Goal: Task Accomplishment & Management: Manage account settings

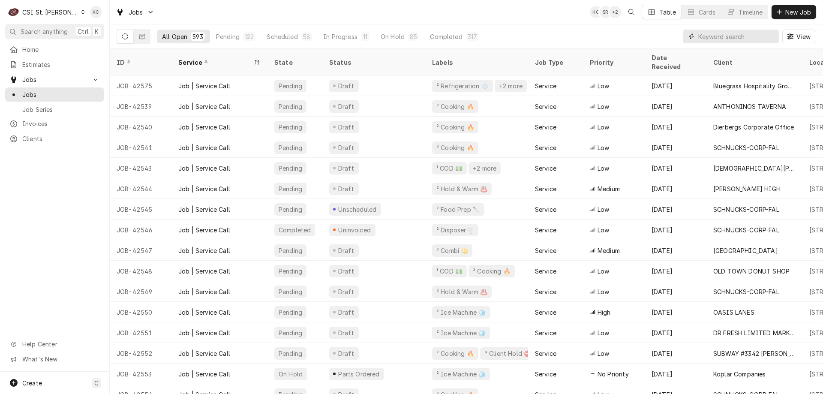
click at [723, 40] on input "Dynamic Content Wrapper" at bounding box center [736, 37] width 76 height 14
click at [723, 40] on input "[PERSON_NAME]" at bounding box center [736, 37] width 76 height 14
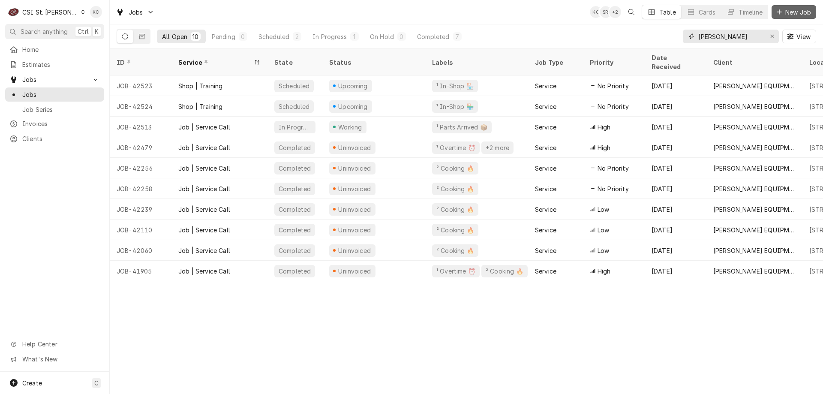
type input "[PERSON_NAME]"
click at [786, 15] on span "New Job" at bounding box center [798, 12] width 29 height 9
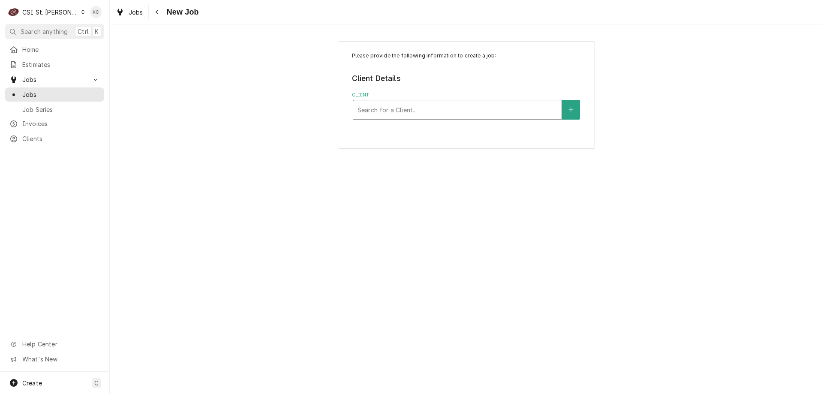
click at [441, 114] on div "Client" at bounding box center [457, 109] width 200 height 15
type input "hardt"
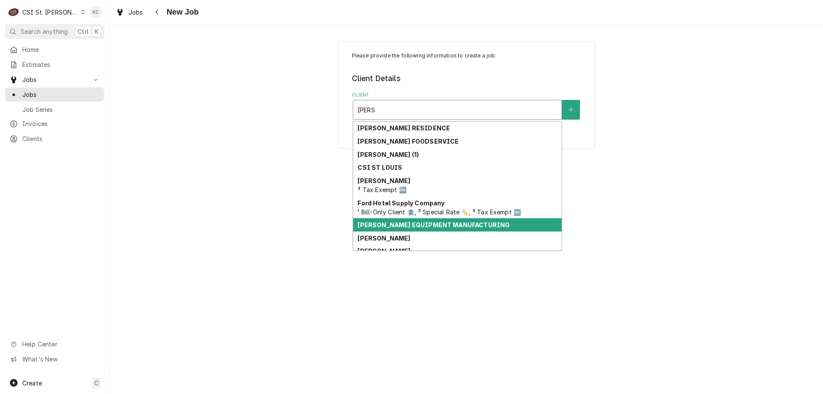
click at [435, 228] on strong "HARDT EQUIPMENT MANUFACTURING" at bounding box center [433, 224] width 152 height 7
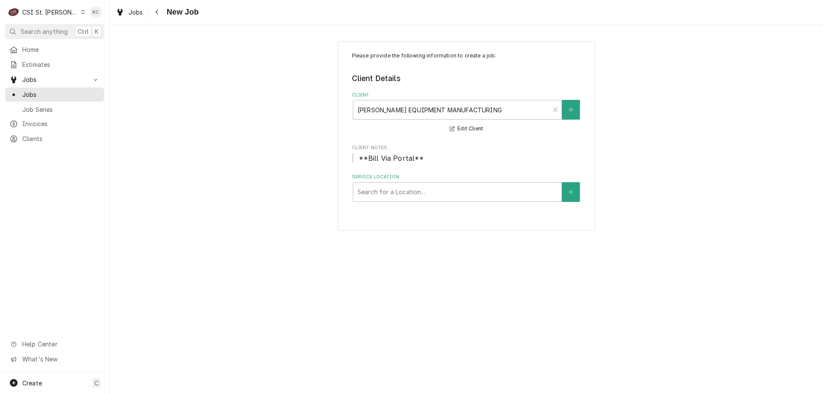
click at [445, 202] on div "Please provide the following information to create a job: Client Details Client…" at bounding box center [466, 136] width 257 height 190
click at [444, 195] on div "Service Location" at bounding box center [457, 191] width 200 height 15
type input "4200"
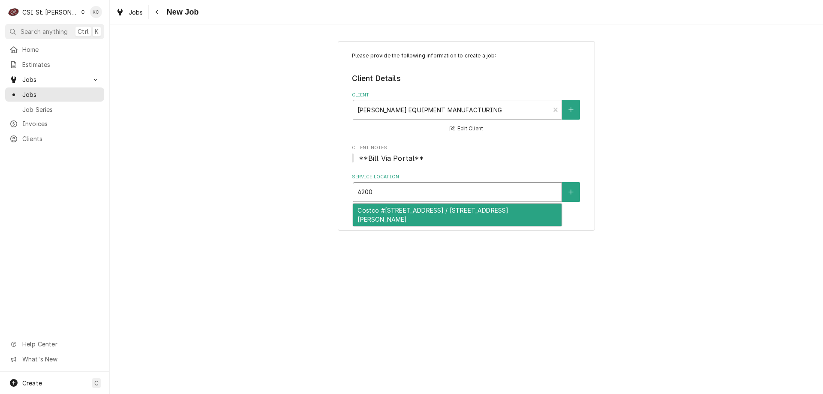
click at [457, 212] on div "Costco #368 South County / 4200 Rusty Rd, Saint Louis, MO 63128" at bounding box center [457, 215] width 208 height 22
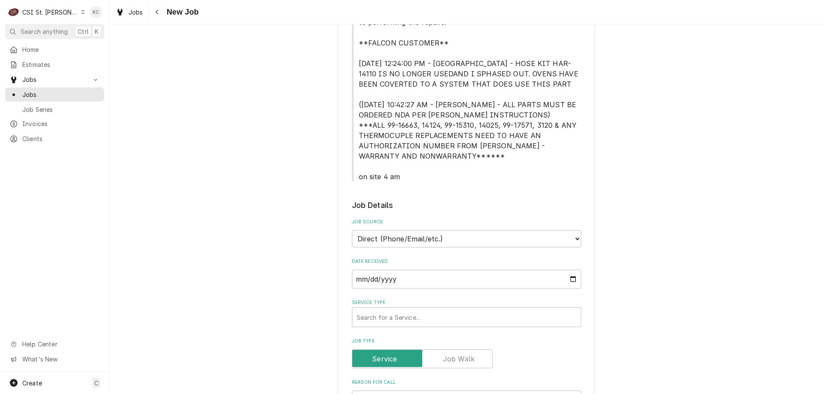
scroll to position [429, 0]
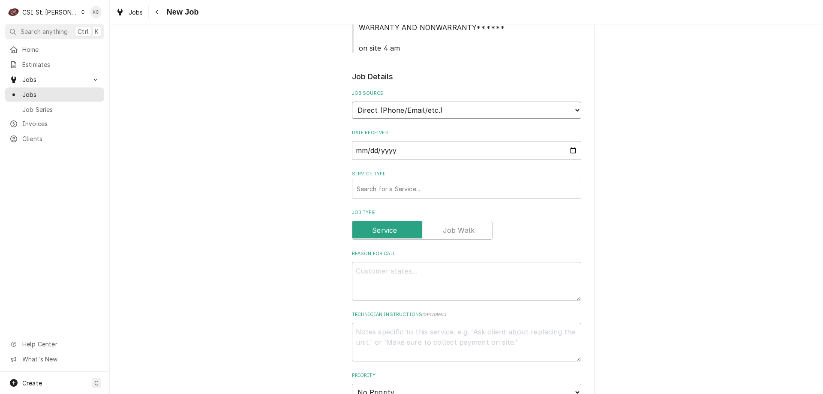
click at [443, 116] on select "Direct (Phone/Email/etc.) Service Channel Corrigo Ecotrak Other" at bounding box center [466, 110] width 229 height 17
select select "100"
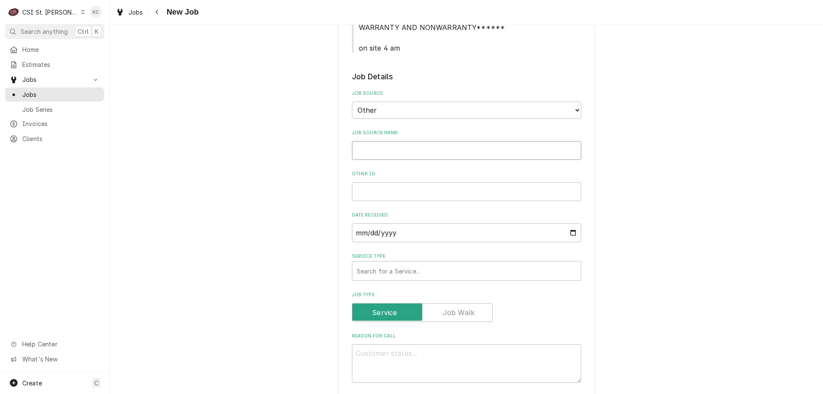
click at [433, 158] on input "Job Source Name" at bounding box center [466, 150] width 229 height 19
type textarea "x"
type input "H"
type textarea "x"
type input "Ha"
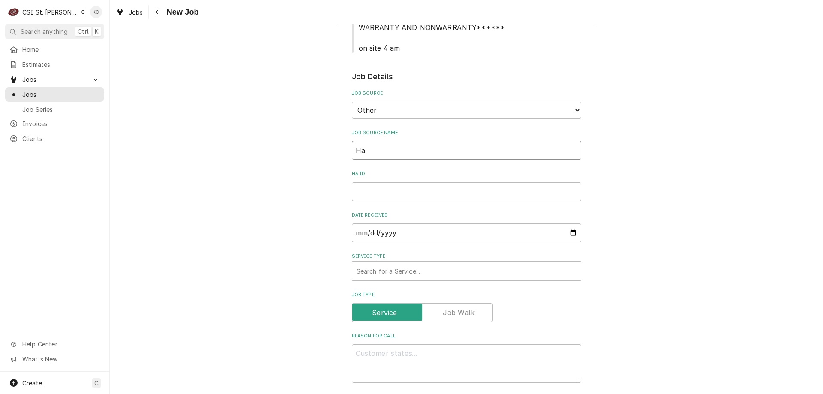
type textarea "x"
type input "Har"
type textarea "x"
type input "Hard"
type textarea "x"
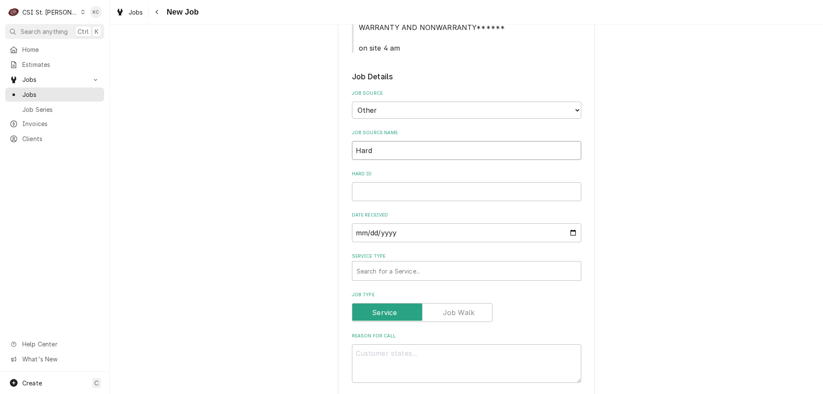
type input "Hardt"
type textarea "x"
type input "Hardt"
type textarea "x"
type input "Hardt e"
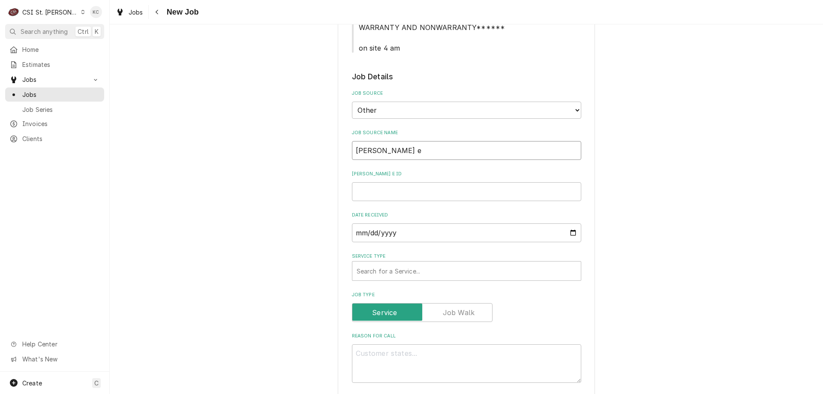
type textarea "x"
type input "Hardt ema"
type textarea "x"
type input "[PERSON_NAME] email"
type textarea "x"
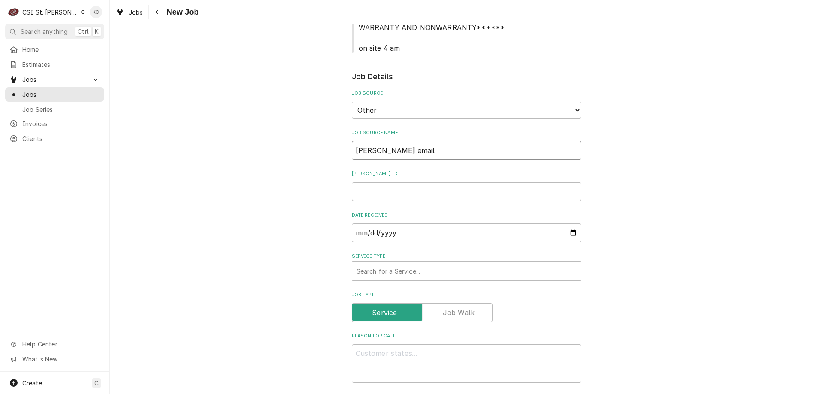
type input "Hardt emailk"
type textarea "x"
type input "[PERSON_NAME] email"
type textarea "x"
type input "1"
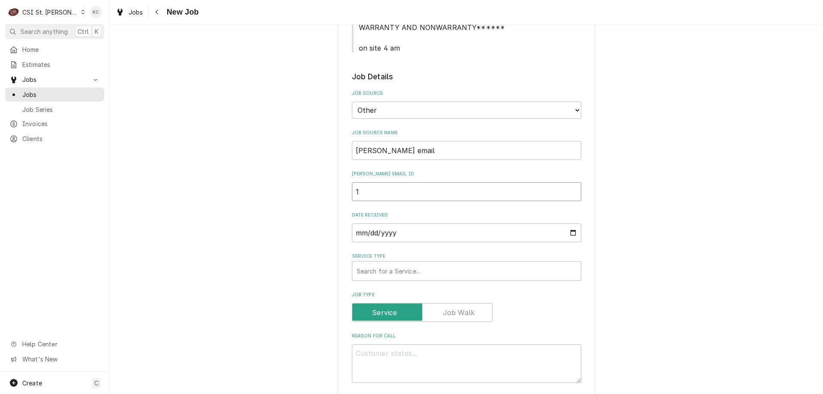
type textarea "x"
type input "19"
type textarea "x"
type input "194"
type textarea "x"
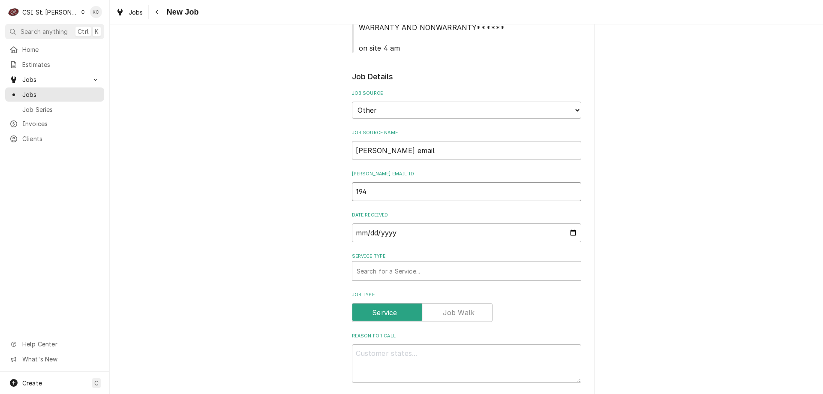
type input "1940"
type textarea "x"
type input "19403"
type textarea "x"
type input "194034"
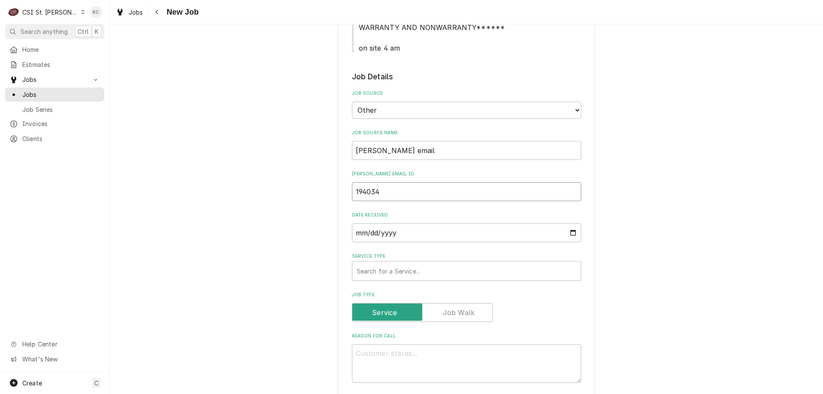
type textarea "x"
type input "194034"
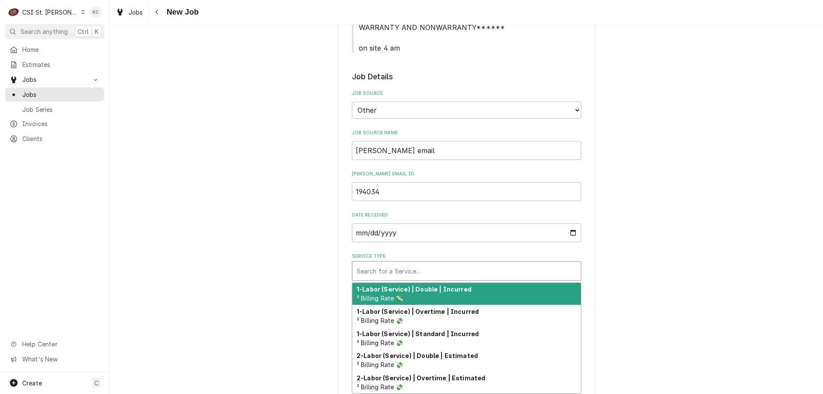
click at [385, 267] on div "Service Type" at bounding box center [467, 270] width 220 height 15
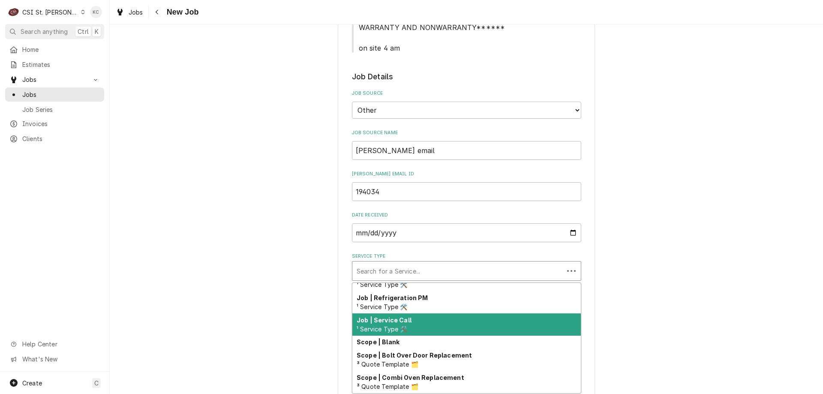
scroll to position [508, 0]
click at [456, 319] on div "Job | Service Call ¹ Service Type 🛠️" at bounding box center [466, 325] width 228 height 22
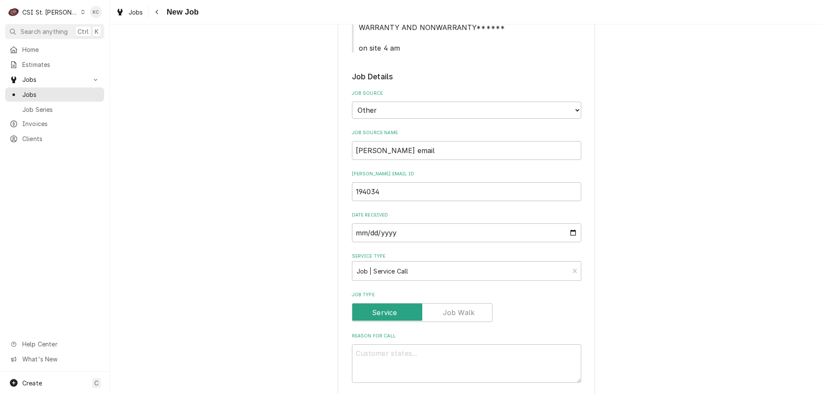
click at [653, 285] on div "Please provide the following information to create a job: Client Details Client…" at bounding box center [466, 235] width 713 height 1260
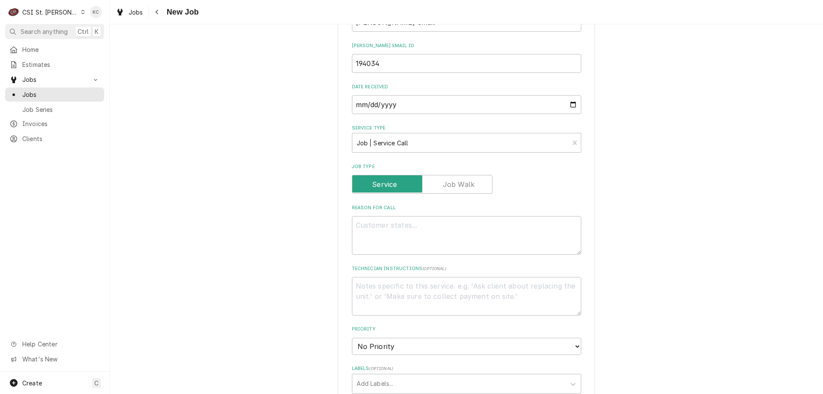
scroll to position [600, 0]
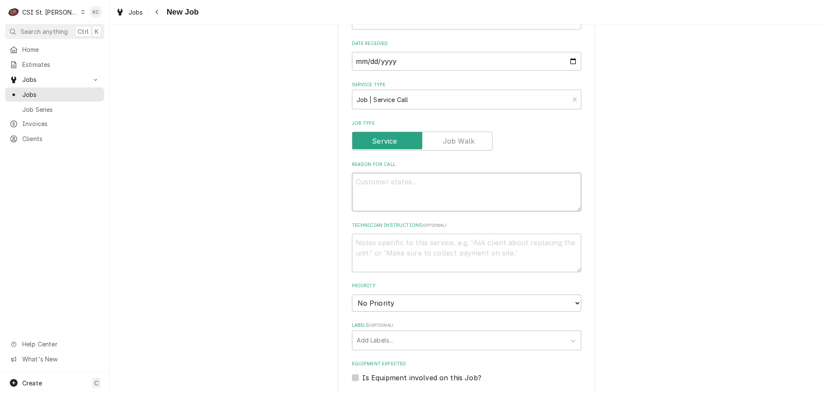
paste textarea "Model: I4500 - Rotisserie Serial: 170345H17975"
type textarea "x"
type textarea "Model: I4500 - Rotisserie Serial: 170345H17975"
type textarea "x"
type textarea "Model: I4500 - Rotisserie Serial: 170345H17975"
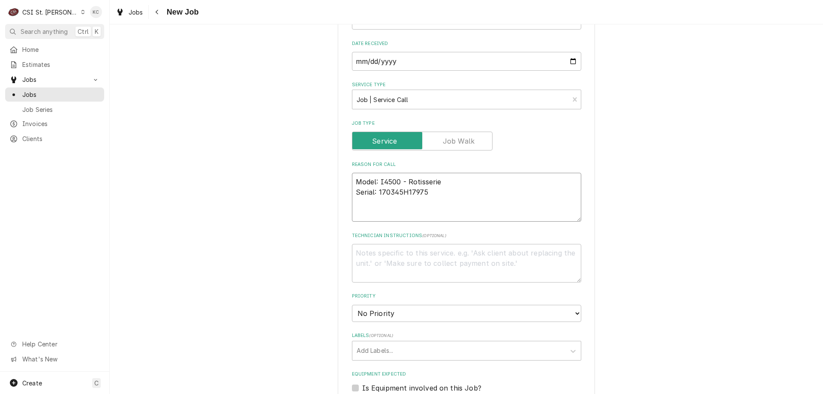
type textarea "x"
type textarea "Model: I4500 - Rotisserie Serial: 170345H17975 S"
type textarea "x"
type textarea "Model: I4500 - Rotisserie Serial: 170345H17975 Sy"
type textarea "x"
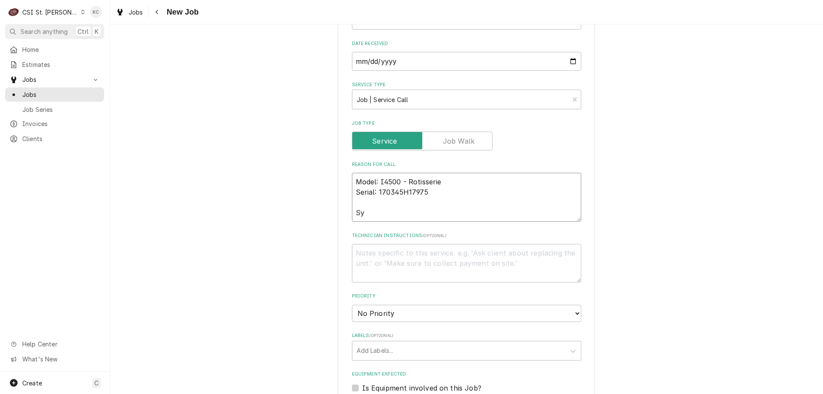
type textarea "Model: I4500 - Rotisserie Serial: 170345H17975 Sym"
type textarea "x"
type textarea "Model: I4500 - Rotisserie Serial: 170345H17975 Symp"
type textarea "x"
type textarea "Model: I4500 - Rotisserie Serial: 170345H17975 Sympt"
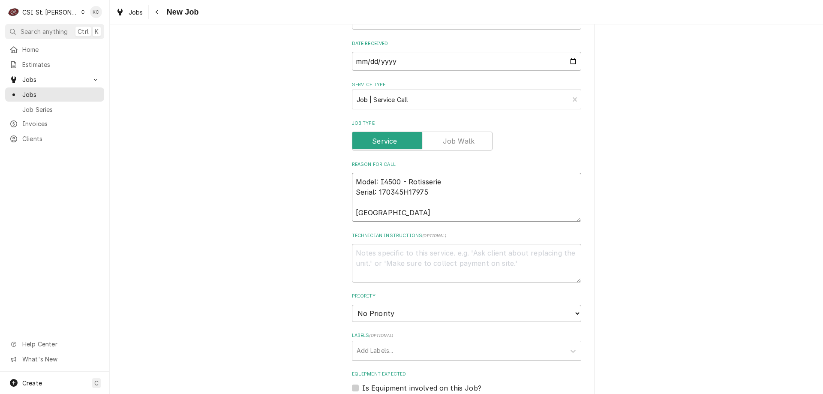
type textarea "x"
type textarea "Model: I4500 - Rotisserie Serial: 170345H17975 Sympto"
type textarea "x"
type textarea "Model: I4500 - Rotisserie Serial: 170345H17975 Symptom"
type textarea "x"
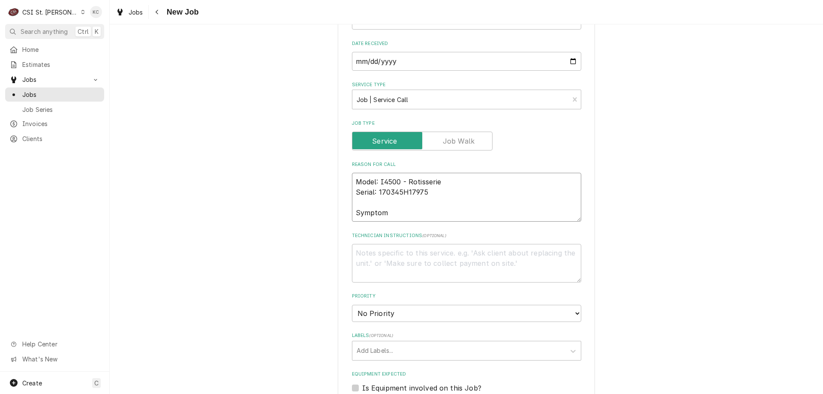
type textarea "Model: I4500 - Rotisserie Serial: 170345H17975 Symptom"
type textarea "x"
type textarea "Model: I4500 - Rotisserie Serial: 170345H17975 Symptom C"
type textarea "x"
type textarea "Model: I4500 - Rotisserie Serial: 170345H17975 Symptom Co"
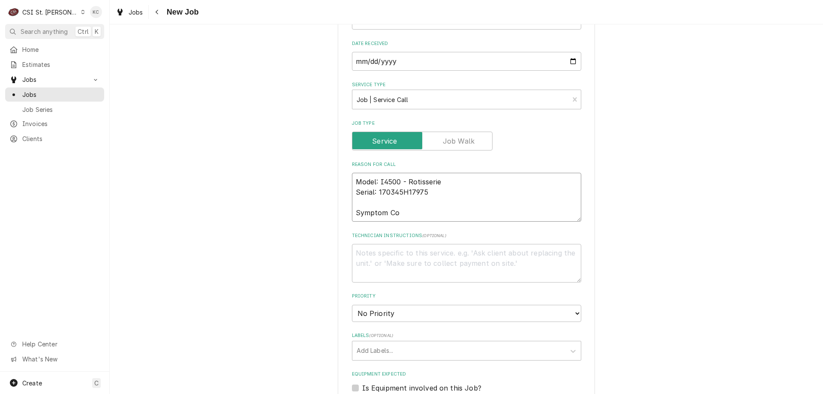
type textarea "x"
type textarea "Model: I4500 - Rotisserie Serial: 170345H17975 Symptom Cod"
type textarea "x"
type textarea "Model: I4500 - Rotisserie Serial: 170345H17975 Symptom Code"
type textarea "x"
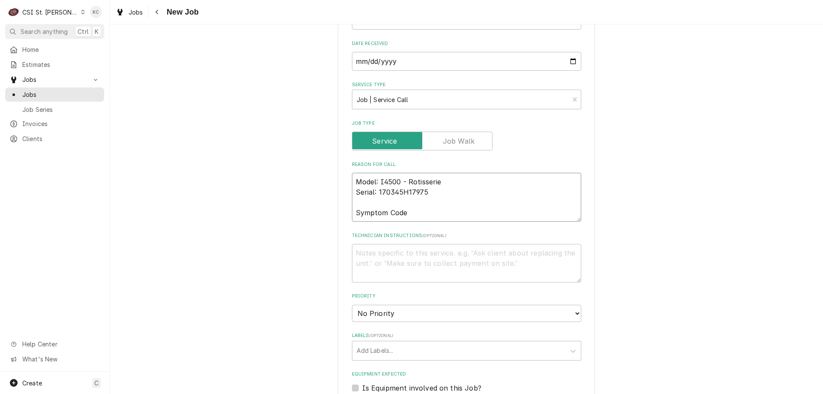
type textarea "Model: I4500 - Rotisserie Serial: 170345H17975 Symptom Codes"
type textarea "x"
type textarea "Model: I4500 - Rotisserie Serial: 170345H17975 Symptom Codes"
type textarea "x"
type textarea "Model: I4500 - Rotisserie Serial: 170345H17975 Symptom Codes"
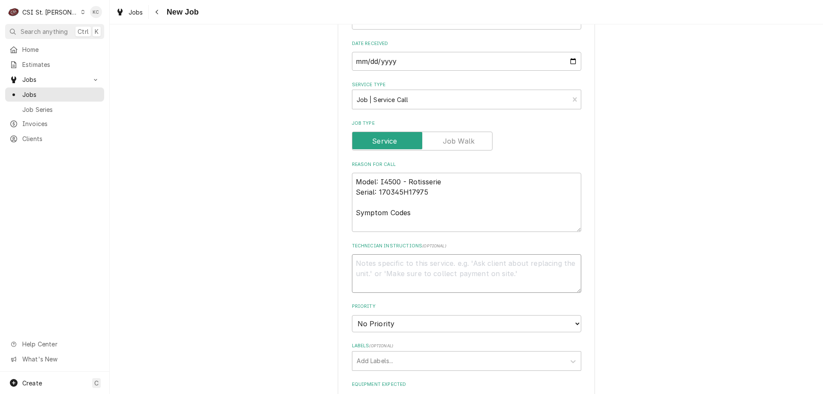
click at [421, 267] on textarea "Technician Instructions ( optional )" at bounding box center [466, 273] width 229 height 39
paste textarea "Urgency: Down Overtime: YES"
type textarea "x"
type textarea "Urgency: Down Overtime: YES"
type textarea "x"
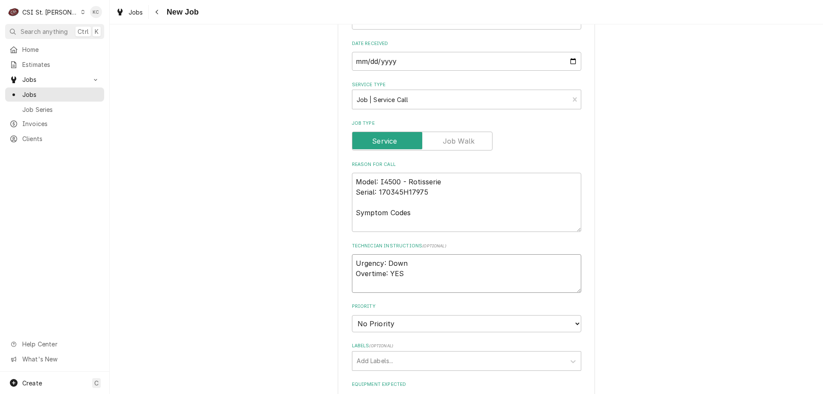
type textarea "Urgency: Down Overtime: YES"
type textarea "x"
type textarea "Urgency: Down Overtime: YES"
click at [395, 292] on textarea "Urgency: Down Overtime: YES" at bounding box center [466, 278] width 229 height 49
paste textarea "Jason (DeliManager)"
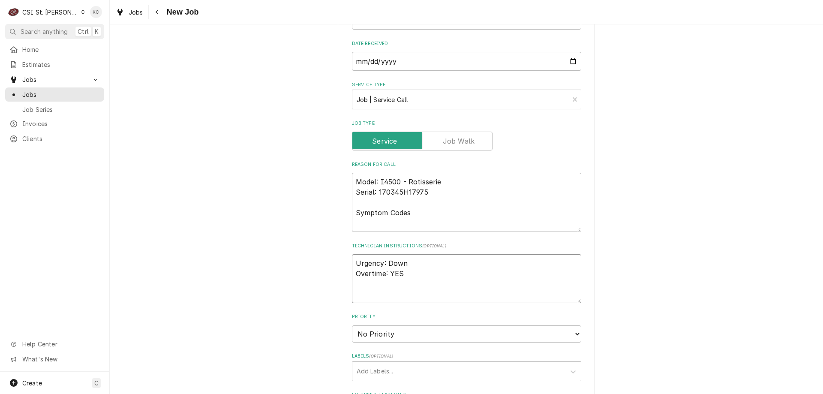
type textarea "x"
type textarea "Urgency: Down Overtime: YES Jason (DeliManager)"
type textarea "x"
type textarea "Urgency: Down Overtime: YES Jason (DeliManager) 8"
type textarea "x"
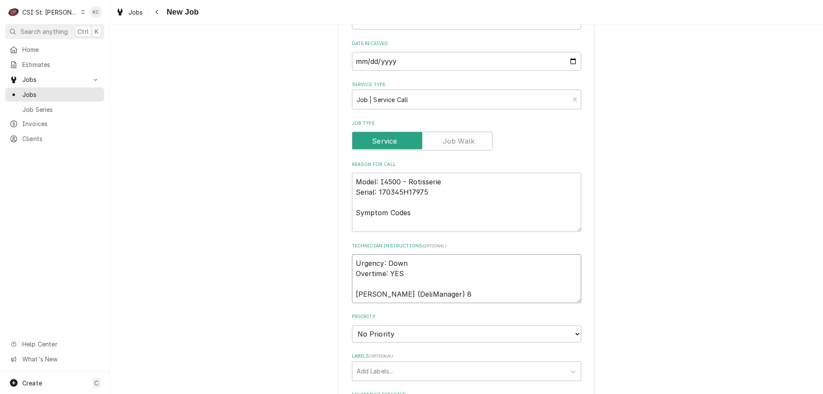
type textarea "Urgency: Down Overtime: YES Jason (DeliManager) 80"
type textarea "x"
type textarea "Urgency: Down Overtime: YES Jason (DeliManager) 801"
type textarea "x"
type textarea "Urgency: Down Overtime: YES Jason (DeliManager) 801"
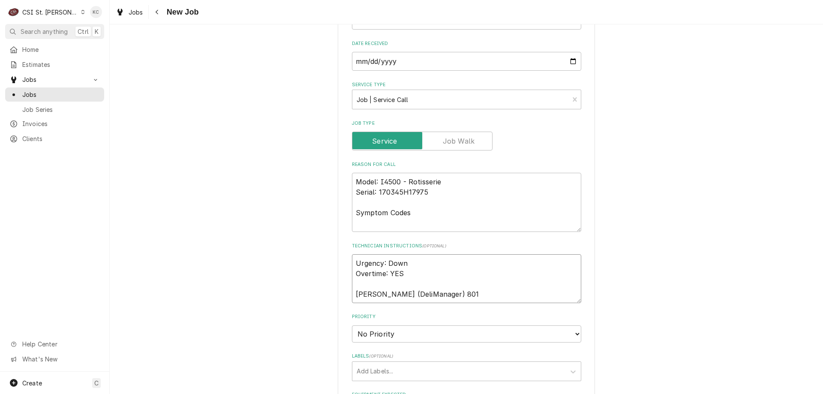
type textarea "x"
type textarea "Urgency: Down Overtime: YES Jason (DeliManager) 801 4"
type textarea "x"
type textarea "Urgency: Down Overtime: YES Jason (DeliManager) 801 40"
type textarea "x"
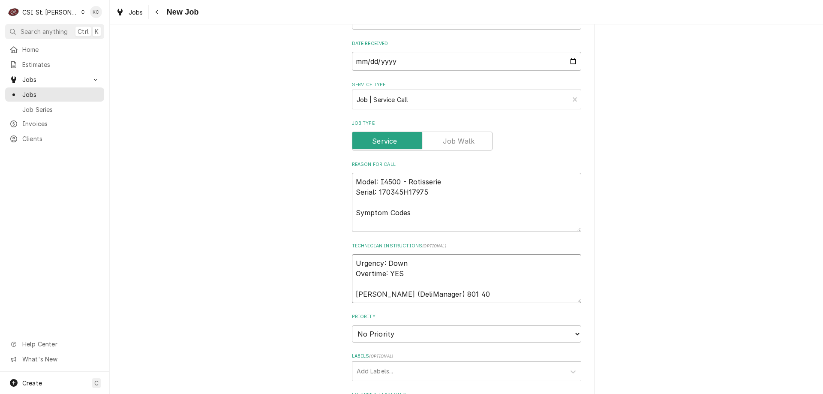
type textarea "Urgency: Down Overtime: YES Jason (DeliManager) 801 404"
type textarea "x"
type textarea "Urgency: Down Overtime: YES Jason (DeliManager) 801 404-"
type textarea "x"
type textarea "Urgency: Down Overtime: YES Jason (DeliManager) 801 404-1"
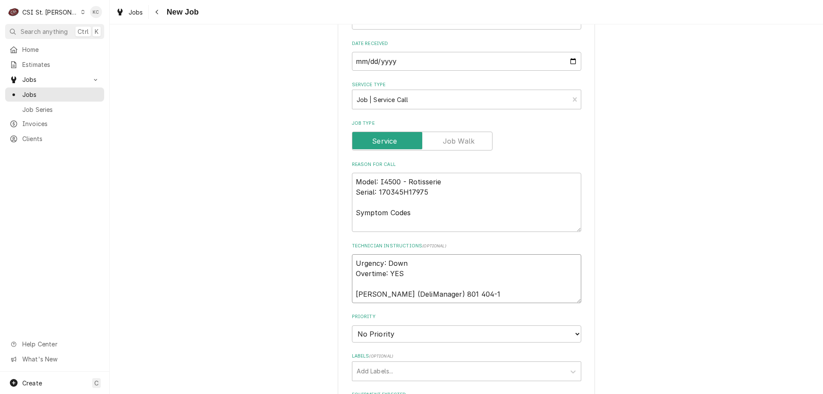
type textarea "x"
type textarea "Urgency: Down Overtime: YES Jason (DeliManager) 801 404-10"
type textarea "x"
type textarea "Urgency: Down Overtime: YES Jason (DeliManager) 801 404-105"
type textarea "x"
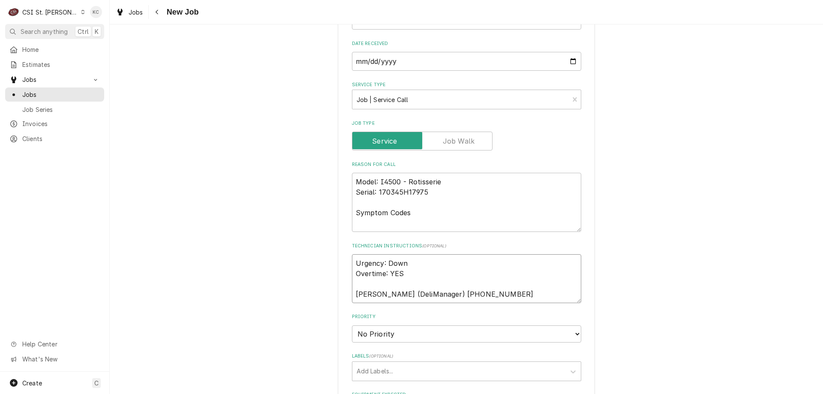
type textarea "Urgency: Down Overtime: YES Jason (DeliManager) 801 404-1052"
type textarea "x"
type textarea "Urgency: Down Overtime: YES Jason (DeliManager) 801 404-1052"
click at [406, 224] on textarea "Model: I4500 - Rotisserie Serial: 170345H17975 Symptom Codes" at bounding box center [466, 202] width 229 height 59
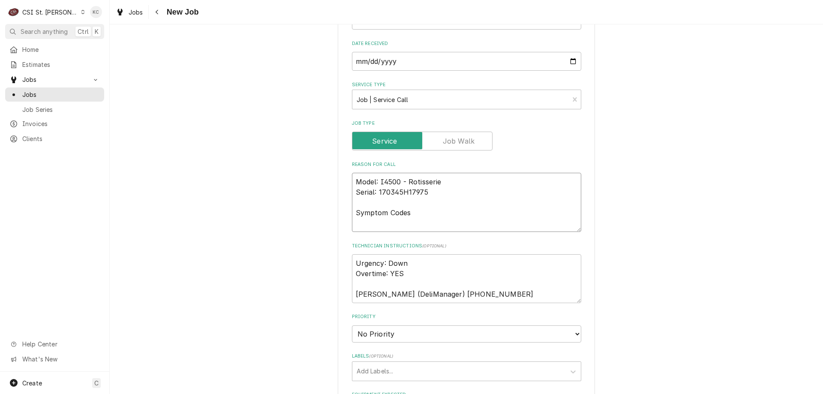
type textarea "x"
type textarea "Model: I4500 - Rotisserie Serial: 170345H17975 Symptom Codes 3"
type textarea "x"
type textarea "Model: I4500 - Rotisserie Serial: 170345H17975 Symptom Codes 36"
type textarea "x"
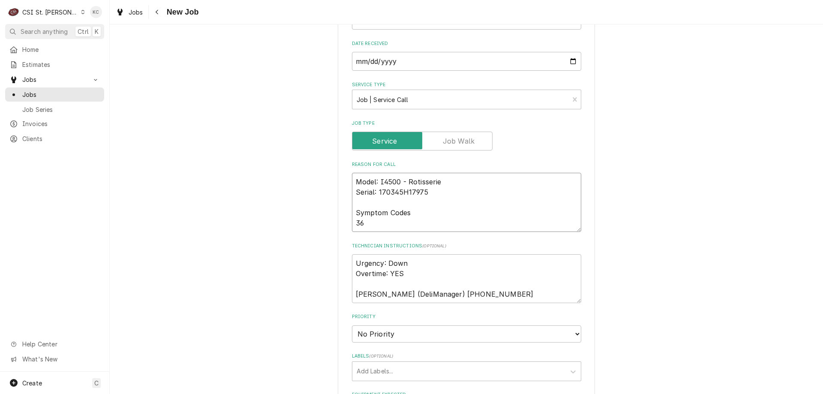
type textarea "Model: I4500 - Rotisserie Serial: 170345H17975 Symptom Codes 361"
type textarea "x"
type textarea "Model: I4500 - Rotisserie Serial: 170345H17975 Symptom Codes 3614"
type textarea "x"
type textarea "Model: I4500 - Rotisserie Serial: 170345H17975 Symptom Codes 3614"
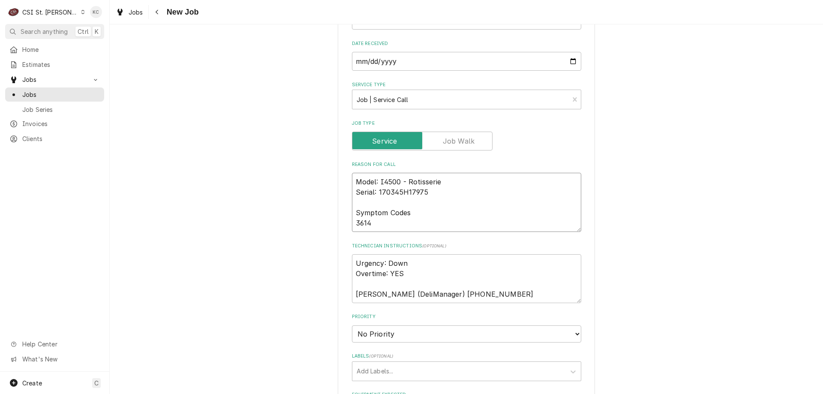
type textarea "x"
type textarea "Model: I4500 - Rotisserie Serial: 170345H17975 Symptom Codes 3614 -"
type textarea "x"
type textarea "Model: I4500 - Rotisserie Serial: 170345H17975 Symptom Codes 3614 -"
type textarea "x"
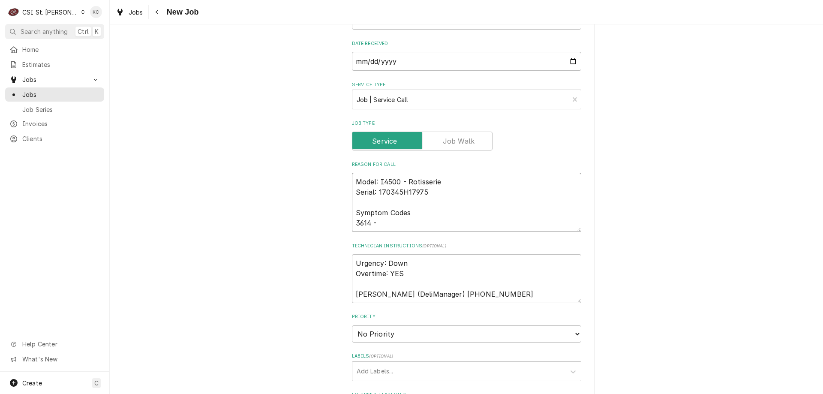
type textarea "Model: I4500 - Rotisserie Serial: 170345H17975 Symptom Codes 3614 -"
click at [375, 223] on textarea "Model: I4500 - Rotisserie Serial: 170345H17975 Symptom Codes 3614 -" at bounding box center [466, 202] width 229 height 59
paste textarea "Burner flame drops out and red light is flashing SLOWLY. Please send tech to ch…"
type textarea "x"
type textarea "Model: I4500 - Rotisserie Serial: 170345H17975 Symptom Codes 3614 - Burner flam…"
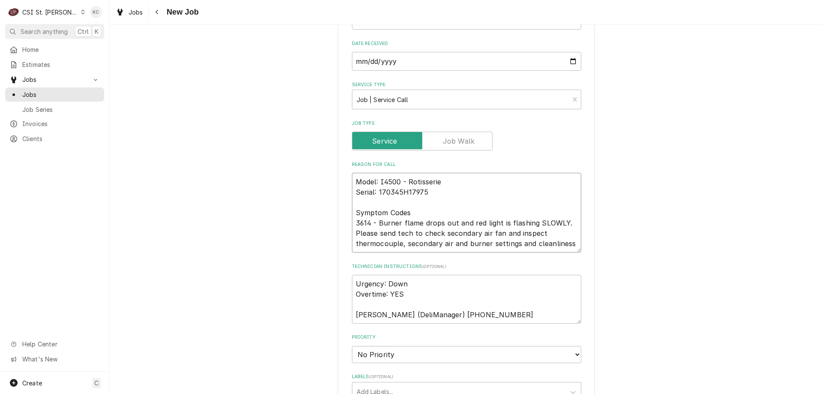
scroll to position [6, 0]
type textarea "x"
type textarea "Model: I4500 - Rotisserie Serial: 170345H17975 Symptom Codes 3614 - Burner flam…"
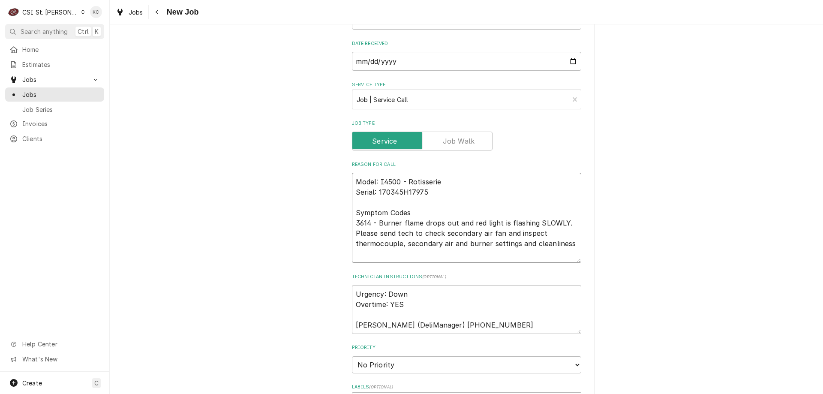
type textarea "x"
type textarea "Model: I4500 - Rotisserie Serial: 170345H17975 Symptom Codes 3614 - Burner flam…"
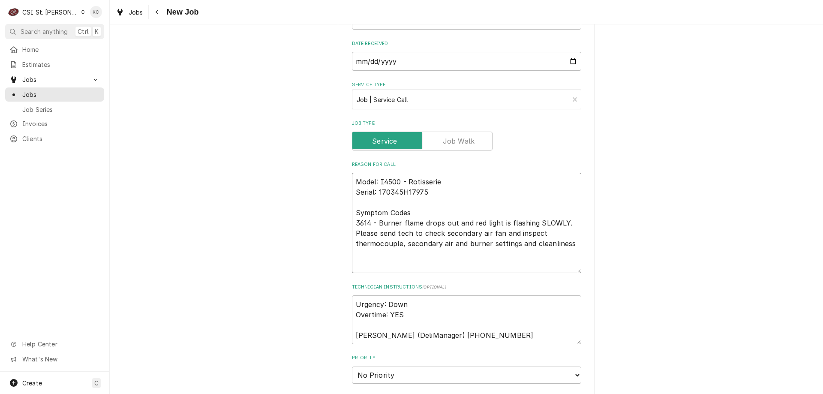
type textarea "x"
type textarea "Model: I4500 - Rotisserie Serial: 170345H17975 Symptom Codes 3614 - Burner flam…"
type textarea "x"
type textarea "Model: I4500 - Rotisserie Serial: 170345H17975 Symptom Codes 3614 - Burner flam…"
type textarea "x"
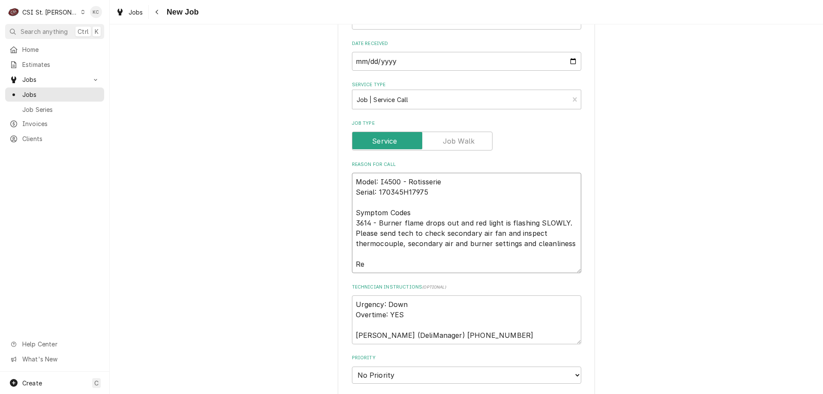
type textarea "Model: I4500 - Rotisserie Serial: 170345H17975 Symptom Codes 3614 - Burner flam…"
type textarea "x"
type textarea "Model: I4500 - Rotisserie Serial: 170345H17975 Symptom Codes 3614 - Burner flam…"
type textarea "x"
type textarea "Model: I4500 - Rotisserie Serial: 170345H17975 Symptom Codes 3614 - Burner flam…"
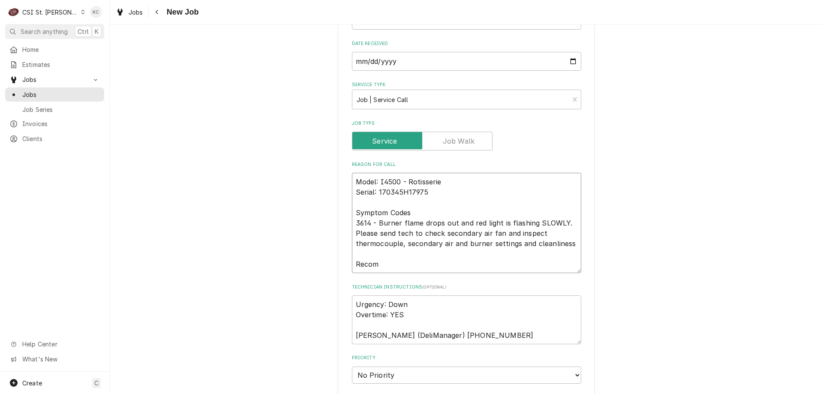
type textarea "x"
type textarea "Model: I4500 - Rotisserie Serial: 170345H17975 Symptom Codes 3614 - Burner flam…"
type textarea "x"
type textarea "Model: I4500 - Rotisserie Serial: 170345H17975 Symptom Codes 3614 - Burner flam…"
type textarea "x"
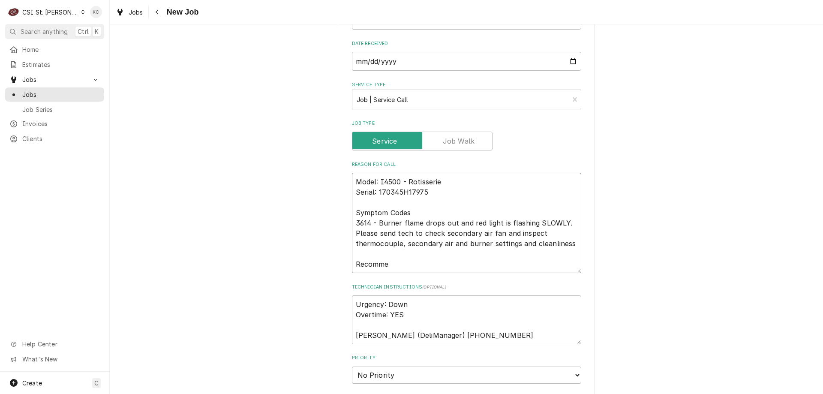
type textarea "Model: I4500 - Rotisserie Serial: 170345H17975 Symptom Codes 3614 - Burner flam…"
type textarea "x"
type textarea "Model: I4500 - Rotisserie Serial: 170345H17975 Symptom Codes 3614 - Burner flam…"
type textarea "x"
type textarea "Model: I4500 - Rotisserie Serial: 170345H17975 Symptom Codes 3614 - Burner flam…"
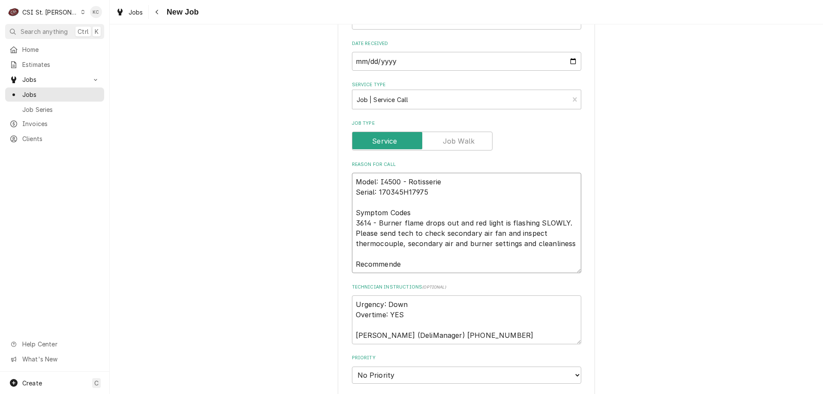
type textarea "x"
type textarea "Model: I4500 - Rotisserie Serial: 170345H17975 Symptom Codes 3614 - Burner flam…"
type textarea "x"
type textarea "Model: I4500 - Rotisserie Serial: 170345H17975 Symptom Codes 3614 - Burner flam…"
type textarea "x"
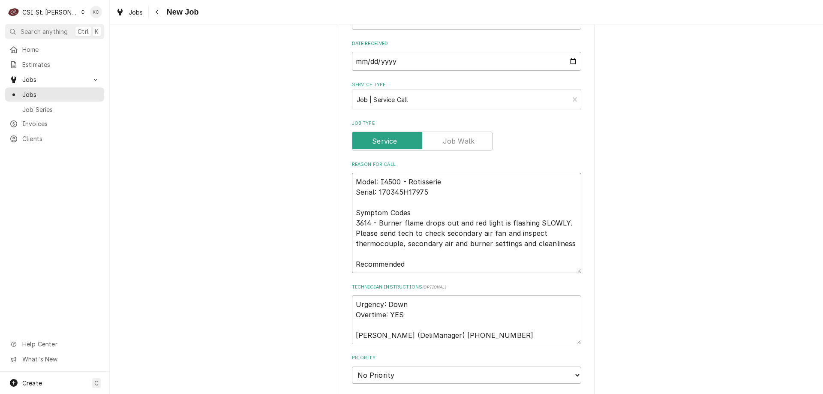
type textarea "Model: I4500 - Rotisserie Serial: 170345H17975 Symptom Codes 3614 - Burner flam…"
type textarea "x"
type textarea "Model: I4500 - Rotisserie Serial: 170345H17975 Symptom Codes 3614 - Burner flam…"
type textarea "x"
type textarea "Model: I4500 - Rotisserie Serial: 170345H17975 Symptom Codes 3614 - Burner flam…"
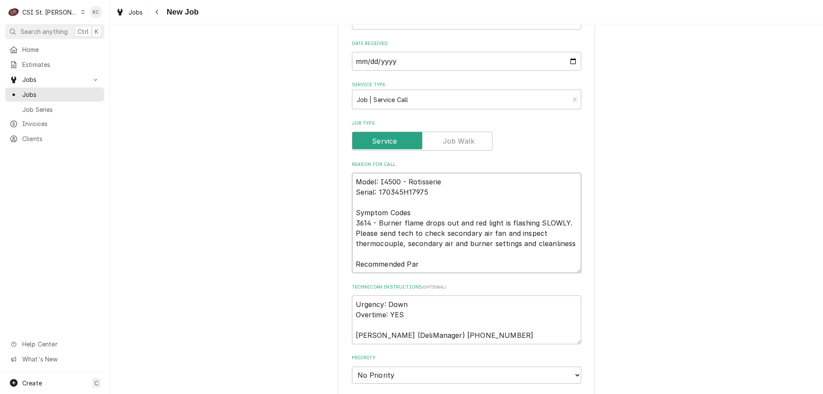
type textarea "x"
type textarea "Model: I4500 - Rotisserie Serial: 170345H17975 Symptom Codes 3614 - Burner flam…"
type textarea "x"
type textarea "Model: I4500 - Rotisserie Serial: 170345H17975 Symptom Codes 3614 - Burner flam…"
type textarea "x"
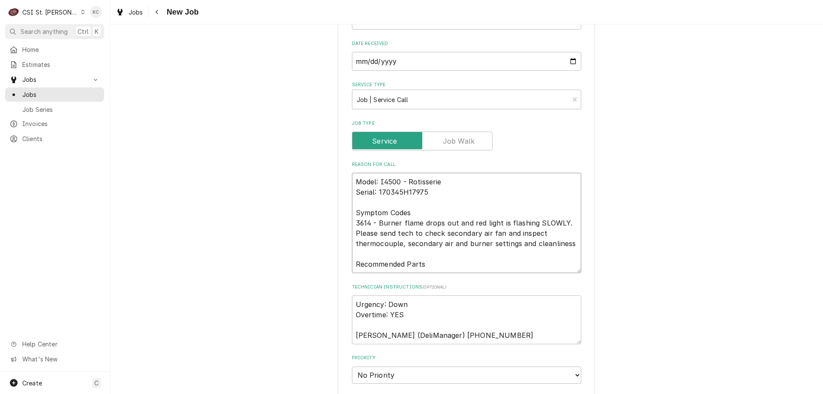
type textarea "Model: I4500 - Rotisserie Serial: 170345H17975 Symptom Codes 3614 - Burner flam…"
type textarea "x"
type textarea "Model: I4500 - Rotisserie Serial: 170345H17975 Symptom Codes 3614 - Burner flam…"
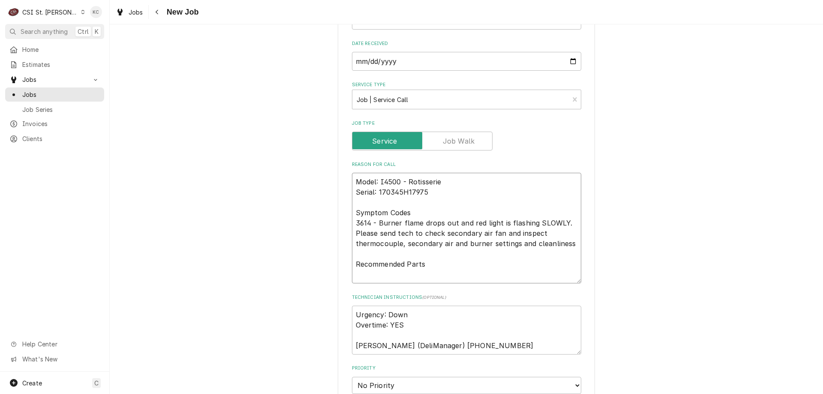
type textarea "x"
type textarea "Model: I4500 - Rotisserie Serial: 170345H17975 Symptom Codes 3614 - Burner flam…"
type textarea "x"
type textarea "Model: I4500 - Rotisserie Serial: 170345H17975 Symptom Codes 3614 - Burner flam…"
type textarea "x"
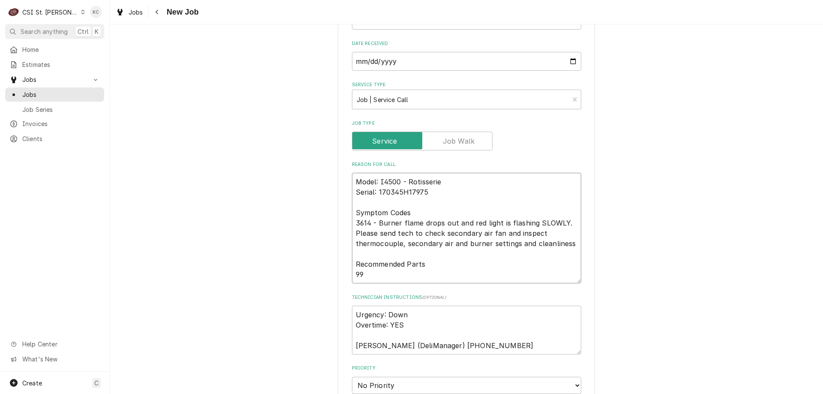
type textarea "Model: I4500 - Rotisserie Serial: 170345H17975 Symptom Codes 3614 - Burner flam…"
type textarea "x"
type textarea "Model: I4500 - Rotisserie Serial: 170345H17975 Symptom Codes 3614 - Burner flam…"
type textarea "x"
type textarea "Model: I4500 - Rotisserie Serial: 170345H17975 Symptom Codes 3614 - Burner flam…"
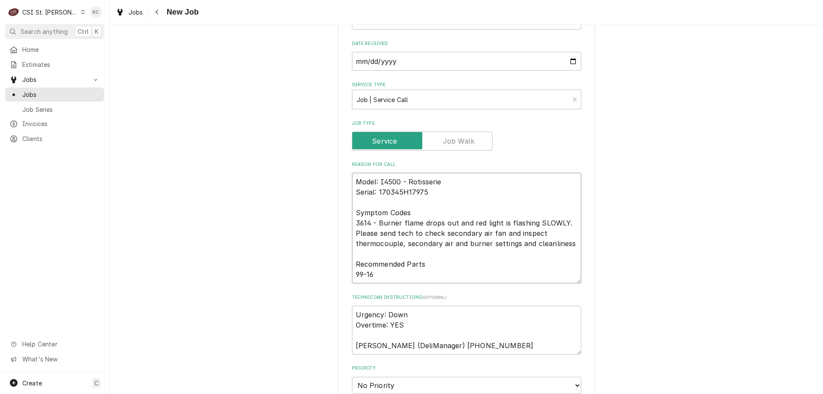
type textarea "x"
type textarea "Model: I4500 - Rotisserie Serial: 170345H17975 Symptom Codes 3614 - Burner flam…"
type textarea "x"
type textarea "Model: I4500 - Rotisserie Serial: 170345H17975 Symptom Codes 3614 - Burner flam…"
type textarea "x"
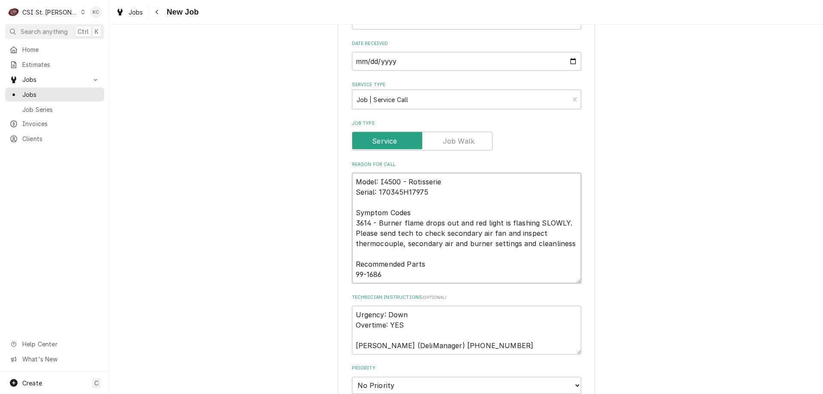
type textarea "Model: I4500 - Rotisserie Serial: 170345H17975 Symptom Codes 3614 - Burner flam…"
type textarea "x"
type textarea "Model: I4500 - Rotisserie Serial: 170345H17975 Symptom Codes 3614 - Burner flam…"
type textarea "x"
type textarea "Model: I4500 - Rotisserie Serial: 170345H17975 Symptom Codes 3614 - Burner flam…"
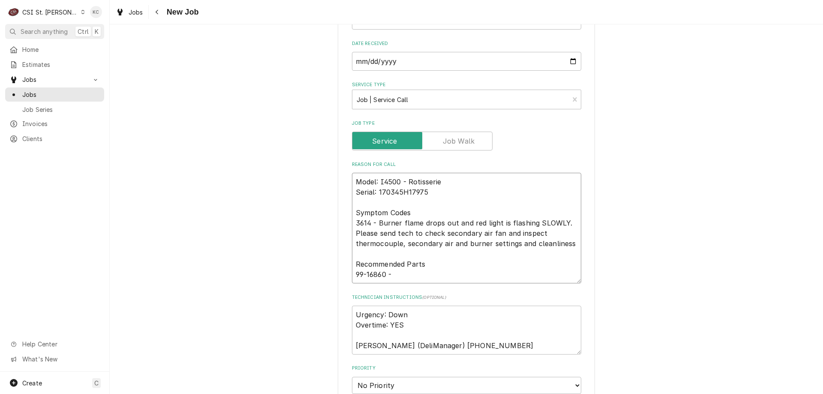
type textarea "x"
type textarea "Model: I4500 - Rotisserie Serial: 170345H17975 Symptom Codes 3614 - Burner flam…"
type textarea "x"
type textarea "Model: I4500 - Rotisserie Serial: 170345H17975 Symptom Codes 3614 - Burner flam…"
click at [454, 279] on textarea "Model: I4500 - Rotisserie Serial: 170345H17975 Symptom Codes 3614 - Burner flam…" at bounding box center [466, 228] width 229 height 111
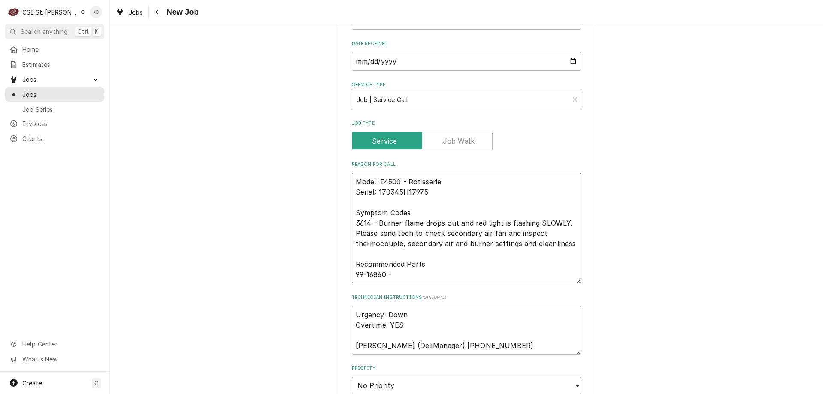
paste textarea "THERMOCOUPLE TYPE K 6" MI STYLE W/CONNECTORS ONLY FOR GC/4500/3500 (SVC-016-006…"
type textarea "x"
type textarea "Model: I4500 - Rotisserie Serial: 170345H17975 Symptom Codes 3614 - Burner flam…"
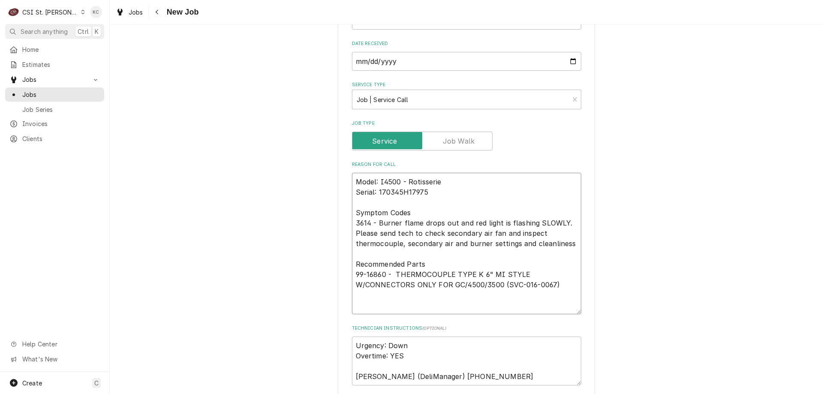
type textarea "x"
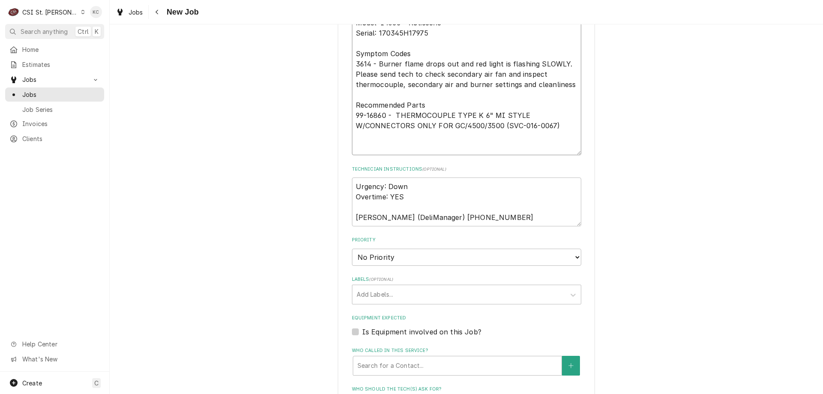
scroll to position [772, 0]
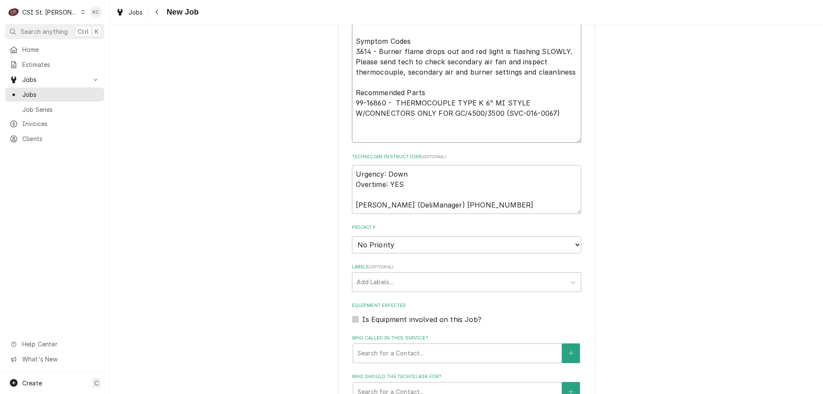
type textarea "Model: I4500 - Rotisserie Serial: 170345H17975 Symptom Codes 3614 - Burner flam…"
click at [441, 246] on select "No Priority Urgent High Medium Low" at bounding box center [466, 244] width 229 height 17
select select "2"
click at [352, 236] on select "No Priority Urgent High Medium Low" at bounding box center [466, 244] width 229 height 17
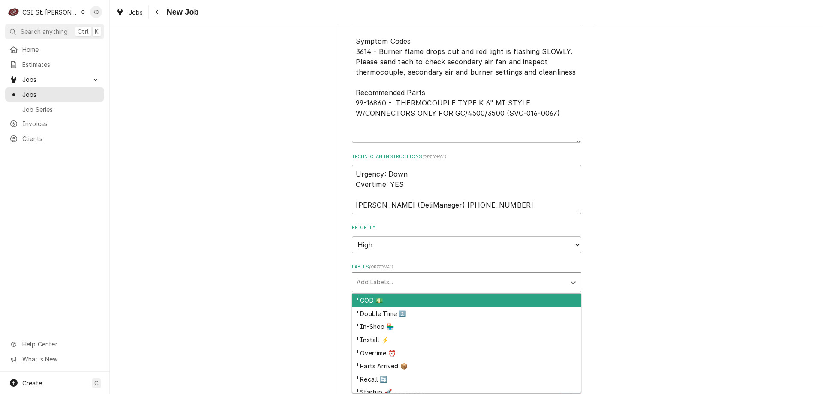
click at [452, 285] on div "Labels" at bounding box center [459, 281] width 204 height 15
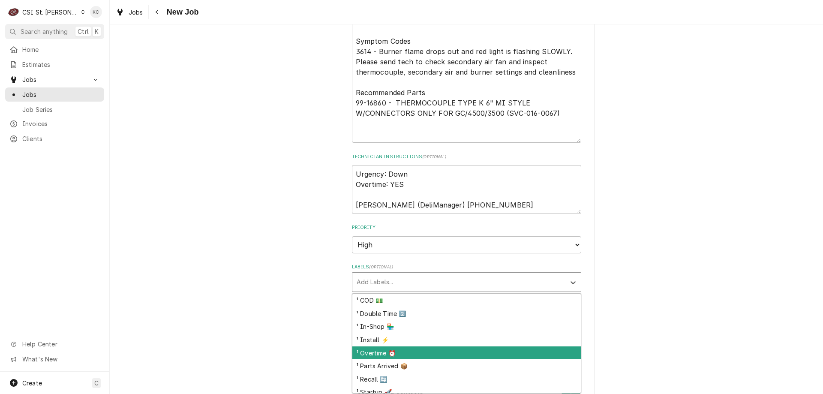
click at [467, 348] on div "¹ Overtime ⏰" at bounding box center [466, 352] width 228 height 13
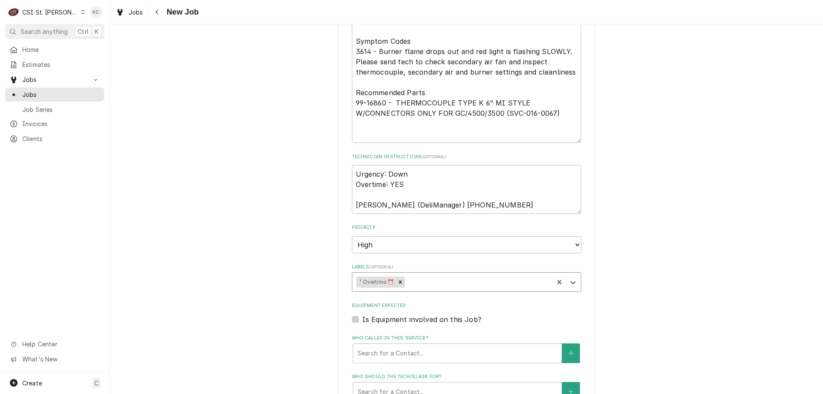
click at [455, 280] on div "Labels" at bounding box center [478, 281] width 143 height 15
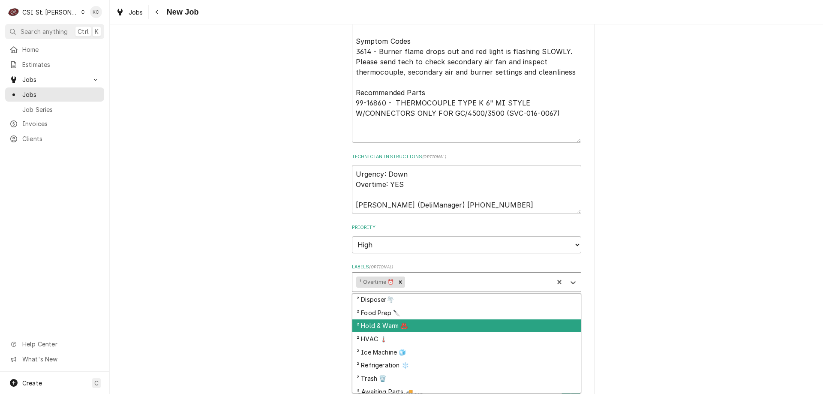
scroll to position [129, 0]
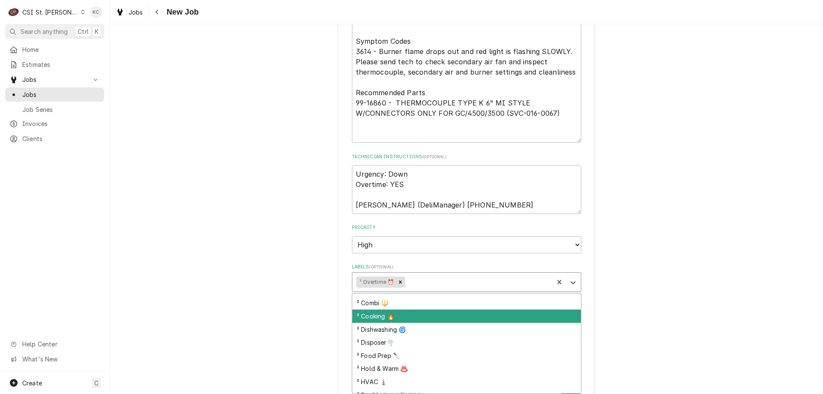
click at [468, 320] on div "² Cooking 🔥" at bounding box center [466, 315] width 228 height 13
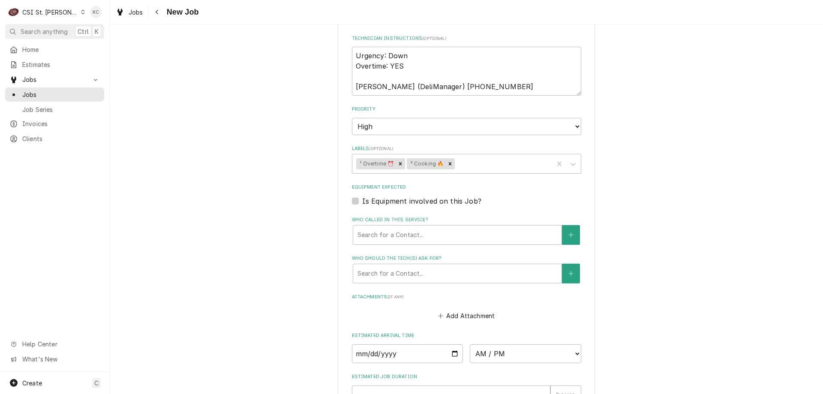
scroll to position [1091, 0]
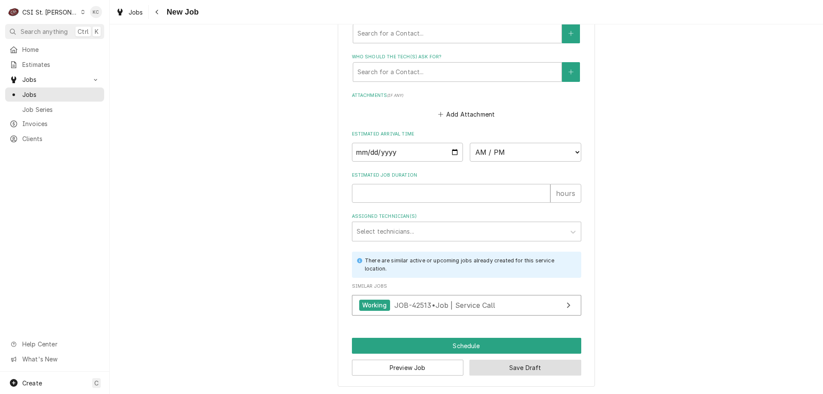
drag, startPoint x: 534, startPoint y: 365, endPoint x: 679, endPoint y: 362, distance: 145.8
click at [558, 370] on button "Save Draft" at bounding box center [525, 368] width 112 height 16
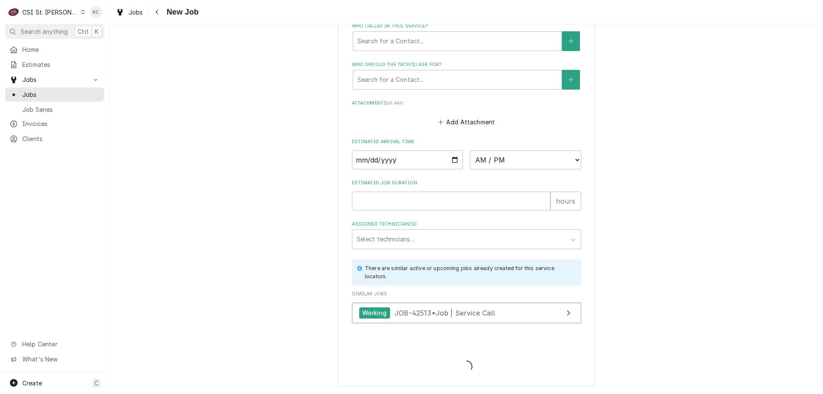
scroll to position [1084, 0]
type textarea "x"
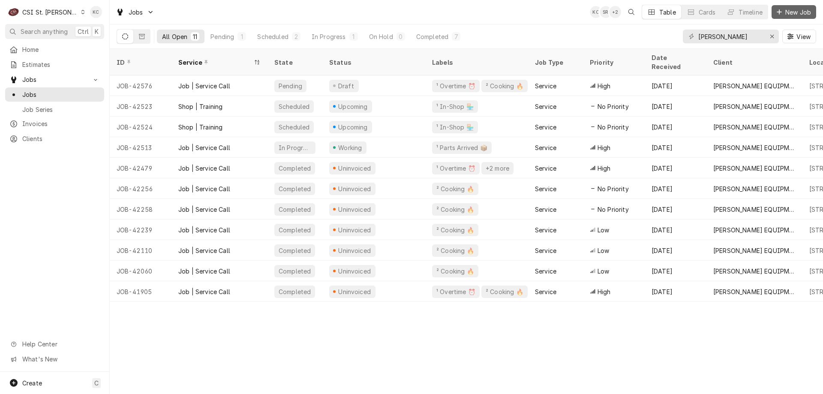
click at [786, 12] on span "New Job" at bounding box center [798, 12] width 29 height 9
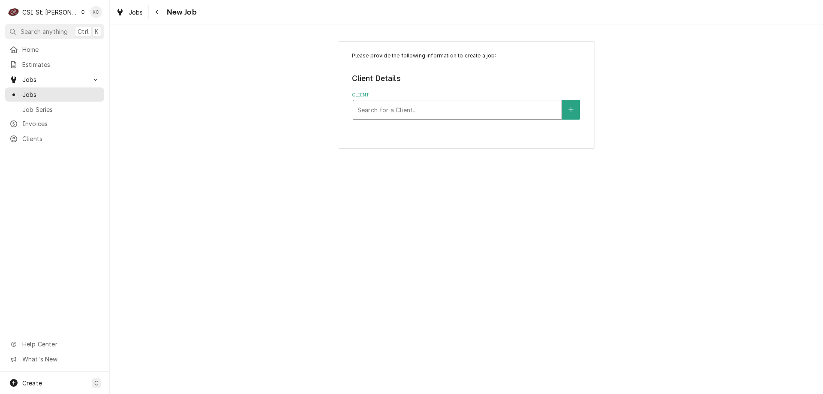
click at [422, 116] on div "Client" at bounding box center [457, 109] width 200 height 15
type input "schnucks - corp"
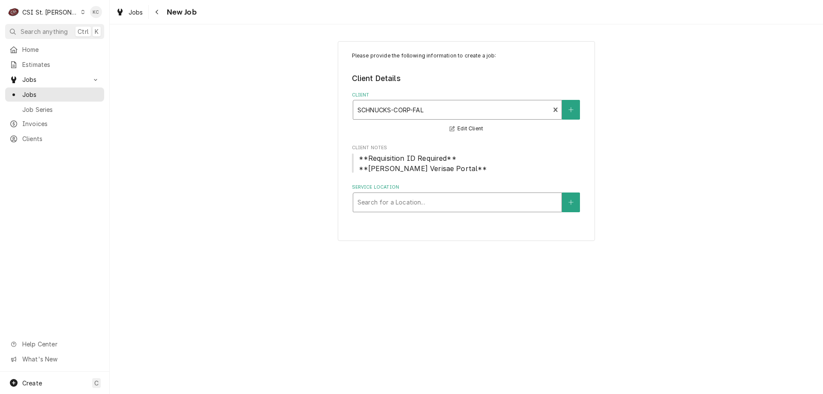
click at [429, 204] on div "Service Location" at bounding box center [457, 202] width 200 height 15
type input "150"
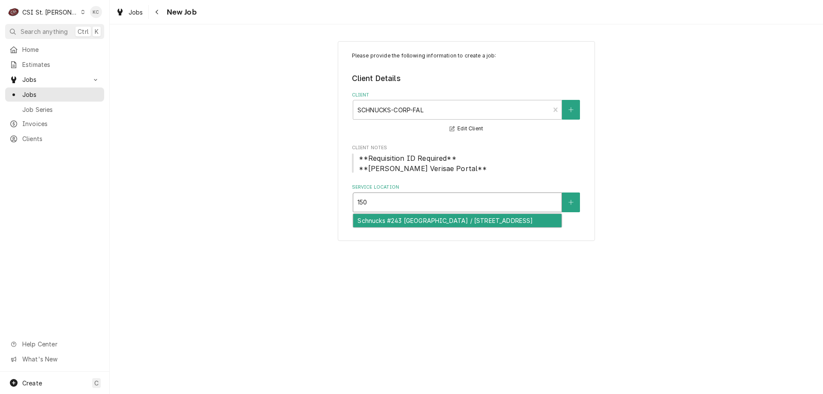
click at [438, 221] on div "Schnucks #243 Waterloo / 150 Waterloo Commons Dr, Waterloo, IL 62298" at bounding box center [457, 220] width 208 height 13
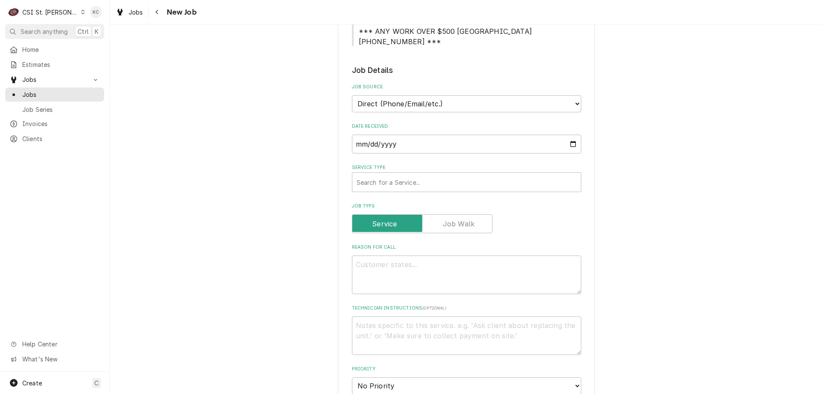
scroll to position [214, 0]
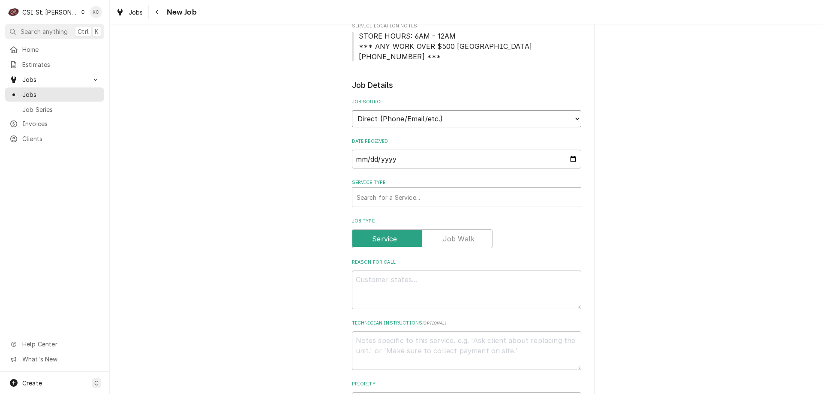
click at [455, 112] on select "Direct (Phone/Email/etc.) Service Channel Corrigo Ecotrak Other" at bounding box center [466, 118] width 229 height 17
select select "100"
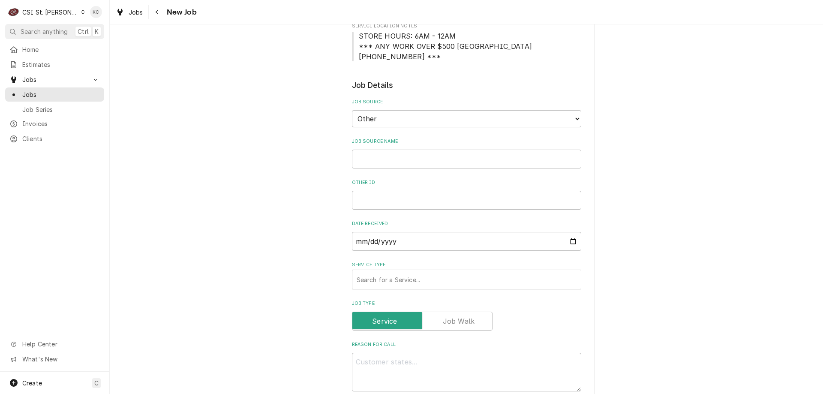
click at [395, 151] on input "Job Source Name" at bounding box center [466, 159] width 229 height 19
type textarea "x"
type input "V"
type textarea "x"
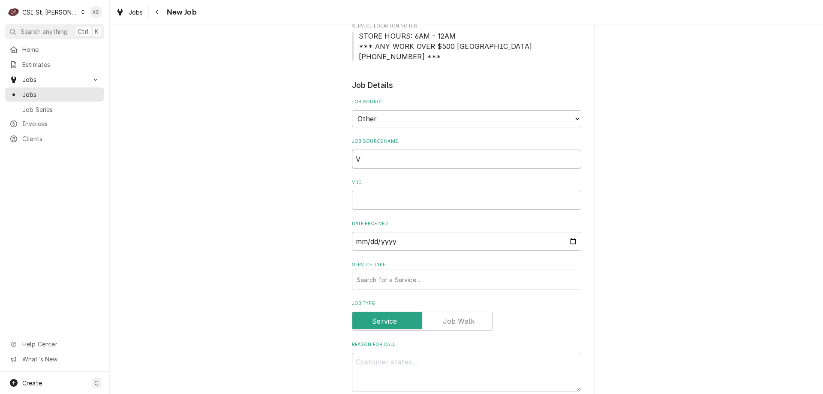
type input "Ve"
type textarea "x"
type input "Ver"
type textarea "x"
type input "Veri"
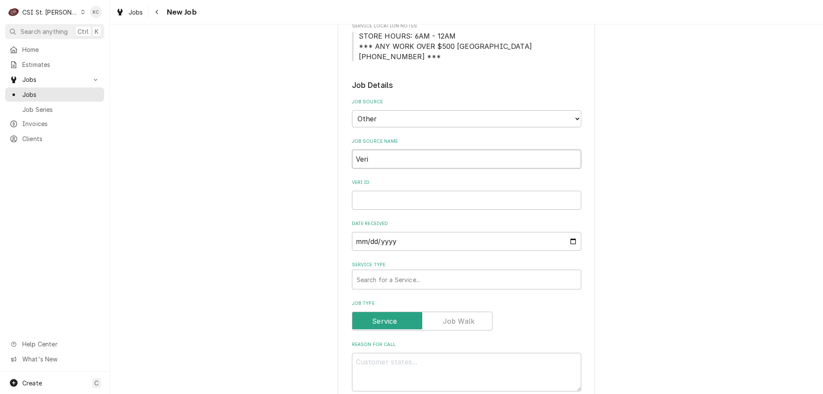
type textarea "x"
type input "Veris"
type textarea "x"
type input "Verisa"
type textarea "x"
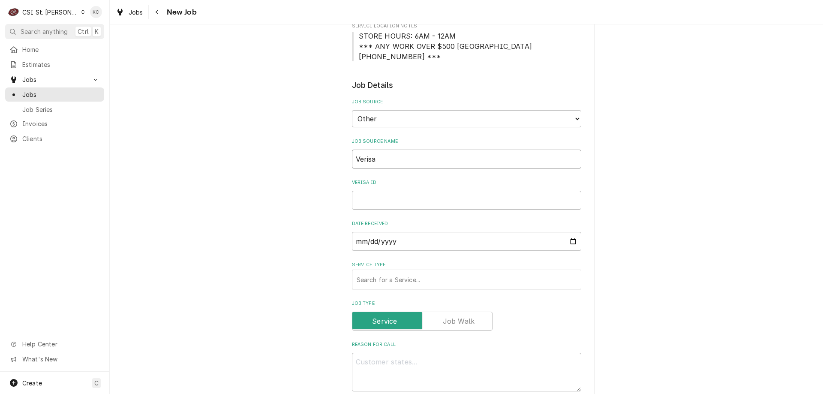
type input "Verisae"
type textarea "x"
type input "Verisae"
type textarea "x"
type input "Verisae e"
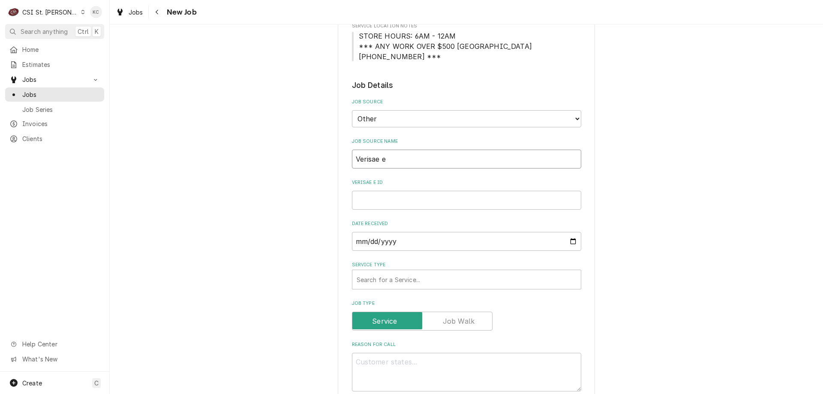
type textarea "x"
type input "Verisae em"
type textarea "x"
type input "Verisae ema"
type textarea "x"
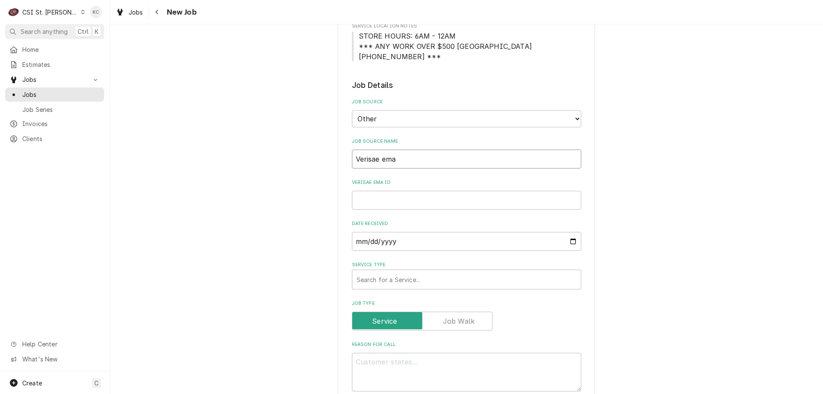
type input "Verisae emai"
type textarea "x"
type input "Verisae email"
type textarea "x"
type input "Verisae email"
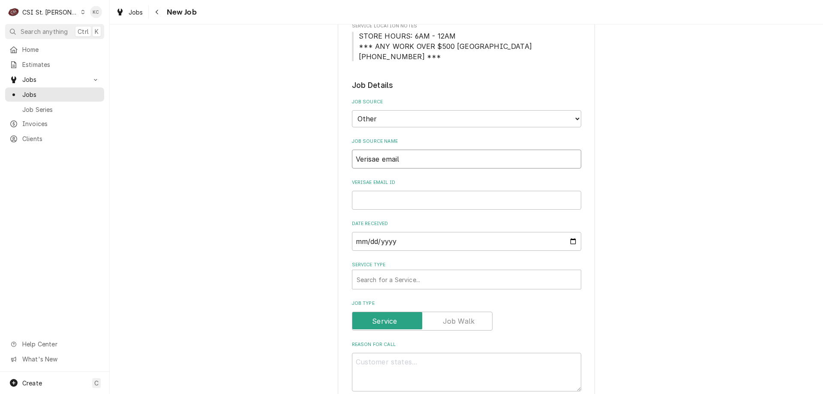
type textarea "x"
type input "Verisae email"
click at [382, 191] on input "Verisae email ID" at bounding box center [466, 200] width 229 height 19
paste input "72070510"
type textarea "x"
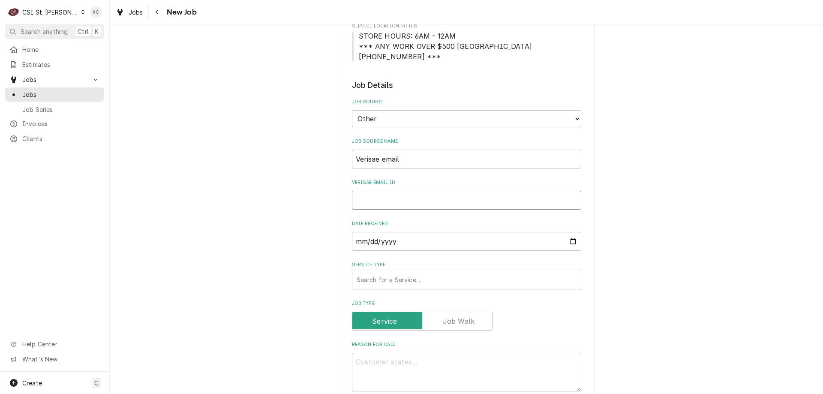
type input "72070510"
type textarea "x"
type input "72070510"
click at [397, 272] on div "Service Type" at bounding box center [467, 279] width 220 height 15
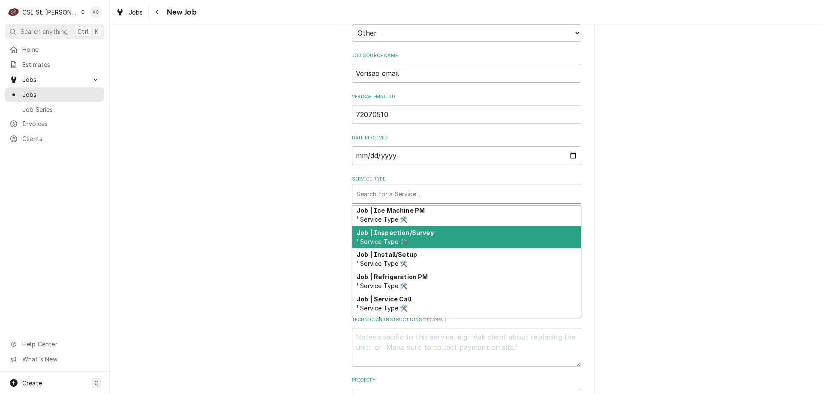
scroll to position [466, 0]
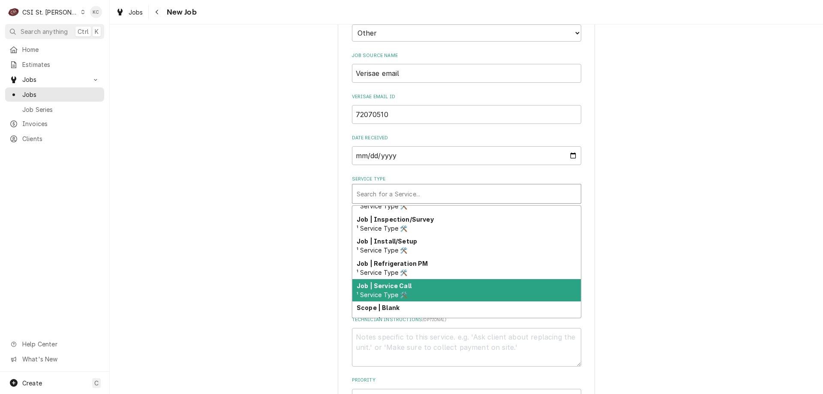
click at [437, 279] on div "Job | Service Call ¹ Service Type 🛠️" at bounding box center [466, 290] width 228 height 22
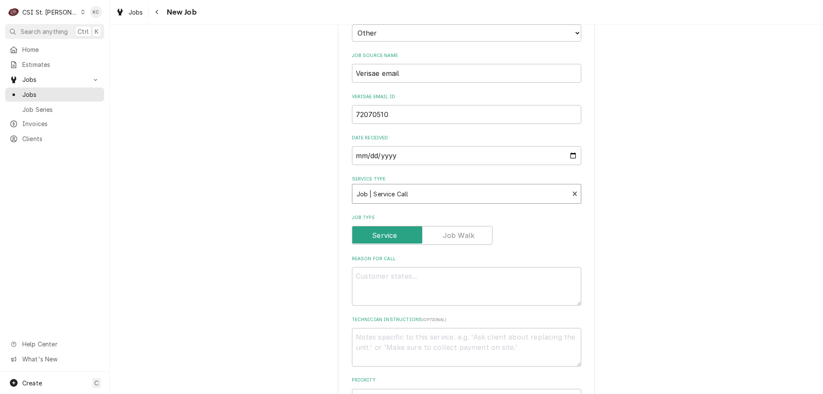
click at [651, 255] on div "Please provide the following information to create a job: Client Details Client…" at bounding box center [466, 260] width 713 height 1054
click at [436, 274] on textarea "Reason For Call" at bounding box center [466, 286] width 229 height 39
paste textarea "Tag #: 243DL25A2 Fixture Number: Serial #: D159RM0032 In-Service Date: 07/01/19…"
type textarea "x"
type textarea "Tag #: 243DL25A2 Fixture Number: Serial #: D159RM0032 In-Service Date: 07/01/19…"
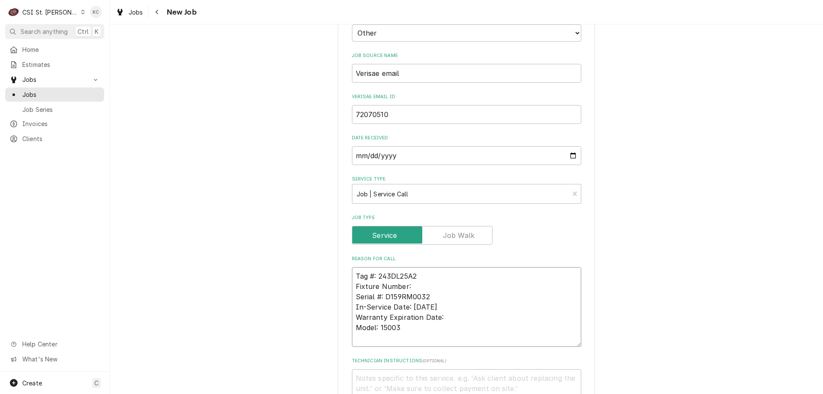
drag, startPoint x: 400, startPoint y: 318, endPoint x: 348, endPoint y: 317, distance: 51.0
click at [352, 317] on textarea "Tag #: 243DL25A2 Fixture Number: Serial #: D159RM0032 In-Service Date: 07/01/19…" at bounding box center [466, 307] width 229 height 80
drag, startPoint x: 410, startPoint y: 277, endPoint x: 332, endPoint y: 276, distance: 78.0
click at [332, 276] on div "Please provide the following information to create a job: Client Details Client…" at bounding box center [466, 320] width 713 height 1174
type textarea "x"
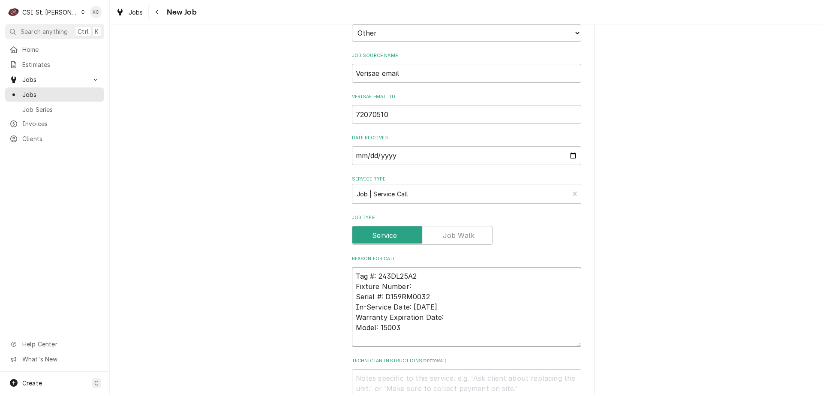
type textarea "Tag #: 243DL25A2 Serial #: D159RM0032 In-Service Date: 07/01/1905 Warranty Expi…"
paste textarea "Model: 15003"
type textarea "x"
type textarea "Tag #: 243DL25A2 Model: 15003 Serial #: D159RM0032 In-Service Date: 07/01/1905 …"
drag, startPoint x: 405, startPoint y: 314, endPoint x: 352, endPoint y: 297, distance: 54.8
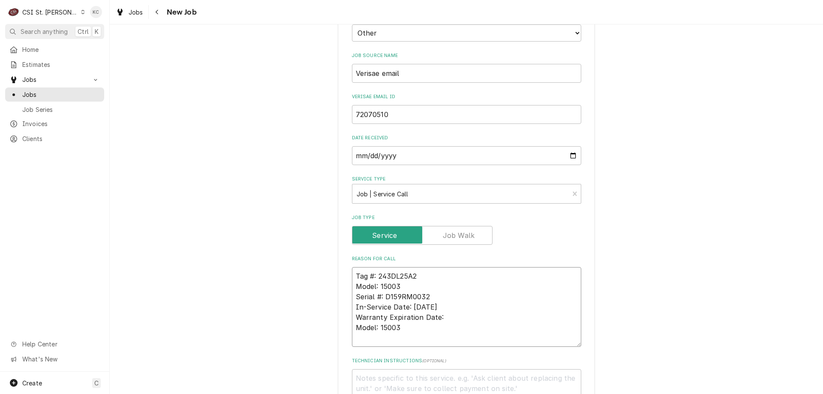
click at [352, 297] on textarea "Tag #: 243DL25A2 Model: 15003 Serial #: D159RM0032 In-Service Date: 07/01/1905 …" at bounding box center [466, 307] width 229 height 80
type textarea "x"
type textarea "Tag #: 243DL25A2 Model: 15003 Serial #: D159RM0032"
type textarea "x"
type textarea "Tag #: 243DL25A2 Model: 15003 Serial #: D159RM0032"
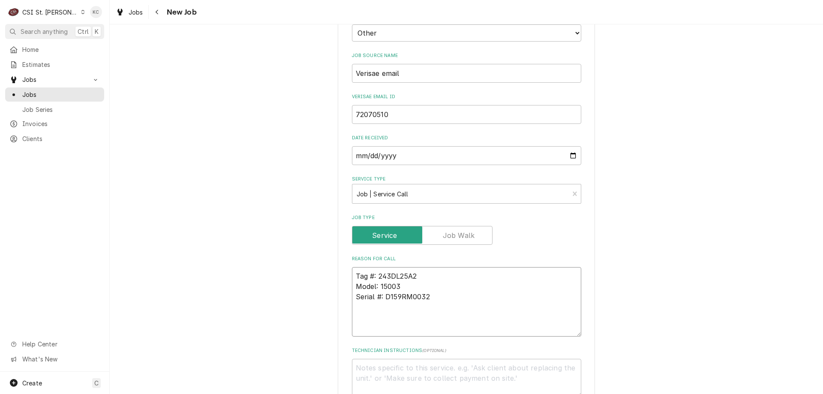
type textarea "x"
type textarea "Tag #: 243DL25A2 Model: 15003 Serial #: D159RM0032 D"
type textarea "x"
type textarea "Tag #: 243DL25A2 Model: 15003 Serial #: D159RM0032 Di"
type textarea "x"
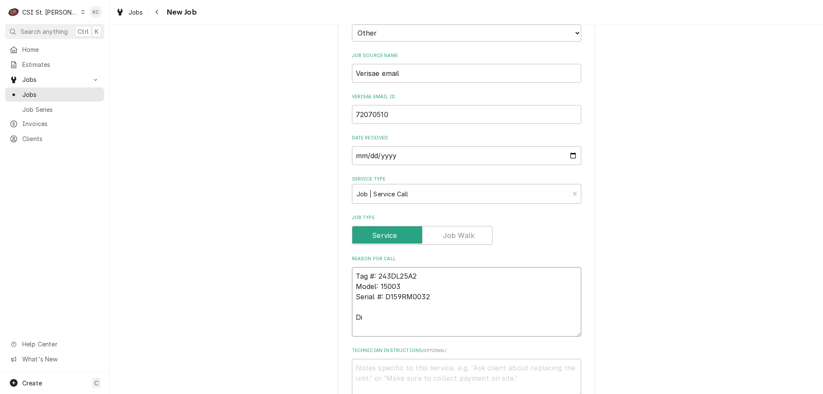
type textarea "Tag #: 243DL25A2 Model: 15003 Serial #: D159RM0032 Dis"
type textarea "x"
type textarea "Tag #: 243DL25A2 Model: 15003 Serial #: D159RM0032 Disp"
type textarea "x"
type textarea "Tag #: 243DL25A2 Model: 15003 Serial #: D159RM0032 Dispo"
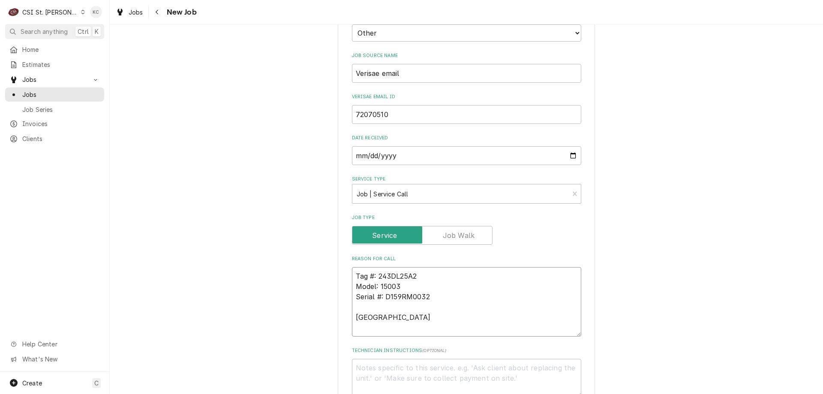
type textarea "x"
type textarea "Tag #: 243DL25A2 Model: 15003 Serial #: D159RM0032 Dispos"
type textarea "x"
type textarea "Tag #: 243DL25A2 Model: 15003 Serial #: D159RM0032 Disposal"
type textarea "x"
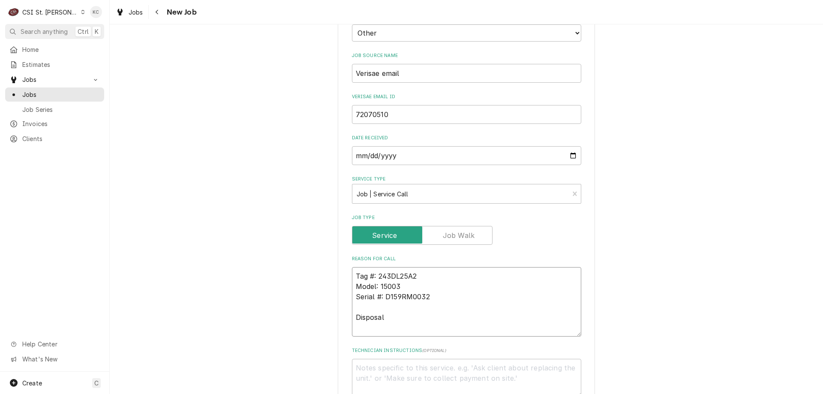
type textarea "Tag #: 243DL25A2 Model: 15003 Serial #: D159RM0032 Disposal"
type textarea "x"
type textarea "Tag #: 243DL25A2 Model: 15003 Serial #: D159RM0032 Disposal -"
type textarea "x"
type textarea "Tag #: 243DL25A2 Model: 15003 Serial #: D159RM0032 Disposal -"
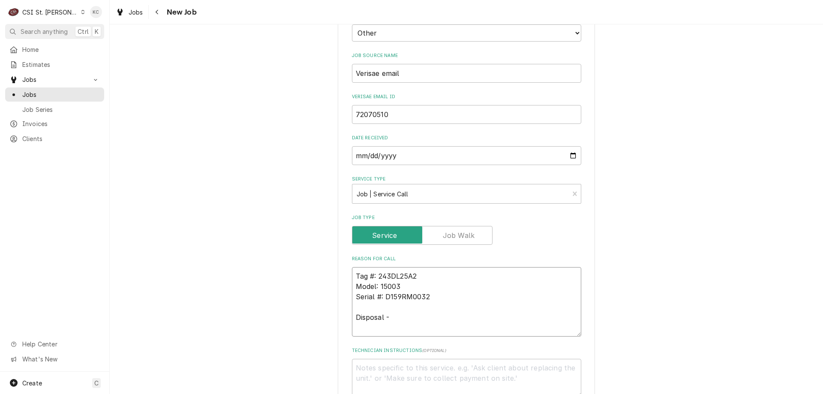
type textarea "x"
type textarea "Tag #: 243DL25A2 Model: 15003 Serial #: D159RM0032 Disposal -"
click at [409, 304] on textarea "Tag #: 243DL25A2 Model: 15003 Serial #: D159RM0032 Disposal -" at bounding box center [466, 301] width 229 height 69
paste textarea "Deli's disposal agitator not working correctly"
type textarea "x"
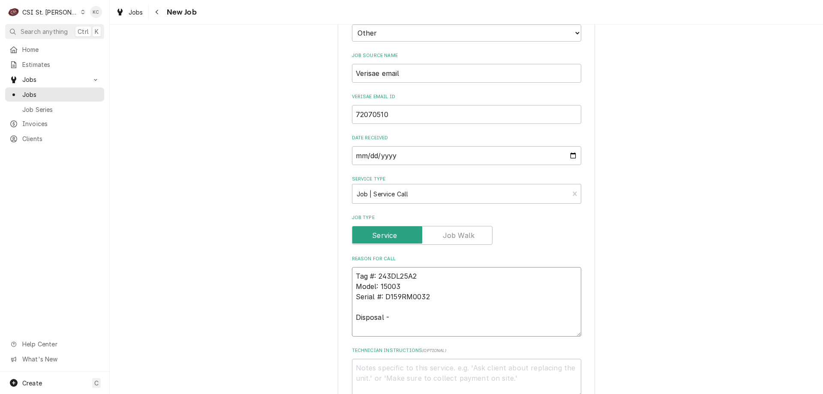
type textarea "Tag #: 243DL25A2 Model: 15003 Serial #: D159RM0032 Disposal - Deli's disposal a…"
type textarea "x"
type textarea "Tag #: 243DL25A2 Model: 15003 Serial #: D159RM0032 Disposal - Deli's disposal a…"
click at [365, 359] on textarea "Technician Instructions ( optional )" at bounding box center [466, 378] width 229 height 39
paste textarea "Royce Hotchkiss"
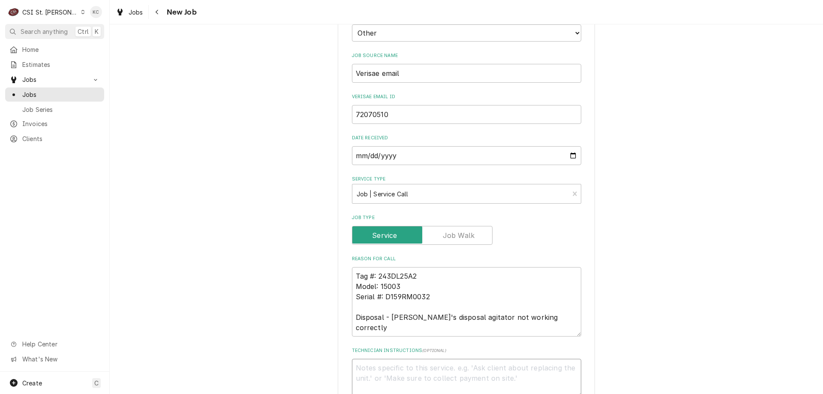
type textarea "x"
type textarea "Royce Hotchkiss"
type textarea "x"
type textarea "Royce Hotchkiss -"
type textarea "x"
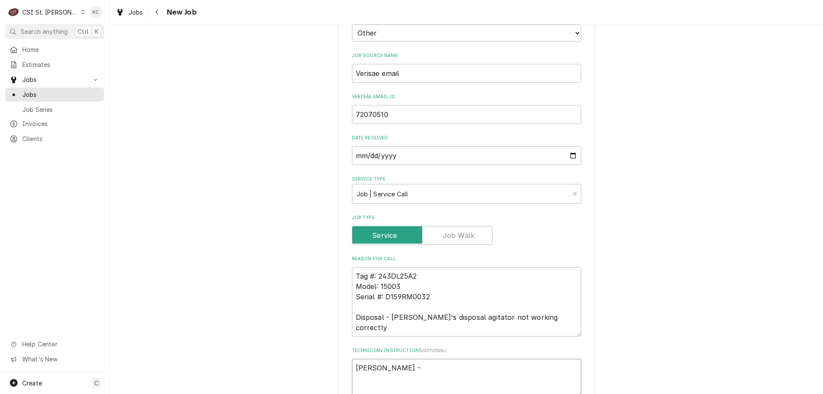
type textarea "Royce Hotchkiss -"
type textarea "x"
type textarea "Royce Hotchkiss - 6"
type textarea "x"
type textarea "Royce Hotchkiss - 61"
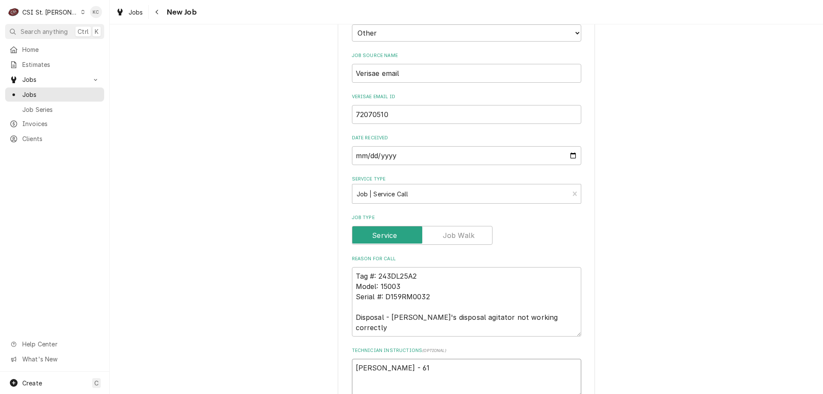
type textarea "x"
type textarea "Royce Hotchkiss - 618"
type textarea "x"
type textarea "Royce Hotchkiss - 618"
type textarea "x"
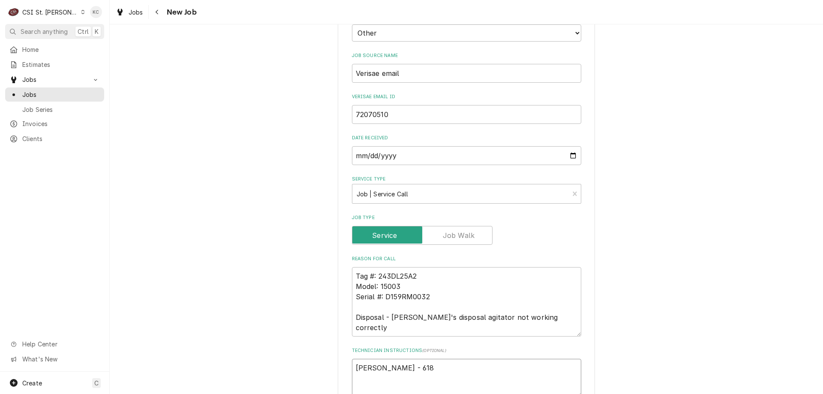
type textarea "Royce Hotchkiss - 618 9"
type textarea "x"
type textarea "Royce Hotchkiss - 618 96"
type textarea "x"
type textarea "Royce Hotchkiss - 618 9"
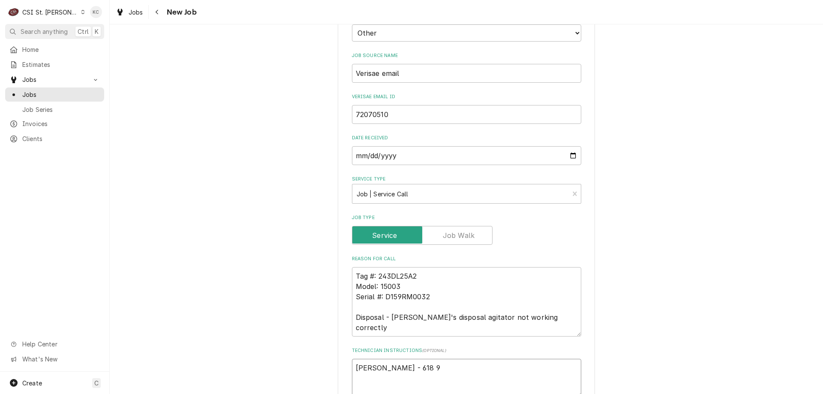
type textarea "x"
type textarea "Royce Hotchkiss - 618 93"
type textarea "x"
type textarea "Royce Hotchkiss - 618 939"
type textarea "x"
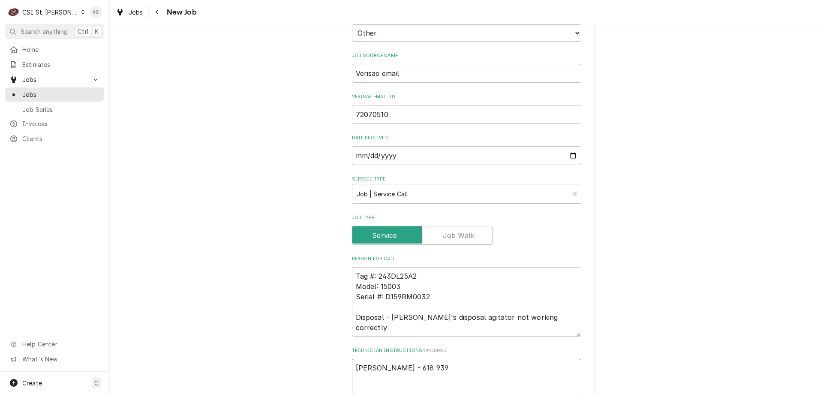
type textarea "Royce Hotchkiss - 618 939-"
type textarea "x"
type textarea "Royce Hotchkiss - 618 939-61"
type textarea "x"
type textarea "Royce Hotchkiss - 618 939-615"
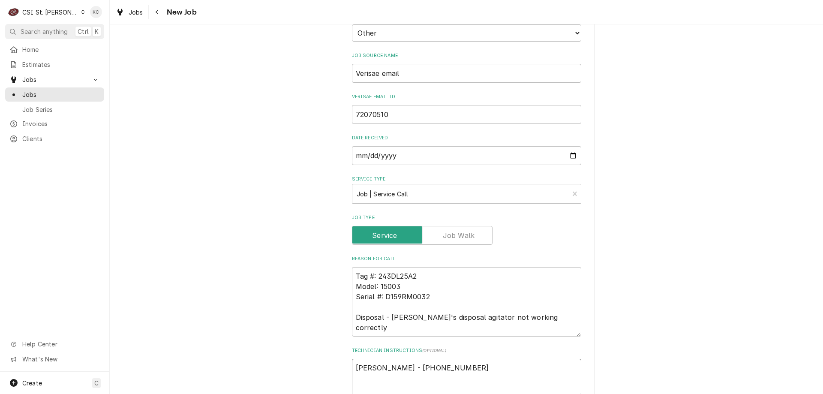
type textarea "x"
type textarea "Royce Hotchkiss - 618 939-6155"
type textarea "x"
type textarea "Royce Hotchkiss - 618 939-6155"
type textarea "x"
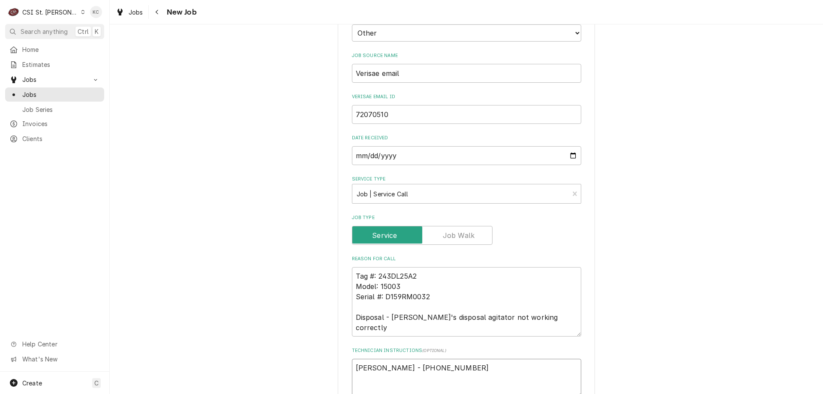
type textarea "Royce Hotchkiss - 618 939-6155"
type textarea "x"
type textarea "Royce Hotchkiss - 618 939-6155 6"
type textarea "x"
type textarea "Royce Hotchkiss - 618 939-6155 65"
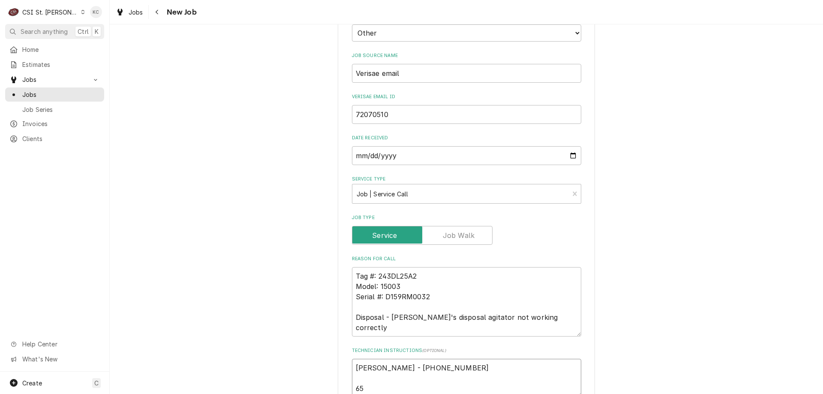
type textarea "x"
type textarea "Royce Hotchkiss - 618 939-6155 6"
type textarea "x"
type textarea "Royce Hotchkiss - 618 939-6155 6a"
type textarea "x"
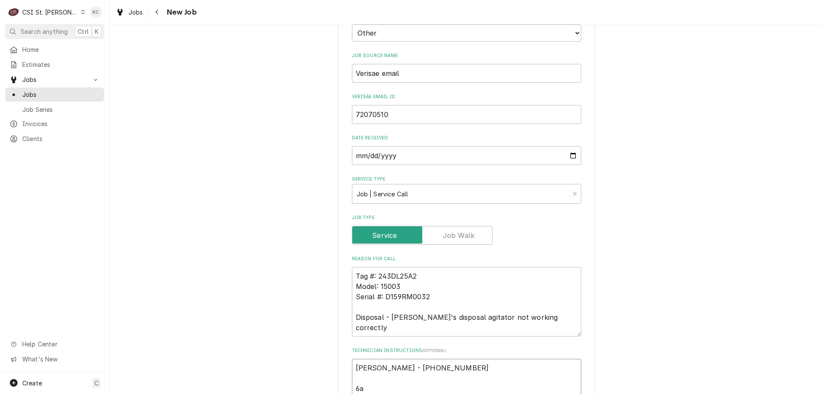
type textarea "Royce Hotchkiss - 618 939-6155 6am"
type textarea "x"
type textarea "Royce Hotchkiss - 618 939-6155 6am"
type textarea "x"
type textarea "Royce Hotchkiss - 618 939-6155 6am -"
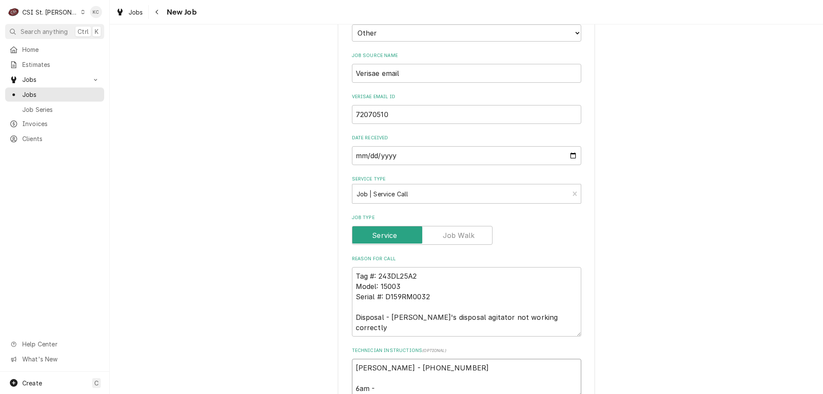
type textarea "x"
type textarea "Royce Hotchkiss - 618 939-6155 6am -"
type textarea "x"
type textarea "Royce Hotchkiss - 618 939-6155 6am - 1"
type textarea "x"
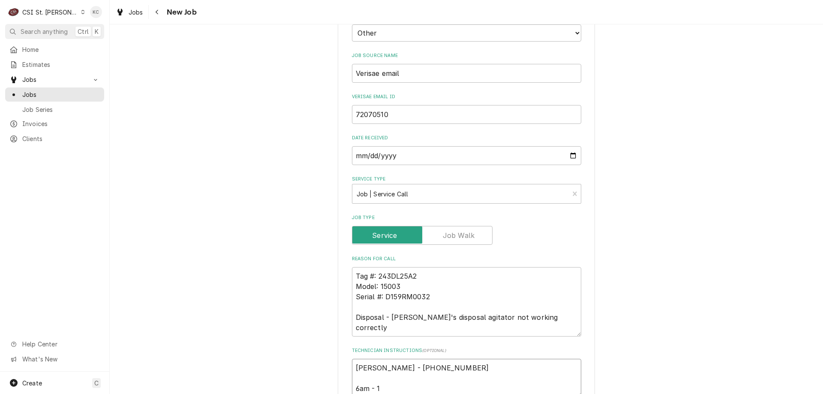
type textarea "Royce Hotchkiss - 618 939-6155 6am - 10"
type textarea "x"
type textarea "Royce Hotchkiss - 618 939-6155 6am - 10pm"
type textarea "x"
type textarea "Royce Hotchkiss - 618 939-6155 6am - 10pm"
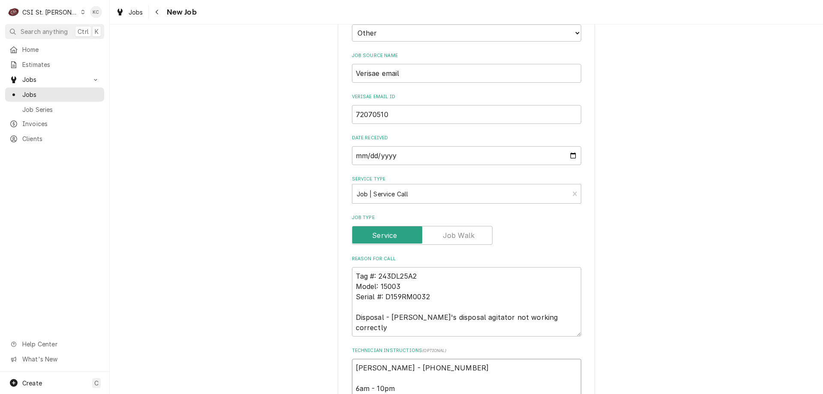
type textarea "x"
type textarea "Royce Hotchkiss - 618 939-6155 6am - 10pm"
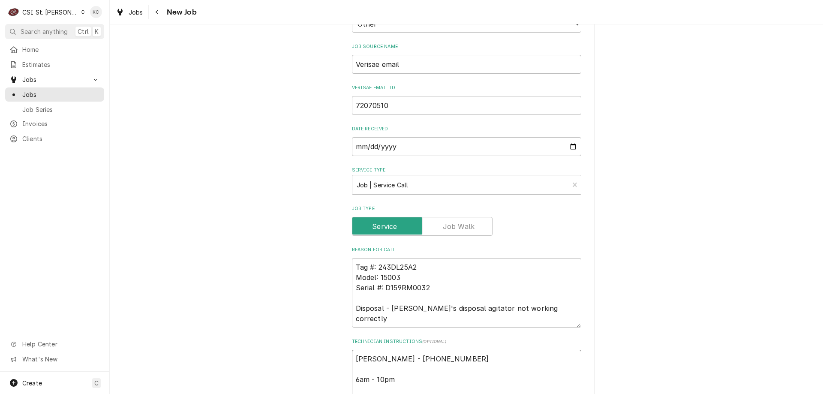
type textarea "x"
type textarea "Royce Hotchkiss - 618 939-6155 6am - 10pm L"
type textarea "x"
type textarea "Royce Hotchkiss - 618 939-6155 6am - 10pm Lo"
type textarea "x"
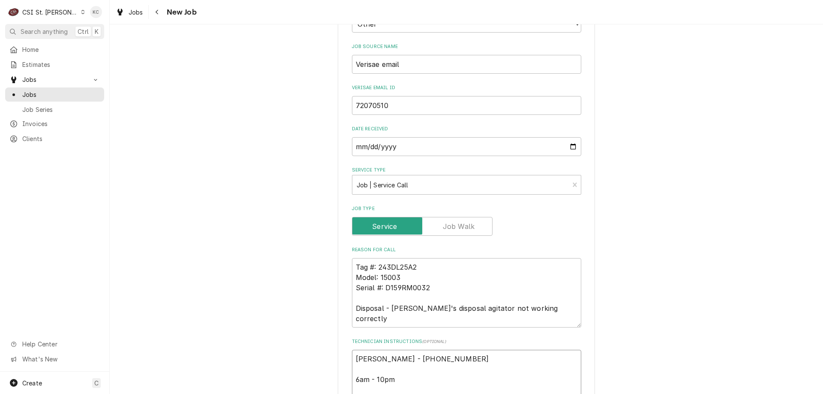
type textarea "Royce Hotchkiss - 618 939-6155 6am - 10pm Loc"
type textarea "x"
type textarea "Royce Hotchkiss - 618 939-6155 6am - 10pm Loca"
type textarea "x"
type textarea "Royce Hotchkiss - 618 939-6155 6am - 10pm Locat"
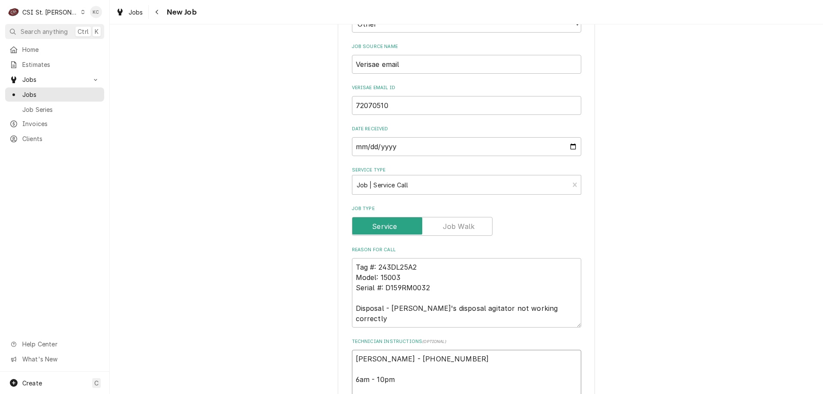
type textarea "x"
type textarea "Royce Hotchkiss - 618 939-6155 6am - 10pm Locate"
type textarea "x"
type textarea "Royce Hotchkiss - 618 939-6155 6am - 10pm Located"
type textarea "x"
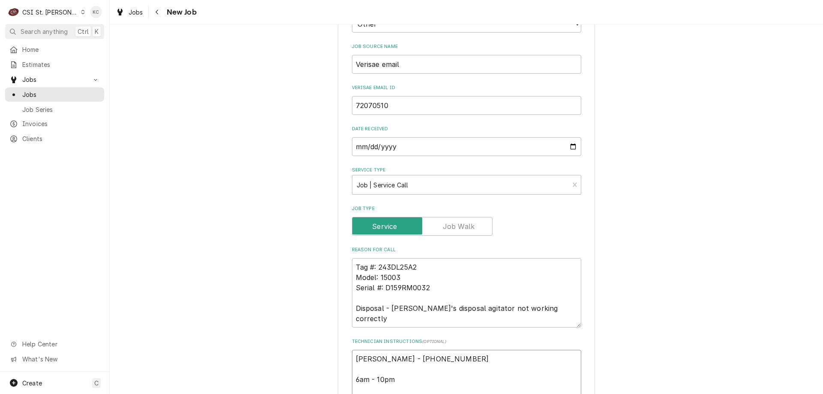
type textarea "Royce Hotchkiss - 618 939-6155 6am - 10pm Located"
type textarea "x"
type textarea "Royce Hotchkiss - 618 939-6155 6am - 10pm Located i"
type textarea "x"
type textarea "Royce Hotchkiss - 618 939-6155 6am - 10pm Located i"
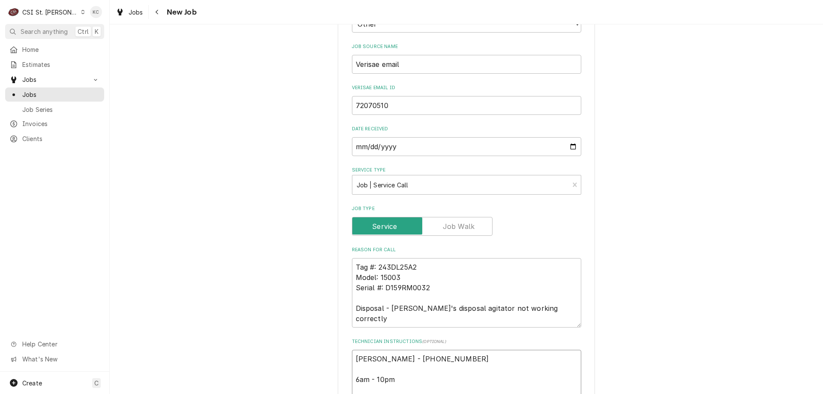
type textarea "x"
type textarea "Royce Hotchkiss - 618 939-6155 6am - 10pm Located i"
type textarea "x"
type textarea "Royce Hotchkiss - 618 939-6155 6am - 10pm Located in"
type textarea "x"
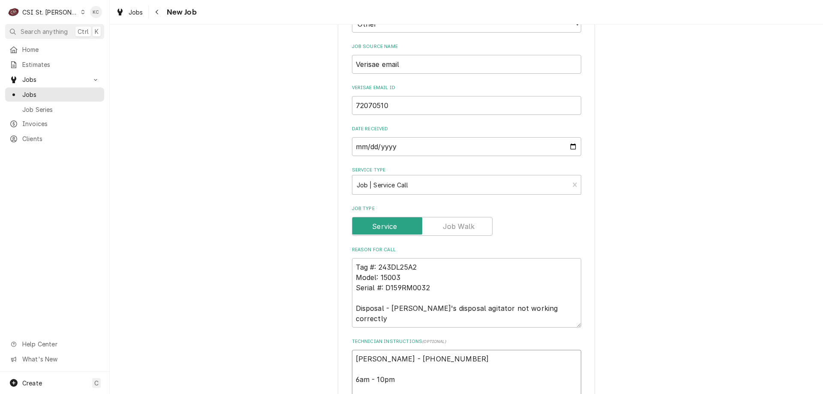
type textarea "Royce Hotchkiss - 618 939-6155 6am - 10pm Located in"
type textarea "x"
type textarea "Royce Hotchkiss - 618 939-6155 6am - 10pm Located in D"
type textarea "x"
type textarea "Royce Hotchkiss - 618 939-6155 6am - 10pm Located in De"
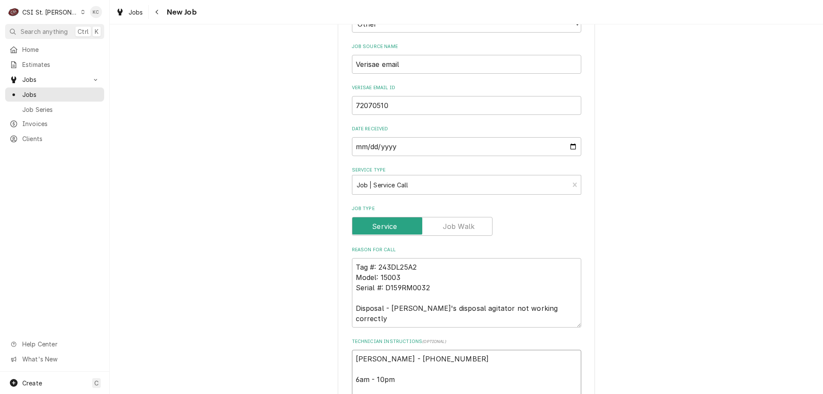
type textarea "x"
type textarea "Royce Hotchkiss - 618 939-6155 6am - 10pm Located in Del"
type textarea "x"
type textarea "Royce Hotchkiss - 618 939-6155 6am - 10pm Located in Deli"
type textarea "x"
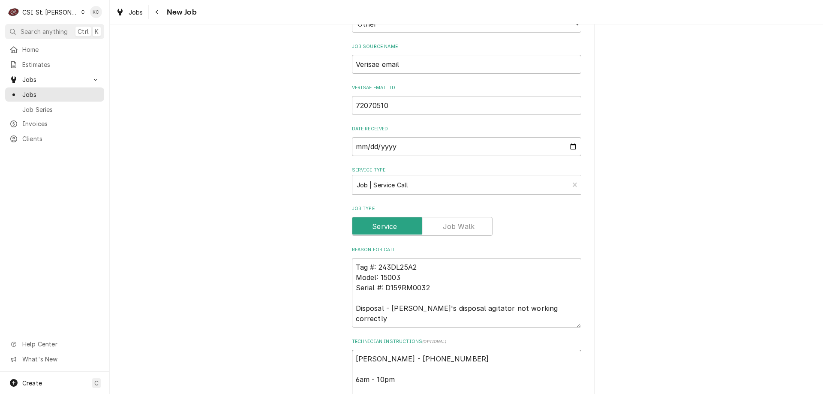
type textarea "Royce Hotchkiss - 618 939-6155 6am - 10pm Located in Deli"
type textarea "x"
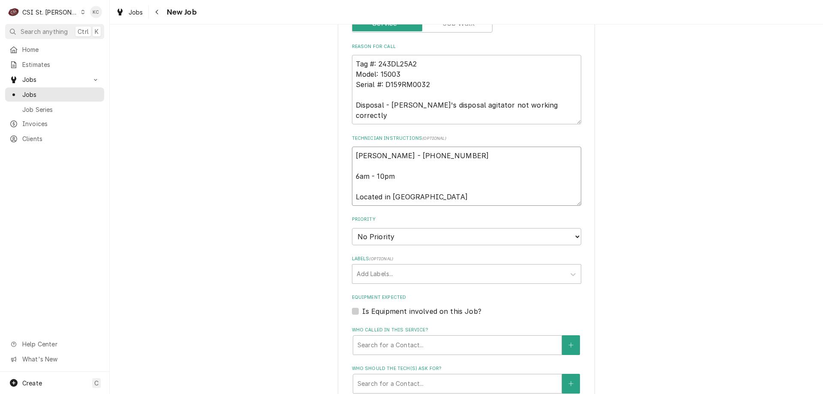
scroll to position [566, 0]
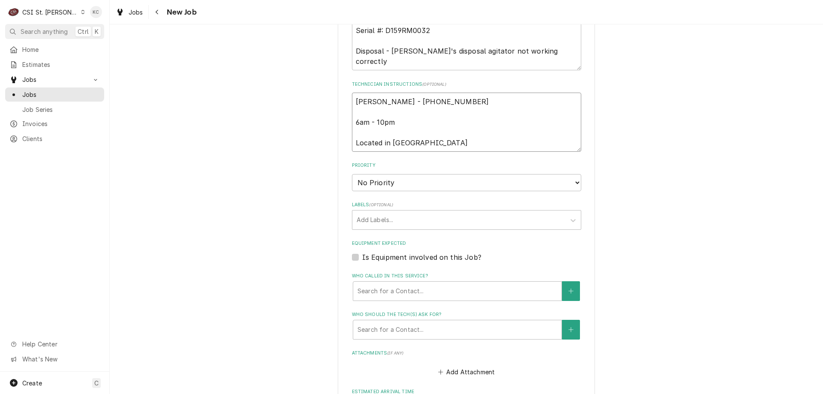
type textarea "Royce Hotchkiss - 618 939-6155 6am - 10pm Located in Deli"
click at [387, 174] on select "No Priority Urgent High Medium Low" at bounding box center [466, 182] width 229 height 17
select select "4"
click at [352, 174] on select "No Priority Urgent High Medium Low" at bounding box center [466, 182] width 229 height 17
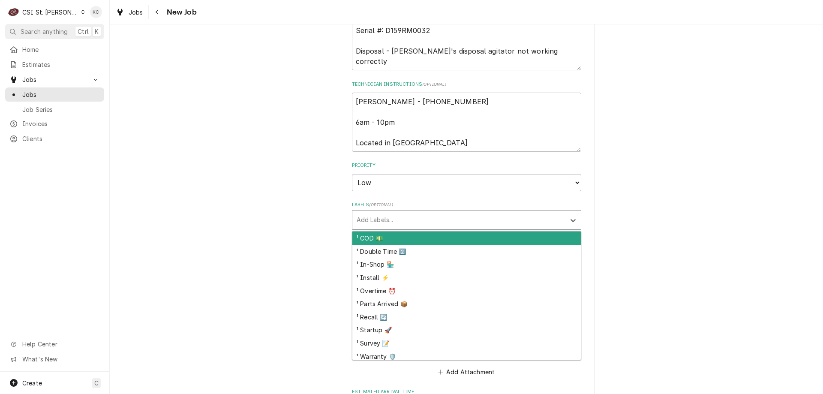
click at [391, 212] on div "Labels" at bounding box center [459, 219] width 204 height 15
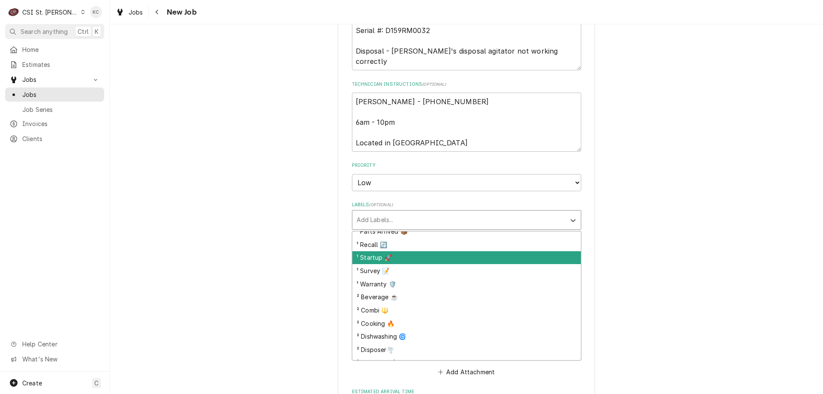
scroll to position [86, 0]
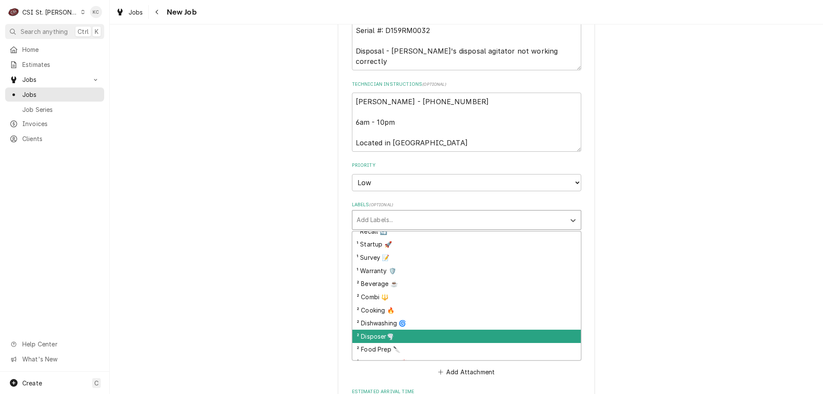
click at [409, 330] on div "² Disposer🌪️" at bounding box center [466, 336] width 228 height 13
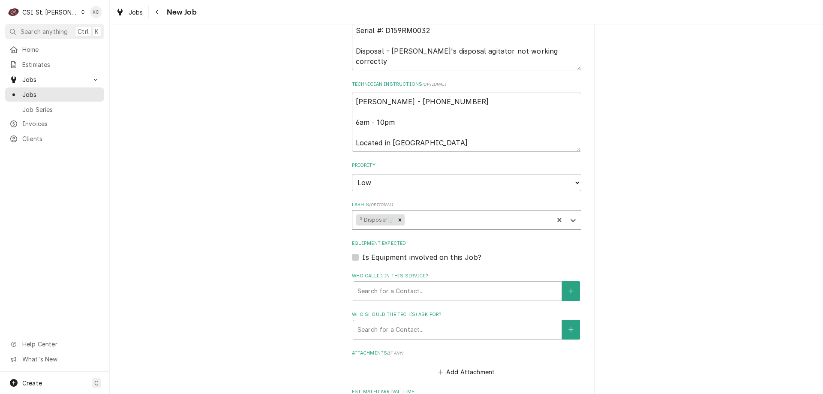
click at [698, 224] on div "Please provide the following information to create a job: Client Details Client…" at bounding box center [466, 59] width 713 height 1184
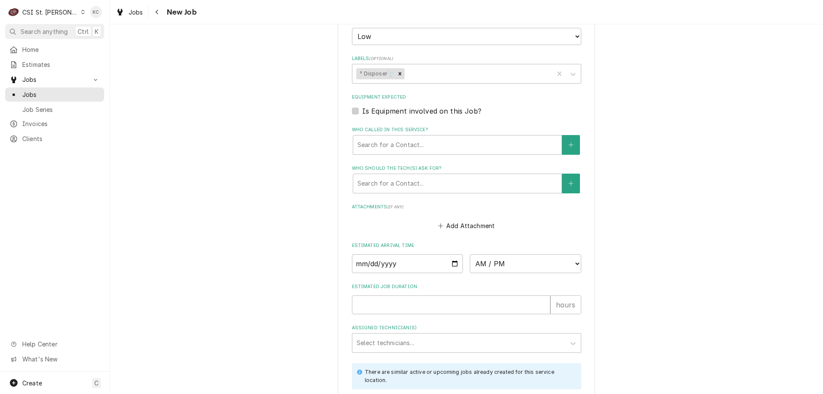
scroll to position [814, 0]
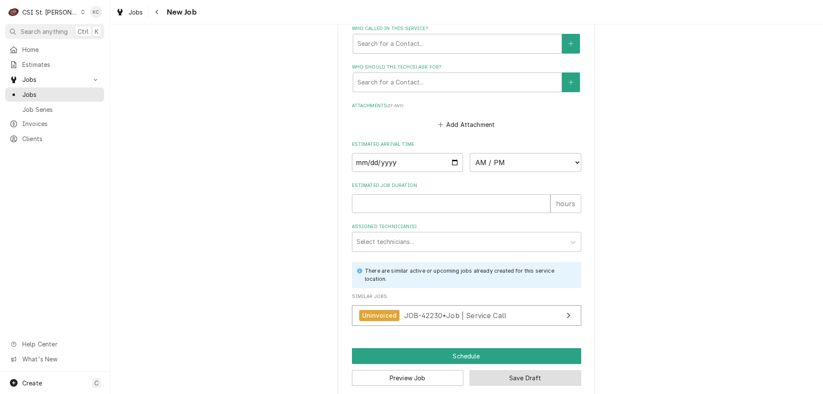
click at [555, 370] on button "Save Draft" at bounding box center [525, 378] width 112 height 16
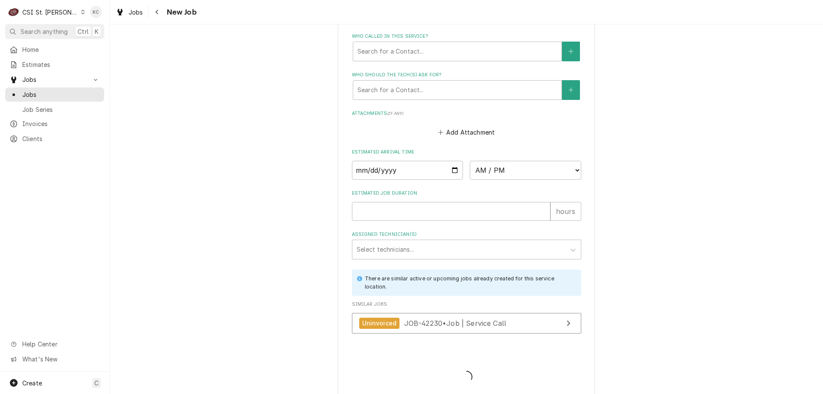
type textarea "x"
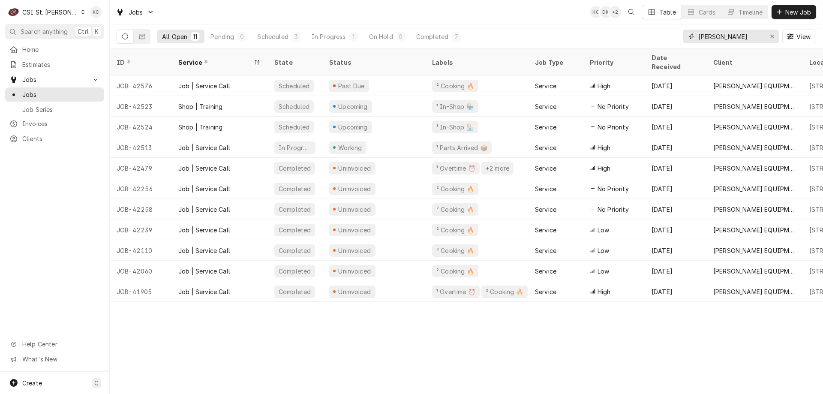
drag, startPoint x: 729, startPoint y: 35, endPoint x: 652, endPoint y: 37, distance: 76.3
click at [652, 37] on div "All Open 11 Pending 0 Scheduled 3 In Progress 1 On Hold 0 Completed 7 [PERSON_N…" at bounding box center [467, 36] width 700 height 24
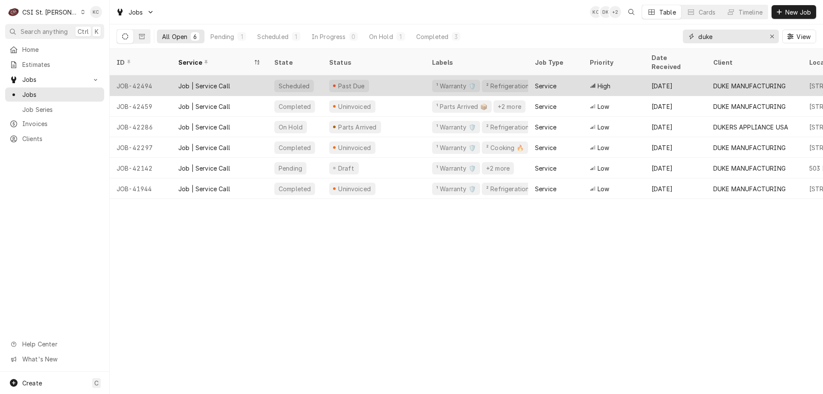
type input "duke"
click at [288, 81] on div "Scheduled" at bounding box center [294, 85] width 33 height 9
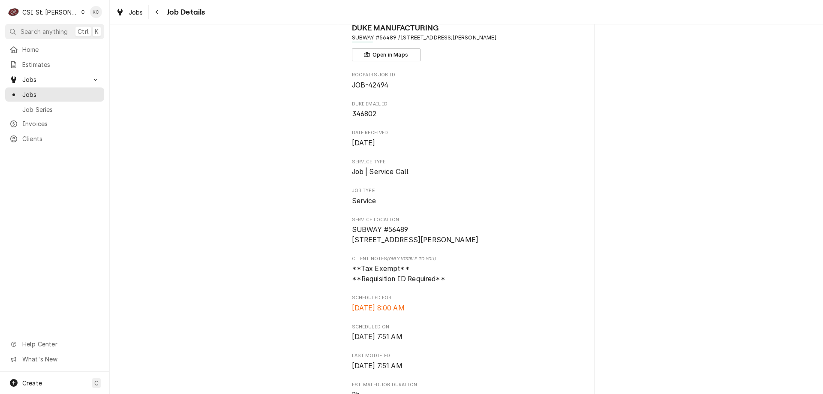
scroll to position [43, 0]
click at [154, 9] on div "Navigate back" at bounding box center [157, 12] width 9 height 9
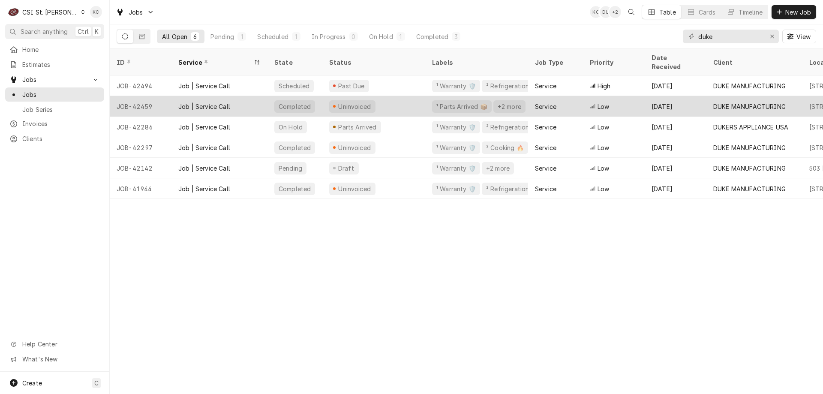
click at [203, 102] on div "Job | Service Call" at bounding box center [204, 106] width 52 height 9
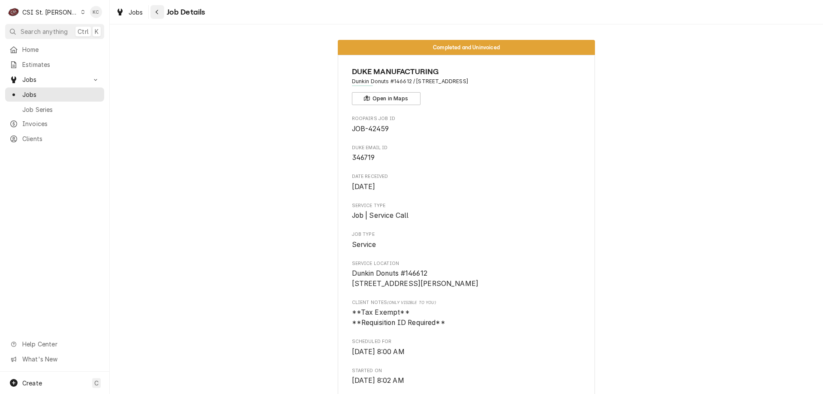
click at [156, 10] on icon "Navigate back" at bounding box center [157, 12] width 4 height 6
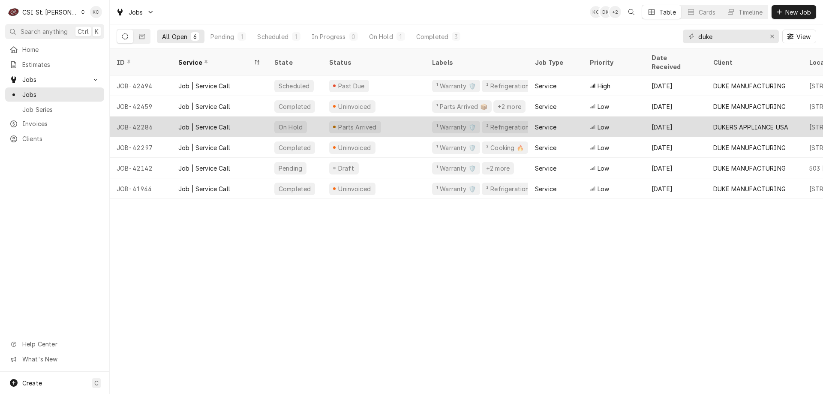
click at [325, 117] on div "Parts Arrived" at bounding box center [373, 127] width 103 height 21
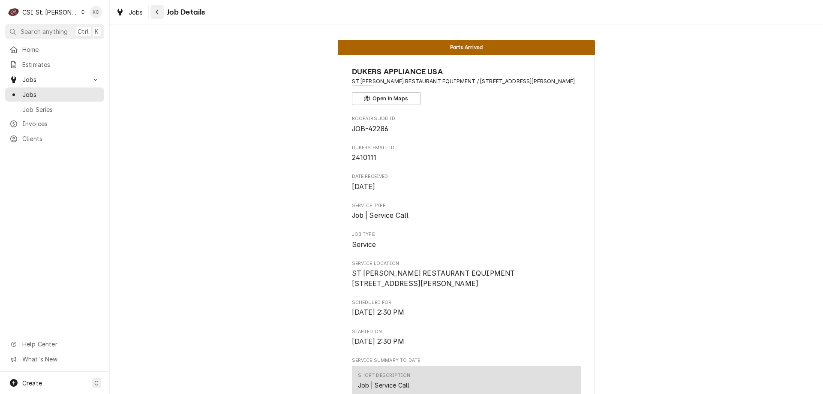
click at [157, 11] on icon "Navigate back" at bounding box center [157, 12] width 4 height 6
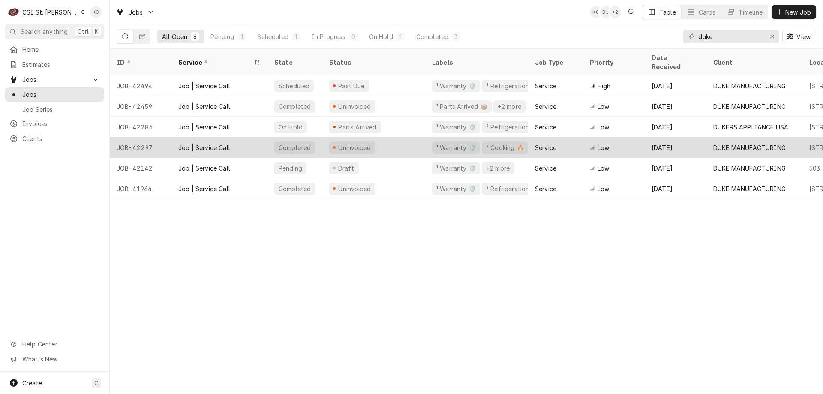
click at [243, 143] on div "Job | Service Call" at bounding box center [219, 147] width 96 height 21
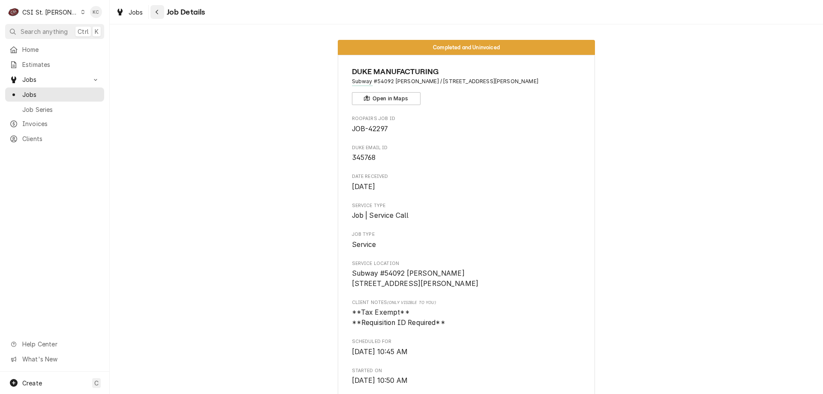
click at [158, 9] on icon "Navigate back" at bounding box center [157, 12] width 4 height 6
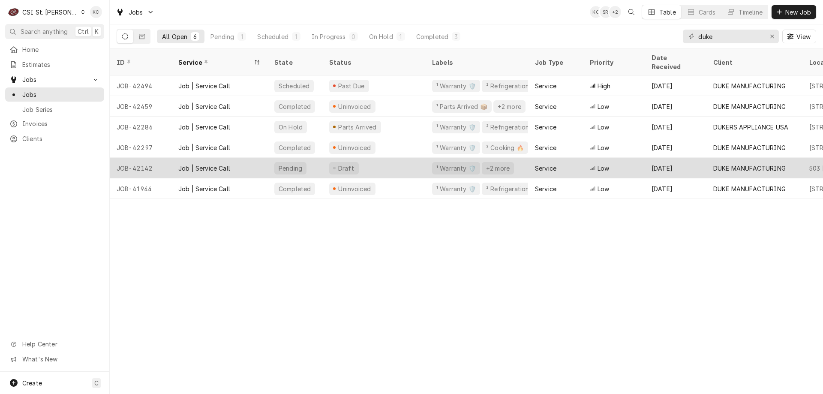
click at [256, 158] on div "Job | Service Call" at bounding box center [219, 168] width 96 height 21
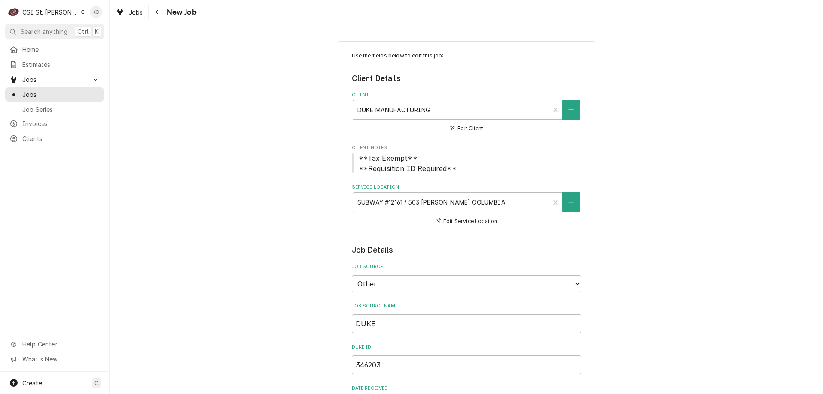
type textarea "x"
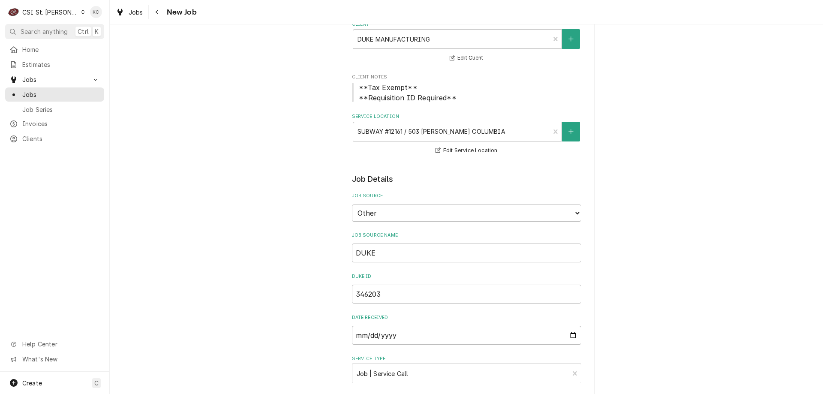
scroll to position [86, 0]
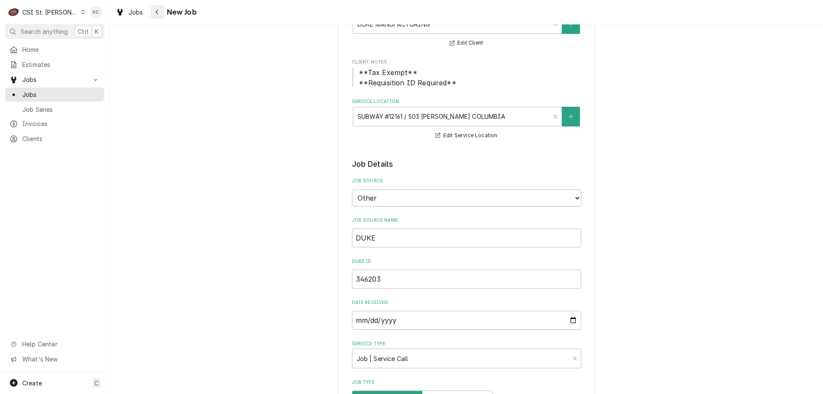
click at [163, 14] on button "Navigate back" at bounding box center [157, 12] width 14 height 14
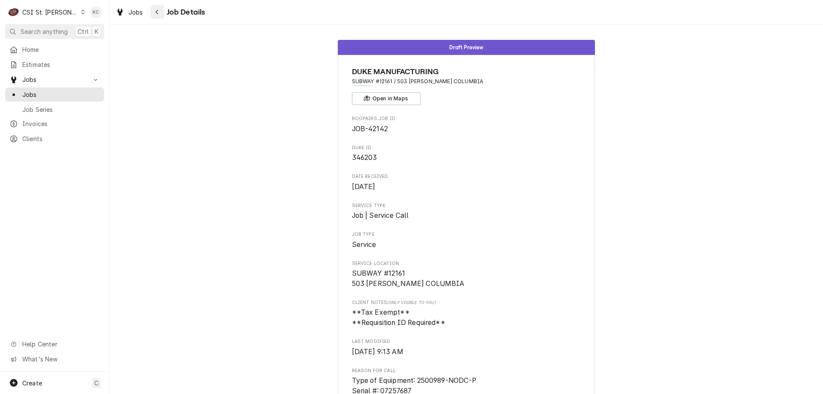
click at [157, 10] on icon "Navigate back" at bounding box center [157, 12] width 4 height 6
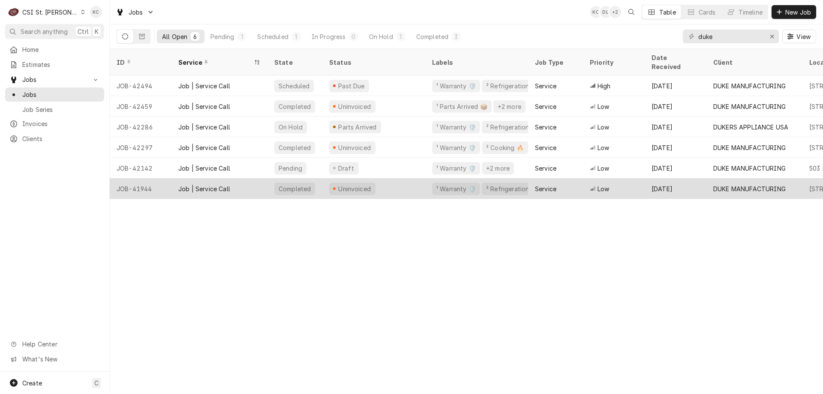
click at [292, 184] on div "Completed" at bounding box center [295, 188] width 34 height 9
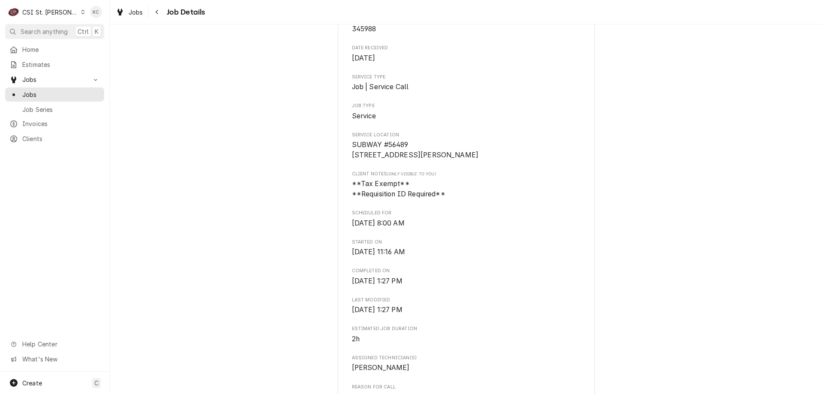
scroll to position [86, 0]
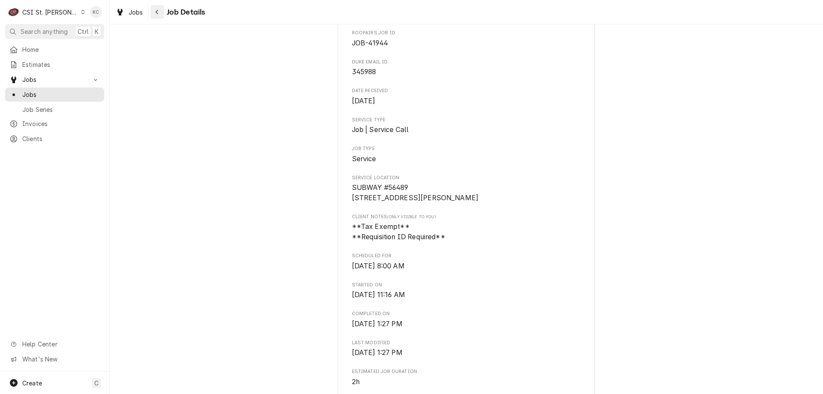
click at [162, 12] on button "Navigate back" at bounding box center [157, 12] width 14 height 14
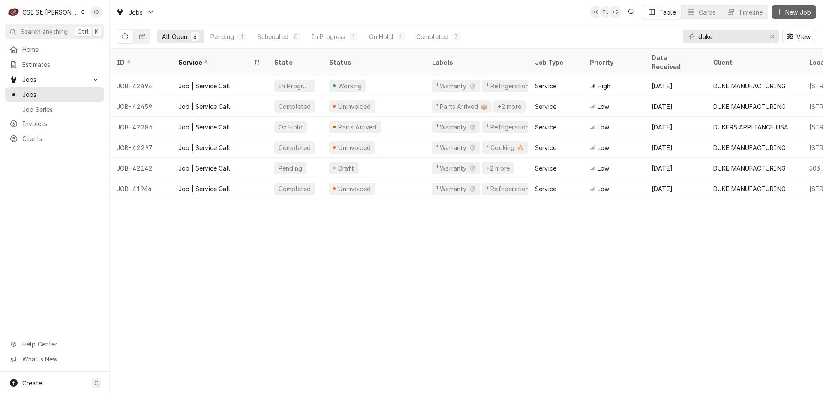
click at [784, 14] on span "New Job" at bounding box center [798, 12] width 29 height 9
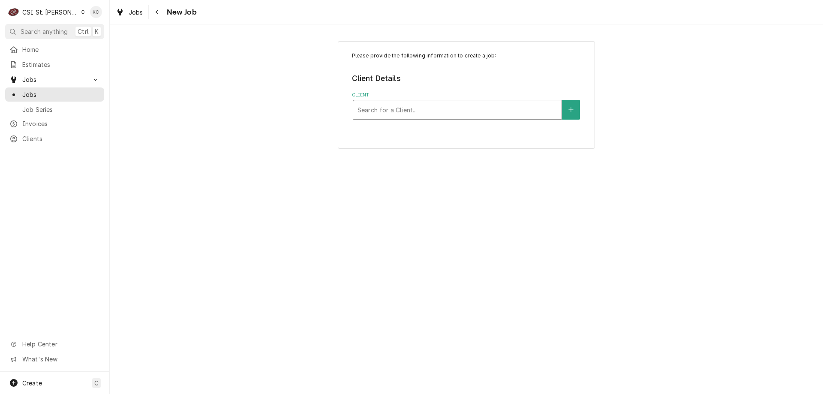
click at [433, 114] on div "Client" at bounding box center [457, 109] width 200 height 15
type input "3555"
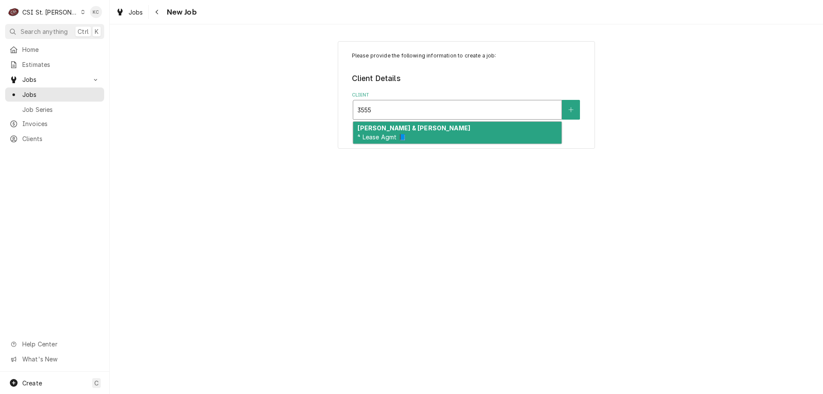
click at [427, 128] on div "[PERSON_NAME] & [PERSON_NAME] ⁴ Lease Agmt 📘" at bounding box center [457, 133] width 208 height 22
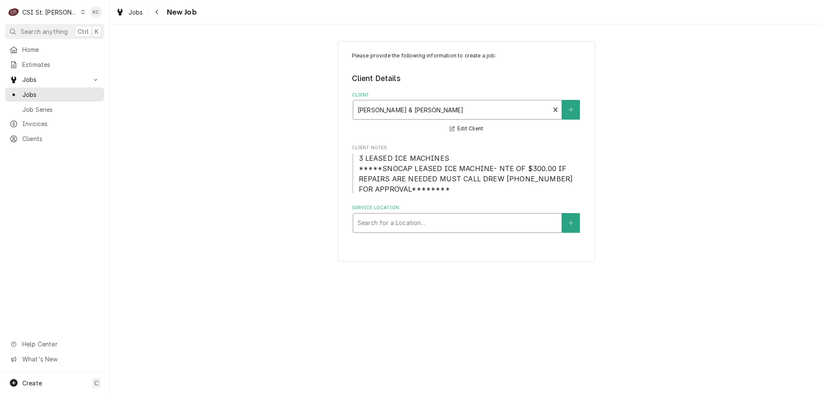
click at [469, 218] on div "Service Location" at bounding box center [457, 222] width 200 height 15
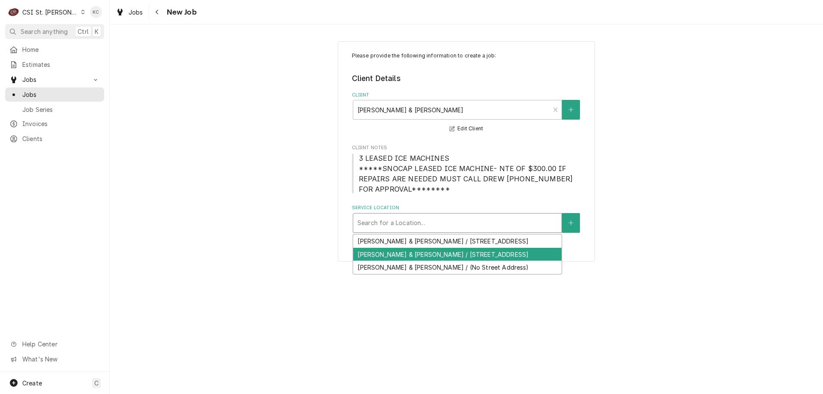
click at [463, 253] on div "[PERSON_NAME] & [PERSON_NAME] / [STREET_ADDRESS]" at bounding box center [457, 254] width 208 height 13
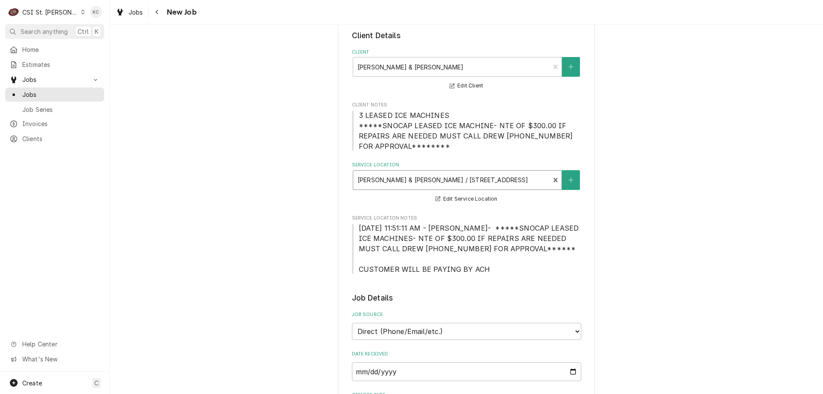
scroll to position [171, 0]
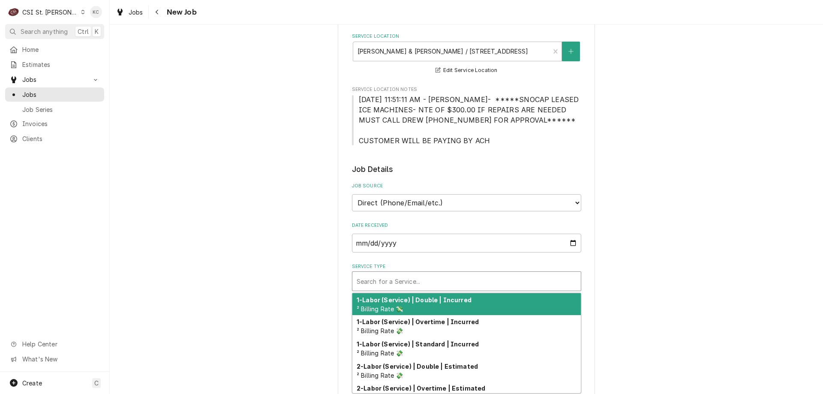
click at [499, 285] on div "Service Type" at bounding box center [467, 280] width 220 height 15
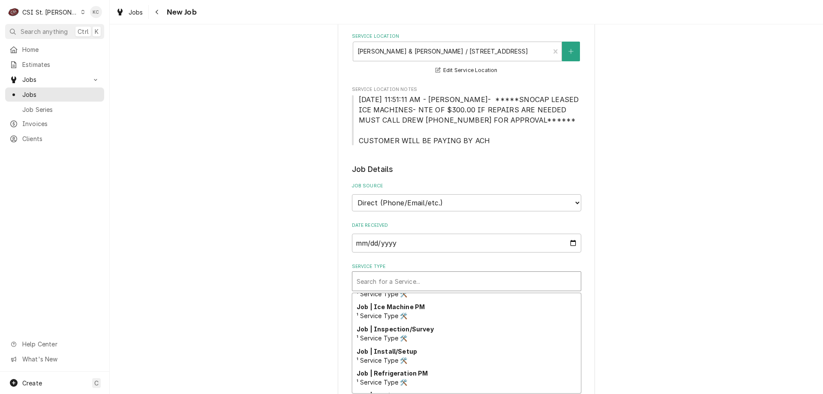
scroll to position [476, 0]
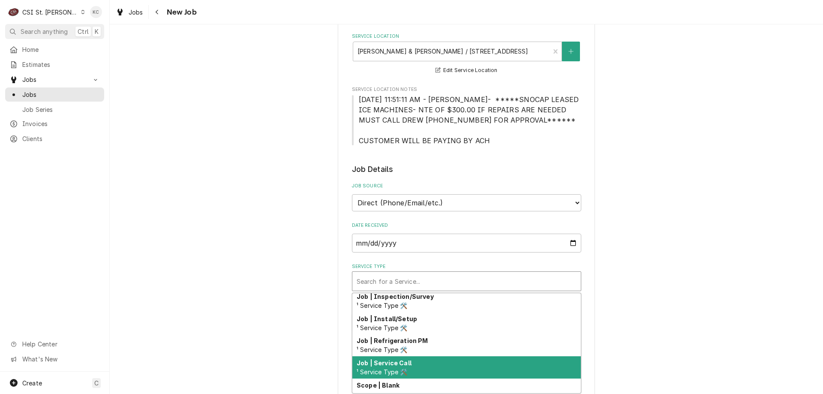
click at [493, 359] on div "Job | Service Call ¹ Service Type 🛠️" at bounding box center [466, 367] width 228 height 22
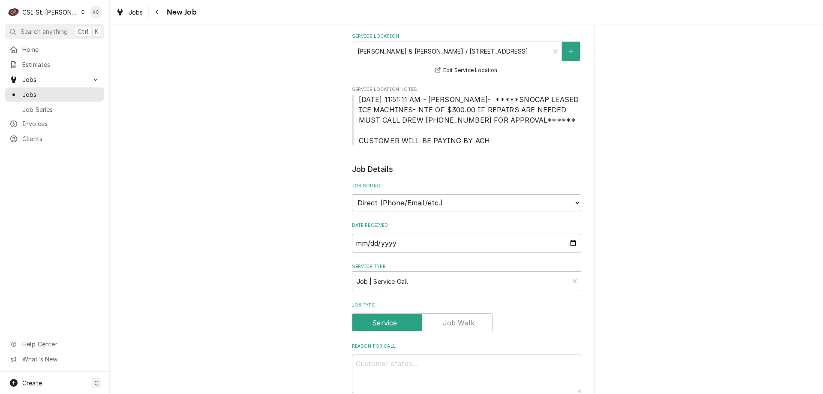
click at [652, 326] on div "Please provide the following information to create a job: Client Details Client…" at bounding box center [466, 368] width 713 height 1013
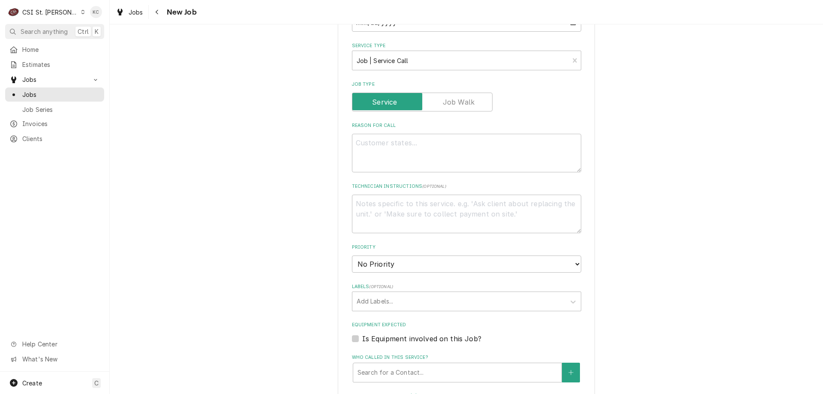
scroll to position [386, 0]
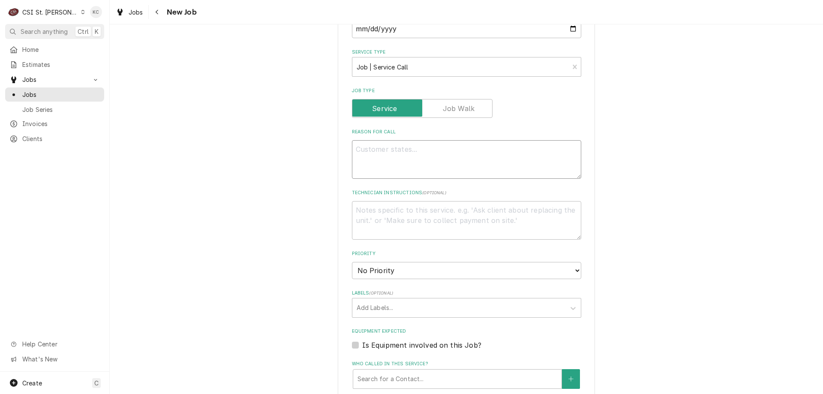
click at [490, 159] on textarea "Reason For Call" at bounding box center [466, 159] width 229 height 39
type textarea "x"
type textarea "I"
type textarea "x"
type textarea "Ic"
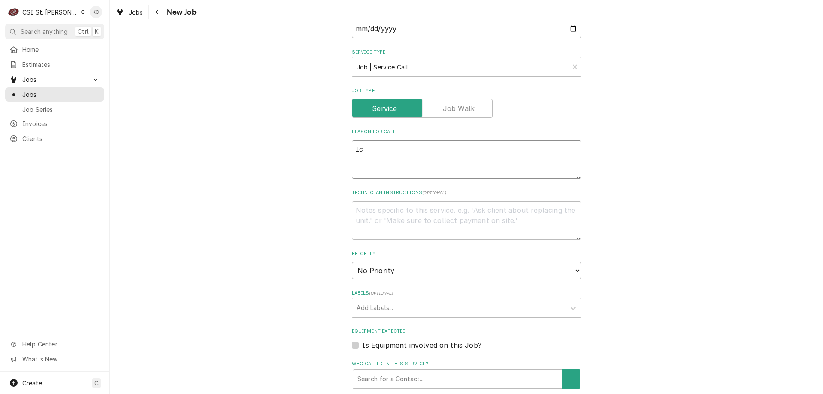
type textarea "x"
type textarea "Ice"
type textarea "x"
type textarea "Ice"
type textarea "x"
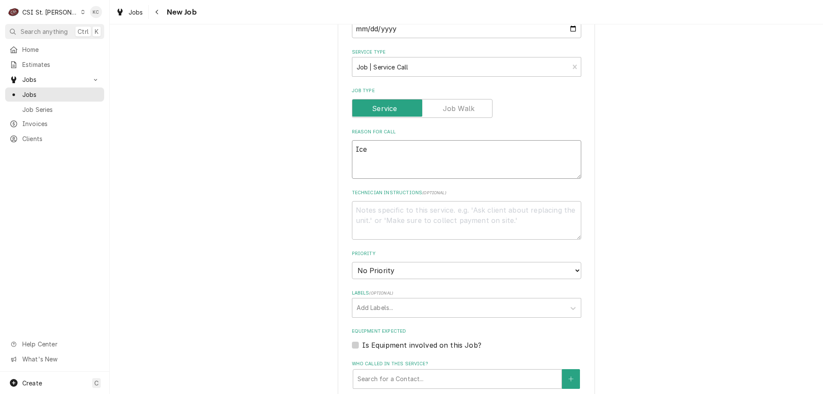
type textarea "Ice m"
type textarea "x"
type textarea "Ice ma"
type textarea "x"
type textarea "Ice mac"
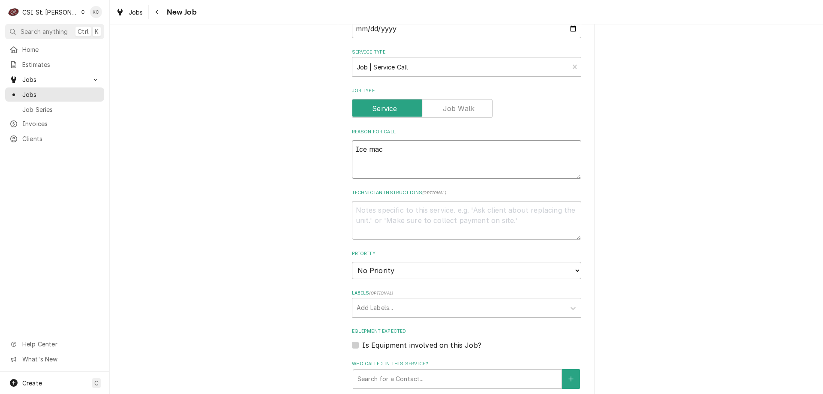
type textarea "x"
type textarea "Ice mach"
type textarea "x"
type textarea "Ice machi"
type textarea "x"
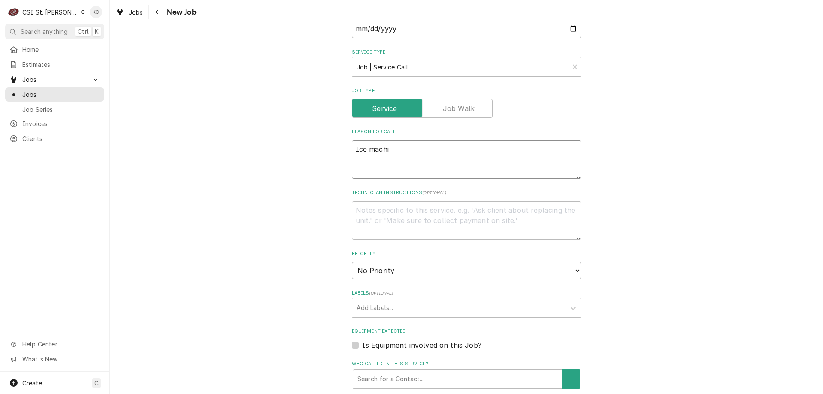
type textarea "Ice machin"
type textarea "x"
type textarea "Ice machine"
type textarea "x"
type textarea "Ice machine"
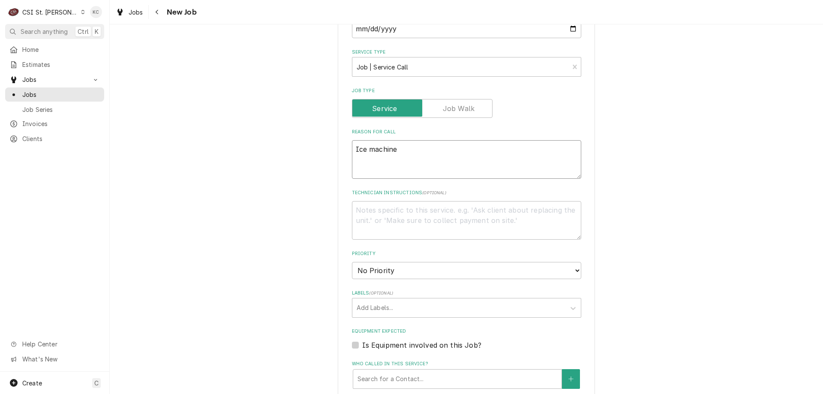
type textarea "x"
type textarea "Ice machine l"
type textarea "x"
type textarea "Ice machine le"
type textarea "x"
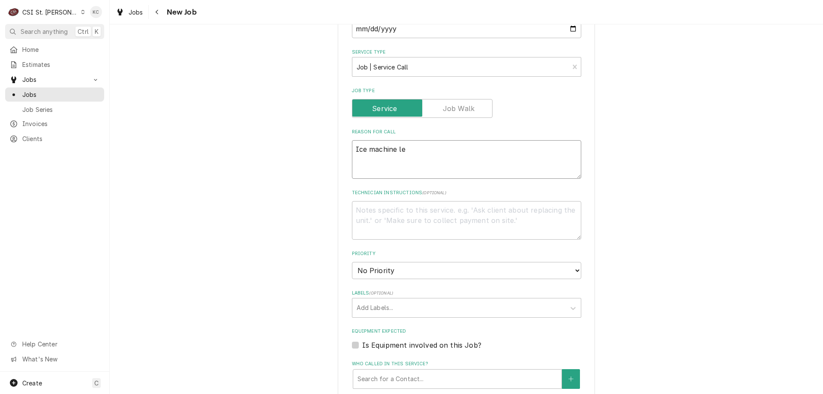
type textarea "Ice machine lea"
type textarea "x"
type textarea "Ice machine leak"
type textarea "x"
type textarea "Ice machine leaki"
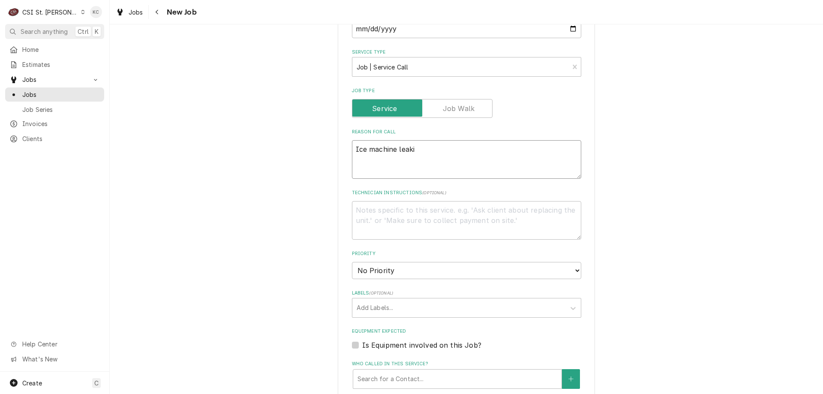
type textarea "x"
type textarea "Ice machine leakin"
type textarea "x"
type textarea "Ice machine leaking"
type textarea "x"
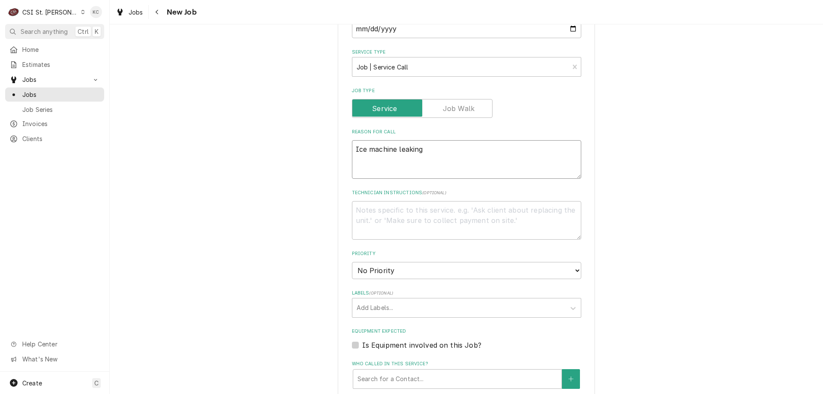
type textarea "Ice machine leaking"
type textarea "x"
type textarea "Ice machine leaking o"
type textarea "x"
type textarea "Ice machine leaking ou"
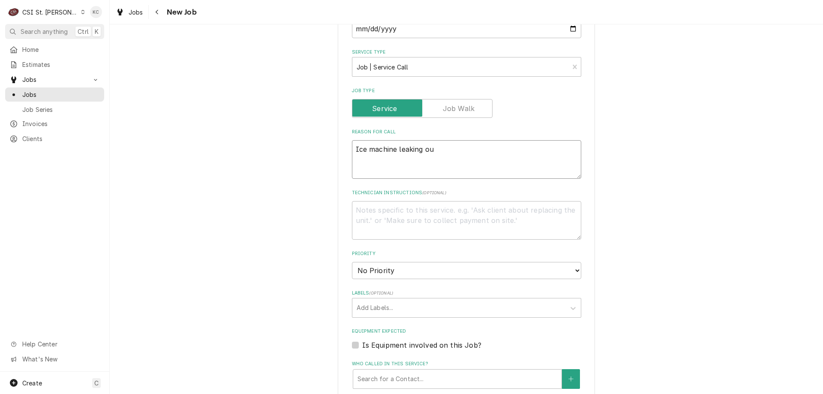
type textarea "x"
type textarea "Ice machine leaking out"
type textarea "x"
type textarea "Ice machine leaking out"
type textarea "x"
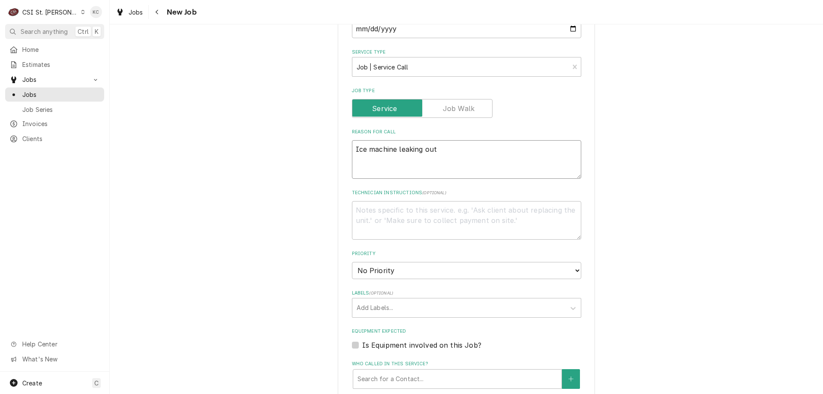
type textarea "Ice machine leaking out o"
type textarea "x"
type textarea "Ice machine leaking out of"
type textarea "x"
type textarea "Ice machine leaking out of"
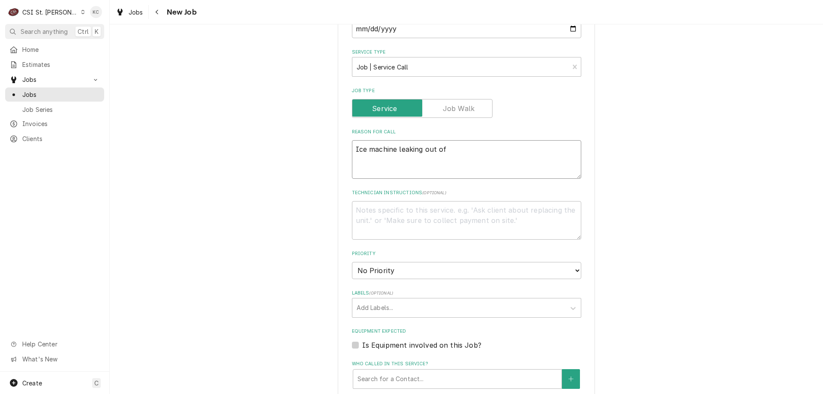
type textarea "x"
type textarea "Ice machine leaking out of d"
type textarea "x"
type textarea "Ice machine leaking out of di"
type textarea "x"
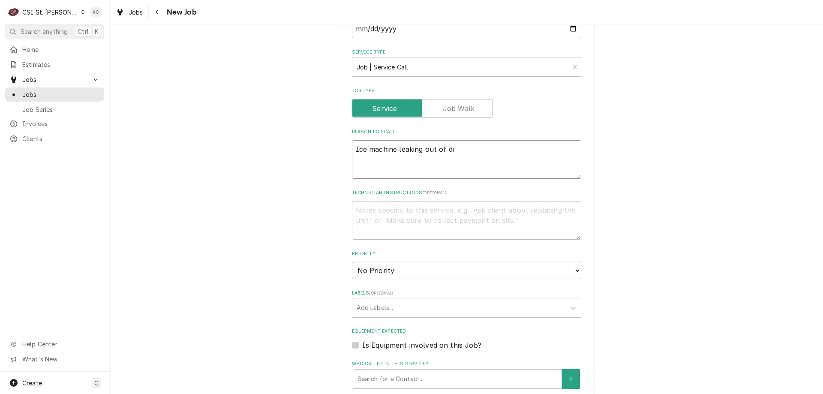
type textarea "Ice machine leaking out of dis"
type textarea "x"
type textarea "Ice machine leaking out of disp"
type textarea "x"
type textarea "Ice machine leaking out of dispe"
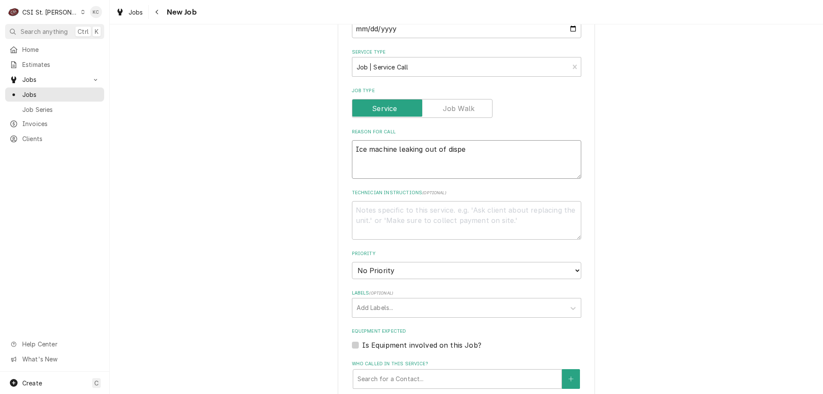
type textarea "x"
type textarea "Ice machine leaking out of dispen"
type textarea "x"
type textarea "Ice machine leaking out of dispens"
type textarea "x"
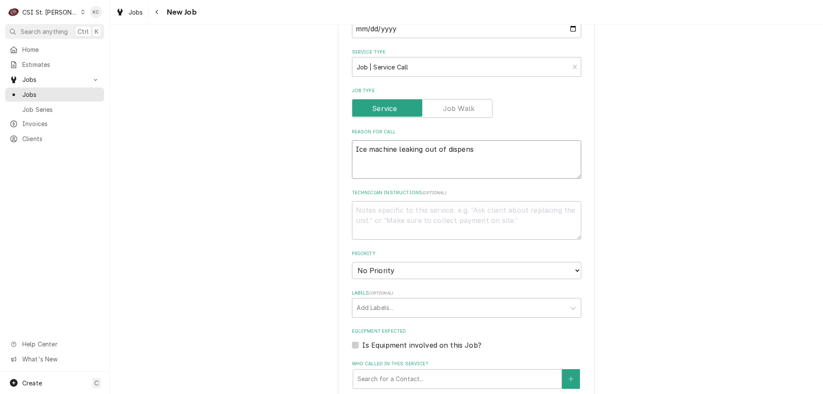
type textarea "Ice machine leaking out of dispense"
type textarea "x"
type textarea "Ice machine leaking out of dispenser"
type textarea "x"
type textarea "Ice machine leaking out of dispenser"
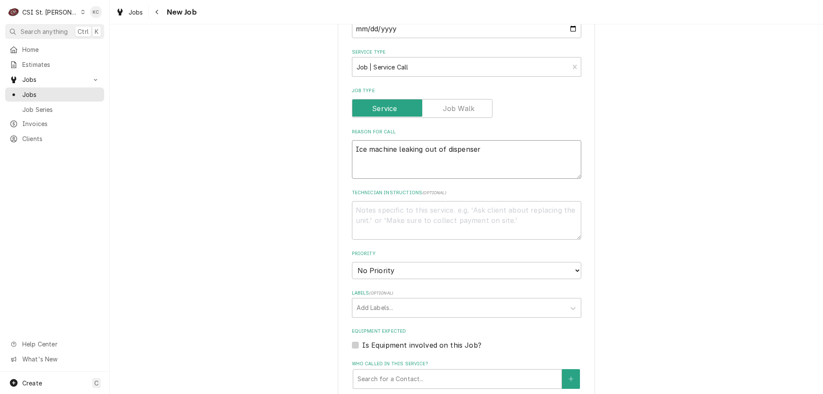
type textarea "x"
type textarea "Ice machine leaking out of dispenser a"
type textarea "x"
type textarea "Ice machine leaking out of dispenser ar"
type textarea "x"
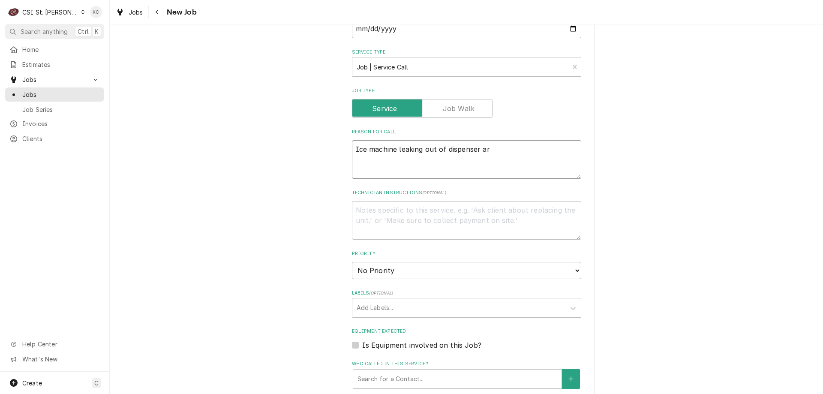
type textarea "Ice machine leaking out of dispenser are"
type textarea "x"
type textarea "Ice machine leaking out of dispenser area"
type textarea "x"
type textarea "Ice machine leaking out of dispenser area"
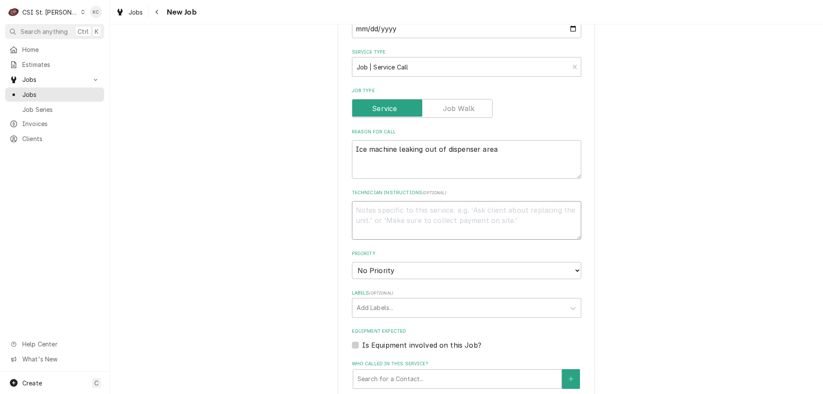
type textarea "x"
type textarea "C"
type textarea "x"
type textarea "Che"
type textarea "x"
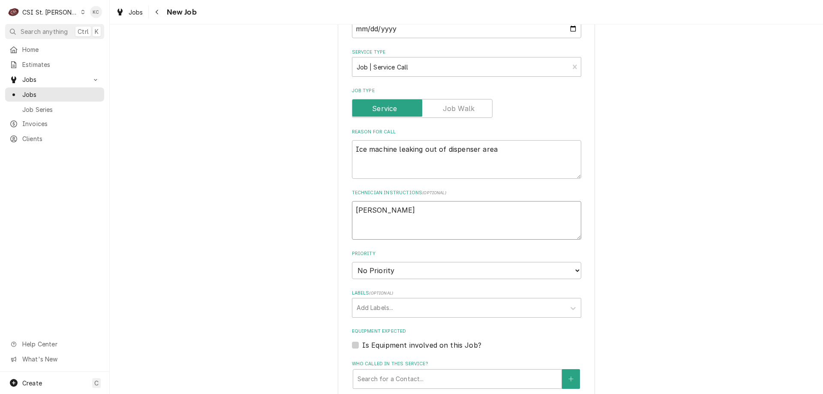
type textarea "Cher"
type textarea "x"
type textarea "Cher -"
type textarea "x"
type textarea "Cher -"
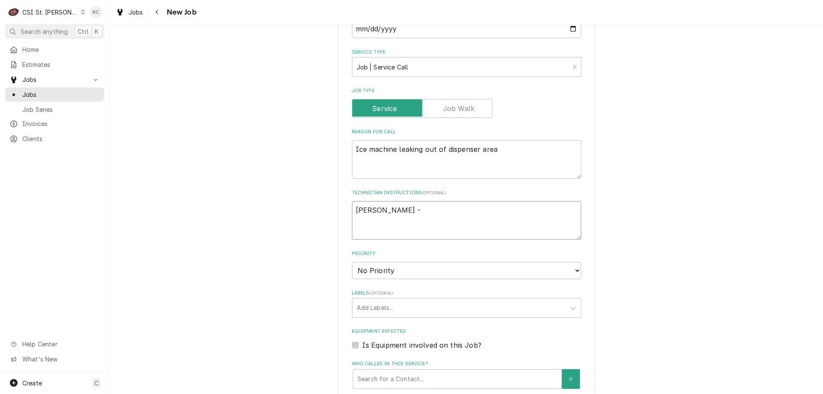
type textarea "x"
type textarea "Cher - 6"
type textarea "x"
type textarea "Cher - 63"
type textarea "x"
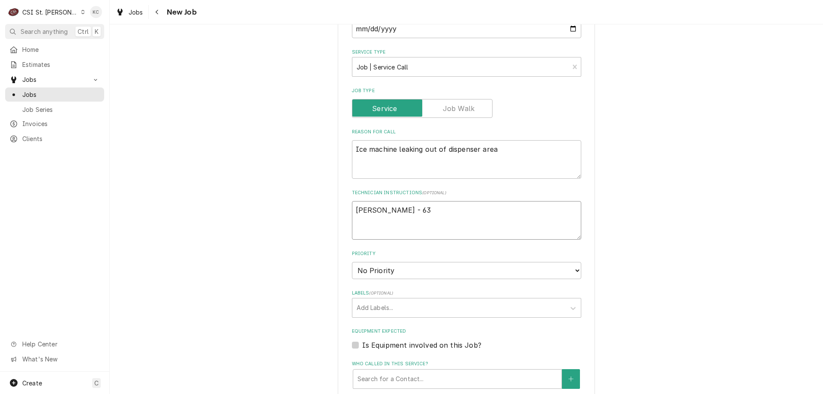
type textarea "Cher - 636"
type textarea "x"
type textarea "Cher - 636"
type textarea "x"
type textarea "Cher - 636 2"
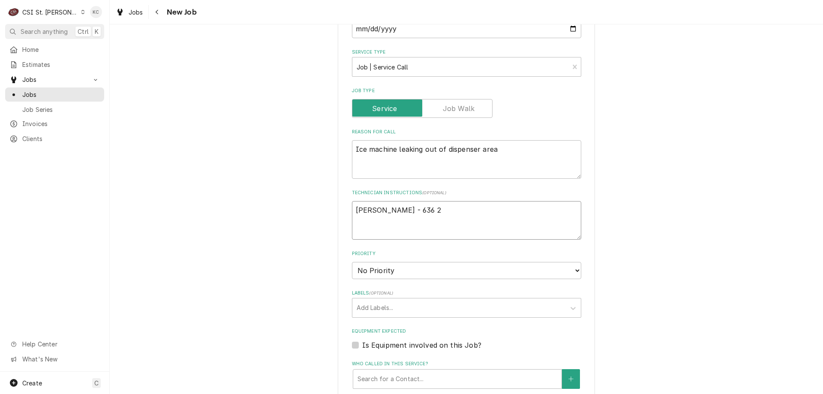
type textarea "x"
type textarea "Cher - 636 22"
type textarea "x"
type textarea "Cher - 636 225"
type textarea "x"
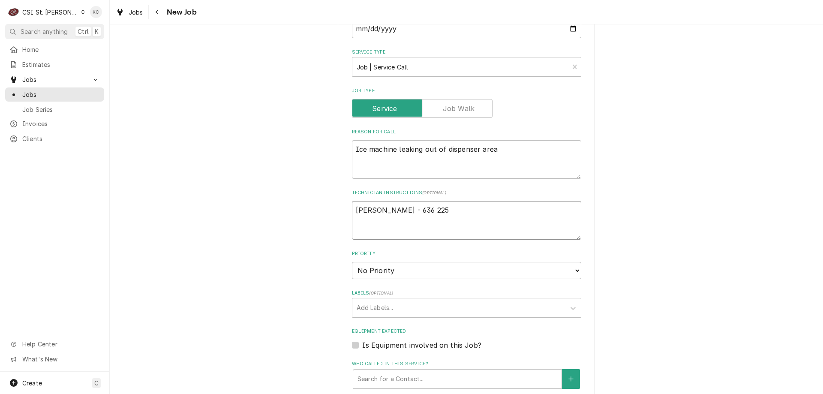
type textarea "Cher - 636 225-"
type textarea "x"
type textarea "Cher - 636 225-8"
type textarea "x"
type textarea "Cher - 636 225-88"
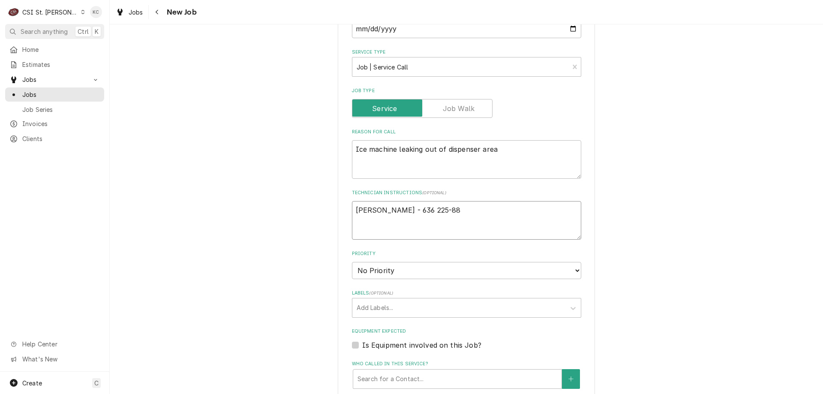
type textarea "x"
type textarea "Cher - 636 225-880"
type textarea "x"
type textarea "Cher - 636 225-8800"
type textarea "x"
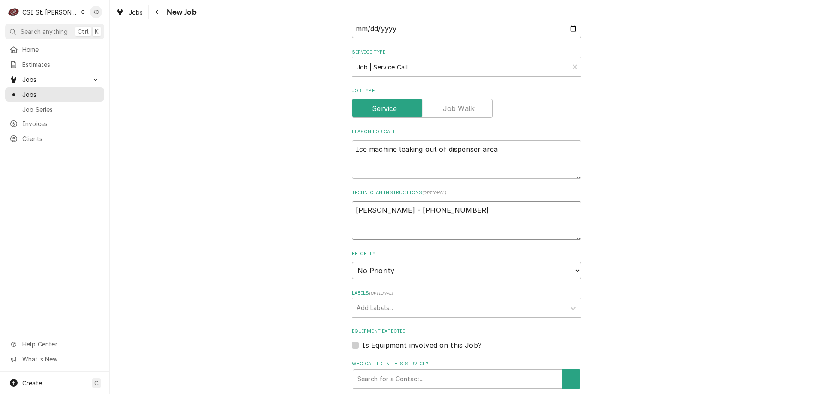
type textarea "Cher - 636 225-8800"
type textarea "x"
type textarea "Cher - 636 225-8800"
type textarea "x"
type textarea "Cher - 636 225-8800 7"
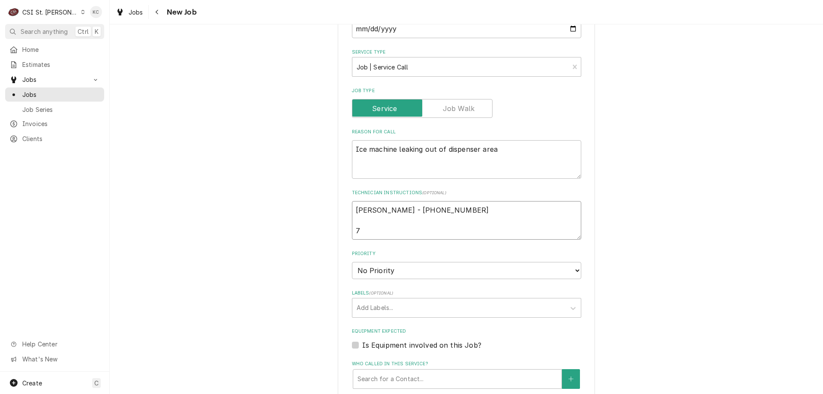
type textarea "x"
type textarea "Cher - 636 225-8800 73"
type textarea "x"
type textarea "Cher - 636 225-8800 730"
type textarea "x"
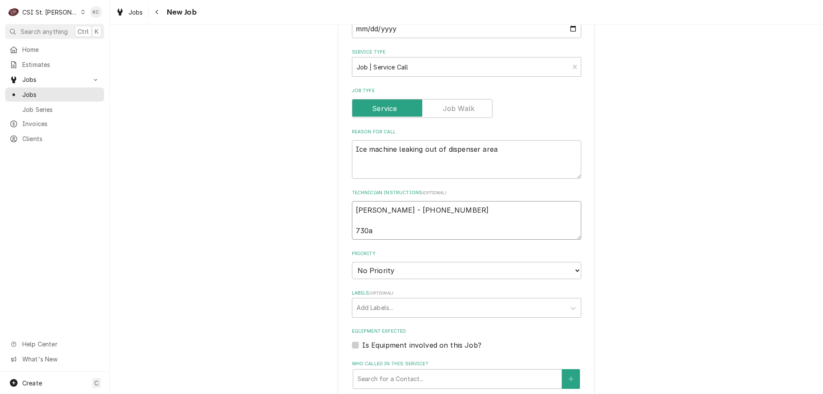
type textarea "Cher - 636 225-8800 730am"
type textarea "x"
type textarea "Cher - 636 225-8800 730am"
type textarea "x"
type textarea "Cher - 636 225-8800 730am -"
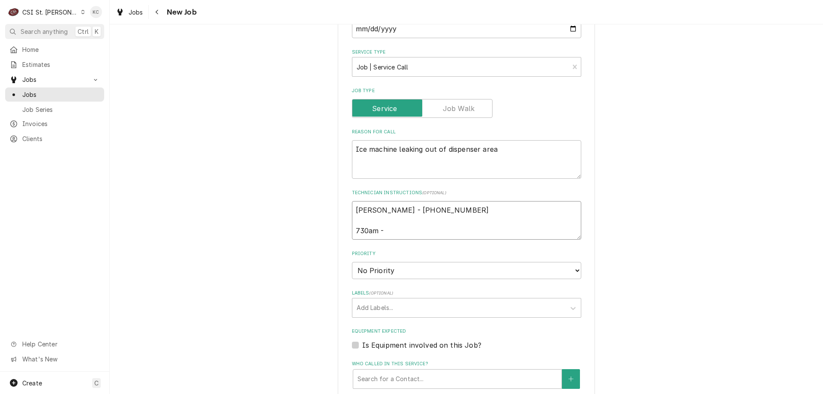
type textarea "x"
type textarea "Cher - 636 225-8800 730am -"
type textarea "x"
type textarea "Cher - 636 225-8800 730am - 4"
type textarea "x"
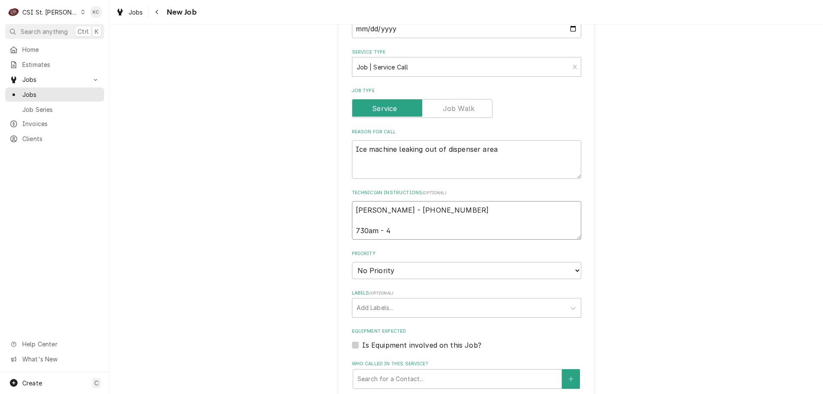
type textarea "Cher - 636 225-8800 730am - 4p"
type textarea "x"
type textarea "Cher - 636 225-8800 730am - 4pm"
type textarea "x"
type textarea "Cher - 636 225-8800 730am - 4pm"
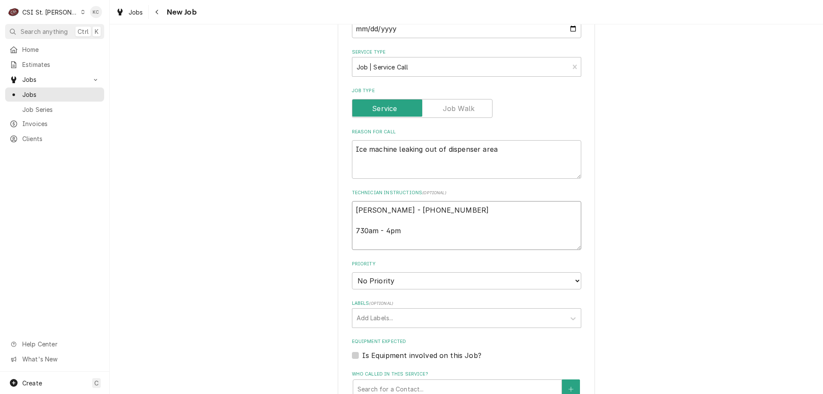
type textarea "x"
type textarea "Cher - 636 225-8800 730am - 4pm"
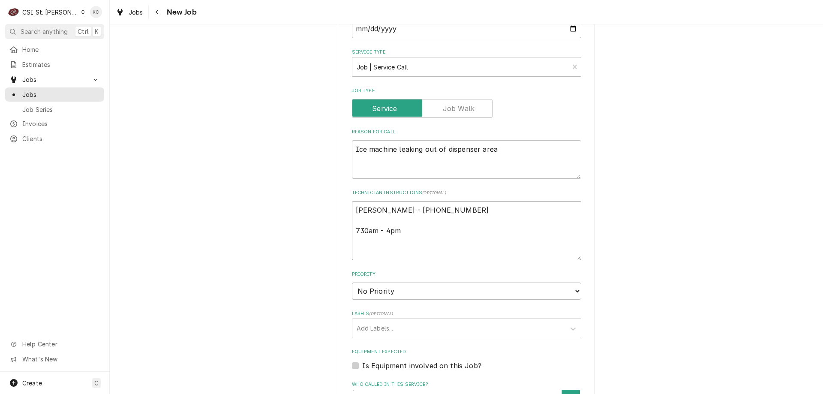
type textarea "x"
type textarea "Cher - 636 225-8800 730am - 4pm L"
type textarea "x"
type textarea "Cher - 636 225-8800 730am - 4pm Lo"
type textarea "x"
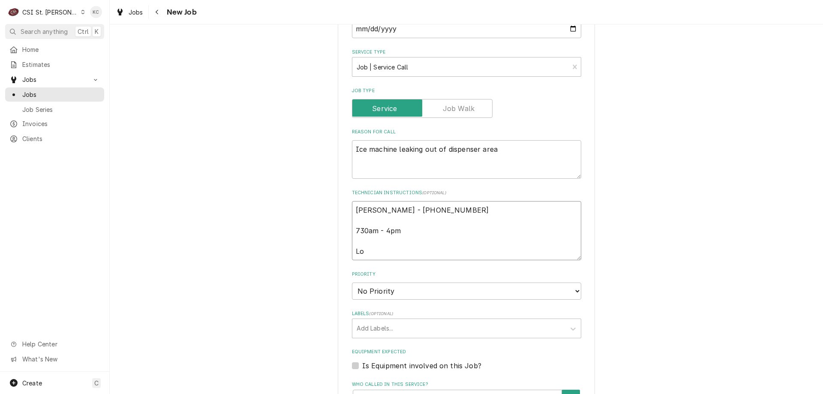
type textarea "Cher - 636 225-8800 730am - 4pm Loc"
type textarea "x"
type textarea "Cher - 636 225-8800 730am - 4pm Loca"
type textarea "x"
type textarea "Cher - 636 225-8800 730am - 4pm Locat"
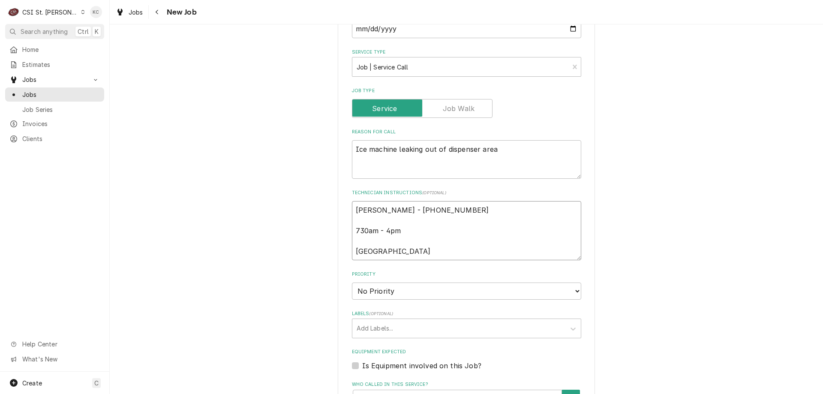
type textarea "x"
type textarea "Cher - 636 225-8800 730am - 4pm Locate"
type textarea "x"
type textarea "Cher - 636 225-8800 730am - 4pm Located"
type textarea "x"
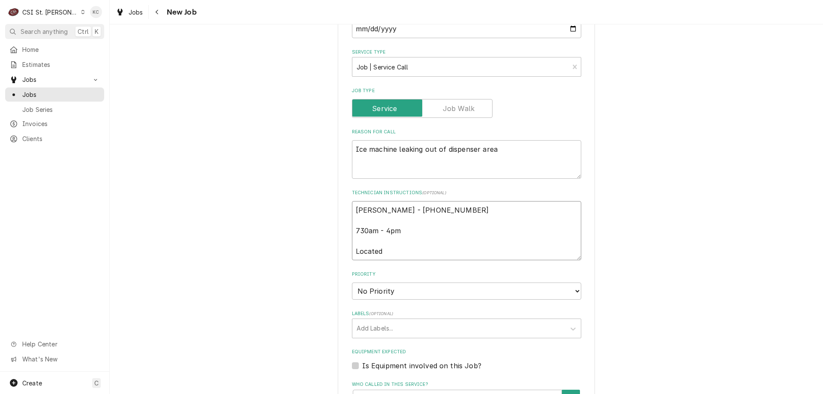
type textarea "Cher - 636 225-8800 730am - 4pm Located i"
type textarea "x"
type textarea "Cher - 636 225-8800 730am - 4pm Located in"
type textarea "x"
type textarea "Cher - 636 225-8800 730am - 4pm Located in"
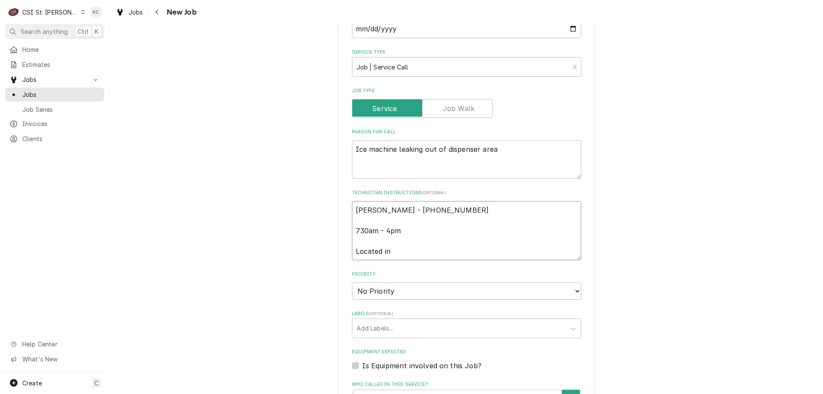
type textarea "x"
type textarea "Cher - 636 225-8800 730am - 4pm Located in B"
type textarea "x"
type textarea "Cher - 636 225-8800 730am - 4pm Located in Bu"
type textarea "x"
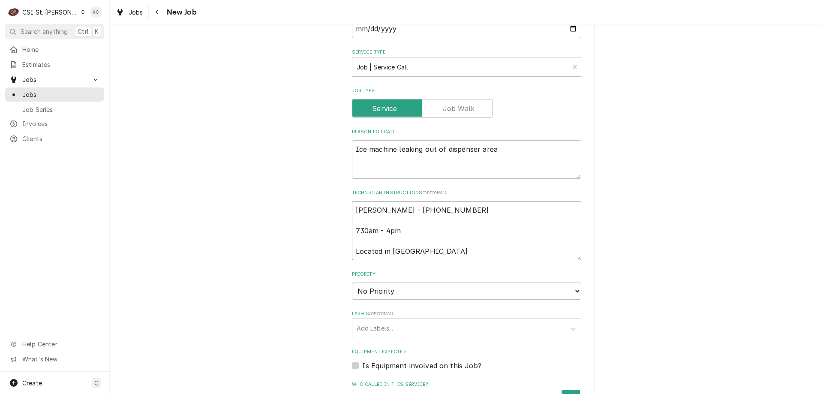
type textarea "Cher - 636 225-8800 730am - 4pm Located in Bui"
type textarea "x"
type textarea "Cher - 636 225-8800 730am - 4pm Located in Buil"
type textarea "x"
type textarea "Cher - 636 225-8800 730am - 4pm Located in Build"
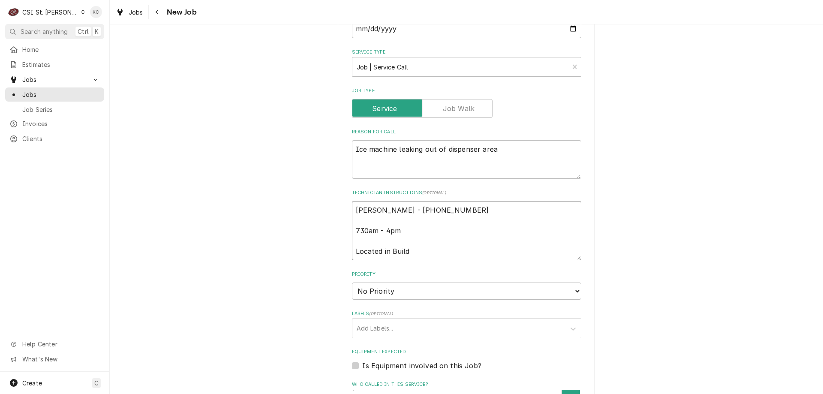
type textarea "x"
type textarea "Cher - 636 225-8800 730am - 4pm Located in Buildi"
type textarea "x"
type textarea "Cher - 636 225-8800 730am - 4pm Located in Buildin"
type textarea "x"
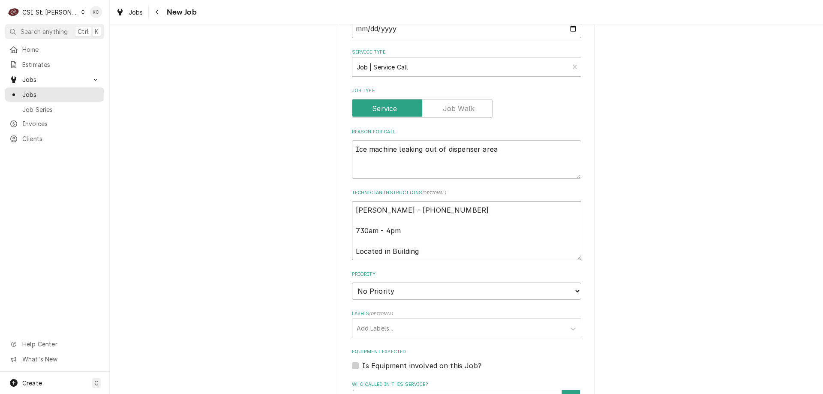
type textarea "Cher - 636 225-8800 730am - 4pm Located in Building"
type textarea "x"
type textarea "Cher - 636 225-8800 730am - 4pm Located in Building 1"
type textarea "x"
type textarea "Cher - 636 225-8800 730am - 4pm Located in Building 1"
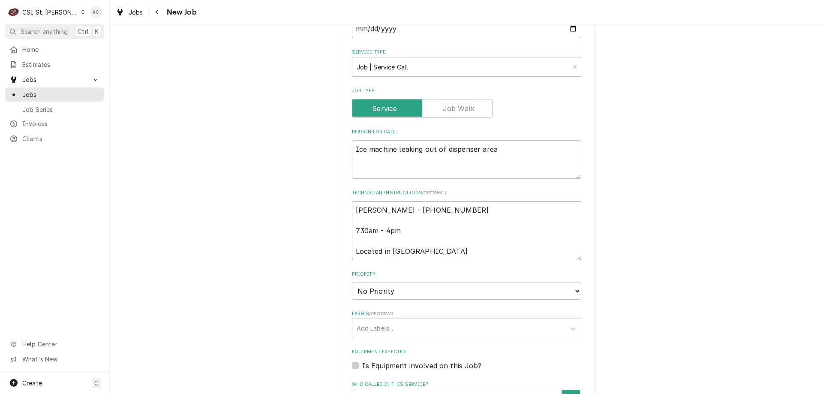
type textarea "x"
type textarea "Cher - 636 225-8800 730am - 4pm Located in Building 1 -"
type textarea "x"
type textarea "Cher - 636 225-8800 730am - 4pm Located in Building 1 -"
type textarea "x"
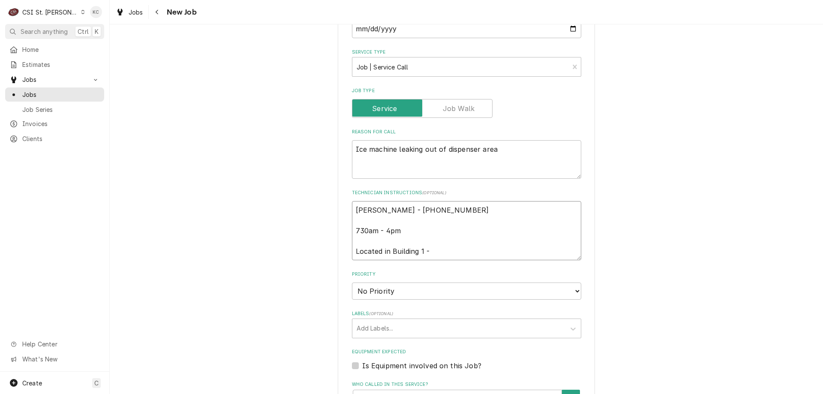
type textarea "Cher - 636 225-8800 730am - 4pm Located in Building 1 - b"
type textarea "x"
type textarea "Cher - 636 225-8800 730am - 4pm Located in Building 1 - br"
type textarea "x"
type textarea "Cher - 636 225-8800 730am - 4pm Located in Building 1 - bre"
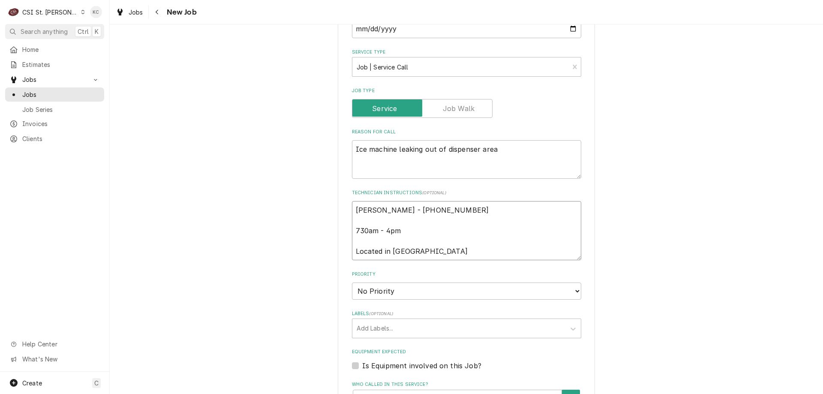
type textarea "x"
type textarea "Cher - 636 225-8800 730am - 4pm Located in Building 1 - brea"
click at [383, 288] on select "No Priority Urgent High Medium Low" at bounding box center [466, 290] width 229 height 17
click at [352, 282] on select "No Priority Urgent High Medium Low" at bounding box center [466, 290] width 229 height 17
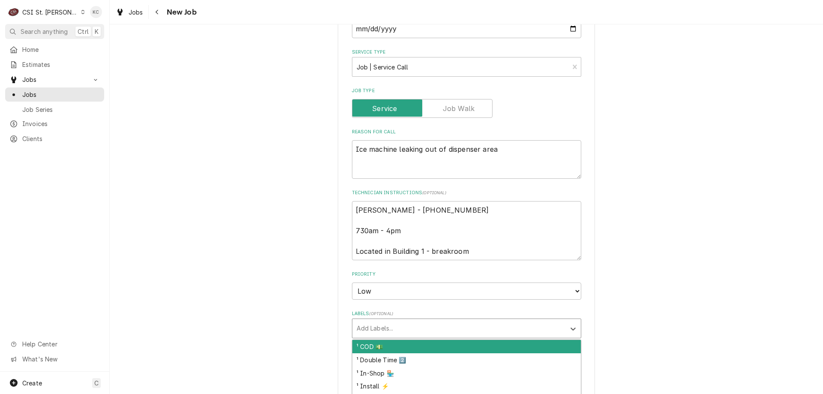
click at [427, 328] on div "Labels" at bounding box center [459, 328] width 204 height 15
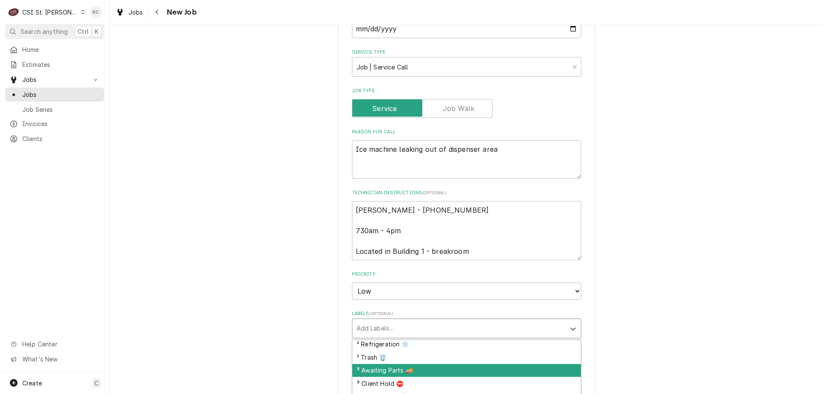
scroll to position [210, 0]
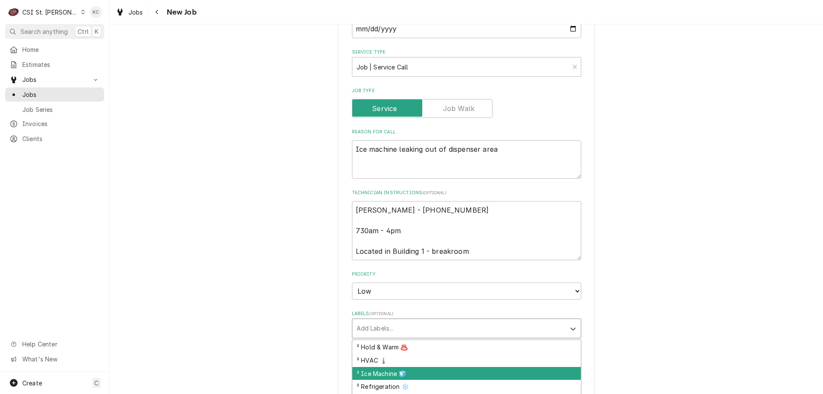
click at [439, 368] on div "² Ice Machine 🧊" at bounding box center [466, 373] width 228 height 13
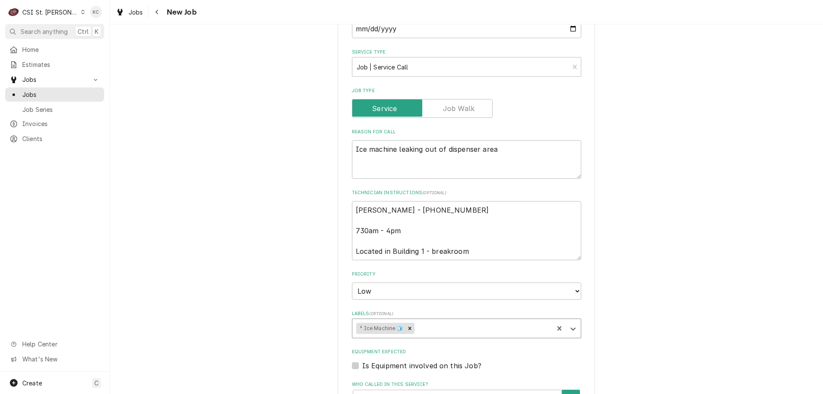
click at [653, 261] on div "Please provide the following information to create a job: Client Details Client…" at bounding box center [466, 165] width 713 height 1034
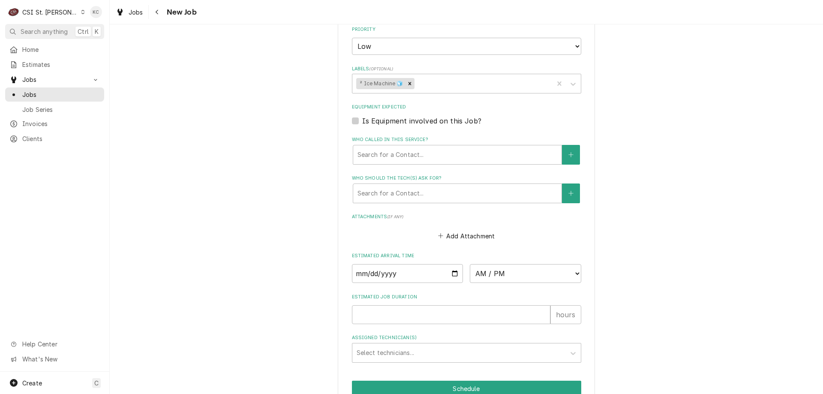
scroll to position [673, 0]
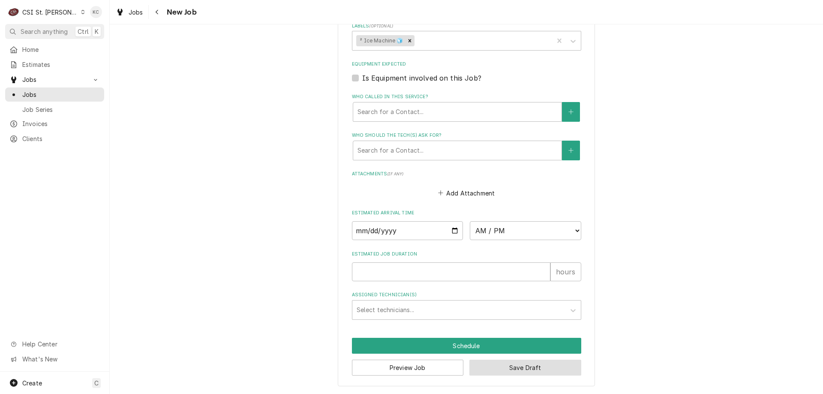
click at [564, 370] on button "Save Draft" at bounding box center [525, 368] width 112 height 16
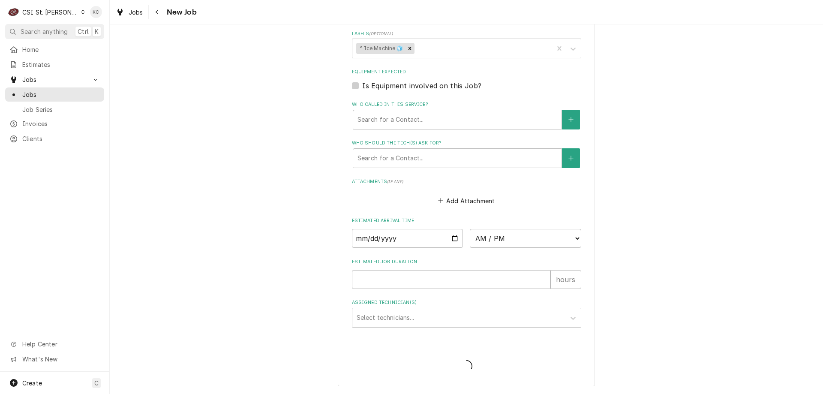
scroll to position [666, 0]
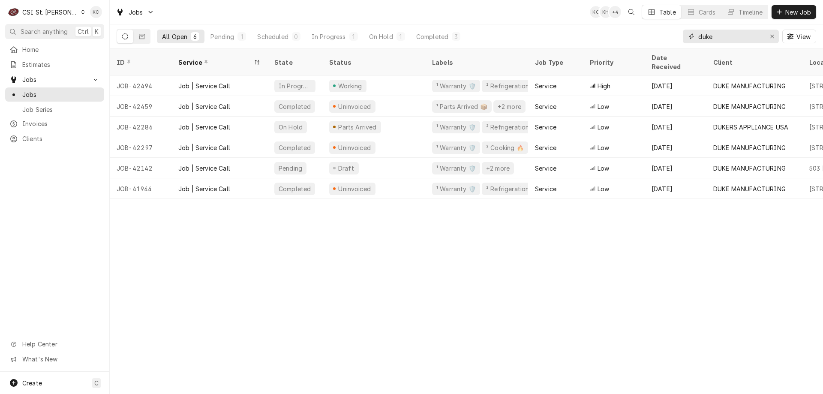
drag, startPoint x: 730, startPoint y: 40, endPoint x: 672, endPoint y: 40, distance: 58.7
click at [672, 40] on div "All Open 6 Pending 1 Scheduled 0 In Progress 1 On Hold 1 Completed 3 duke View" at bounding box center [467, 36] width 700 height 24
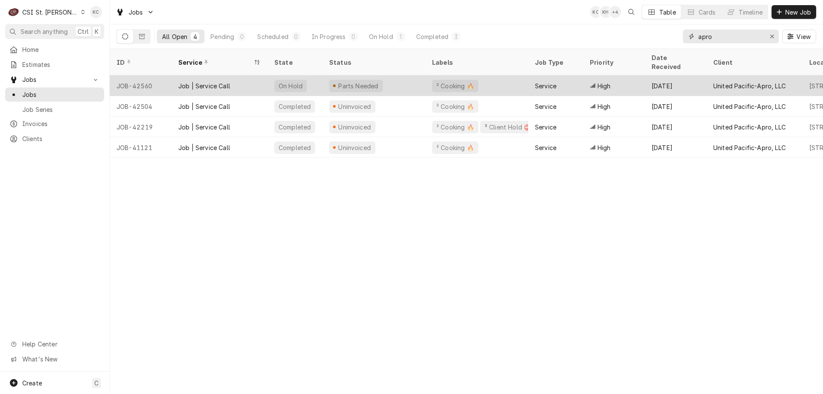
type input "apro"
click at [393, 78] on div "Parts Needed" at bounding box center [373, 85] width 103 height 21
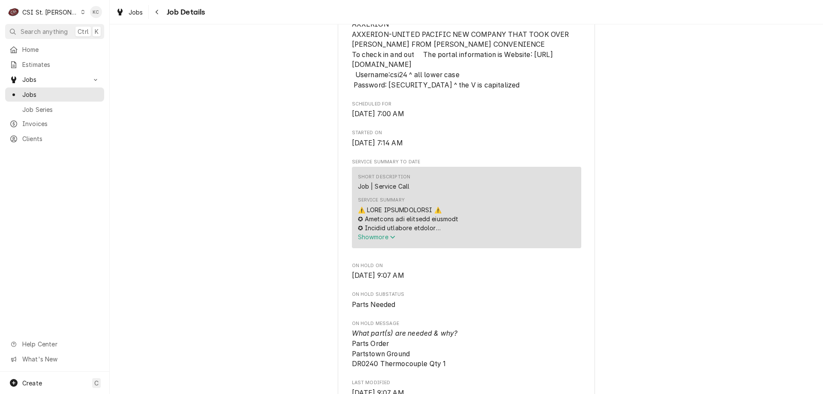
scroll to position [472, 0]
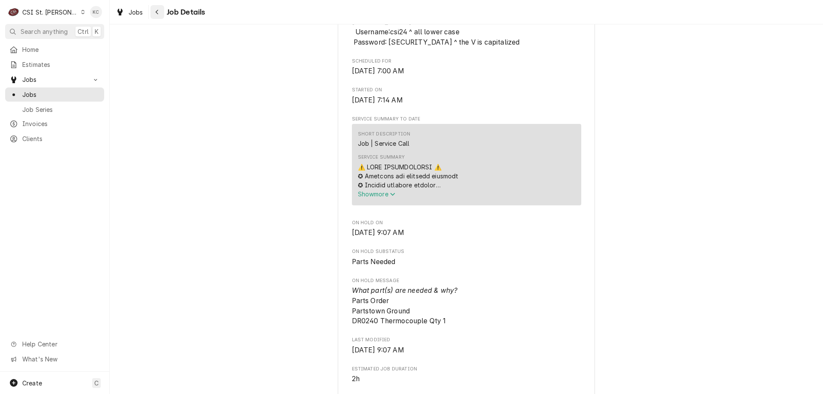
click at [157, 13] on icon "Navigate back" at bounding box center [157, 12] width 3 height 5
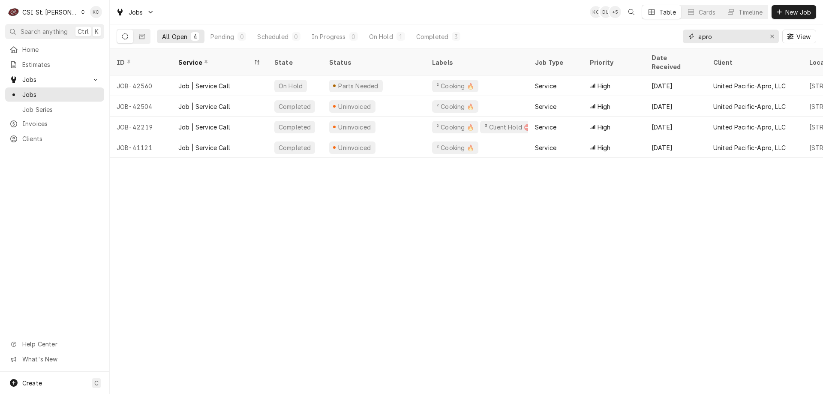
drag, startPoint x: 715, startPoint y: 40, endPoint x: 661, endPoint y: 45, distance: 54.3
click at [661, 45] on div "All Open 4 Pending 0 Scheduled 0 In Progress 0 On Hold 1 Completed 3 apro View" at bounding box center [467, 36] width 700 height 24
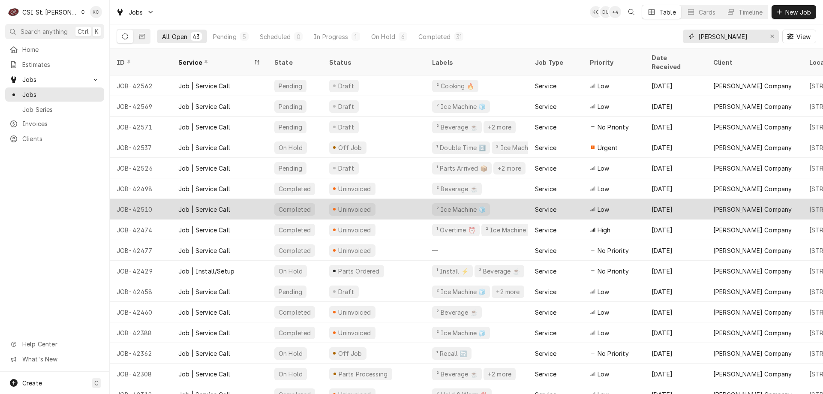
type input "[PERSON_NAME]"
click at [221, 205] on div "Job | Service Call" at bounding box center [204, 209] width 52 height 9
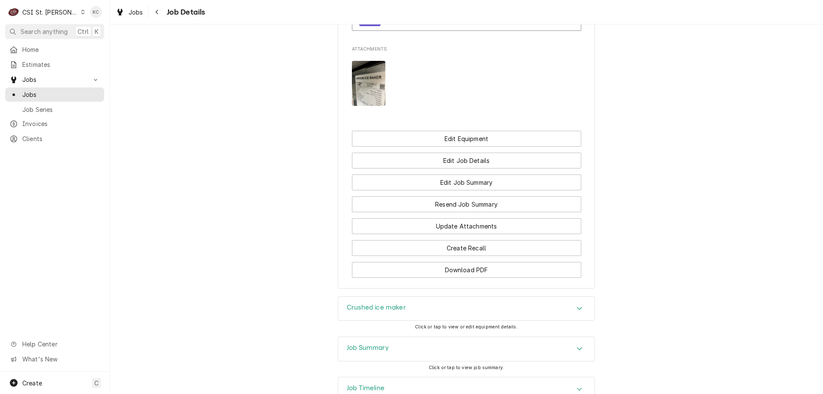
scroll to position [841, 0]
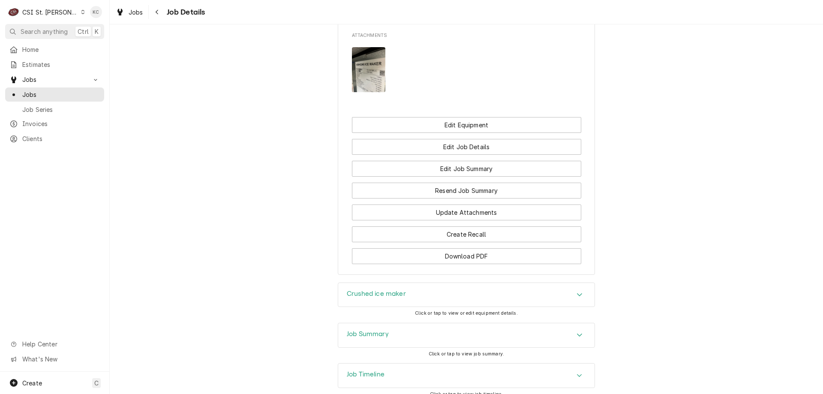
click at [452, 323] on div "Job Summary" at bounding box center [466, 335] width 256 height 24
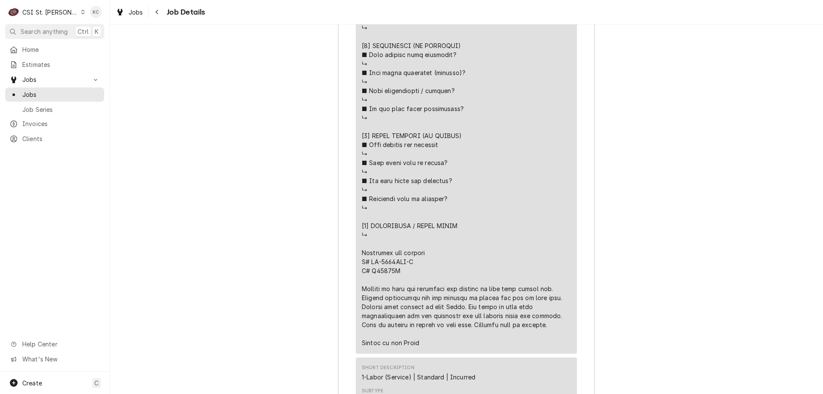
scroll to position [1762, 0]
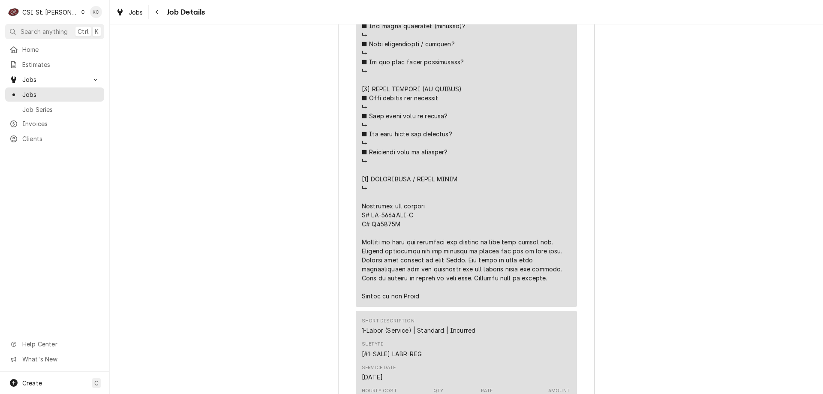
drag, startPoint x: 531, startPoint y: 265, endPoint x: 358, endPoint y: 228, distance: 176.3
copy div "⚠️ 𝗙𝗢𝗥𝗠 𝗜𝗡𝗦𝗧𝗥𝗨𝗖𝗧𝗜𝗢𝗡𝗦 ⚠️ ✪ 𝗖𝗼𝗺𝗽𝗹𝗲𝘁𝗲 𝗮𝗹𝗹 𝗿𝗲𝗹𝗲𝘃𝗮𝗻𝘁 𝘀𝗲𝗰𝘁𝗶𝗼𝗻𝘀 ✪ 𝗣𝗿𝗼𝘃𝗶𝗱𝗲 𝗱𝗲𝘁𝗮𝗶𝗹𝗲𝗱 𝗮𝗻𝘀…"
click at [156, 9] on icon "Navigate back" at bounding box center [157, 12] width 4 height 6
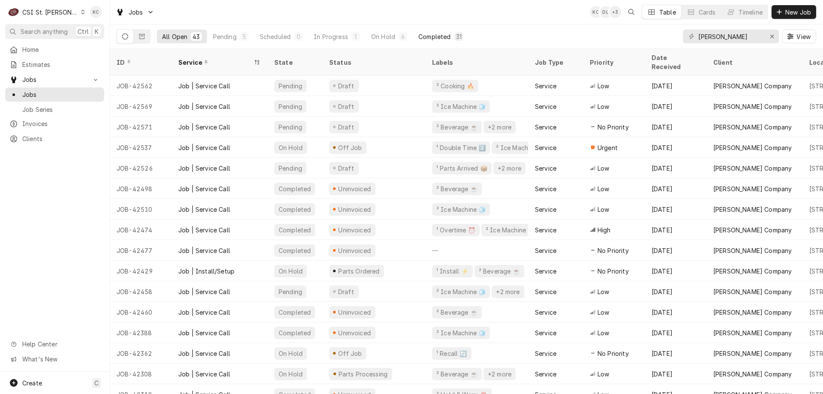
click at [432, 33] on div "Completed" at bounding box center [434, 36] width 32 height 9
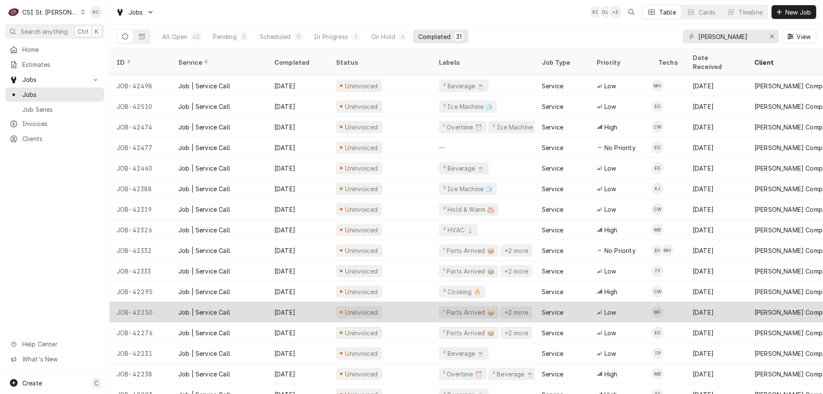
click at [139, 303] on div "JOB-42250" at bounding box center [141, 312] width 62 height 21
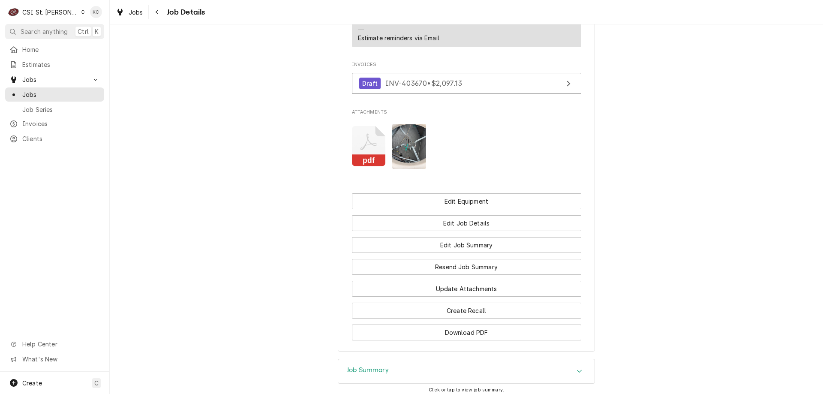
scroll to position [948, 0]
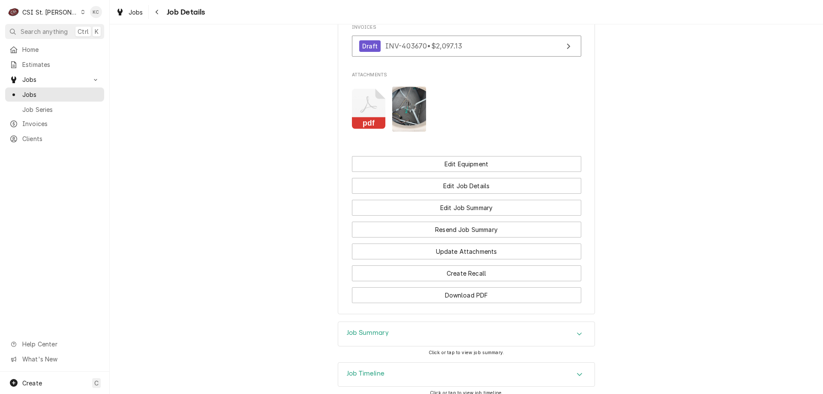
click at [413, 322] on div "Job Summary" at bounding box center [466, 334] width 256 height 24
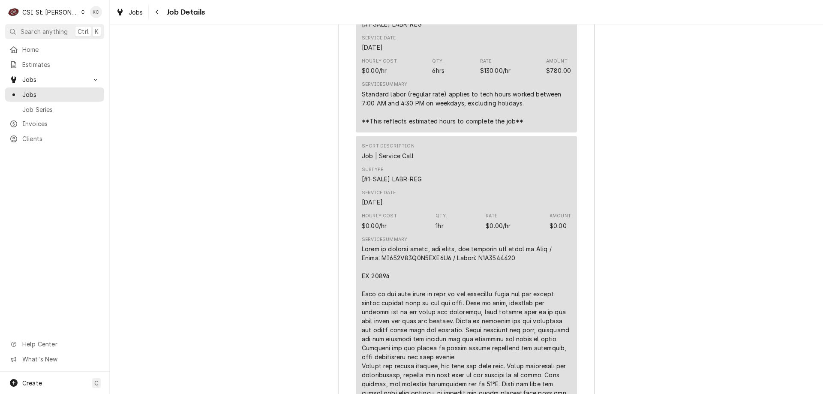
scroll to position [1652, 0]
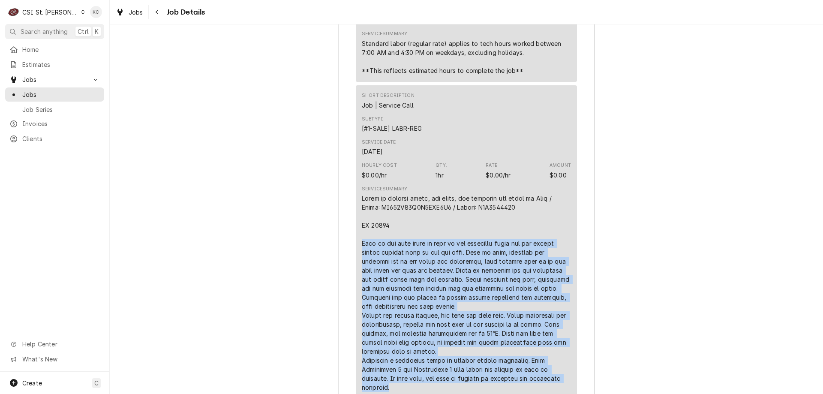
drag, startPoint x: 391, startPoint y: 365, endPoint x: 355, endPoint y: 226, distance: 143.4
click at [356, 226] on div "Short Description Job | Service Call Subtype [#1-SALE] LABR-REG Service Date [D…" at bounding box center [466, 241] width 221 height 313
copy div "Went to the shop first to pick up the necessary parts for the repair before hea…"
click at [155, 12] on icon "Navigate back" at bounding box center [157, 12] width 4 height 6
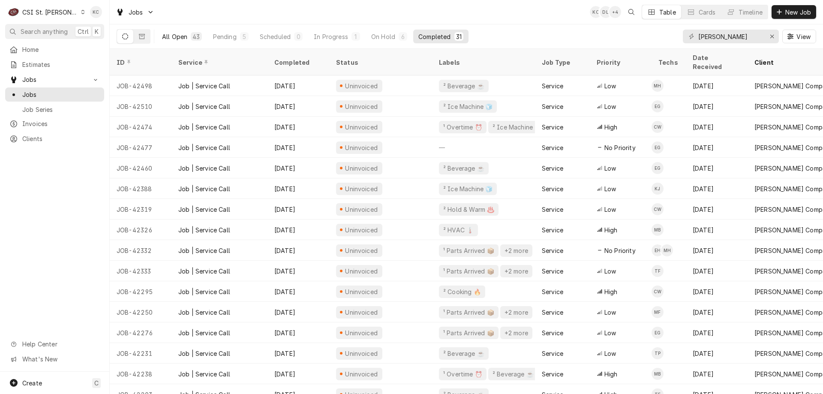
click at [169, 40] on div "All Open" at bounding box center [174, 36] width 25 height 9
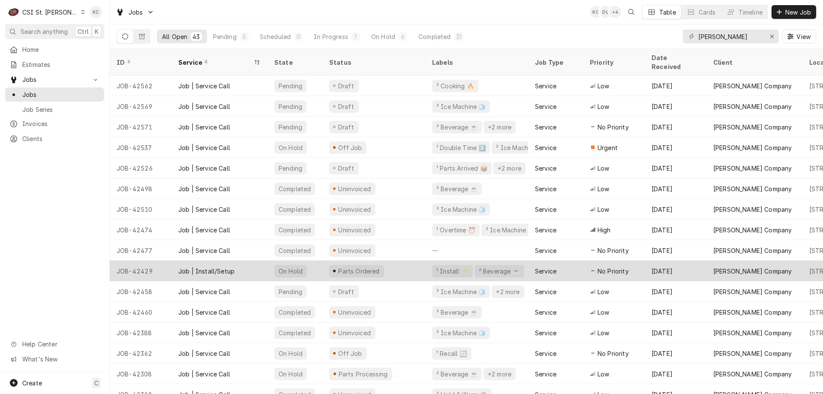
scroll to position [43, 0]
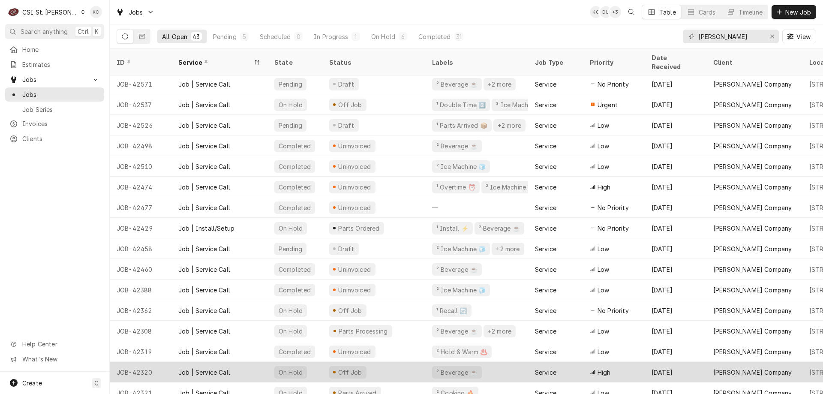
click at [204, 368] on div "Job | Service Call" at bounding box center [204, 372] width 52 height 9
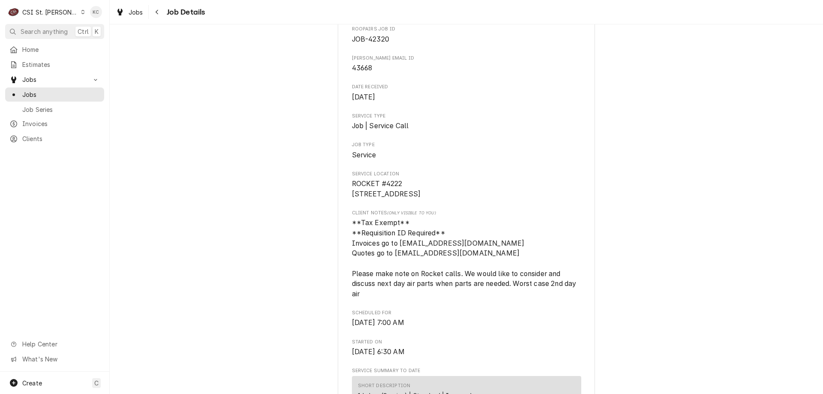
scroll to position [86, 0]
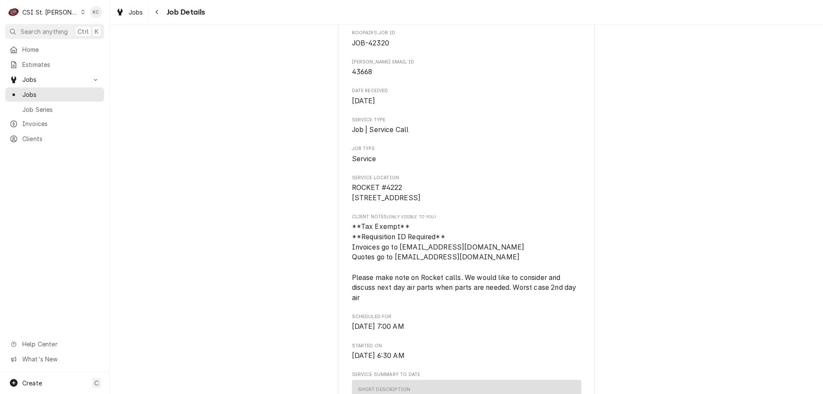
click at [161, 11] on div "Navigate back" at bounding box center [157, 12] width 9 height 9
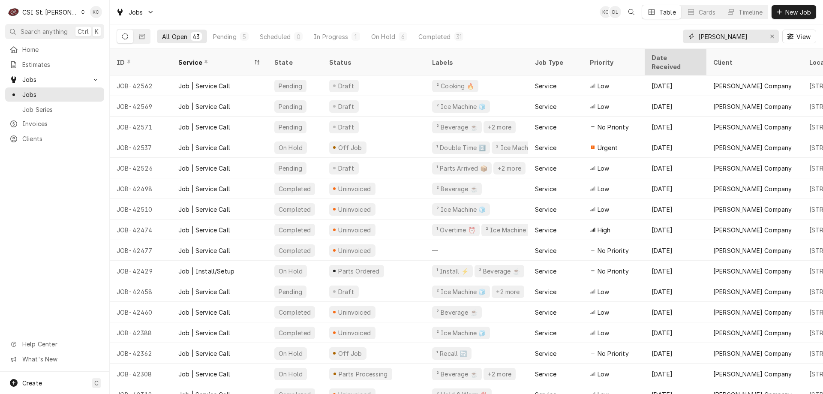
drag, startPoint x: 745, startPoint y: 38, endPoint x: 679, endPoint y: 50, distance: 67.2
click at [679, 50] on div "Jobs KC DL Table Cards Timeline New Job All Open 43 Pending 5 Scheduled 0 In Pr…" at bounding box center [466, 197] width 713 height 394
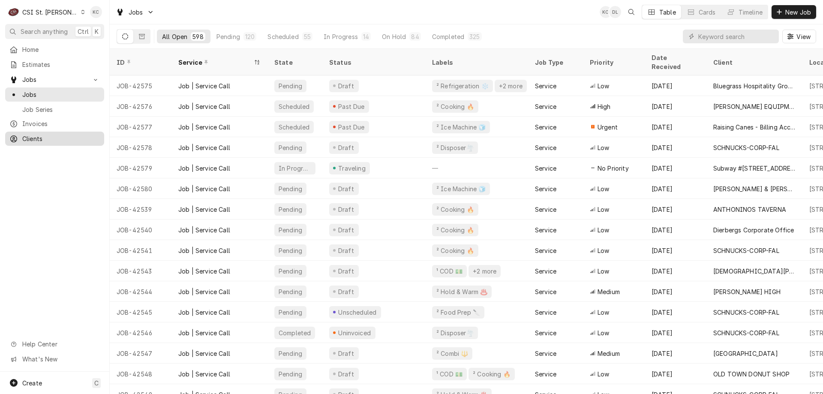
click at [40, 136] on span "Clients" at bounding box center [61, 138] width 78 height 9
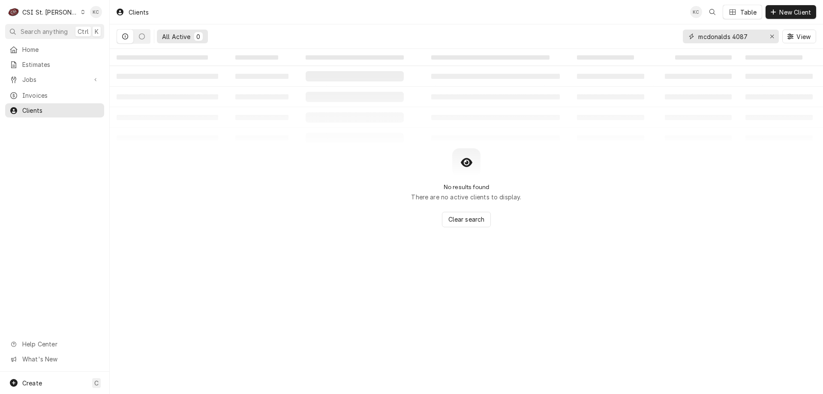
drag, startPoint x: 752, startPoint y: 35, endPoint x: 684, endPoint y: 42, distance: 68.0
click at [684, 42] on div "mcdonalds 4087" at bounding box center [731, 37] width 96 height 14
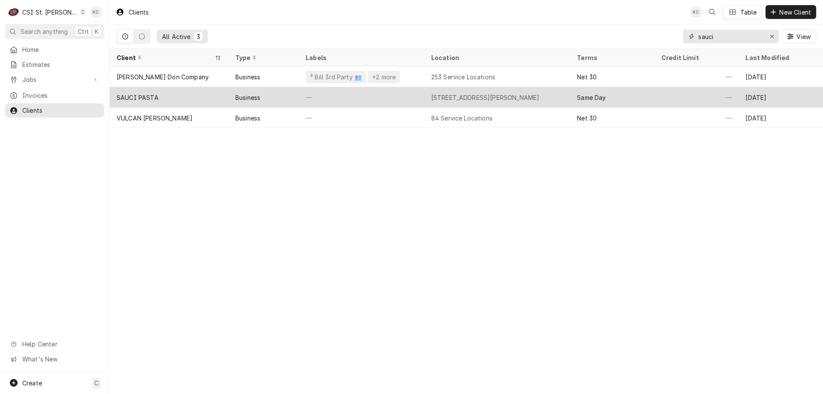
type input "sauci"
click at [546, 91] on div "1990 First Capitol Dr, Saint Charles, MO 63301" at bounding box center [497, 97] width 146 height 21
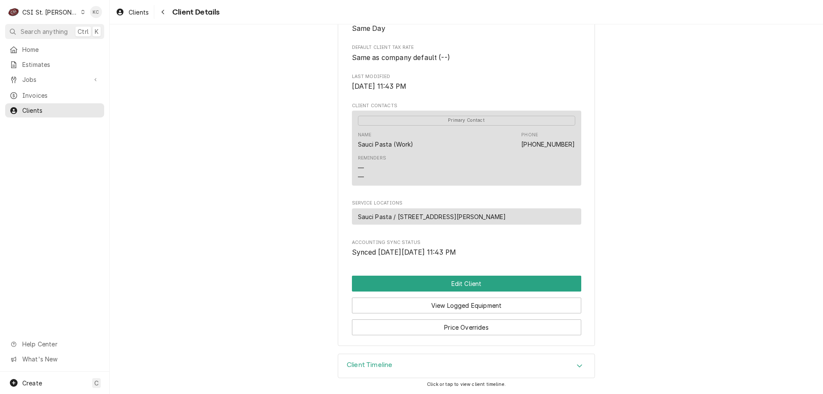
scroll to position [222, 0]
click at [442, 288] on button "Edit Client" at bounding box center [466, 284] width 229 height 16
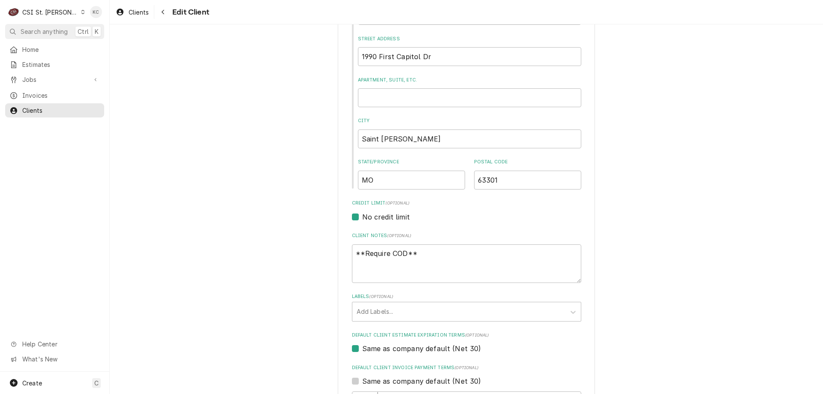
scroll to position [214, 0]
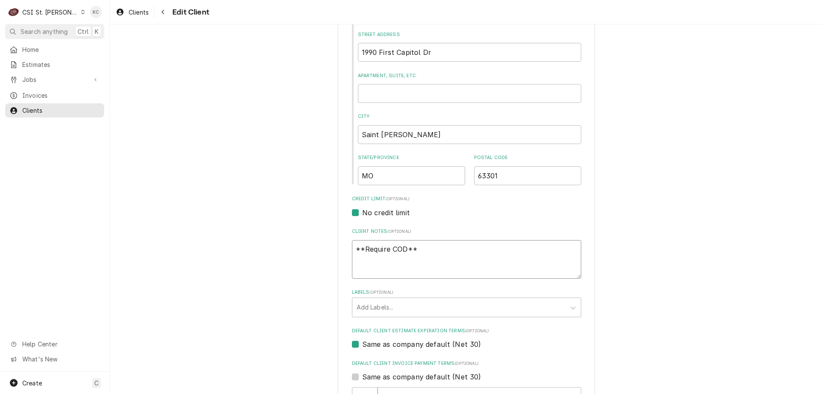
click at [443, 264] on textarea "**Require COD**" at bounding box center [466, 259] width 229 height 39
type textarea "x"
type textarea "**Require COD**"
type textarea "x"
type textarea "**Require COD** 4"
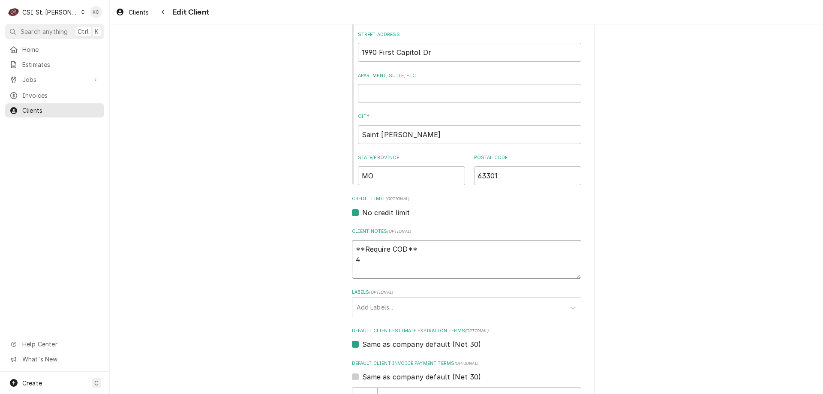
type textarea "x"
type textarea "**Require COD** 42"
type textarea "x"
type textarea "**Require COD** 424"
type textarea "x"
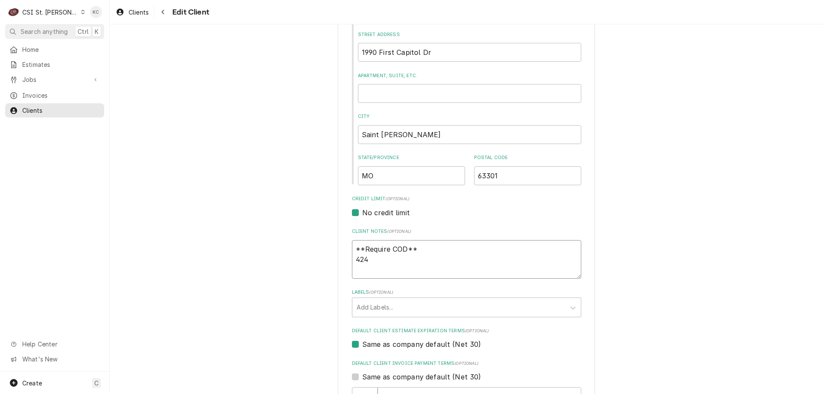
type textarea "**Require COD** 4246"
type textarea "x"
type textarea "**Require COD** 4246-"
type textarea "x"
type textarea "**Require COD** 4246-3"
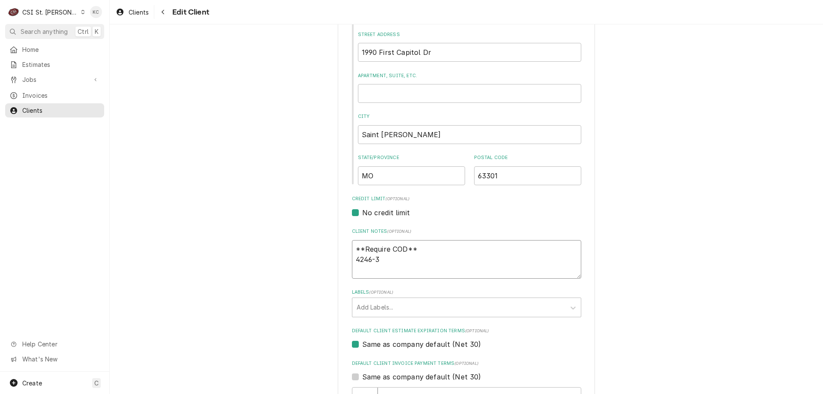
type textarea "x"
type textarea "**Require COD** 4246-31"
type textarea "x"
type textarea "**Require COD** 4246-315"
type textarea "x"
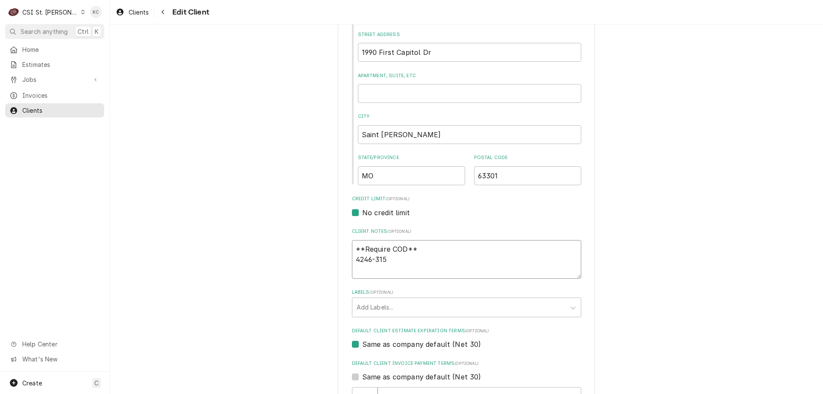
type textarea "**Require COD** 4246-3154"
type textarea "x"
type textarea "**Require COD** 4246-3154-"
type textarea "x"
type textarea "**Require COD** 4246-3154-2"
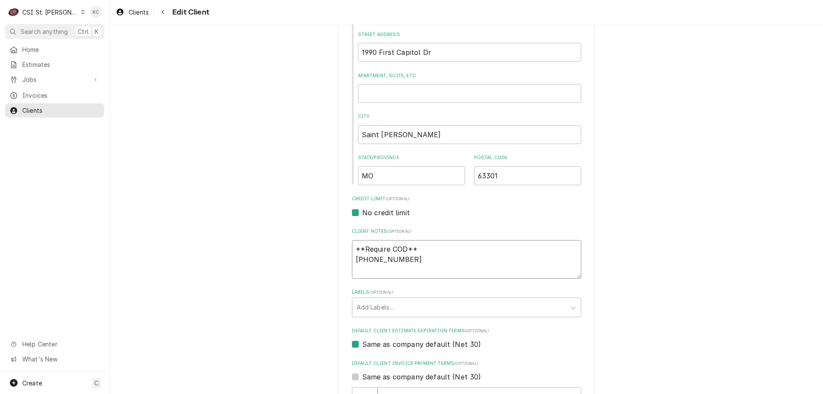
type textarea "x"
type textarea "**Require COD** 4246-3154-29"
type textarea "x"
type textarea "**Require COD** 4246-3154-293"
type textarea "x"
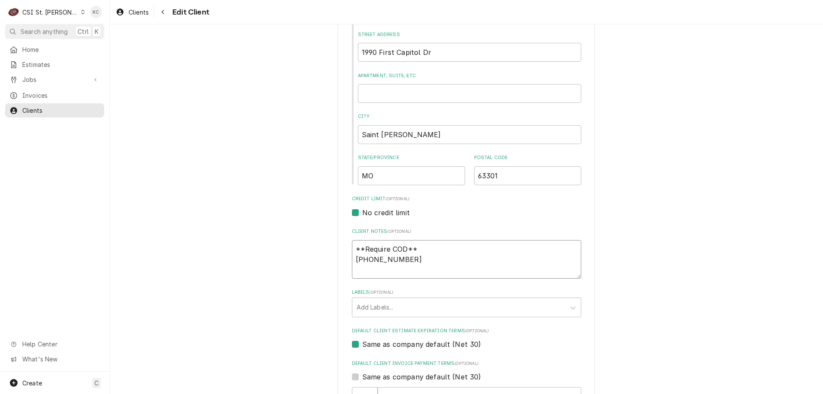
type textarea "**Require COD** 4246-3154-2938"
type textarea "x"
type textarea "**Require COD** 4246-3154-2938-"
type textarea "x"
type textarea "**Require COD** 4246-3154-2938-0"
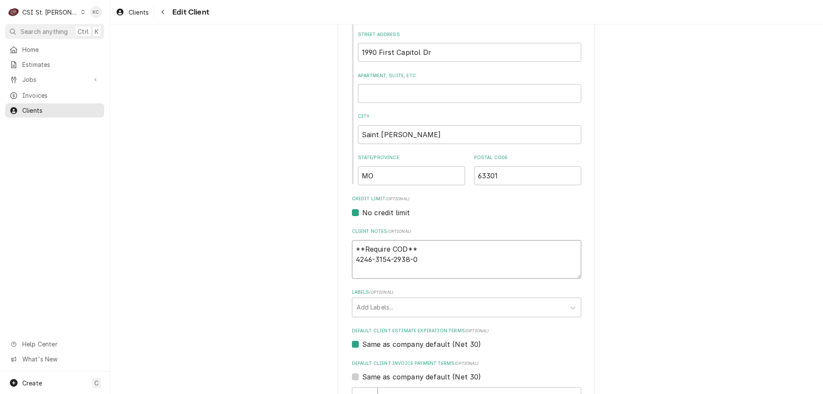
type textarea "x"
type textarea "**Require COD** 4246-3154-2938-06"
type textarea "x"
type textarea "**Require COD** 4246-3154-2938-064"
type textarea "x"
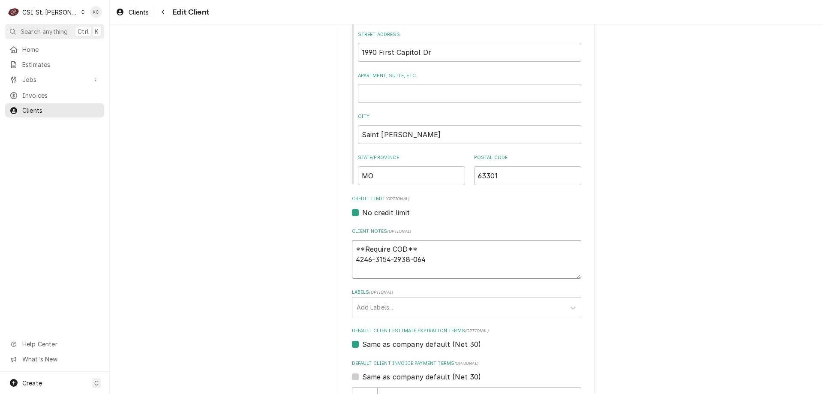
type textarea "**Require COD** 4246-3154-2938-0643"
type textarea "x"
type textarea "**Require COD** 4246-3154-2938-0643"
type textarea "x"
type textarea "**Require COD** 4246-3154-2938-0643 0"
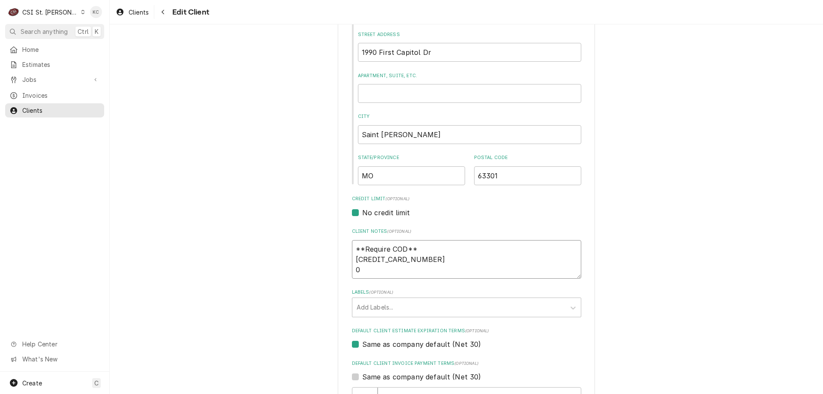
type textarea "x"
type textarea "**Require COD** 4246-3154-2938-0643 07"
type textarea "x"
type textarea "**Require COD** 4246-3154-2938-0643 07/"
type textarea "x"
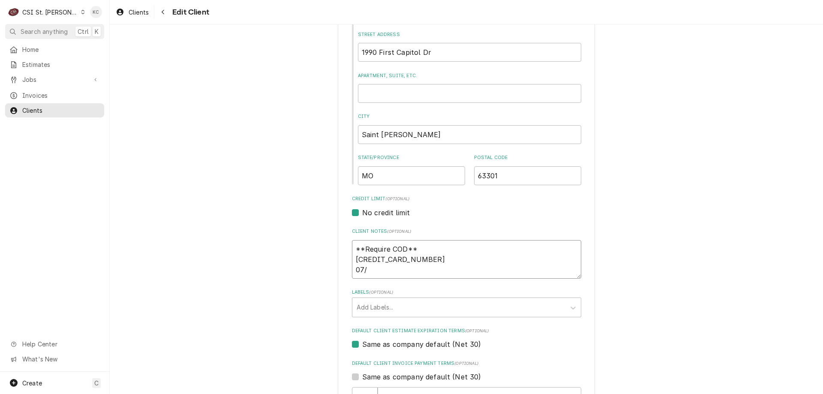
type textarea "**Require COD** 4246-3154-2938-0643 07/2"
type textarea "x"
type textarea "**Require COD** 4246-3154-2938-0643 07/29"
type textarea "x"
type textarea "**Require COD** 4246-3154-2938-0643 07/29"
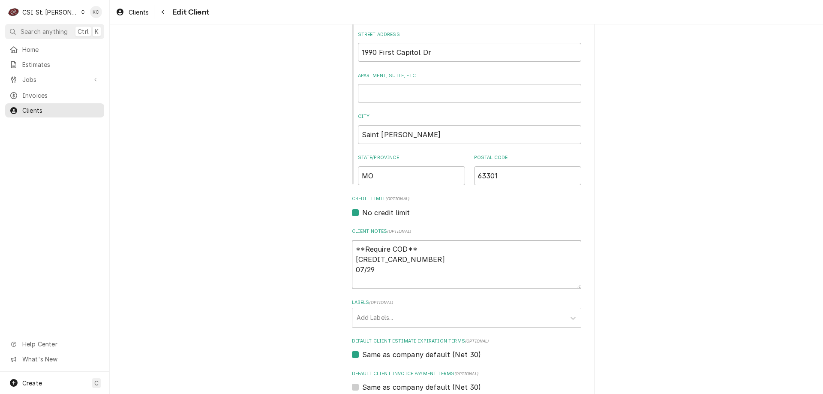
type textarea "x"
type textarea "**Require COD** 4246-3154-2938-0643 07/29 8"
type textarea "x"
type textarea "**Require COD** 4246-3154-2938-0643 07/29 88"
type textarea "x"
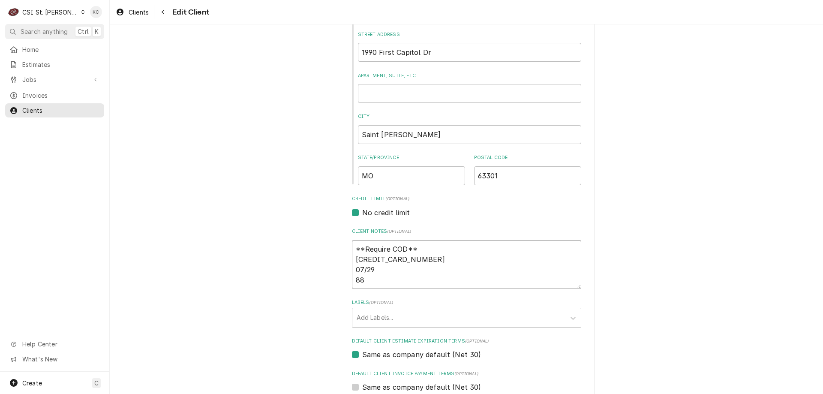
type textarea "**Require COD** 4246-3154-2938-0643 07/29 886"
type textarea "x"
type textarea "**Require COD** 4246-3154-2938-0643 07/29 886"
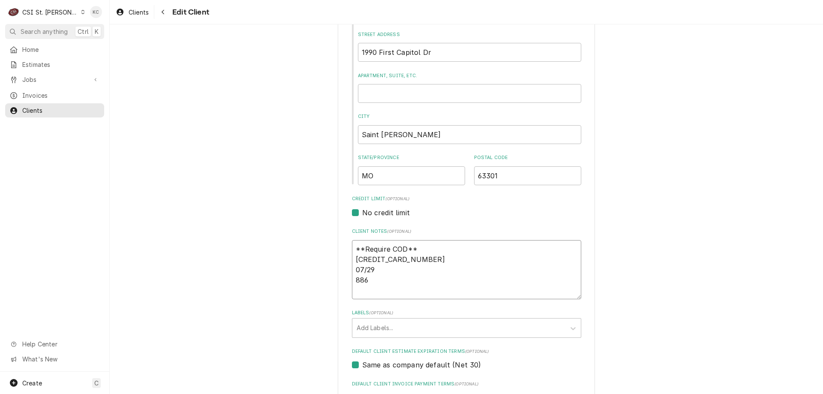
type textarea "x"
type textarea "**Require COD** 4246-3154-2938-0643 07/29 886 B"
type textarea "x"
type textarea "**Require COD** 4246-3154-2938-0643 07/29 886 Bi"
type textarea "x"
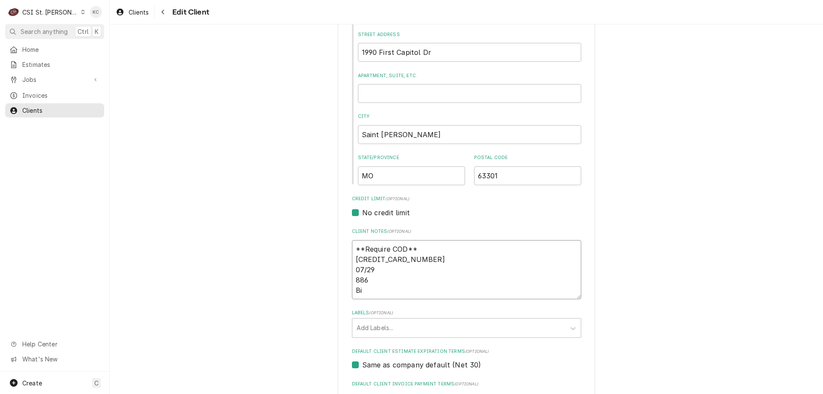
type textarea "**Require COD** 4246-3154-2938-0643 07/29 886 Bil"
type textarea "x"
type textarea "**Require COD** 4246-3154-2938-0643 07/29 886 Bill"
type textarea "x"
type textarea "**Require COD** 4246-3154-2938-0643 07/29 886 Billi"
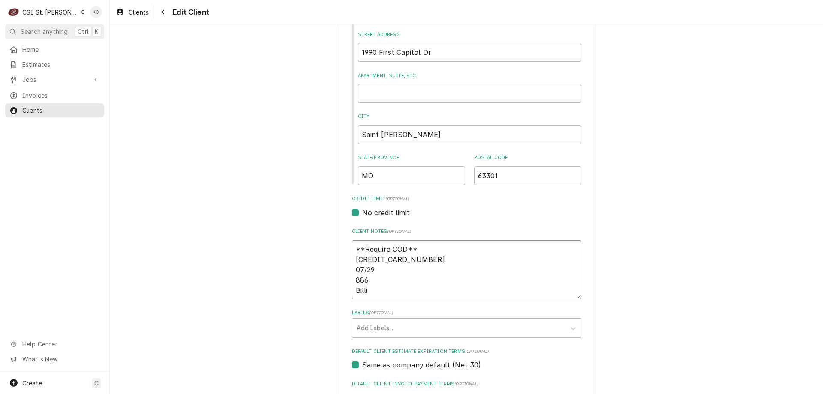
type textarea "x"
type textarea "**Require COD** 4246-3154-2938-0643 07/29 886 Billing"
type textarea "x"
type textarea "**Require COD** 4246-3154-2938-0643 07/29 886 Billing"
type textarea "x"
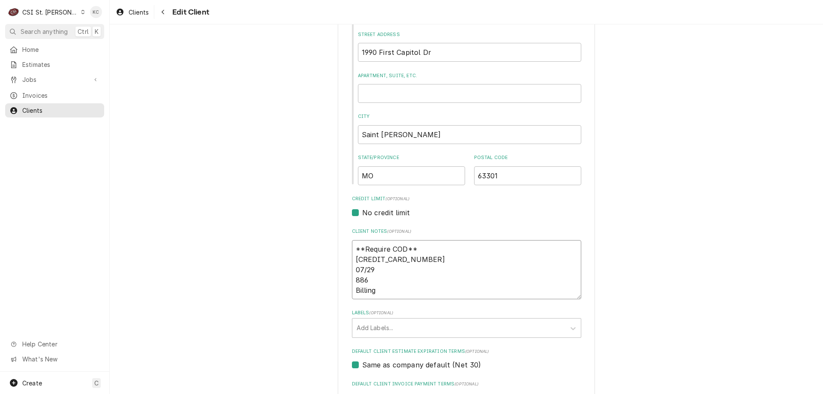
type textarea "**Require COD** 4246-3154-2938-0643 07/29 886 Billing -"
type textarea "x"
type textarea "**Require COD** 4246-3154-2938-0643 07/29 886 Billing -"
type textarea "x"
type textarea "**Require COD** 4246-3154-2938-0643 07/29 886 Billing - 1"
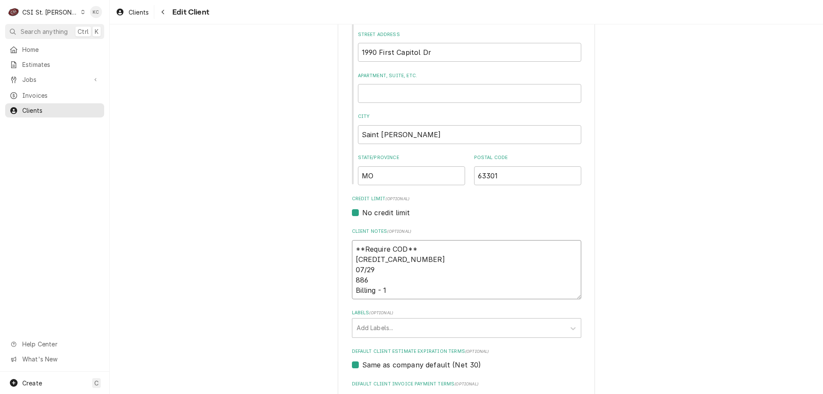
type textarea "x"
type textarea "**Require COD** 4246-3154-2938-0643 07/29 886 Billing - 19"
type textarea "x"
type textarea "**Require COD** 4246-3154-2938-0643 07/29 886 Billing - 199"
type textarea "x"
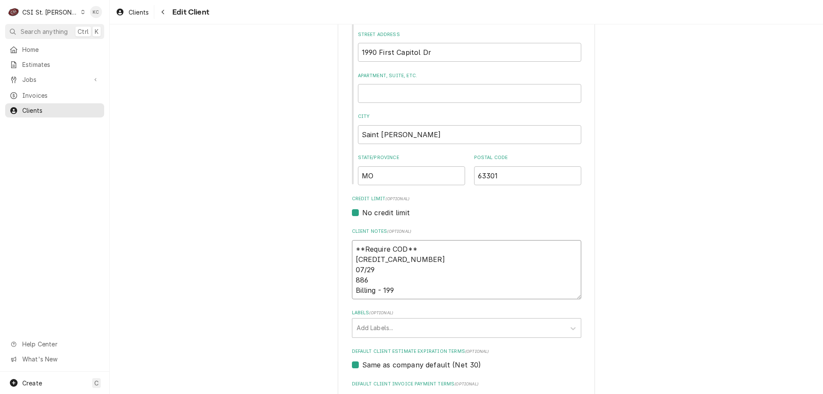
type textarea "**Require COD** 4246-3154-2938-0643 07/29 886 Billing - 1990"
type textarea "x"
type textarea "**Require COD** 4246-3154-2938-0643 07/29 886 Billing - 1990"
type textarea "x"
type textarea "**Require COD** 4246-3154-2938-0643 07/29 886 Billing - 1990 F"
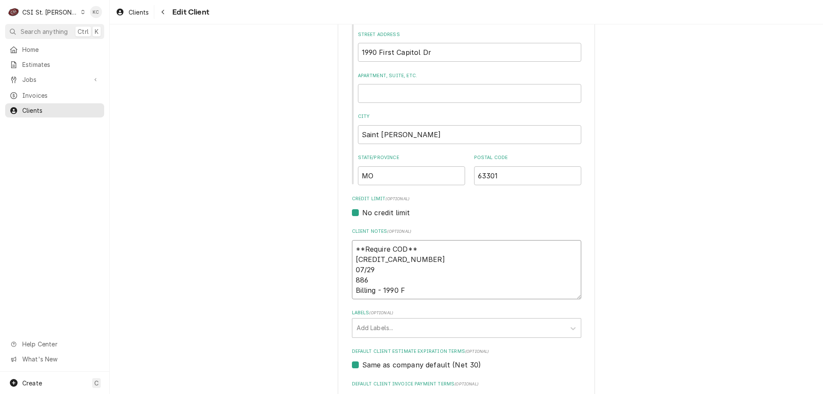
type textarea "x"
type textarea "**Require COD** 4246-3154-2938-0643 07/29 886 Billing - 1990 Fi"
type textarea "x"
type textarea "**Require COD** 4246-3154-2938-0643 07/29 886 Billing - 1990 Fir"
type textarea "x"
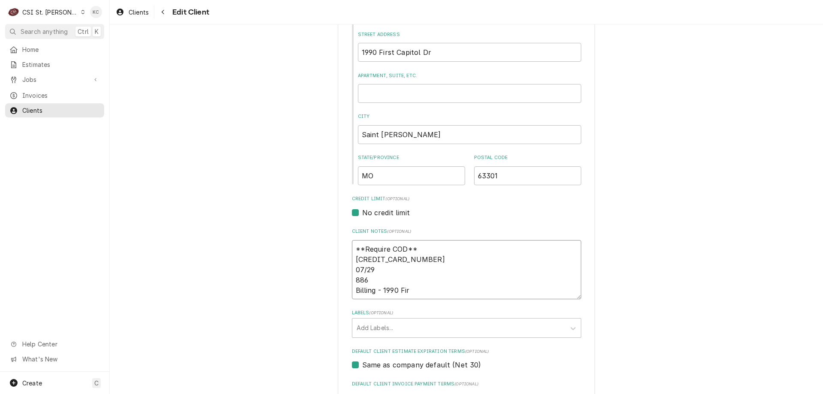
type textarea "**Require COD** 4246-3154-2938-0643 07/29 886 Billing - 1990 Firs"
type textarea "x"
type textarea "**Require COD** 4246-3154-2938-0643 07/29 886 Billing - 1990 First"
type textarea "x"
type textarea "**Require COD** 4246-3154-2938-0643 07/29 886 Billing - 1990 First C"
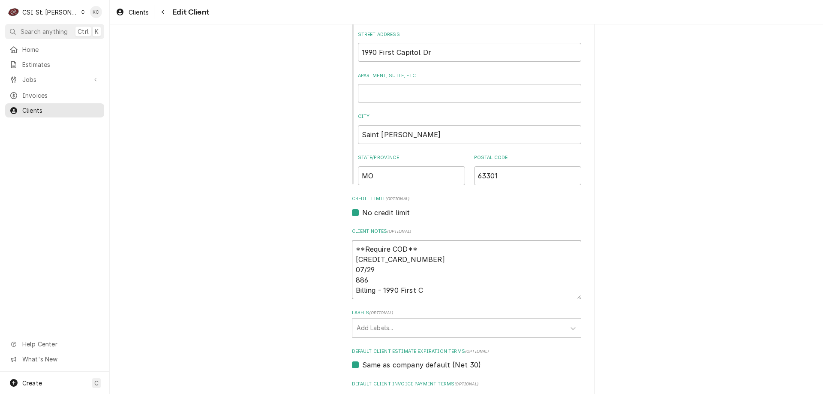
type textarea "x"
type textarea "**Require COD** 4246-3154-2938-0643 07/29 886 Billing - 1990 First Ca"
type textarea "x"
type textarea "**Require COD** 4246-3154-2938-0643 07/29 886 Billing - 1990 First Cap"
type textarea "x"
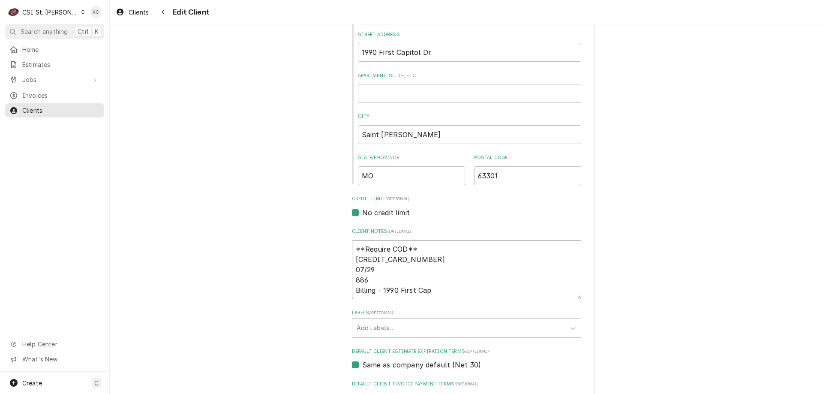
type textarea "**Require COD** 4246-3154-2938-0643 07/29 886 Billing - 1990 First Capi"
type textarea "x"
type textarea "**Require COD** 4246-3154-2938-0643 07/29 886 Billing - 1990 First Capit"
type textarea "x"
type textarea "**Require COD** 4246-3154-2938-0643 07/29 886 Billing - 1990 First Capito"
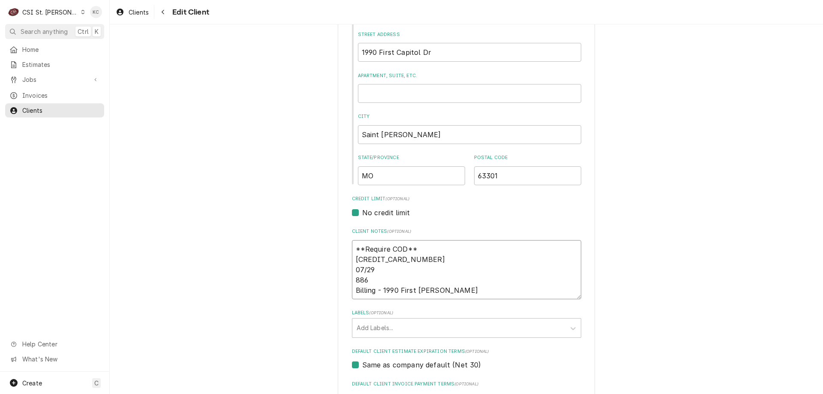
type textarea "x"
type textarea "**Require COD** 4246-3154-2938-0643 07/29 886 Billing - 1990 First Capitol"
type textarea "x"
type textarea "**Require COD** 4246-3154-2938-0643 07/29 886 Billing - 1990 First Capitol"
type textarea "x"
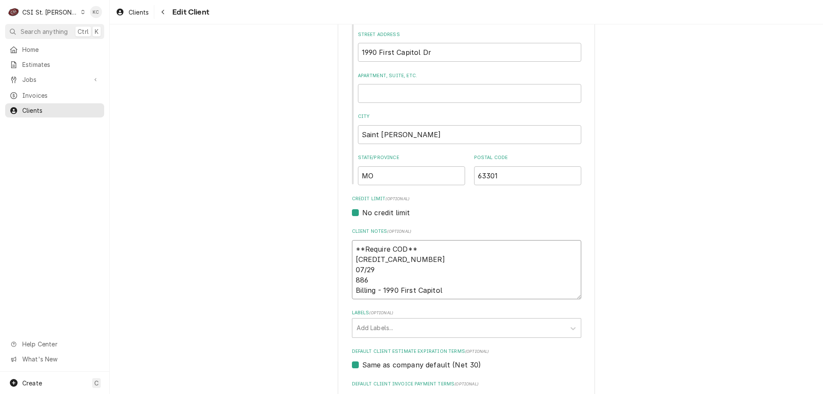
type textarea "**Require COD** 4246-3154-2938-0643 07/29 886 Billing - 1990 First Capitol D"
type textarea "x"
type textarea "**Require COD** 4246-3154-2938-0643 07/29 886 Billing - 1990 First Capitol Dr"
type textarea "x"
type textarea "**Require COD** 4246-3154-2938-0643 07/29 886 Billing - 1990 First Capitol Dri"
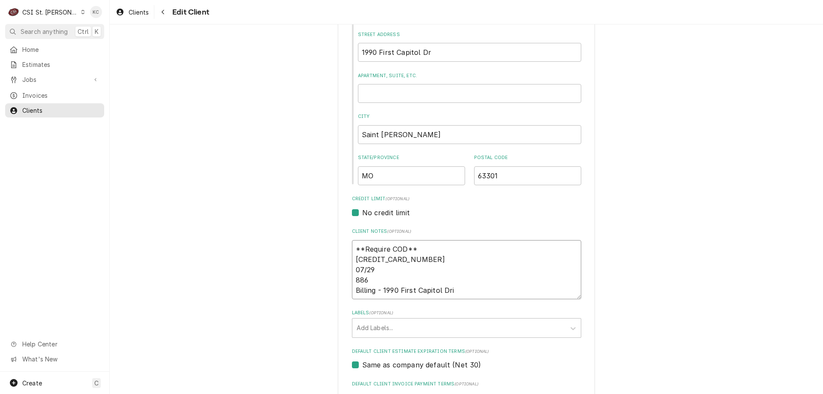
type textarea "x"
type textarea "**Require COD** 4246-3154-2938-0643 07/29 886 Billing - 1990 First Capitol Drive"
type textarea "x"
type textarea "**Require COD** 4246-3154-2938-0643 07/29 886 Billing - 1990 First Capitol Drive"
type textarea "x"
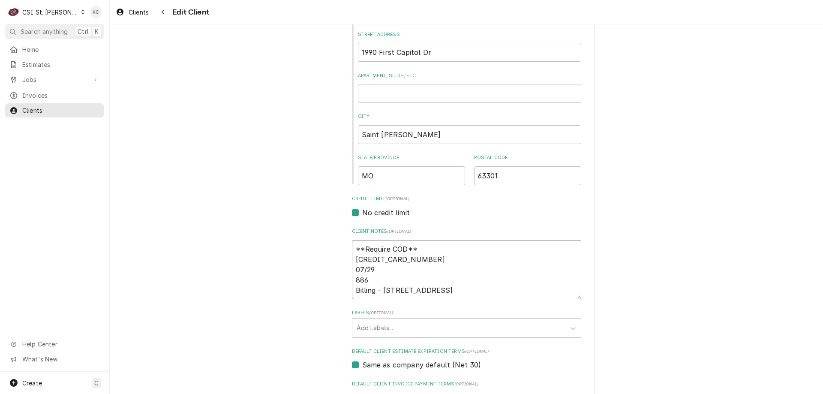
type textarea "**Require COD** 4246-3154-2938-0643 07/29 886 Billing - 1990 First Capitol Driv…"
type textarea "x"
type textarea "**Require COD** 4246-3154-2938-0643 07/29 886 Billing - 1990 First Capitol Driv…"
type textarea "x"
type textarea "**Require COD** 4246-3154-2938-0643 07/29 886 Billing - 1990 First Capitol Driv…"
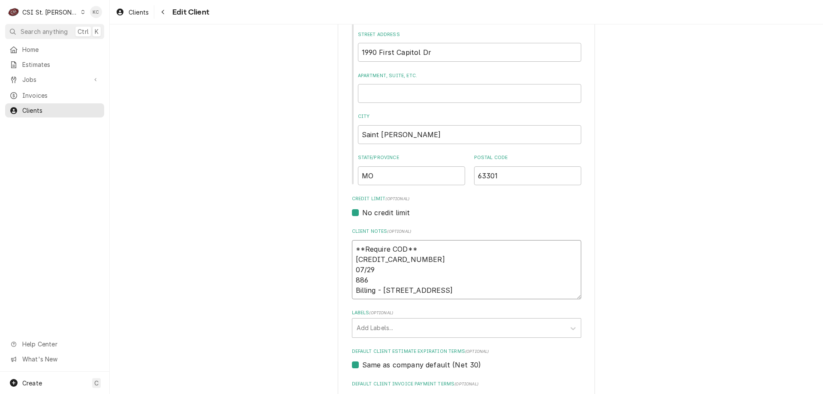
type textarea "x"
type textarea "**Require COD** 4246-3154-2938-0643 07/29 886 Billing - 1990 First Capitol Driv…"
type textarea "x"
type textarea "**Require COD** 4246-3154-2938-0643 07/29 886 Billing - 1990 First Capitol Driv…"
type textarea "x"
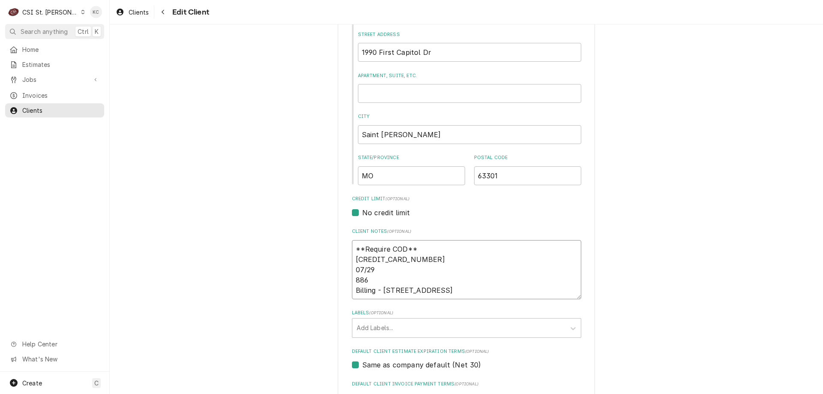
type textarea "**Require COD** 4246-3154-2938-0643 07/29 886 Billing - 1990 First Capitol Driv…"
type textarea "x"
type textarea "**Require COD** 4246-3154-2938-0643 07/29 886 Billing - 1990 First Capitol Driv…"
type textarea "x"
type textarea "**Require COD** 4246-3154-2938-0643 07/29 886 Billing - 1990 First Capitol Driv…"
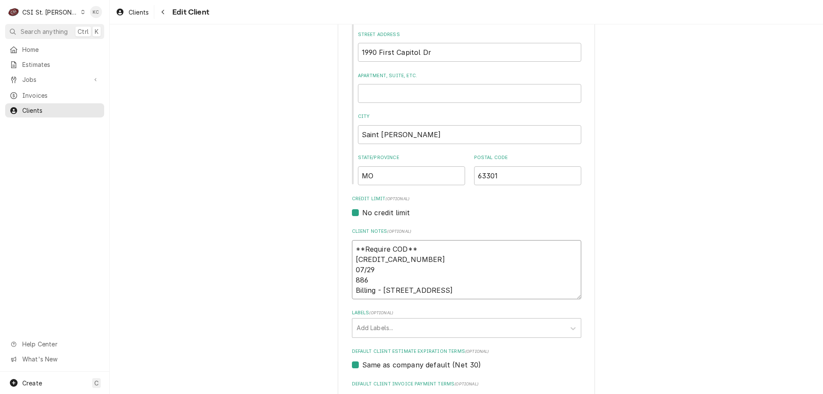
type textarea "x"
type textarea "**Require COD** 4246-3154-2938-0643 07/29 886 Billing - 1990 First Capitol Driv…"
type textarea "x"
type textarea "**Require COD** 4246-3154-2938-0643 07/29 886 Billing - 1990 First Capitol Driv…"
type textarea "x"
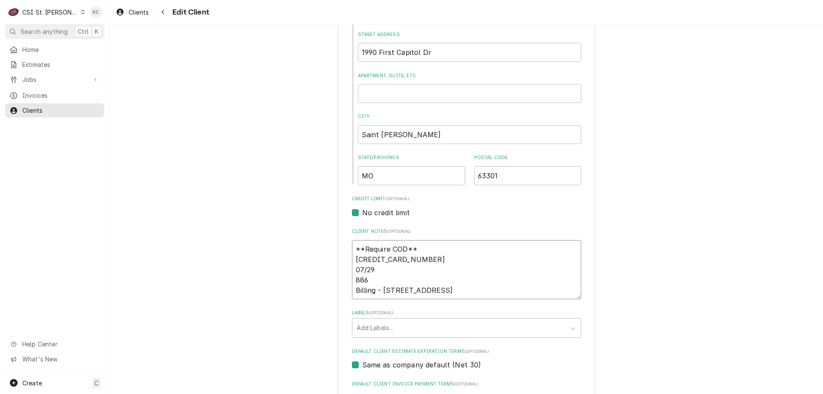
type textarea "**Require COD** 4246-3154-2938-0643 07/29 886 Billing - 1990 First Capitol Driv…"
type textarea "x"
type textarea "**Require COD** 4246-3154-2938-0643 07/29 886 Billing - 1990 First Capitol Driv…"
type textarea "x"
type textarea "**Require COD** 4246-3154-2938-0643 07/29 886 Billing - 1990 First Capitol Driv…"
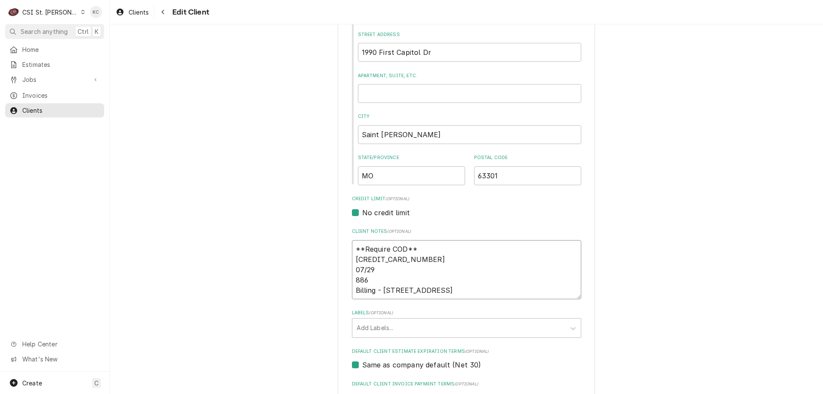
type textarea "x"
type textarea "**Require COD** 4246-3154-2938-0643 07/29 886 Billing - 1990 First Capitol Driv…"
type textarea "x"
type textarea "**Require COD** 4246-3154-2938-0643 07/29 886 Billing - 1990 First Capitol Driv…"
type textarea "x"
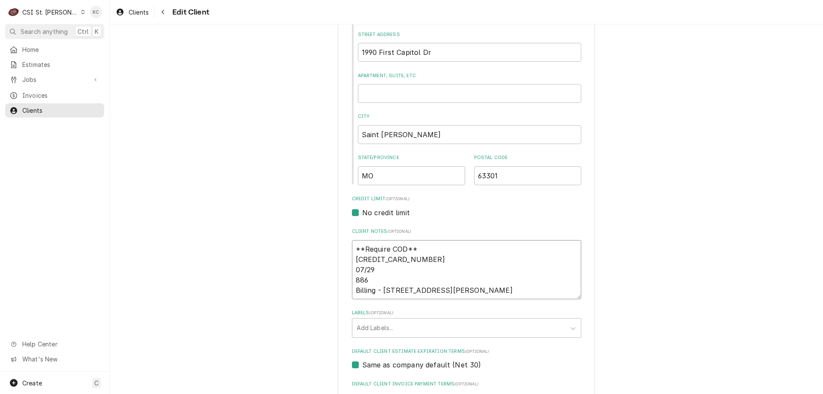
type textarea "**Require COD** 4246-3154-2938-0643 07/29 886 Billing - 1990 First Capitol Driv…"
type textarea "x"
type textarea "**Require COD** 4246-3154-2938-0643 07/29 886 Billing - 1990 First Capitol Driv…"
type textarea "x"
type textarea "**Require COD** 4246-3154-2938-0643 07/29 886 Billing - 1990 First Capitol Driv…"
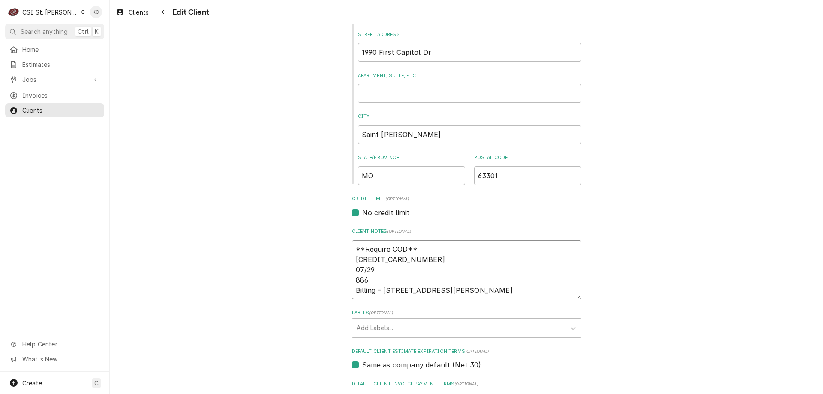
type textarea "x"
type textarea "**Require COD** 4246-3154-2938-0643 07/29 886 Billing - 1990 First Capitol Driv…"
type textarea "x"
type textarea "**Require COD** 4246-3154-2938-0643 07/29 886 Billing - 1990 First Capitol Driv…"
type textarea "x"
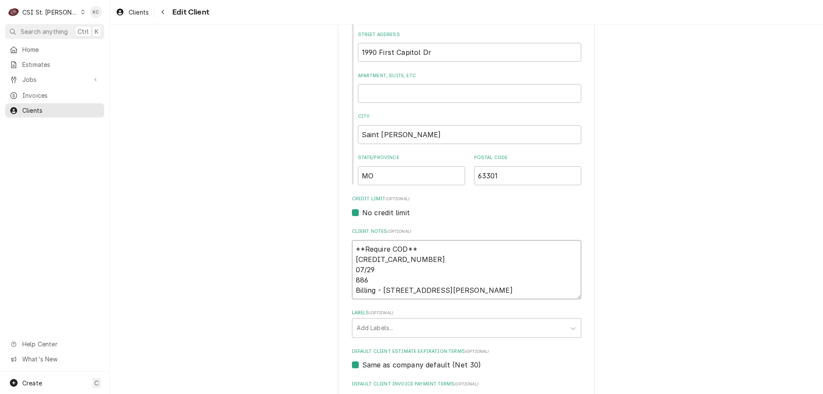
type textarea "**Require COD** 4246-3154-2938-0643 07/29 886 Billing - 1990 First Capitol Driv…"
type textarea "x"
type textarea "**Require COD** 4246-3154-2938-0643 07/29 886 Billing - 1990 First Capitol Driv…"
type textarea "x"
type textarea "**Require COD** 4246-3154-2938-0643 07/29 886 Billing - 1990 First Capitol Driv…"
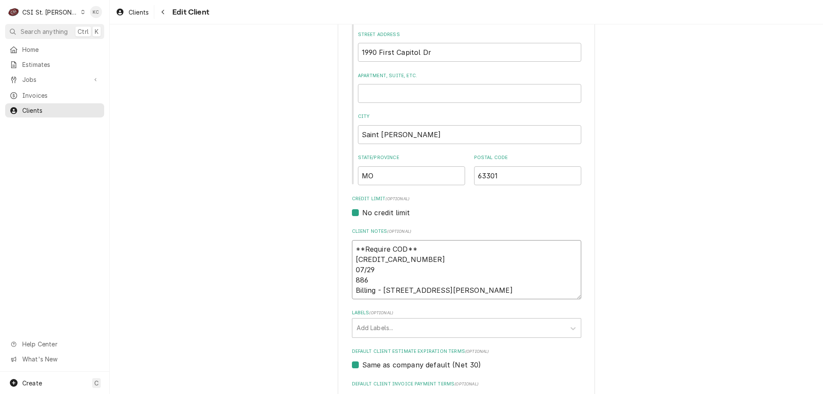
type textarea "x"
type textarea "**Require COD** 4246-3154-2938-0643 07/29 886 Billing - 1990 First Capitol Driv…"
type textarea "x"
type textarea "**Require COD** 4246-3154-2938-0643 07/29 886 Billing - 1990 First Capitol Driv…"
type textarea "x"
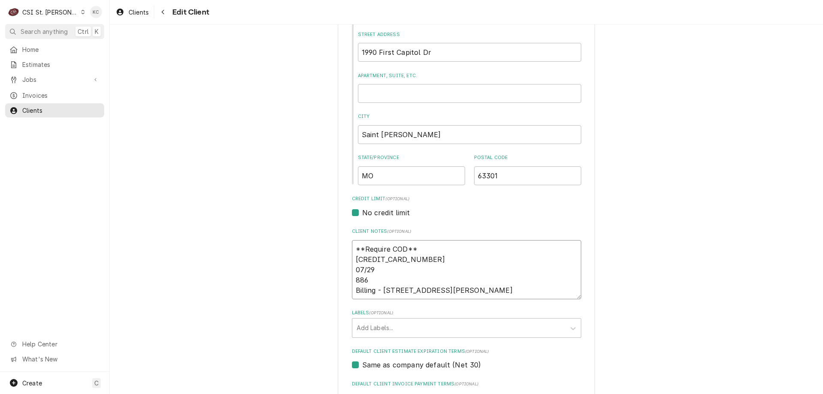
type textarea "**Require COD** 4246-3154-2938-0643 07/29 886 Billing - 1990 First Capitol Driv…"
type textarea "x"
type textarea "**Require COD** 4246-3154-2938-0643 07/29 886 Billing - 1990 First Capitol Driv…"
type textarea "x"
type textarea "**Require COD** 4246-3154-2938-0643 07/29 886 Billing - 1990 First Capitol Driv…"
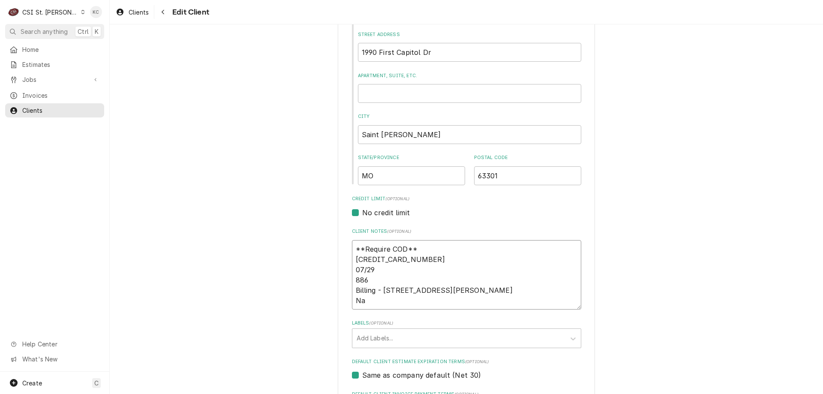
type textarea "x"
type textarea "**Require COD** 4246-3154-2938-0643 07/29 886 Billing - 1990 First Capitol Driv…"
type textarea "x"
type textarea "**Require COD** 4246-3154-2938-0643 07/29 886 Billing - 1990 First Capitol Driv…"
type textarea "x"
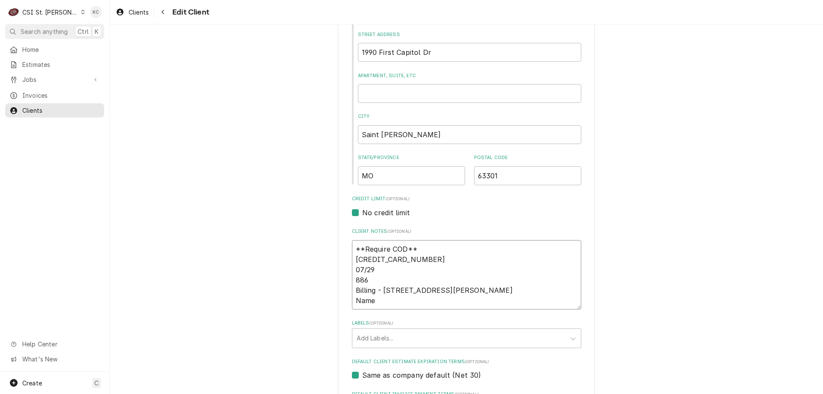
type textarea "**Require COD** 4246-3154-2938-0643 07/29 886 Billing - 1990 First Capitol Driv…"
type textarea "x"
type textarea "**Require COD** 4246-3154-2938-0643 07/29 886 Billing - 1990 First Capitol Driv…"
type textarea "x"
type textarea "**Require COD** 4246-3154-2938-0643 07/29 886 Billing - 1990 First Capitol Driv…"
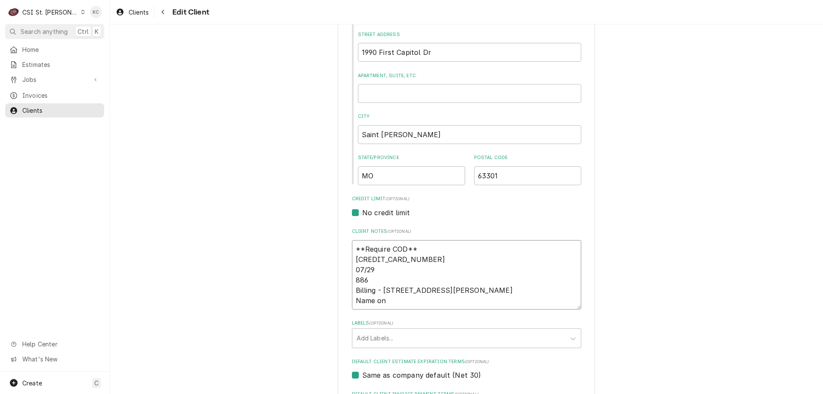
type textarea "x"
type textarea "**Require COD** 4246-3154-2938-0643 07/29 886 Billing - 1990 First Capitol Driv…"
type textarea "x"
type textarea "**Require COD** 4246-3154-2938-0643 07/29 886 Billing - 1990 First Capitol Driv…"
type textarea "x"
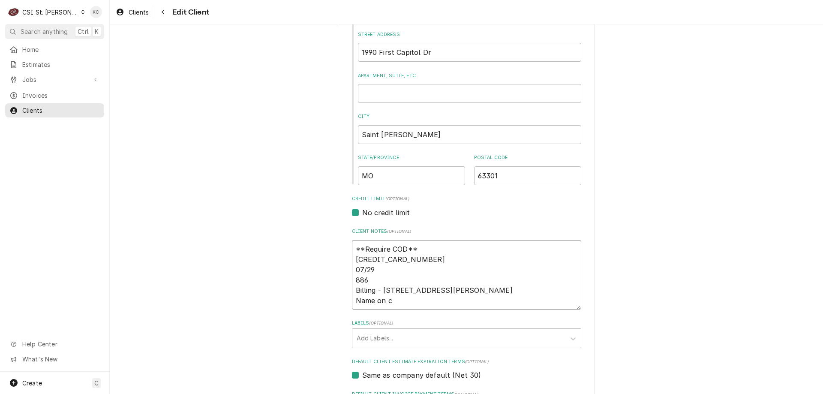
type textarea "**Require COD** 4246-3154-2938-0643 07/29 886 Billing - 1990 First Capitol Driv…"
type textarea "x"
type textarea "**Require COD** 4246-3154-2938-0643 07/29 886 Billing - 1990 First Capitol Driv…"
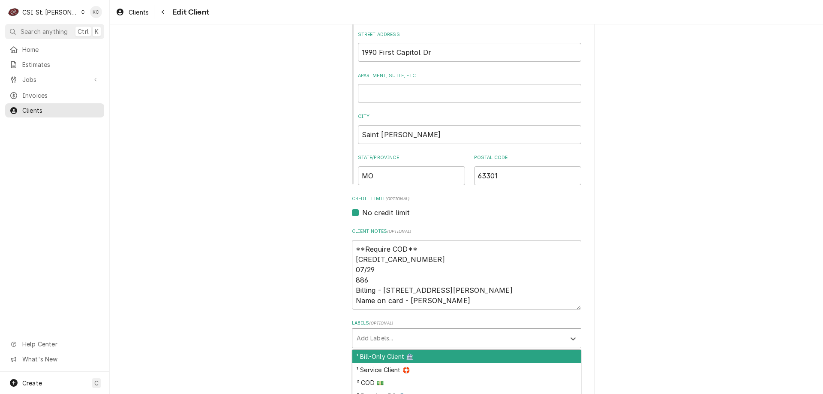
click at [432, 341] on div "Labels" at bounding box center [459, 337] width 204 height 15
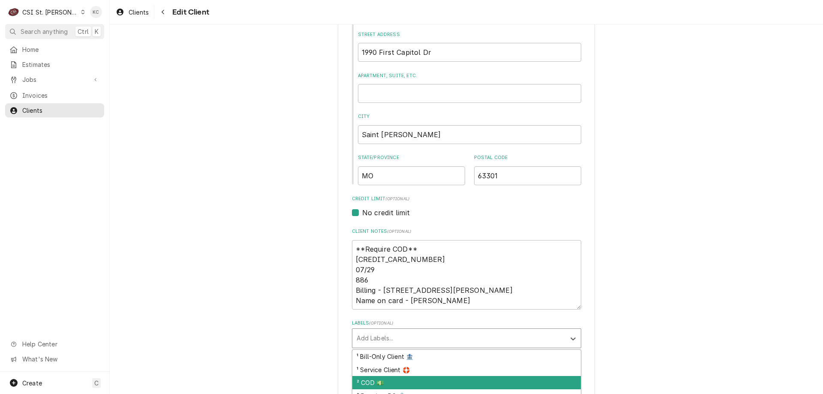
click at [439, 381] on div "² COD 💵" at bounding box center [466, 382] width 228 height 13
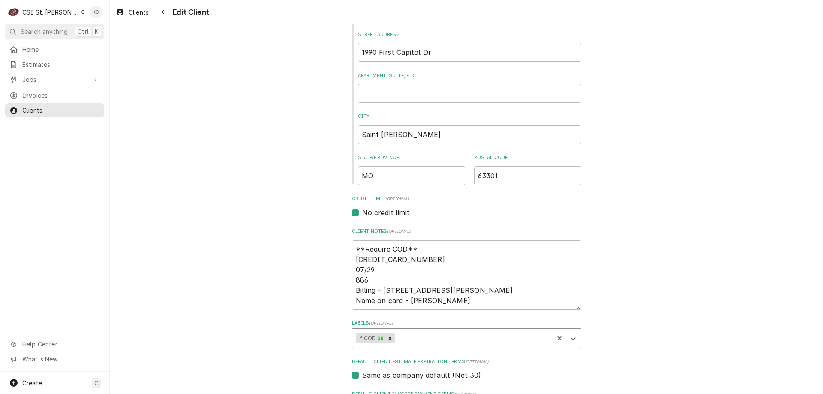
click at [622, 327] on div "Please provide the following information about your client: Client Type Industr…" at bounding box center [466, 297] width 713 height 956
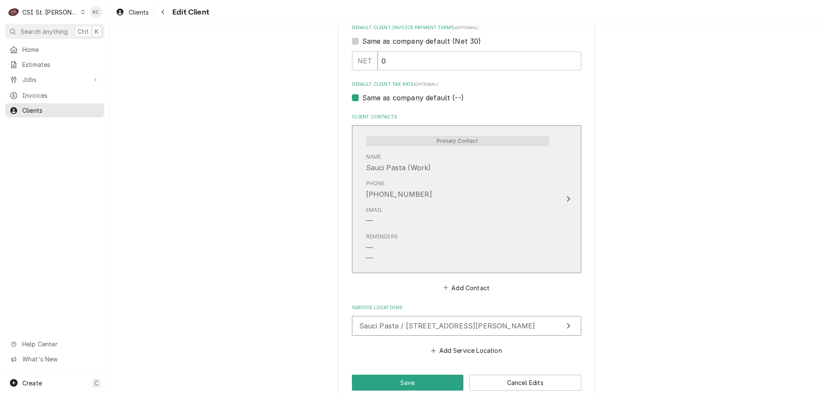
scroll to position [596, 0]
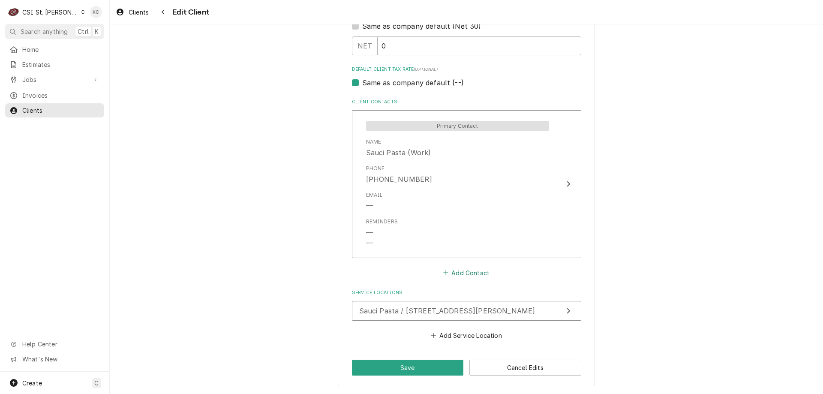
click at [475, 272] on button "Add Contact" at bounding box center [466, 273] width 49 height 12
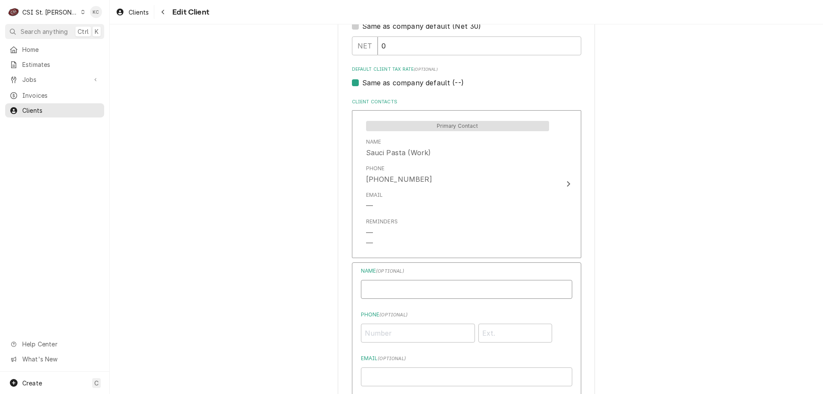
click at [481, 282] on input "Business Name" at bounding box center [466, 289] width 211 height 19
click at [484, 373] on input "Email ( optional )" at bounding box center [466, 376] width 211 height 19
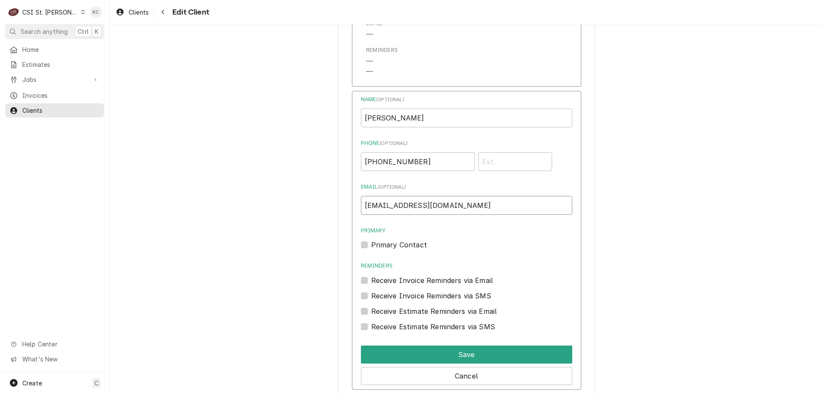
scroll to position [810, 0]
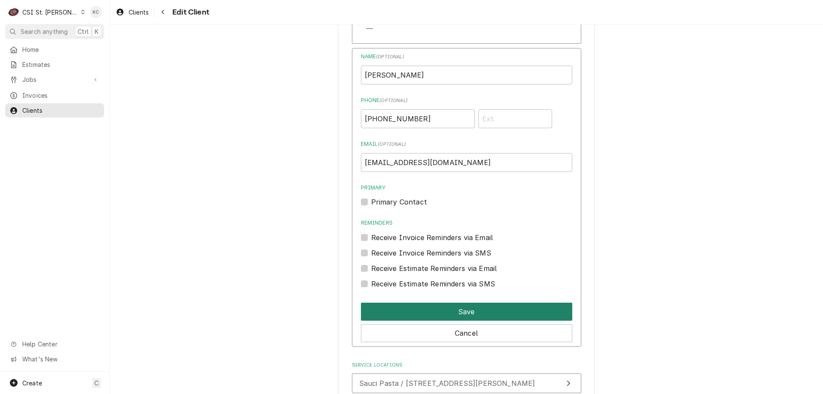
click at [485, 313] on button "Save" at bounding box center [466, 312] width 211 height 18
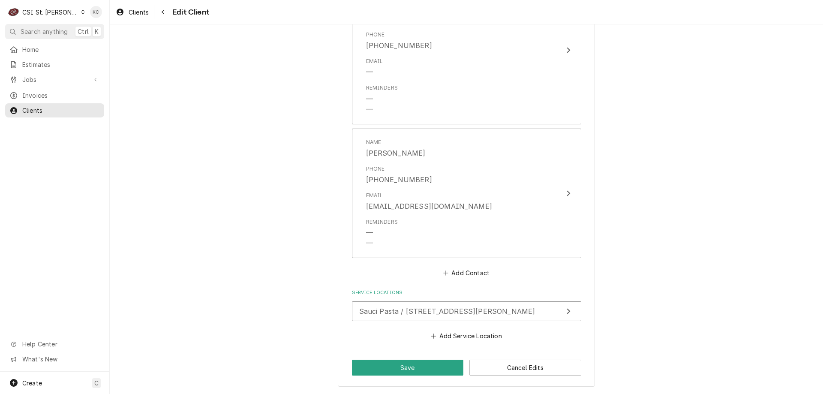
scroll to position [730, 0]
click at [453, 373] on button "Save" at bounding box center [408, 368] width 112 height 16
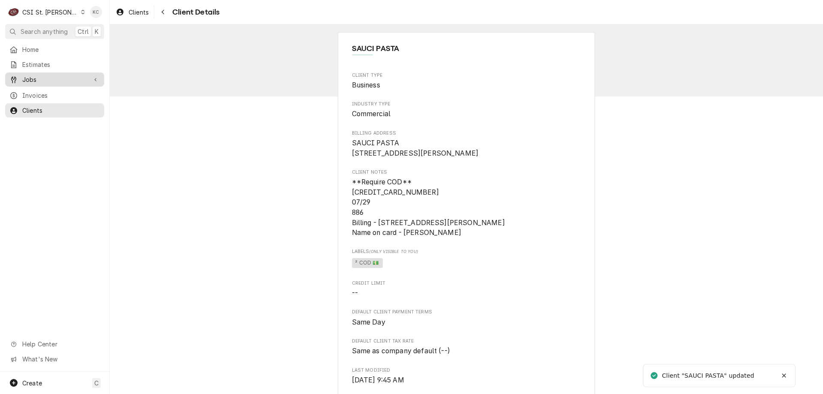
click at [41, 75] on span "Jobs" at bounding box center [54, 79] width 65 height 9
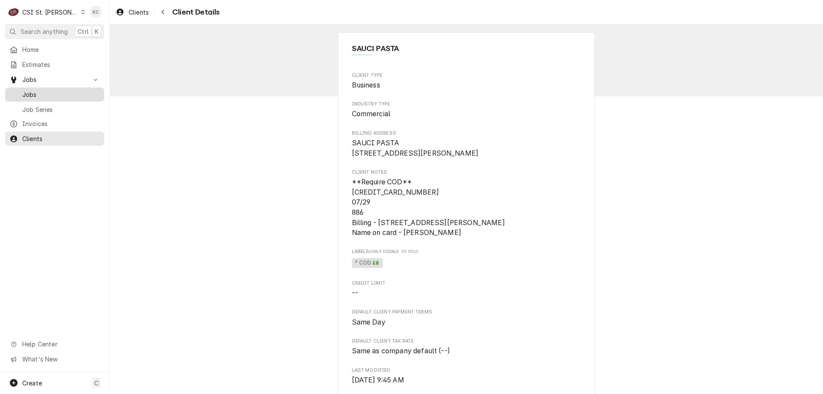
click at [47, 98] on link "Jobs" at bounding box center [54, 94] width 99 height 14
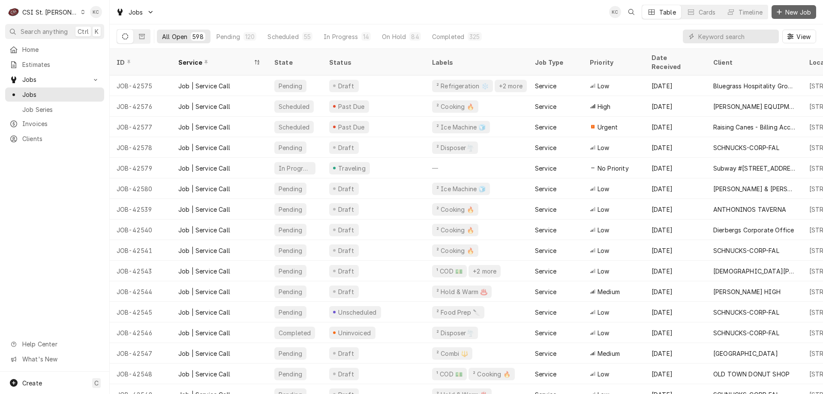
click at [786, 10] on span "New Job" at bounding box center [798, 12] width 29 height 9
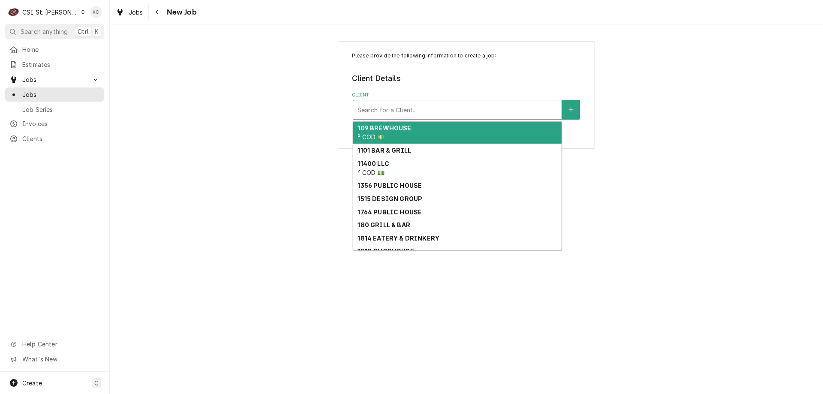
click at [441, 116] on div "Client" at bounding box center [457, 109] width 200 height 15
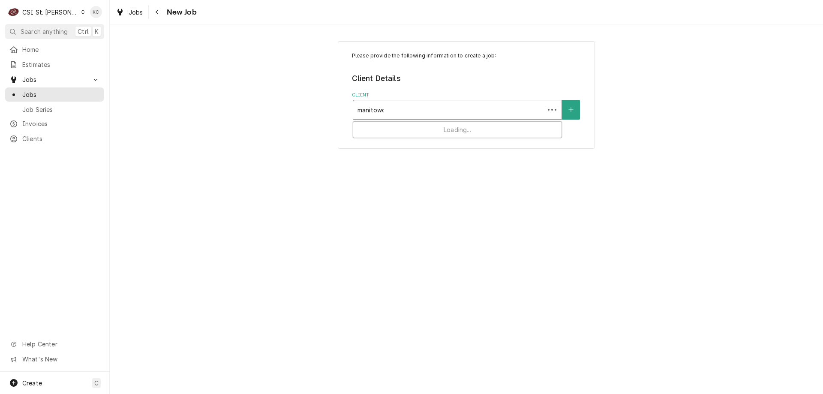
type input "manitowoc"
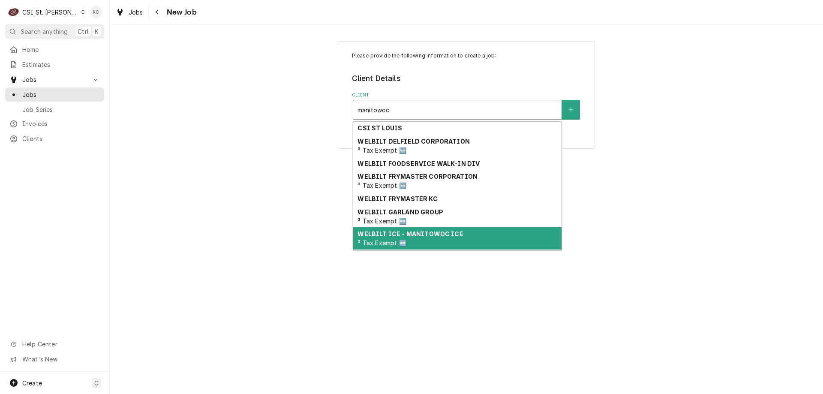
click at [435, 245] on div "WELBILT ICE - MANITOWOC ICE ³ Tax Exempt 🆓" at bounding box center [457, 238] width 208 height 22
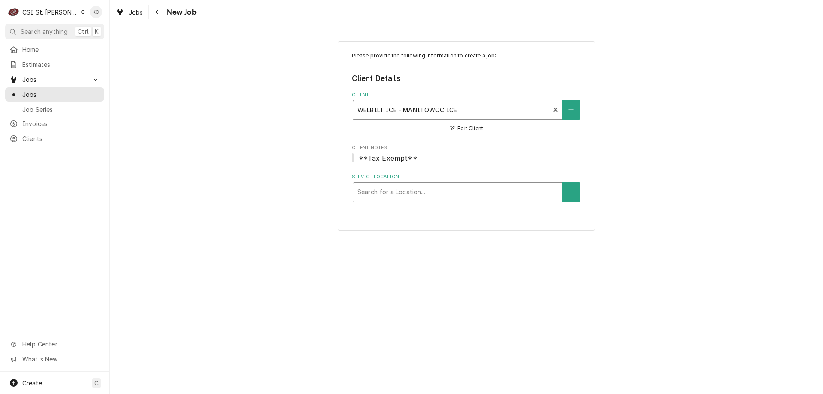
click at [470, 188] on div "Service Location" at bounding box center [457, 191] width 200 height 15
type input "1990"
click at [574, 185] on button "Service Location" at bounding box center [571, 192] width 18 height 20
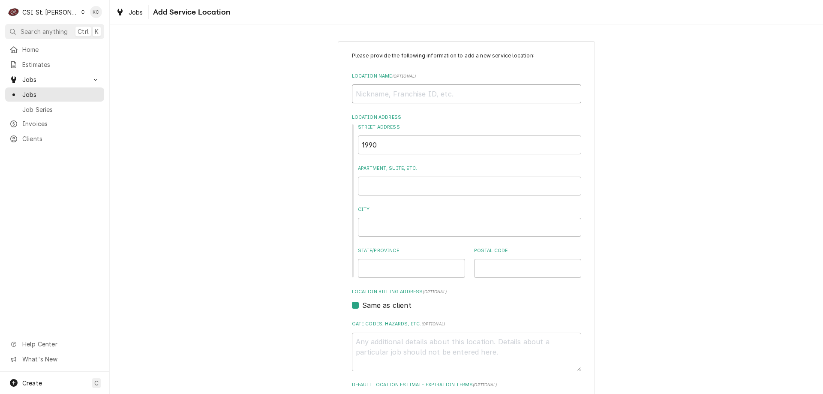
click at [383, 102] on input "Location Name ( optional )" at bounding box center [466, 93] width 229 height 19
type textarea "x"
type input "S"
type textarea "x"
type input "SA"
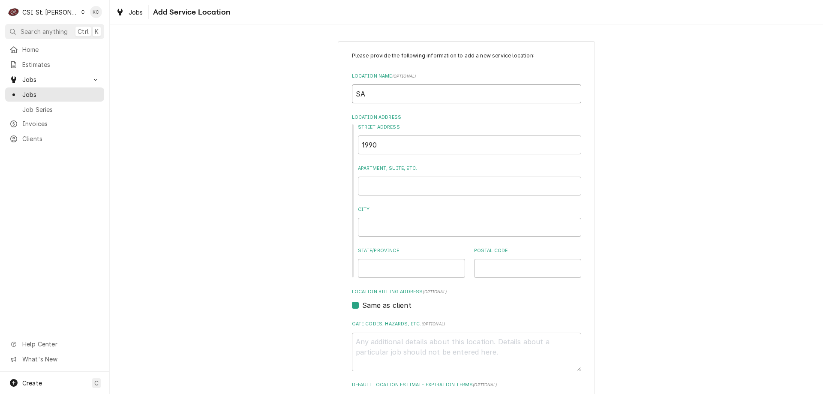
type textarea "x"
type input "SAU"
type textarea "x"
type input "SAUC"
type textarea "x"
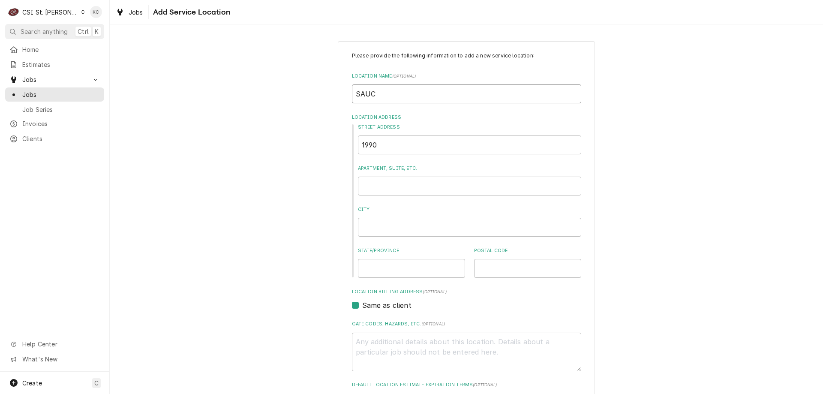
type input "SAUCI"
type textarea "x"
type input "SAUCI"
type textarea "x"
type input "SAUCI P"
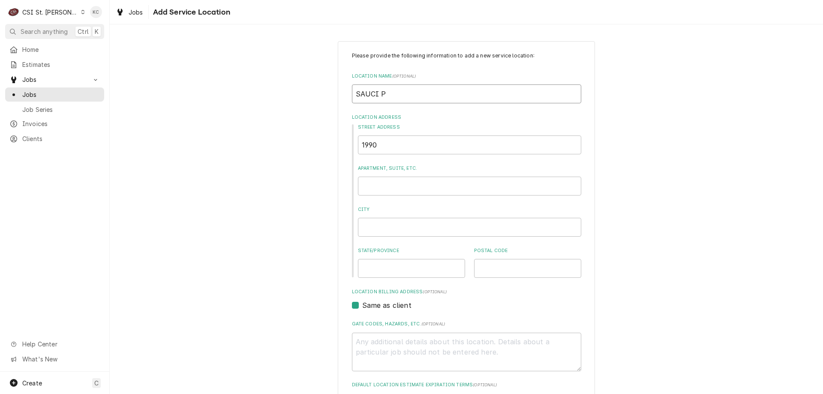
type textarea "x"
type input "SAUCI PA"
type textarea "x"
type input "SAUCI PAS"
type textarea "x"
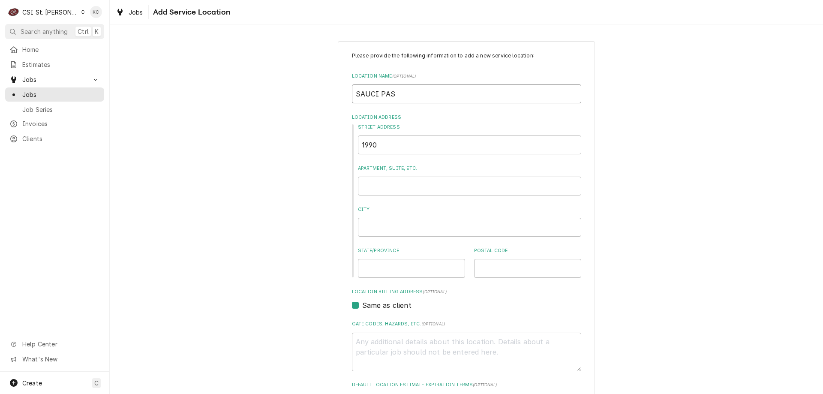
type input "SAUCI PAST"
type textarea "x"
type input "SAUCI PASTA"
type textarea "x"
type input "SAUCI PASTA"
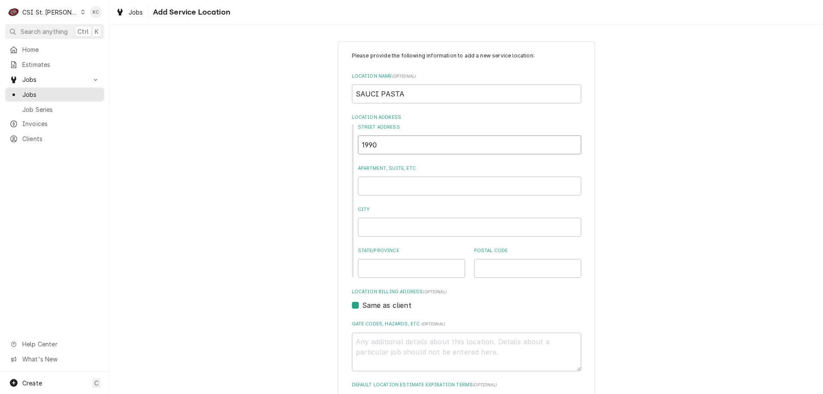
type textarea "x"
type input "1"
type textarea "x"
type input "11"
type textarea "x"
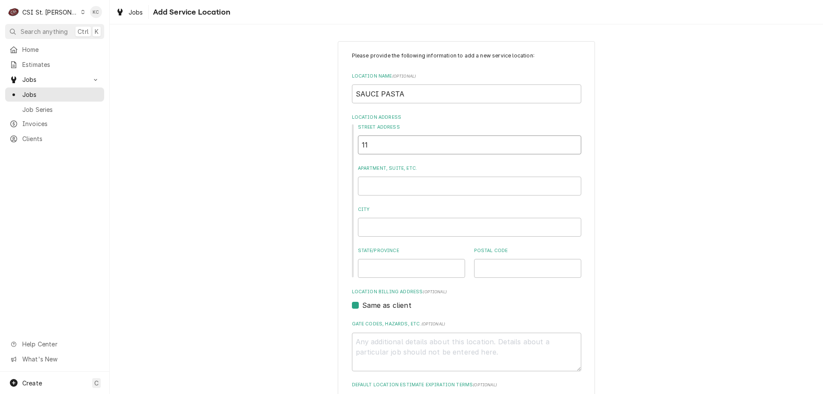
type input "119"
type textarea "x"
type input "11"
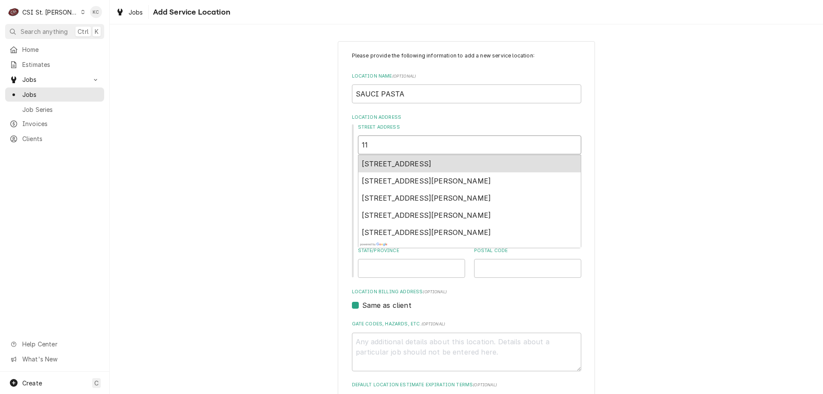
type textarea "x"
type input "1"
type textarea "x"
type input "19"
type textarea "x"
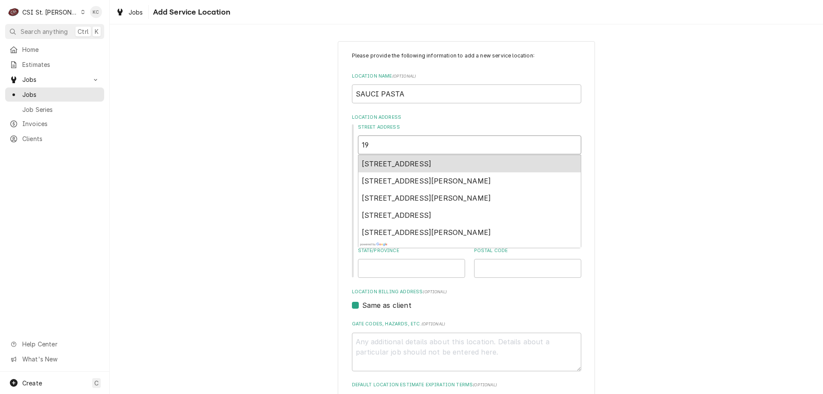
type input "199"
type textarea "x"
type input "1990"
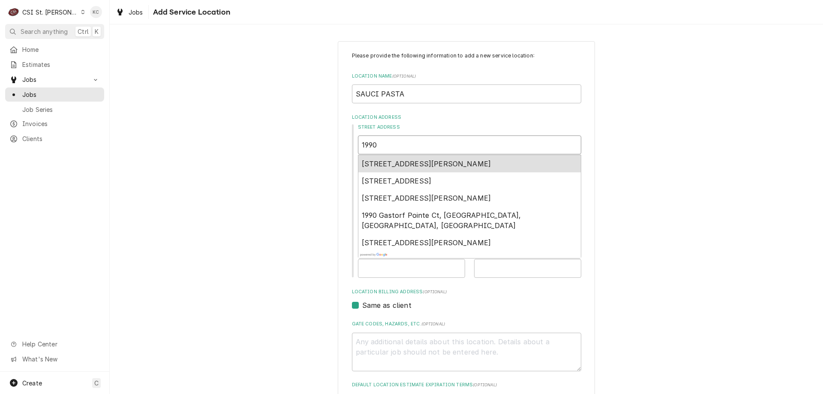
type textarea "x"
type input "1990"
type textarea "x"
type input "1990 F"
type textarea "x"
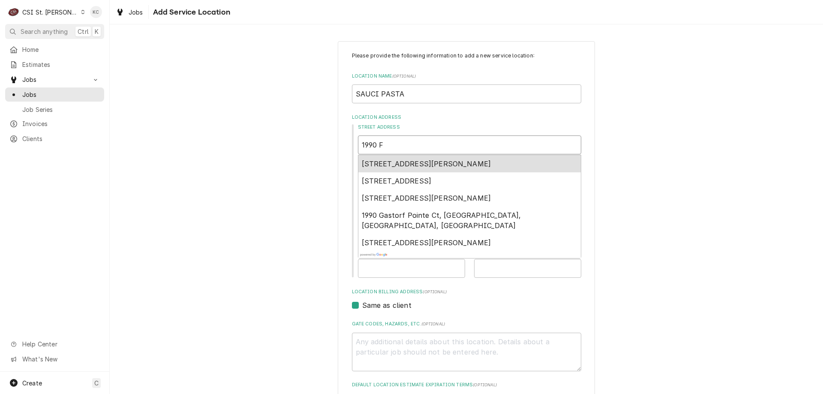
type input "1990 FI"
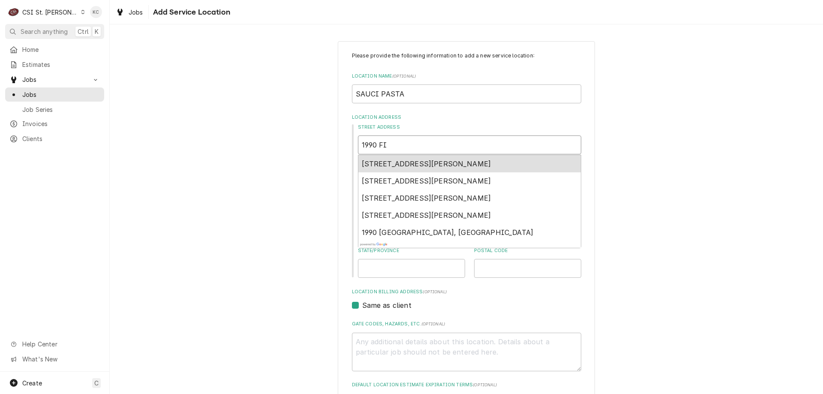
type textarea "x"
type input "1990 FIR"
click at [416, 166] on span "1990 1st Capitol Drive, Saint Charles, MO, USA" at bounding box center [426, 163] width 129 height 9
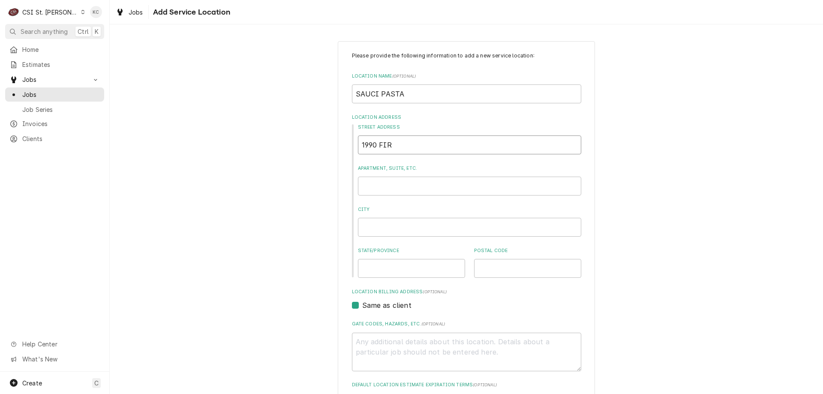
type textarea "x"
type input "1990 1st Capitol Dr"
type textarea "x"
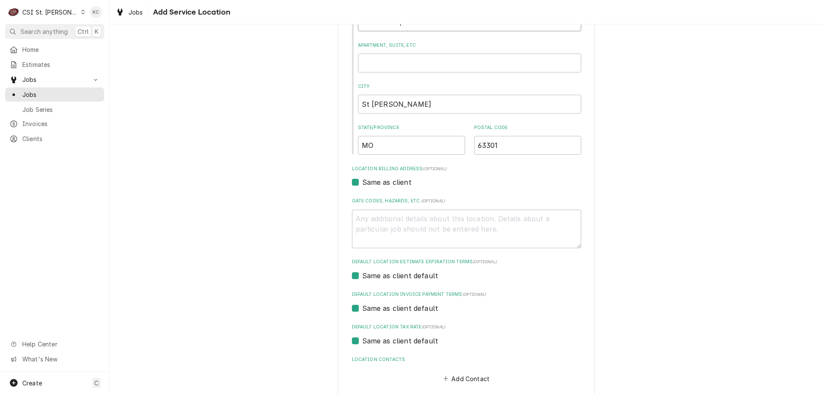
scroll to position [166, 0]
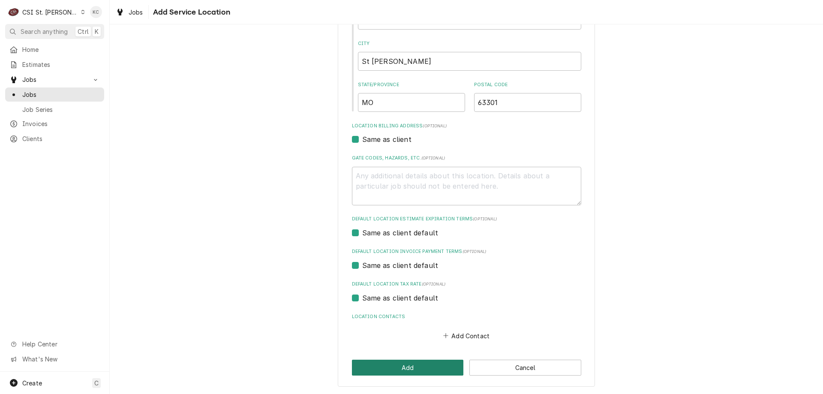
type input "1990 1st Capitol Dr"
click at [417, 373] on button "Add" at bounding box center [408, 368] width 112 height 16
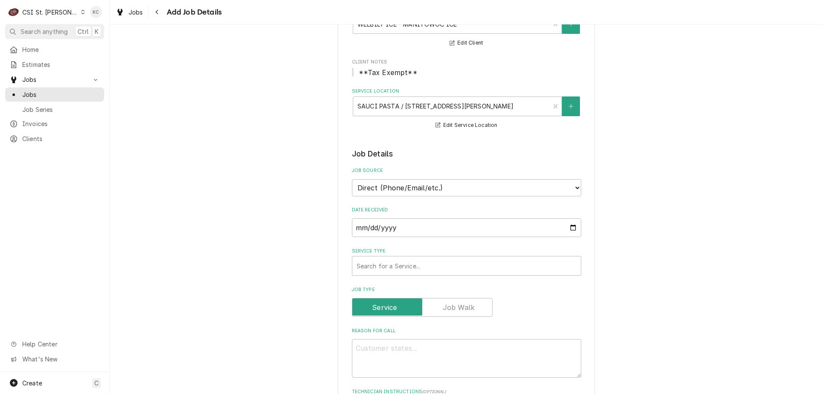
scroll to position [129, 0]
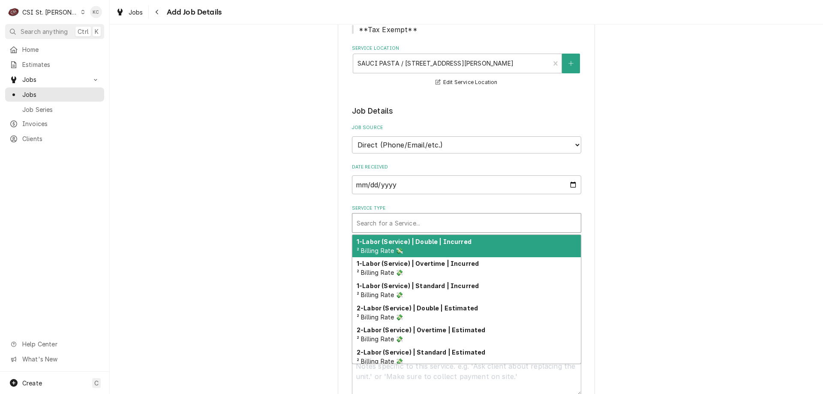
click at [415, 227] on div "Service Type" at bounding box center [467, 222] width 220 height 15
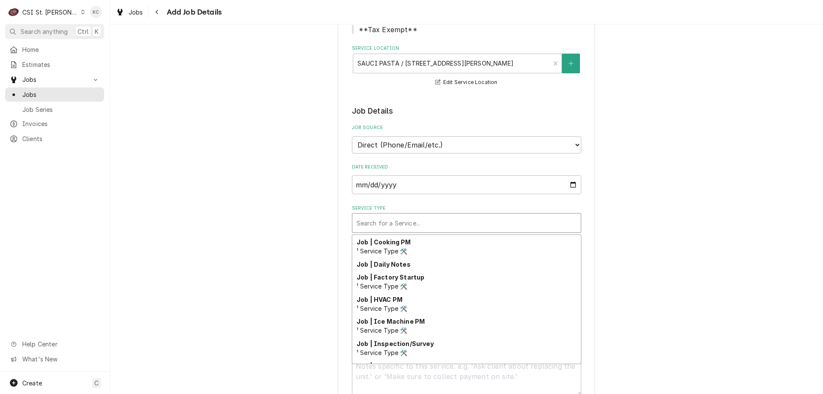
scroll to position [490, 0]
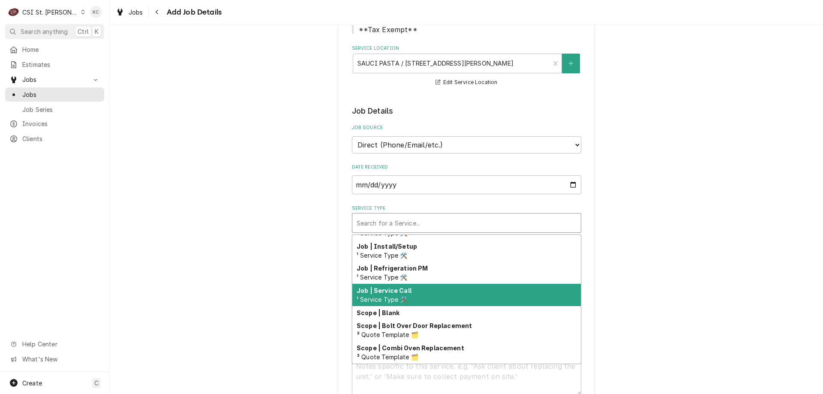
click at [434, 291] on div "Job | Service Call ¹ Service Type 🛠️" at bounding box center [466, 295] width 228 height 22
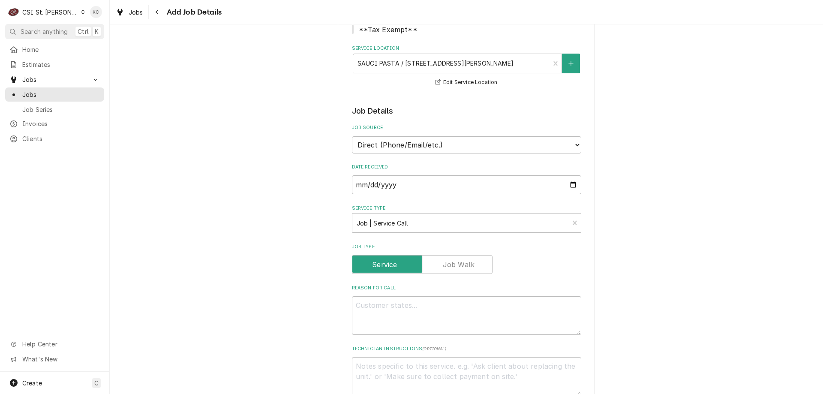
click at [674, 289] on div "Please provide the following information to create a job: Client Details Client…" at bounding box center [466, 361] width 713 height 912
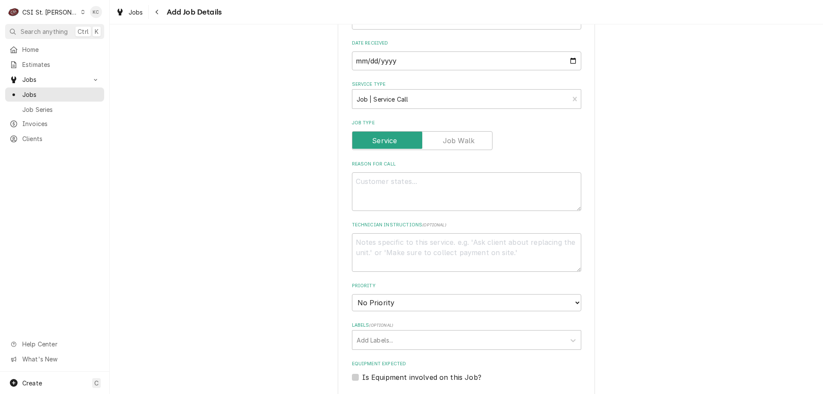
scroll to position [257, 0]
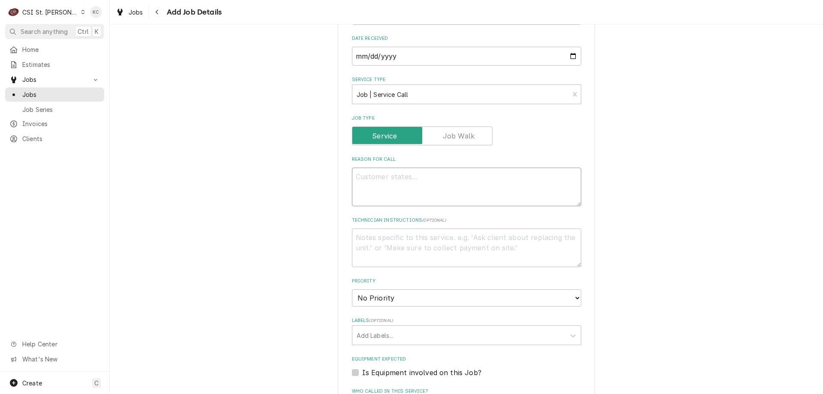
click at [457, 185] on textarea "Reason For Call" at bounding box center [466, 187] width 229 height 39
type textarea "x"
type textarea "m"
type textarea "x"
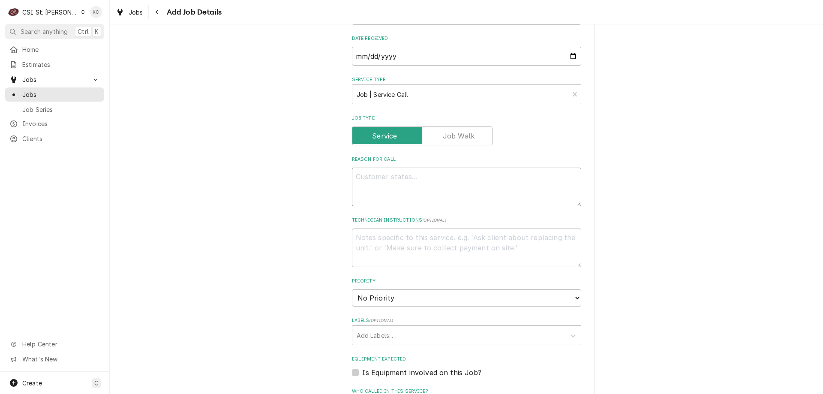
type textarea "M"
type textarea "x"
type textarea "Ma"
type textarea "x"
type textarea "Man"
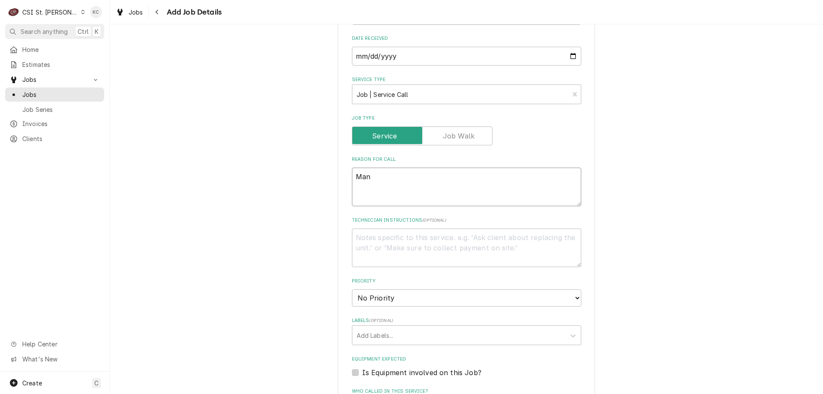
type textarea "x"
type textarea "Mani"
type textarea "x"
type textarea "Manit"
type textarea "x"
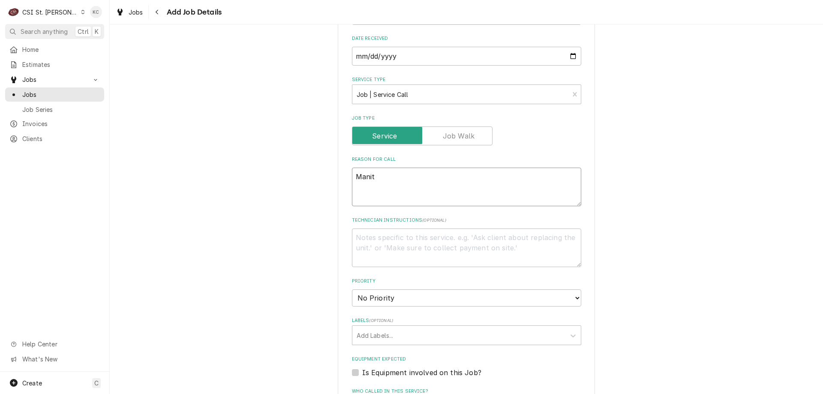
type textarea "Manito"
type textarea "x"
type textarea "Manitow"
type textarea "x"
type textarea "Manitowo"
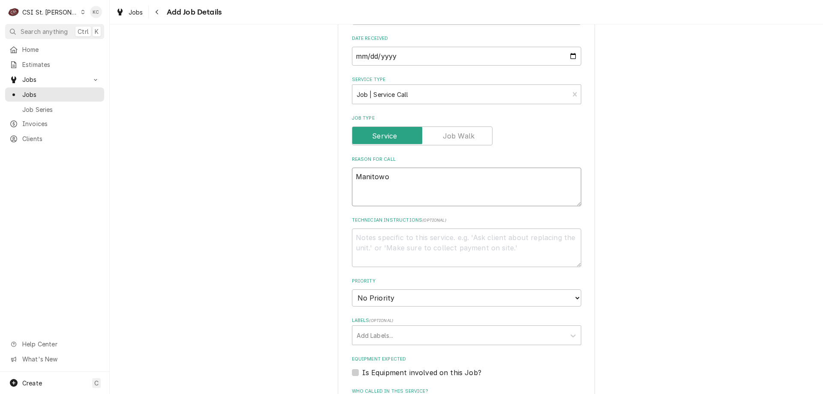
type textarea "x"
type textarea "Manitowoc"
type textarea "x"
type textarea "Manitowoc"
type textarea "x"
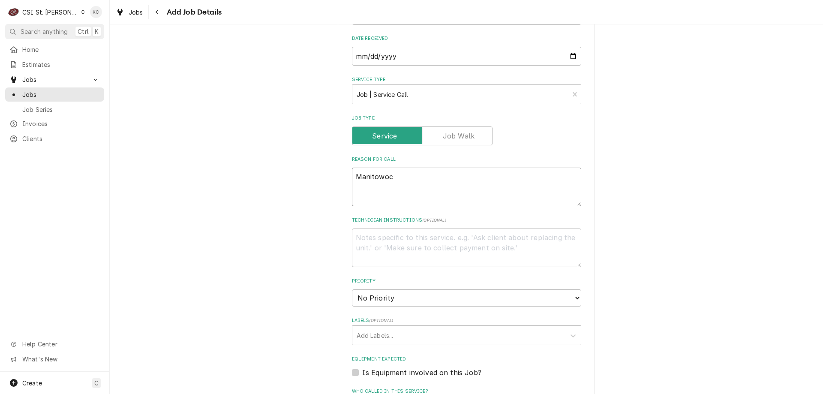
type textarea "Manitowoc"
type textarea "x"
type textarea "Manitowoc M"
type textarea "x"
type textarea "Manitowoc Mod"
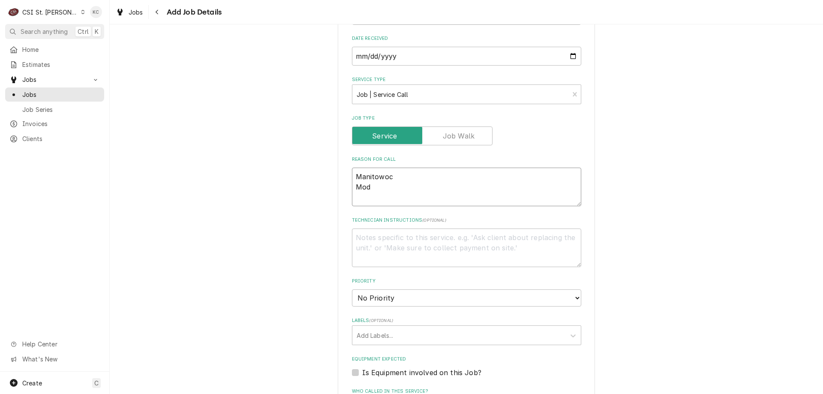
type textarea "x"
type textarea "Manitowoc Mode"
type textarea "x"
type textarea "Manitowoc Mode"
type textarea "x"
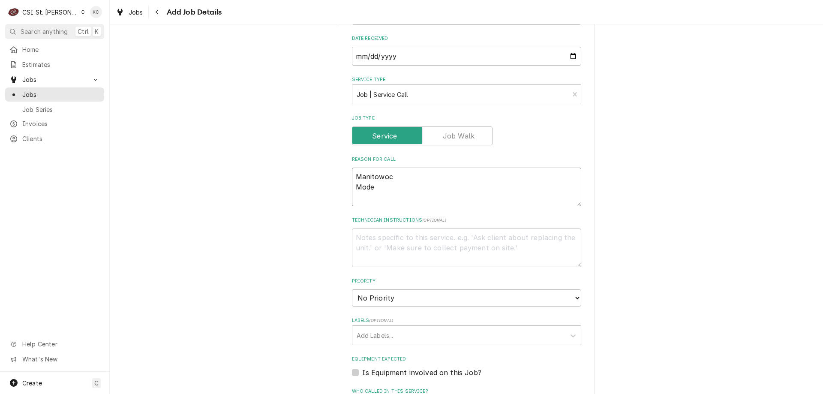
type textarea "Manitowoc Mode"
type textarea "x"
type textarea "Manitowoc Model"
type textarea "x"
type textarea "Manitowoc Model"
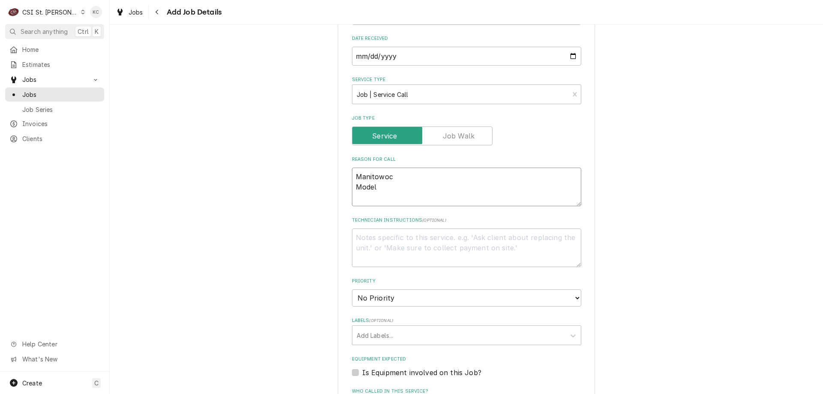
type textarea "x"
type textarea "Manitowoc Model ="
type textarea "x"
type textarea "Manitowoc Model"
type textarea "x"
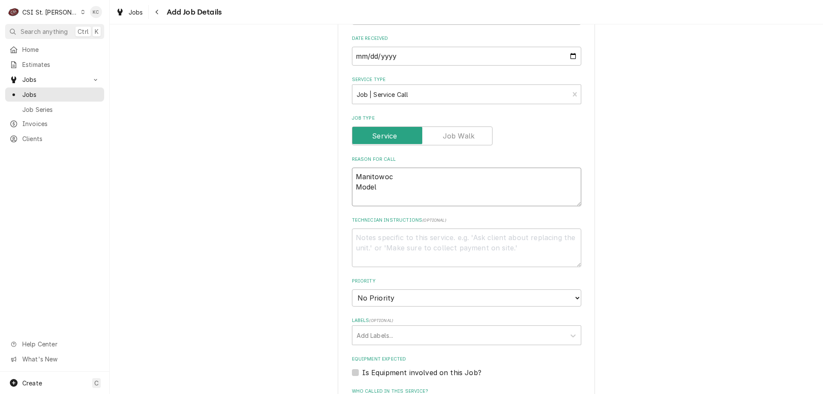
type textarea "Manitowoc Model -"
type textarea "x"
type textarea "Manitowoc Model -"
type textarea "x"
type textarea "Manitowoc Model - R"
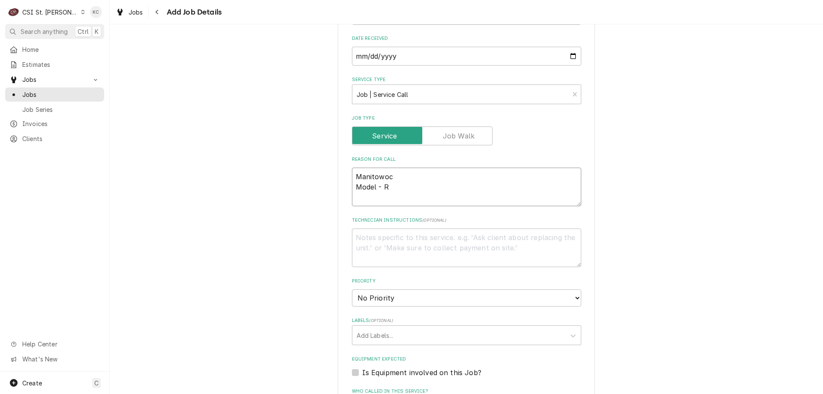
type textarea "x"
type textarea "Manitowoc Model - RN"
type textarea "x"
type textarea "Manitowoc Model - RNP"
type textarea "x"
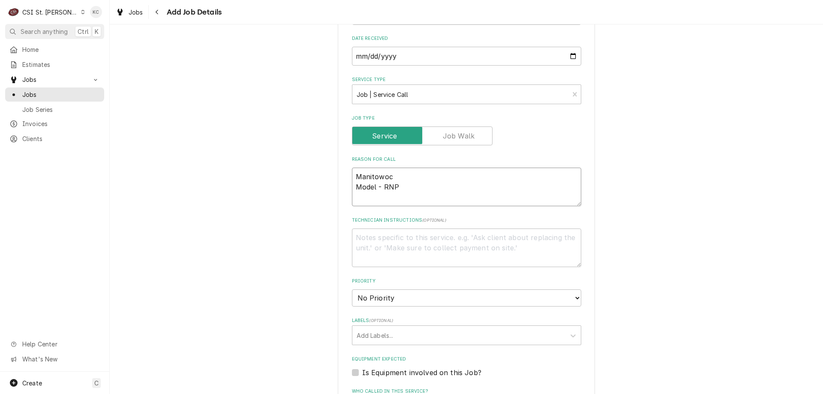
type textarea "Manitowoc Model - RNP0"
type textarea "x"
type textarea "Manitowoc Model - RNP06"
type textarea "x"
type textarea "Manitowoc Model - RNP062"
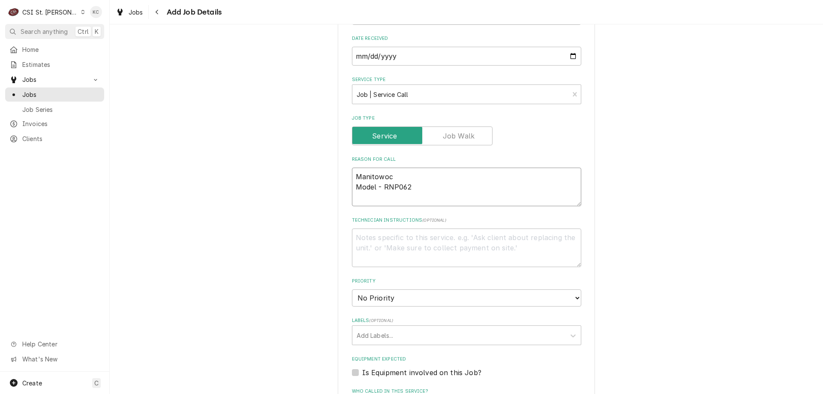
type textarea "x"
type textarea "Manitowoc Model - RNP0620"
type textarea "x"
type textarea "Manitowoc Model - RNP0620A"
type textarea "x"
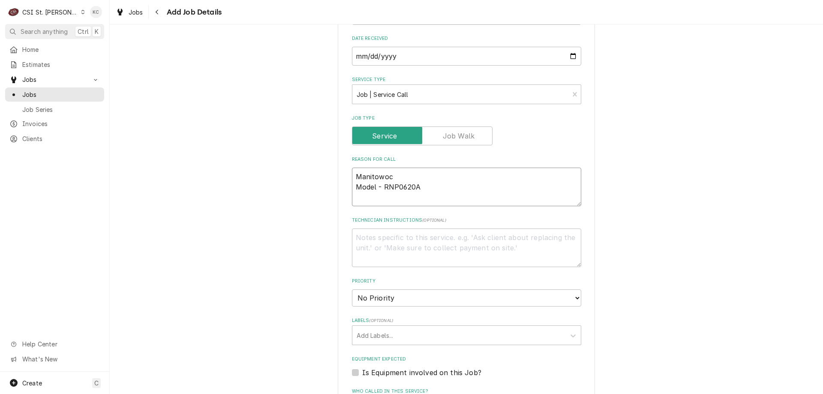
type textarea "Manitowoc Model - RNP0620A-"
type textarea "x"
type textarea "Manitowoc Model - RNP0620A-1"
type textarea "x"
type textarea "Manitowoc Model - RNP0620A-16"
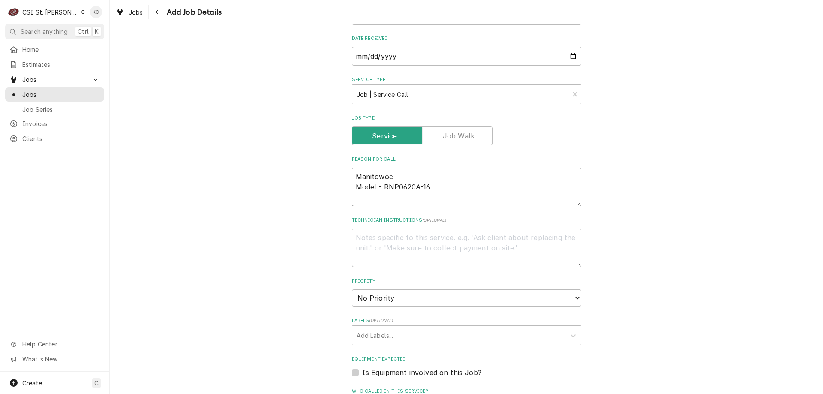
type textarea "x"
type textarea "Manitowoc Model - RNP0620A-161"
type textarea "x"
type textarea "Manitowoc Model - RNP0620A-161"
type textarea "x"
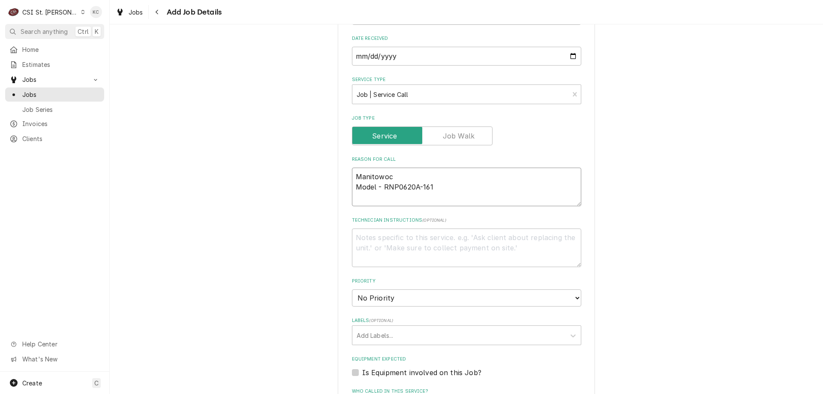
type textarea "Manitowoc Model - RNP0620A-161 S"
type textarea "x"
type textarea "Manitowoc Model - RNP0620A-161 Se"
type textarea "x"
type textarea "Manitowoc Model - RNP0620A-161 Ser"
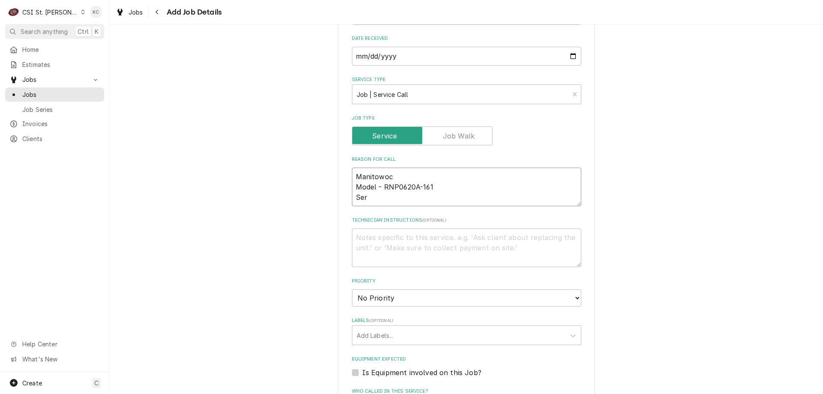
type textarea "x"
type textarea "Manitowoc Model - RNP0620A-161 Seria"
type textarea "x"
type textarea "Manitowoc Model - RNP0620A-161 Serial"
type textarea "x"
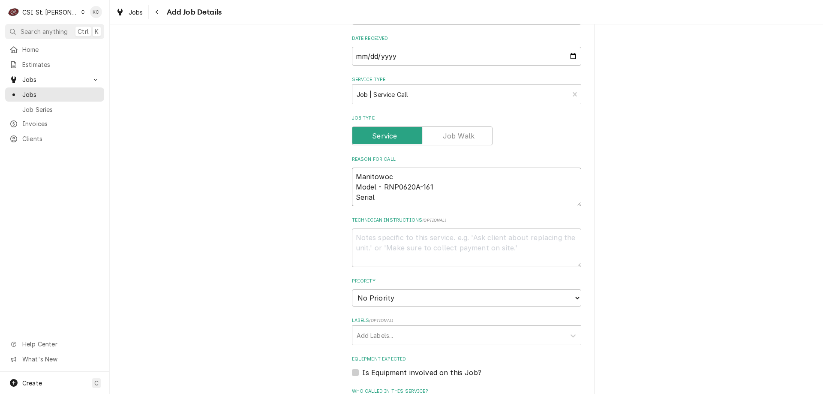
type textarea "Manitowoc Model - RNP0620A-161 Serial"
type textarea "x"
type textarea "Manitowoc Model - RNP0620A-161 Serial -"
type textarea "x"
type textarea "Manitowoc Model - RNP0620A-161 Serial -"
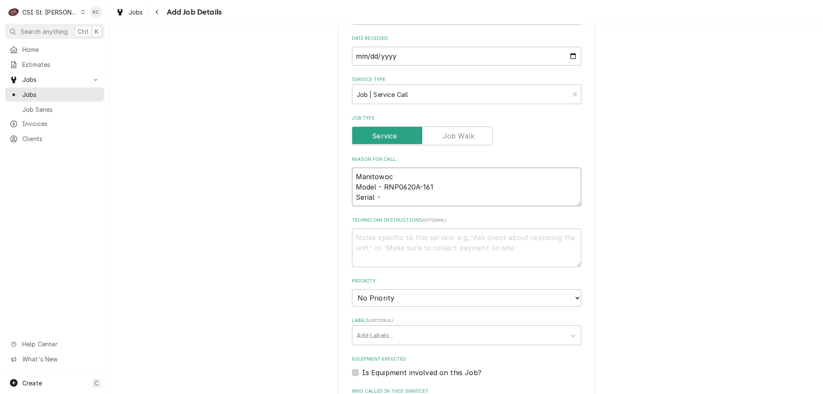
type textarea "x"
type textarea "Manitowoc Model - RNP0620A-161 Serial - M"
type textarea "x"
type textarea "Manitowoc Model - RNP0620A-161 Serial - M1"
type textarea "x"
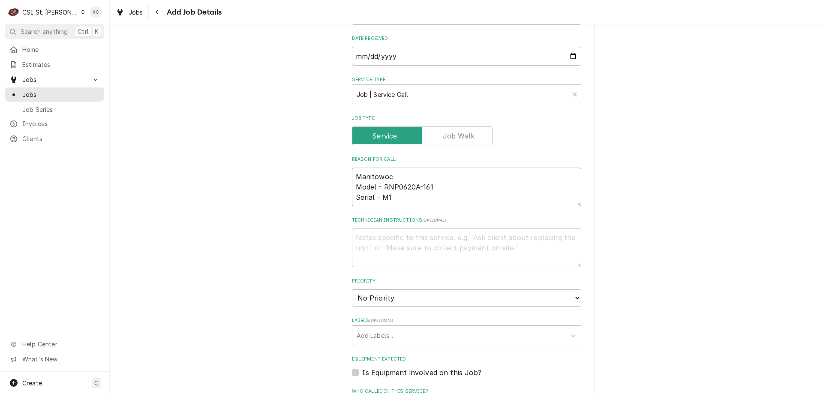
type textarea "Manitowoc Model - RNP0620A-161 Serial - M11"
type textarea "x"
type textarea "Manitowoc Model - RNP0620A-161 Serial - M116"
type textarea "x"
type textarea "Manitowoc Model - RNP0620A-161 Serial - M1169"
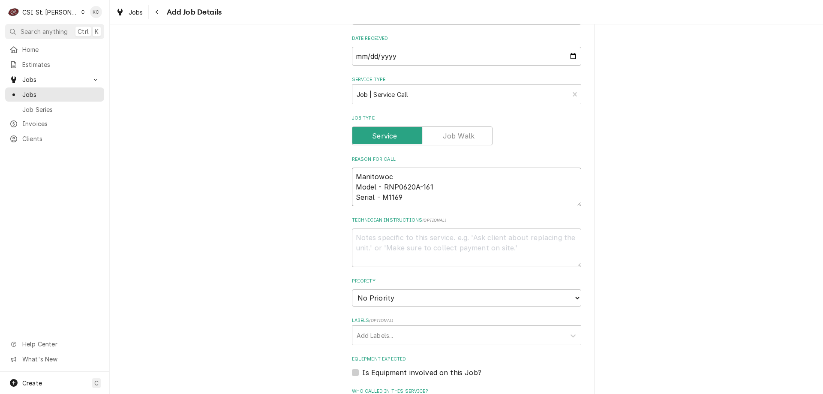
type textarea "x"
type textarea "Manitowoc Model - RNP0620A-161 Serial - M11693"
type textarea "x"
type textarea "Manitowoc Model - RNP0620A-161 Serial - M116933"
type textarea "x"
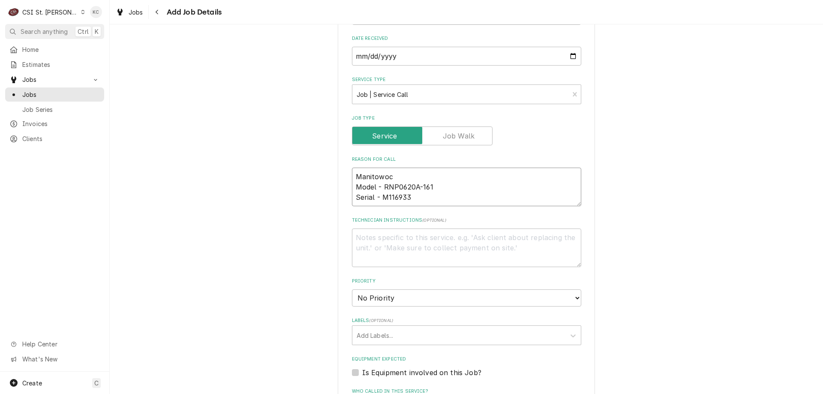
type textarea "Manitowoc Model - RNP0620A-161 Serial - M1169336"
type textarea "x"
type textarea "Manitowoc Model - RNP0620A-161 Serial - M11693362"
type textarea "x"
type textarea "Manitowoc Model - RNP0620A-161 Serial - M116933620"
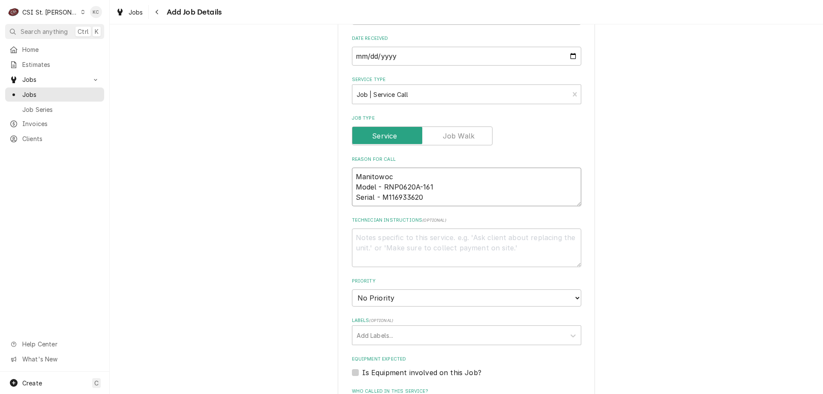
type textarea "x"
type textarea "Manitowoc Model - RNP0620A-161 Serial - M1169336202"
type textarea "x"
type textarea "Manitowoc Model - RNP0620A-161 Serial - M11693362023"
type textarea "x"
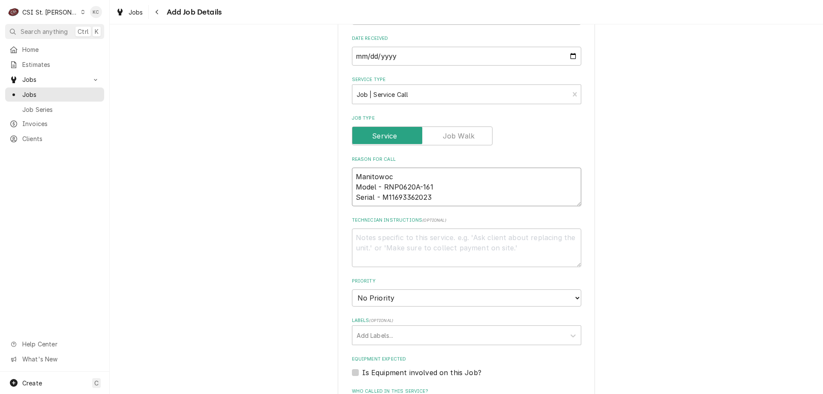
type textarea "Manitowoc Model - RNP0620A-161 Serial - M11693362023"
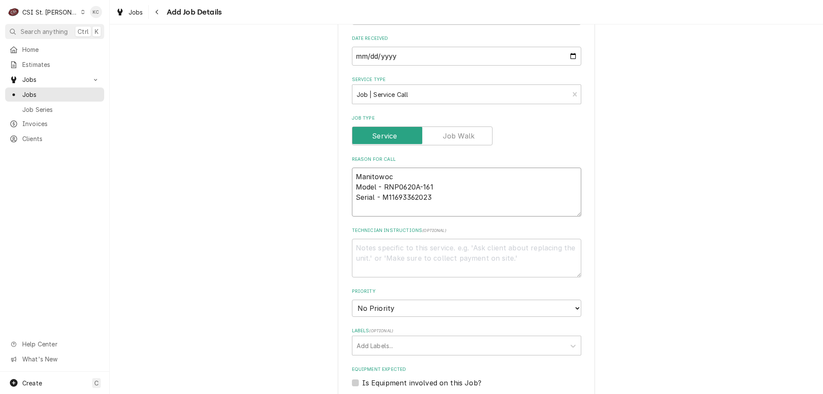
type textarea "x"
type textarea "Manitowoc Model - RNP0620A-161 Serial - M11693362023"
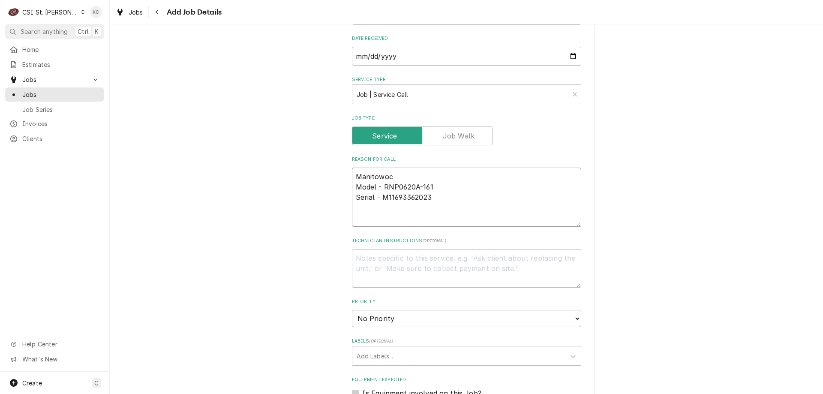
type textarea "x"
type textarea "Manitowoc Model - RNP0620A-161 Serial - M11693362023 I"
type textarea "x"
type textarea "Manitowoc Model - RNP0620A-161 Serial - M11693362023 Ic"
type textarea "x"
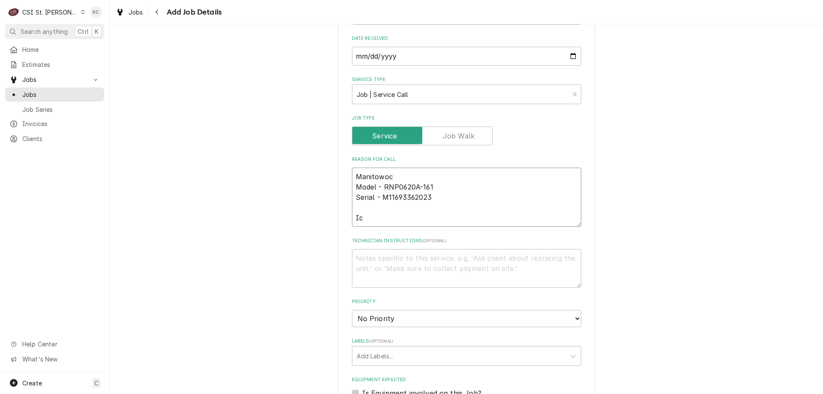
type textarea "Manitowoc Model - RNP0620A-161 Serial - M11693362023 Ice"
type textarea "x"
type textarea "Manitowoc Model - RNP0620A-161 Serial - M11693362023 Ice"
type textarea "x"
type textarea "Manitowoc Model - RNP0620A-161 Serial - M11693362023 Ice m"
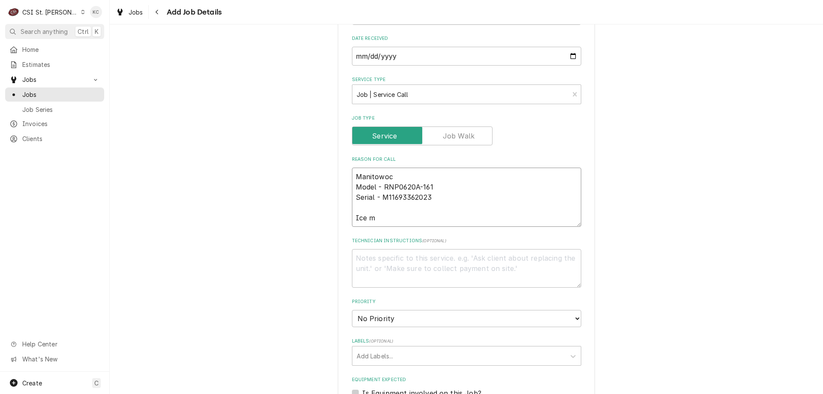
type textarea "x"
type textarea "Manitowoc Model - RNP0620A-161 Serial - M11693362023 Ice ma"
type textarea "x"
type textarea "Manitowoc Model - RNP0620A-161 Serial - M11693362023 Ice mach"
type textarea "x"
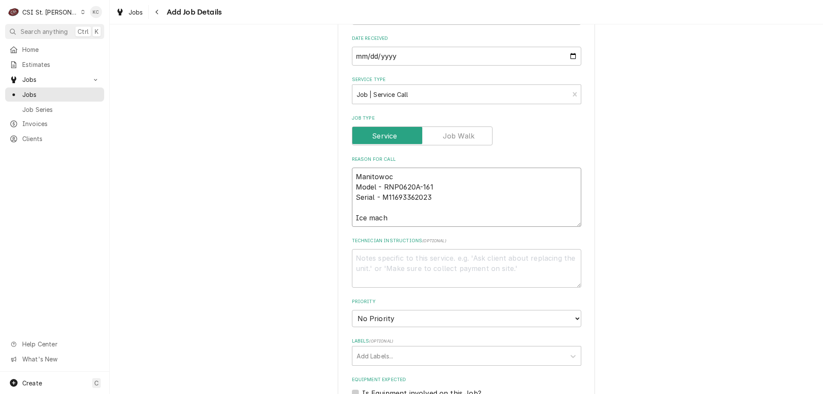
type textarea "Manitowoc Model - RNP0620A-161 Serial - M11693362023 Ice machi"
type textarea "x"
type textarea "Manitowoc Model - RNP0620A-161 Serial - M11693362023 Ice machin"
type textarea "x"
type textarea "Manitowoc Model - RNP0620A-161 Serial - M11693362023 Ice machine"
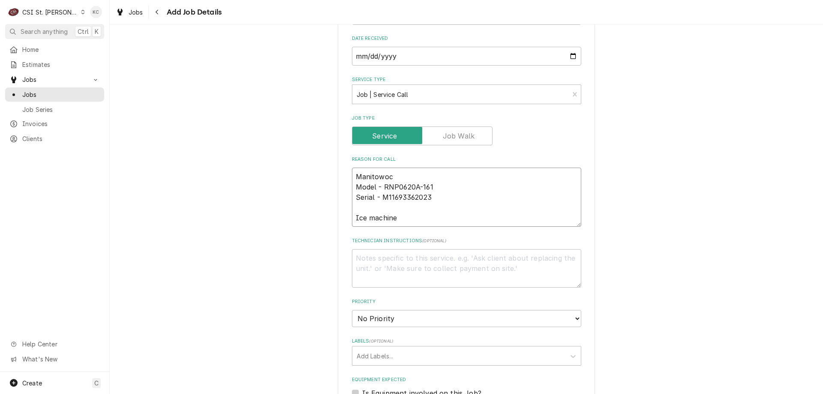
type textarea "x"
type textarea "Manitowoc Model - RNP0620A-161 Serial - M11693362023 Ice machine"
type textarea "x"
type textarea "Manitowoc Model - RNP0620A-161 Serial - M11693362023 Ice machine l"
type textarea "x"
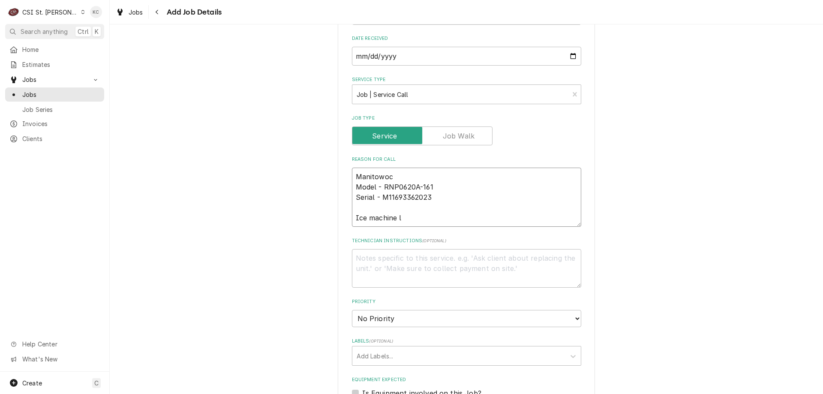
type textarea "Manitowoc Model - RNP0620A-161 Serial - M11693362023 Ice machine le"
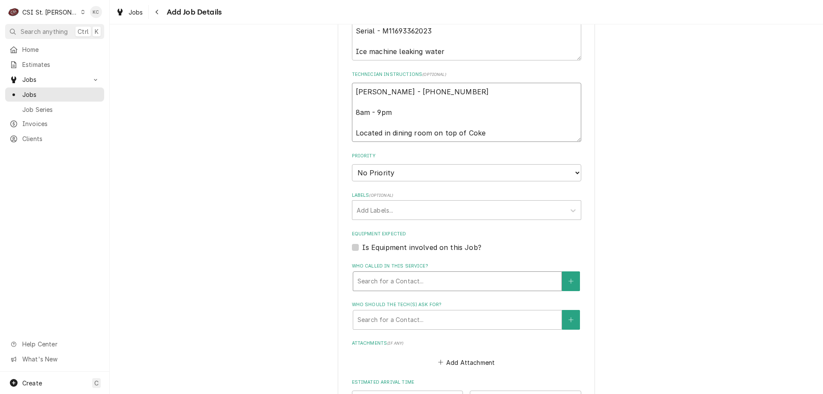
scroll to position [429, 0]
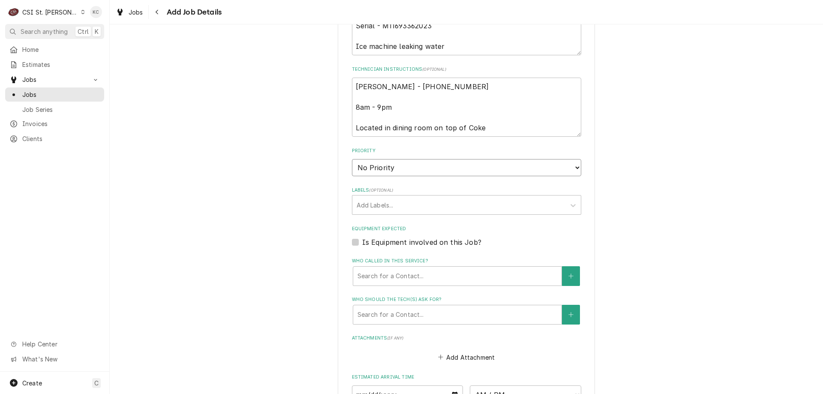
click at [406, 170] on select "No Priority Urgent High Medium Low" at bounding box center [466, 167] width 229 height 17
click at [352, 159] on select "No Priority Urgent High Medium Low" at bounding box center [466, 167] width 229 height 17
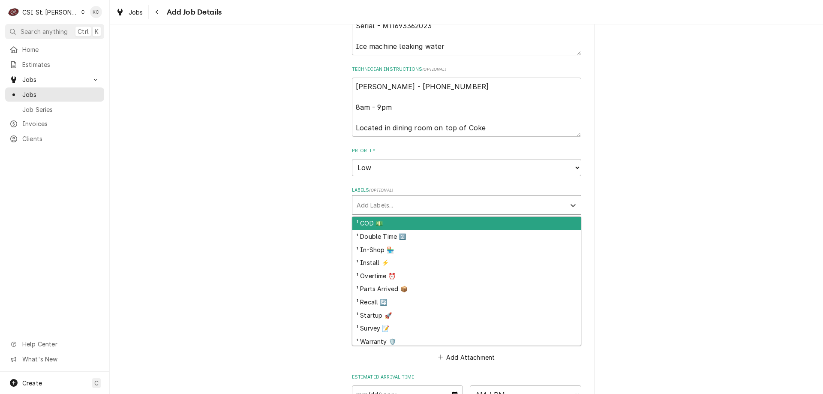
click at [419, 204] on div "Labels" at bounding box center [459, 204] width 204 height 15
click at [409, 227] on div "¹ COD 💵" at bounding box center [466, 223] width 228 height 13
click at [413, 208] on div "Labels" at bounding box center [472, 204] width 153 height 15
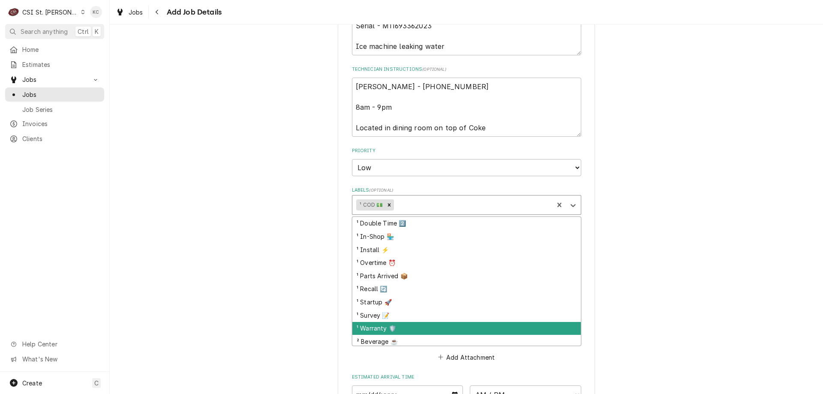
click at [401, 323] on div "¹ Warranty 🛡️" at bounding box center [466, 328] width 228 height 13
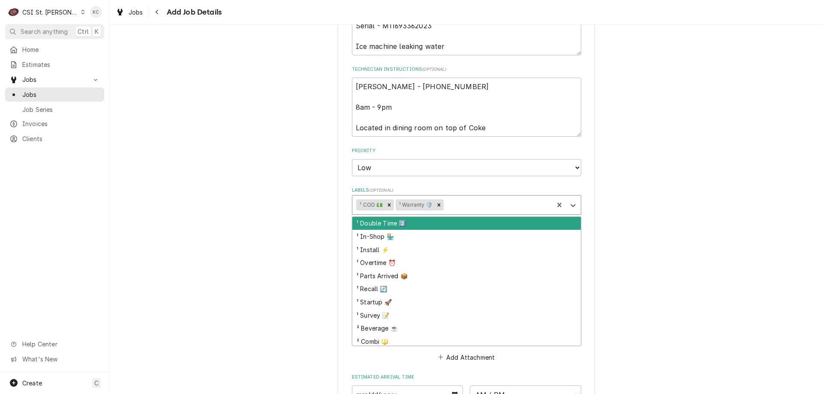
click at [461, 210] on div "Labels" at bounding box center [497, 204] width 104 height 15
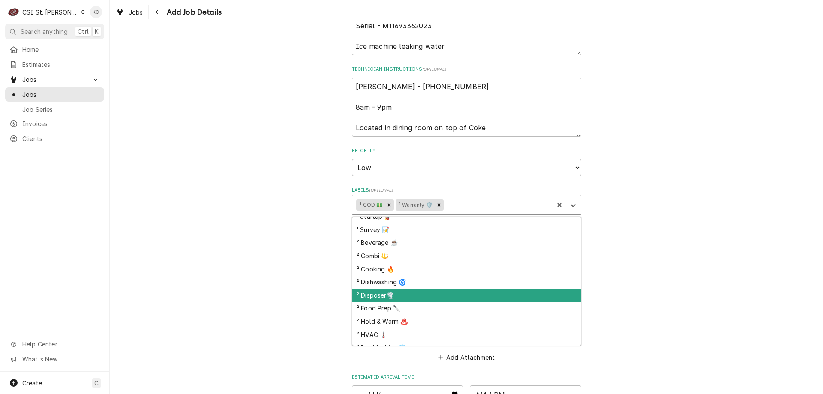
scroll to position [129, 0]
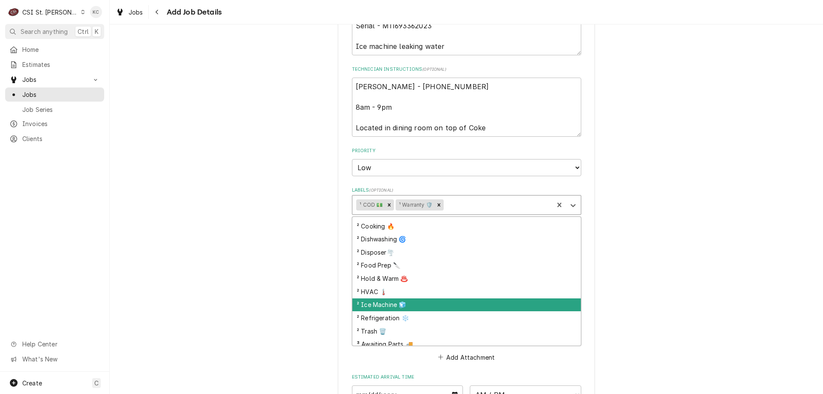
click at [437, 300] on div "² Ice Machine 🧊" at bounding box center [466, 304] width 228 height 13
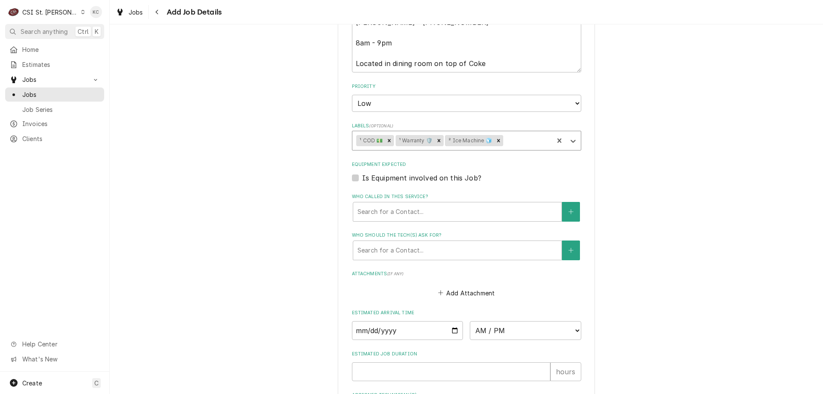
scroll to position [593, 0]
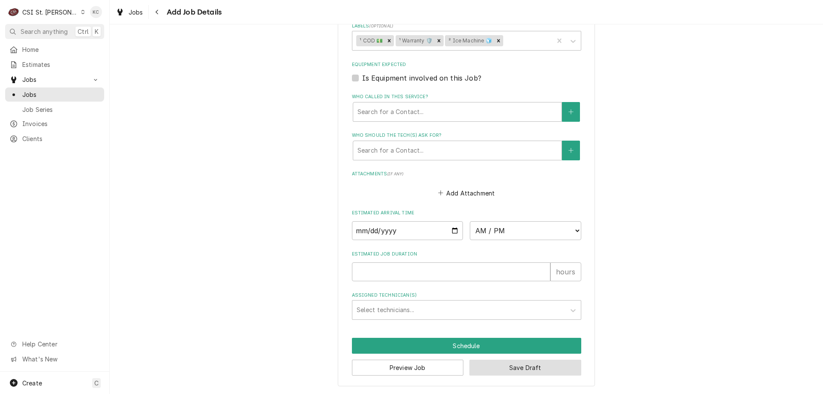
click at [517, 368] on button "Save Draft" at bounding box center [525, 368] width 112 height 16
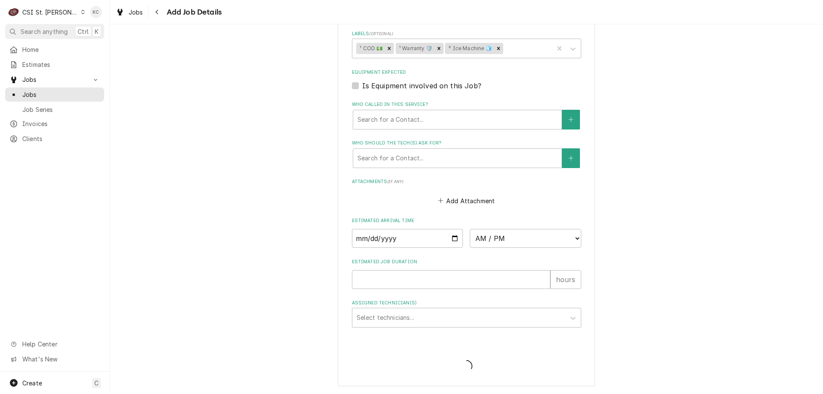
scroll to position [585, 0]
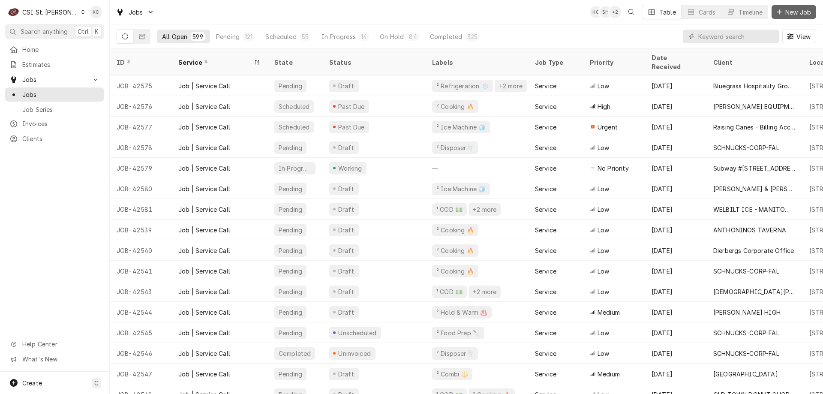
click at [806, 10] on span "New Job" at bounding box center [798, 12] width 29 height 9
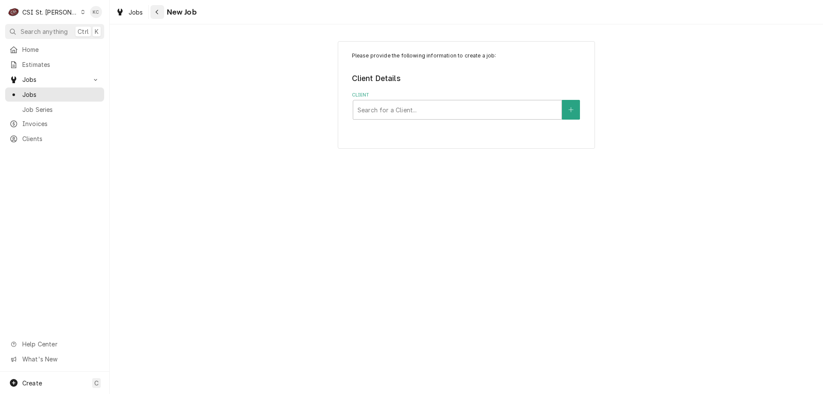
click at [161, 11] on div "Navigate back" at bounding box center [157, 12] width 9 height 9
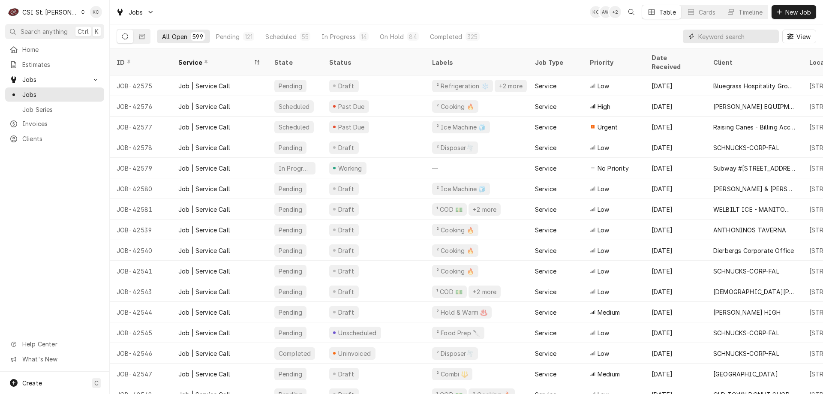
click at [732, 38] on input "Dynamic Content Wrapper" at bounding box center [736, 37] width 76 height 14
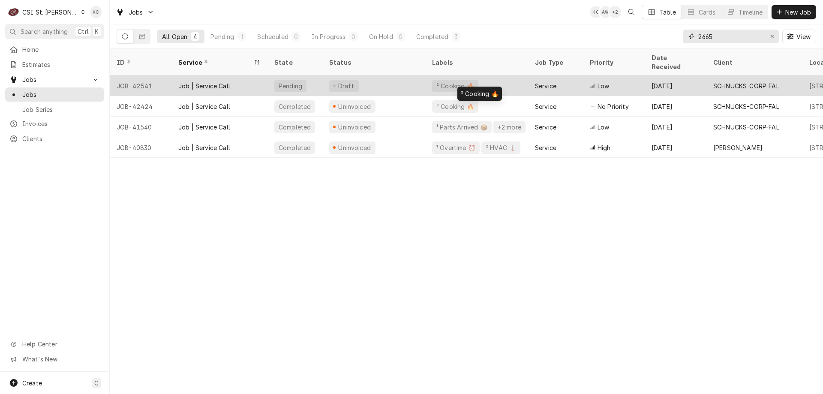
type input "2665"
click at [454, 81] on div "² Cooking 🔥" at bounding box center [455, 85] width 39 height 9
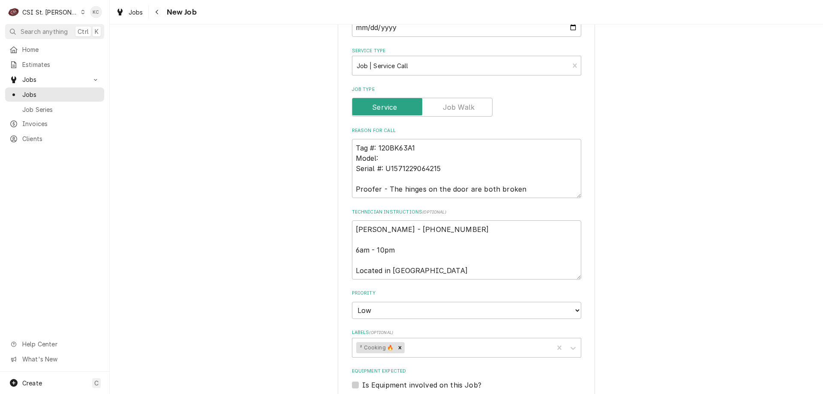
scroll to position [429, 0]
click at [352, 228] on textarea "[PERSON_NAME] - [PHONE_NUMBER] 6am - 10pm Located in [GEOGRAPHIC_DATA]" at bounding box center [466, 249] width 229 height 59
type textarea "x"
type textarea "[PERSON_NAME] - [PHONE_NUMBER] 6am - 10pm Located in [GEOGRAPHIC_DATA]"
type textarea "x"
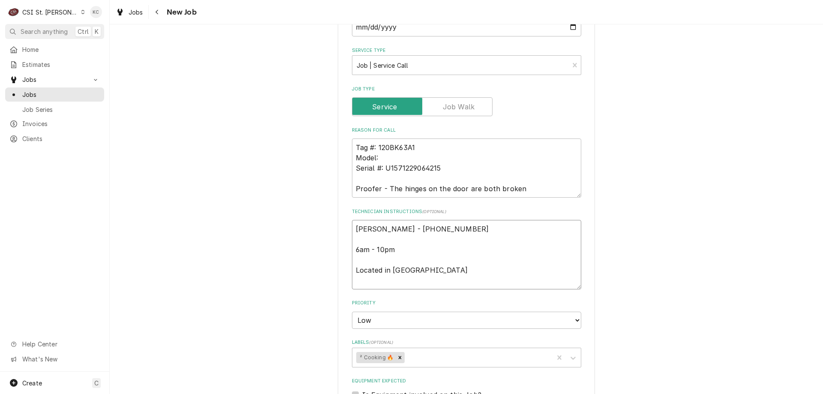
type textarea "[PERSON_NAME] - [PHONE_NUMBER] 6am - 10pm Located in [GEOGRAPHIC_DATA]"
type textarea "x"
type textarea "[PERSON_NAME] - [PHONE_NUMBER] 6am - 10pm Located in [GEOGRAPHIC_DATA]"
click at [393, 226] on textarea "[PERSON_NAME] - [PHONE_NUMBER] 6am - 10pm Located in [GEOGRAPHIC_DATA]" at bounding box center [466, 260] width 229 height 80
paste textarea "sTORE UPGRADED TO EMERGENCY AND NEEDS SERVICE [DATE]"
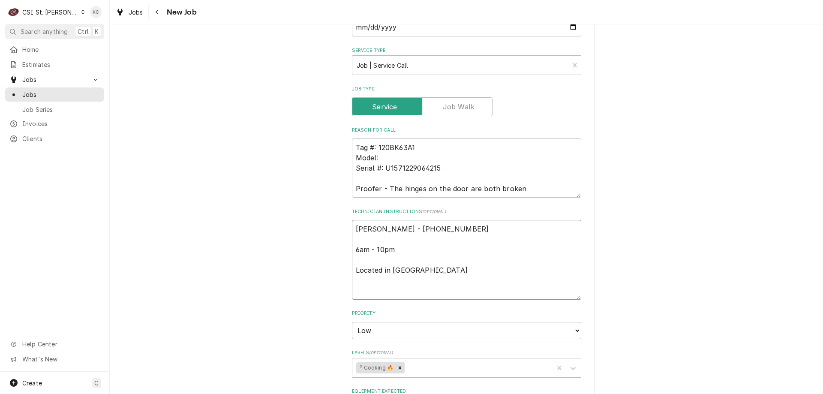
type textarea "x"
type textarea "sTORE UPGRADED TO EMERGENCY AND NEEDS SERVICE [DATE] [PERSON_NAME] - [PHONE_NUM…"
click at [356, 229] on textarea "sTORE UPGRADED TO EMERGENCY AND NEEDS SERVICE [DATE] [PERSON_NAME] - [PHONE_NUM…" at bounding box center [466, 260] width 229 height 80
type textarea "x"
type textarea "TORE UPGRADED TO EMERGENCY AND NEEDS SERVICE [DATE] [PERSON_NAME] - [PHONE_NUMB…"
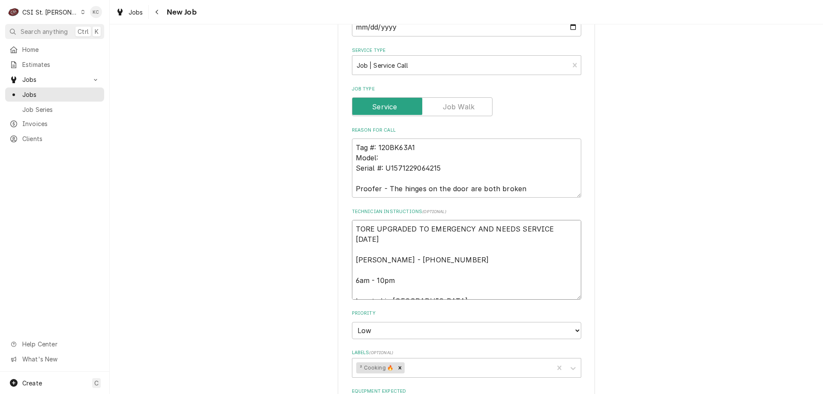
type textarea "x"
type textarea "STORE UPGRADED TO EMERGENCY AND NEEDS SERVICE TODAY Chris Atkins - 314 231-3450…"
click at [572, 235] on textarea "STORE UPGRADED TO EMERGENCY AND NEEDS SERVICE TODAY Chris Atkins - 314 231-3450…" at bounding box center [466, 260] width 229 height 80
click at [572, 227] on textarea "STORE UPGRADED TO EMERGENCY AND NEEDS SERVICE TODAY Chris Atkins - 314 231-3450…" at bounding box center [466, 260] width 229 height 80
type textarea "x"
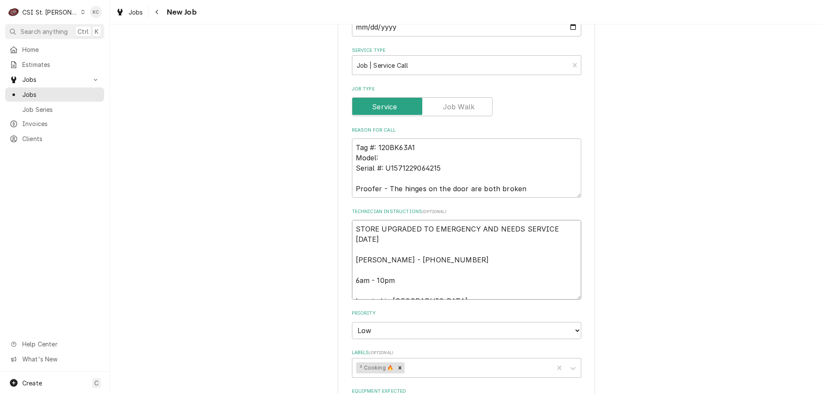
type textarea "STORE UPGRADED TO EMERGENCY AND NEEDS SERVICE TODAY Chris Atkins - 314 231-3450…"
type textarea "x"
type textarea "STORE UPGRADED TO EMERGENCY AND NEEDS SERVICE TODAY - Chris Atkins - 314 231-34…"
type textarea "x"
type textarea "STORE UPGRADED TO EMERGENCY AND NEEDS SERVICE TODAY - Chris Atkins - 314 231-34…"
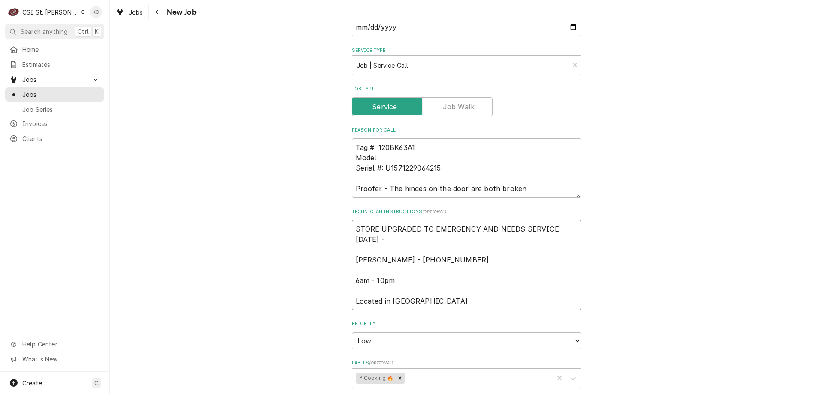
type textarea "x"
type textarea "STORE UPGRADED TO EMERGENCY AND NEEDS SERVICE TODAY - p Chris Atkins - 314 231-…"
type textarea "x"
type textarea "STORE UPGRADED TO EMERGENCY AND NEEDS SERVICE TODAY - pe Chris Atkins - 314 231…"
type textarea "x"
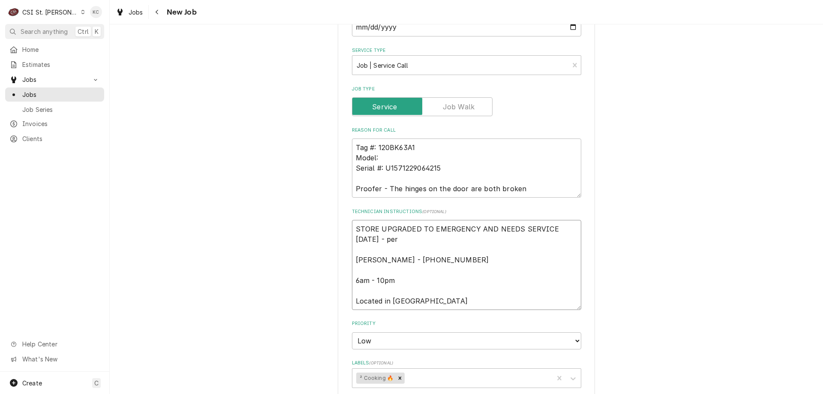
type textarea "STORE UPGRADED TO EMERGENCY AND NEEDS SERVICE TODAY - per Chris Atkins - 314 23…"
type textarea "x"
type textarea "STORE UPGRADED TO EMERGENCY AND NEEDS SERVICE TODAY - per em Chris Atkins - 314…"
type textarea "x"
type textarea "STORE UPGRADED TO EMERGENCY AND NEEDS SERVICE TODAY - per ema Chris Atkins - 31…"
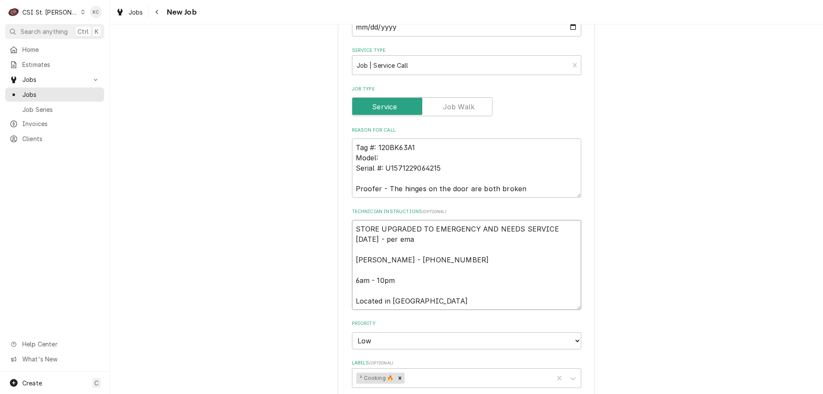
type textarea "x"
type textarea "STORE UPGRADED TO EMERGENCY AND NEEDS SERVICE TODAY - per email Chris Atkins - …"
type textarea "x"
type textarea "STORE UPGRADED TO EMERGENCY AND NEEDS SERVICE TODAY - per email Chris Atkins - …"
type textarea "x"
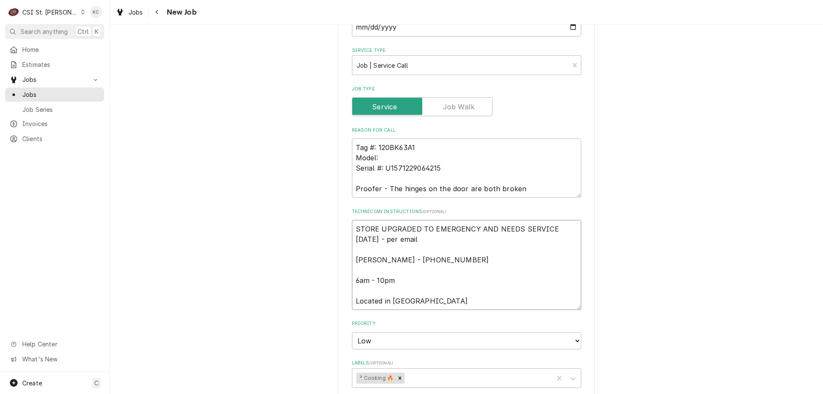
type textarea "STORE UPGRADED TO EMERGENCY AND NEEDS SERVICE TODAY - per email - Chris Atkins …"
type textarea "x"
type textarea "STORE UPGRADED TO EMERGENCY AND NEEDS SERVICE TODAY - per email - Chris Atkins …"
type textarea "x"
type textarea "STORE UPGRADED TO EMERGENCY AND NEEDS SERVICE TODAY - per email - e Chris Atkin…"
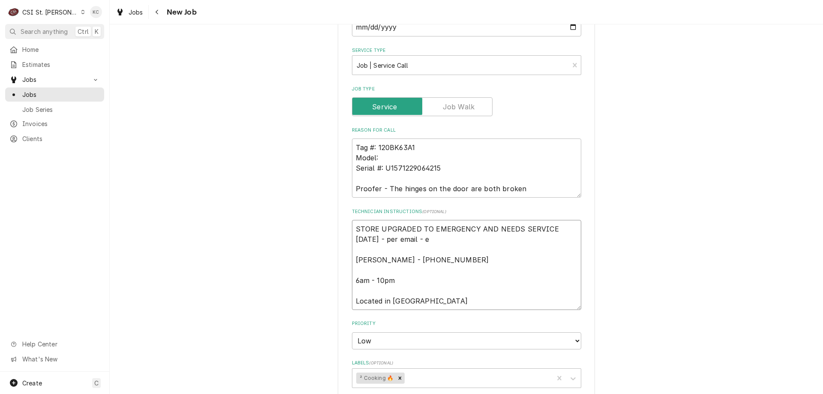
type textarea "x"
type textarea "STORE UPGRADED TO EMERGENCY AND NEEDS SERVICE TODAY - per email - emi Chris Atk…"
type textarea "x"
type textarea "STORE UPGRADED TO EMERGENCY AND NEEDS SERVICE TODAY - per email - emial Chris A…"
type textarea "x"
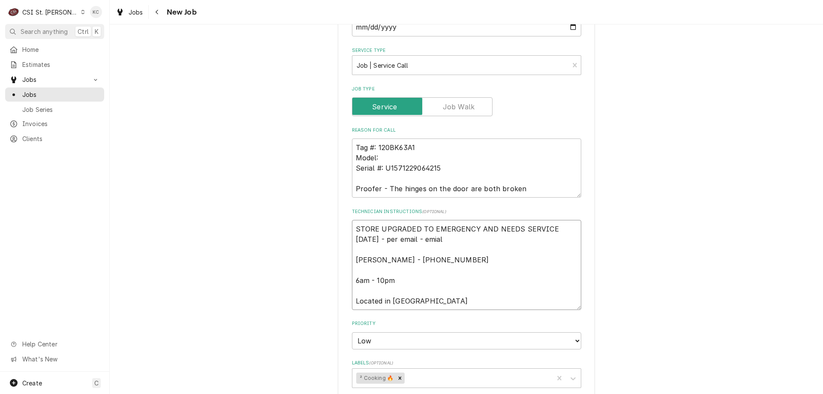
type textarea "STORE UPGRADED TO EMERGENCY AND NEEDS SERVICE TODAY - per email - emiali Chris …"
type textarea "x"
type textarea "STORE UPGRADED TO EMERGENCY AND NEEDS SERVICE TODAY - per email - emialin Chris…"
type textarea "x"
type textarea "STORE UPGRADED TO EMERGENCY AND NEEDS SERVICE TODAY - per email - emialing Chri…"
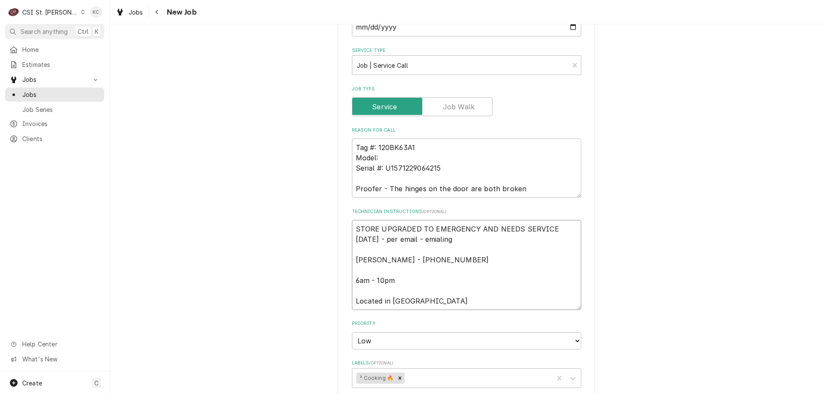
type textarea "x"
type textarea "STORE UPGRADED TO EMERGENCY AND NEEDS SERVICE TODAY - per email - emialing Chri…"
type textarea "x"
type textarea "STORE UPGRADED TO EMERGENCY AND NEEDS SERVICE TODAY - per email - emialing A Ch…"
type textarea "x"
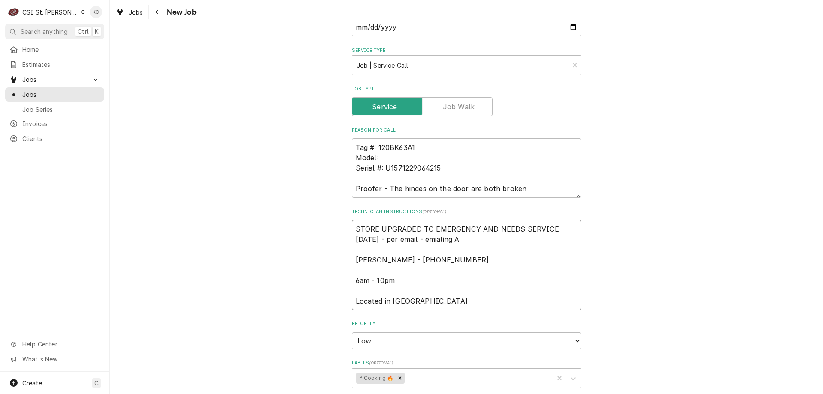
type textarea "STORE UPGRADED TO EMERGENCY AND NEEDS SERVICE TODAY - per email - emialing AW C…"
type textarea "x"
type textarea "STORE UPGRADED TO EMERGENCY AND NEEDS SERVICE TODAY - per email - emialing AW/ …"
type textarea "x"
type textarea "STORE UPGRADED TO EMERGENCY AND NEEDS SERVICE TODAY - per email - emialing AW/S…"
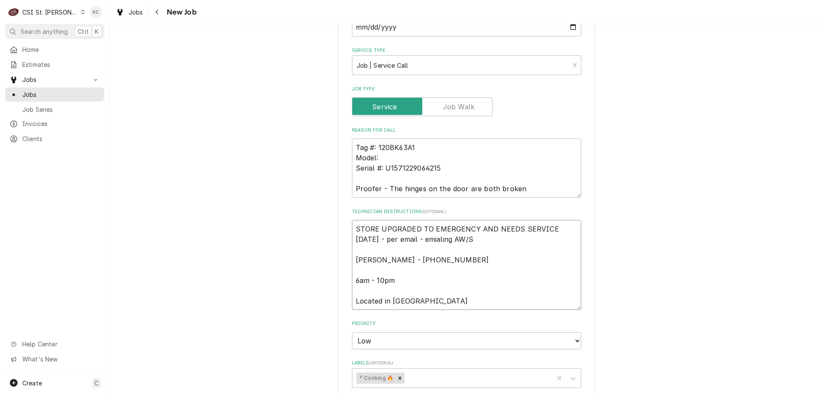
type textarea "x"
type textarea "STORE UPGRADED TO EMERGENCY AND NEEDS SERVICE TODAY - per email - emialing AW/S…"
type textarea "x"
type textarea "STORE UPGRADED TO EMERGENCY AND NEEDS SERVICE TODAY - per email - emialing AW/S…"
click at [460, 236] on textarea "STORE UPGRADED TO EMERGENCY AND NEEDS SERVICE TODAY - per email - emialing AW/S…" at bounding box center [466, 265] width 229 height 90
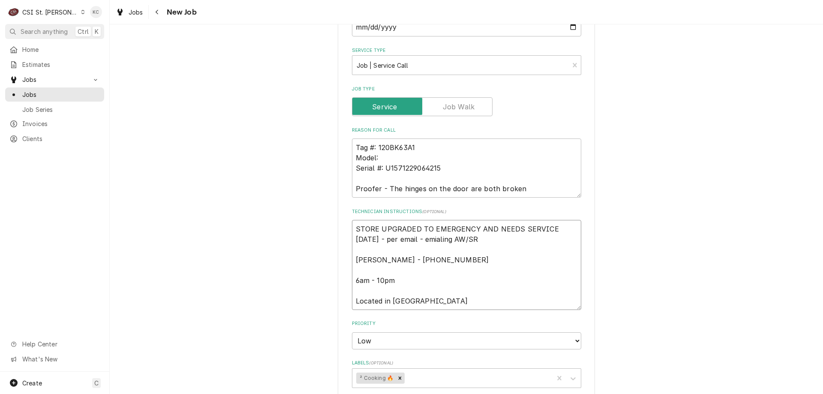
type textarea "x"
type textarea "STORE UPGRADED TO EMERGENCY AND NEEDS SERVICE TODAY - per email - emialing AW/S…"
type textarea "x"
type textarea "STORE UPGRADED TO EMERGENCY AND NEEDS SERVICE TODAY - per email - emialing AW/S…"
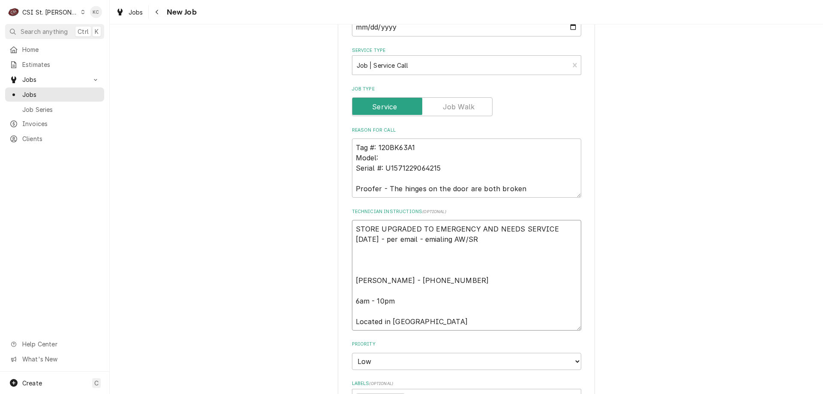
paste textarea "Emergency-OT Approved; OT Rates Apply"
type textarea "x"
type textarea "STORE UPGRADED TO EMERGENCY AND NEEDS SERVICE TODAY - per email - emialing AW/S…"
type textarea "x"
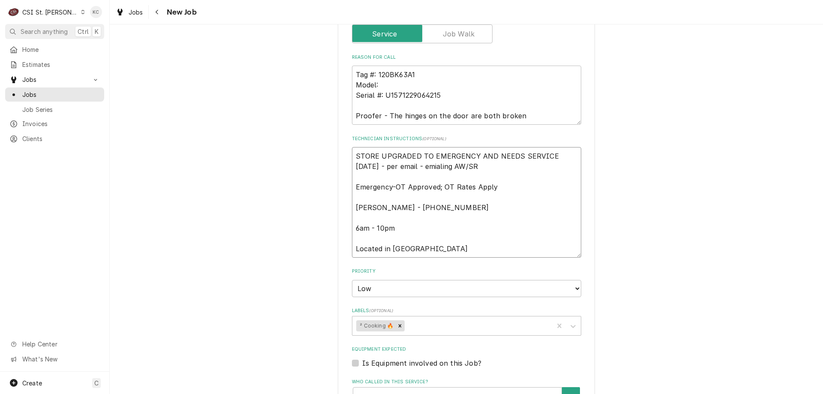
scroll to position [514, 0]
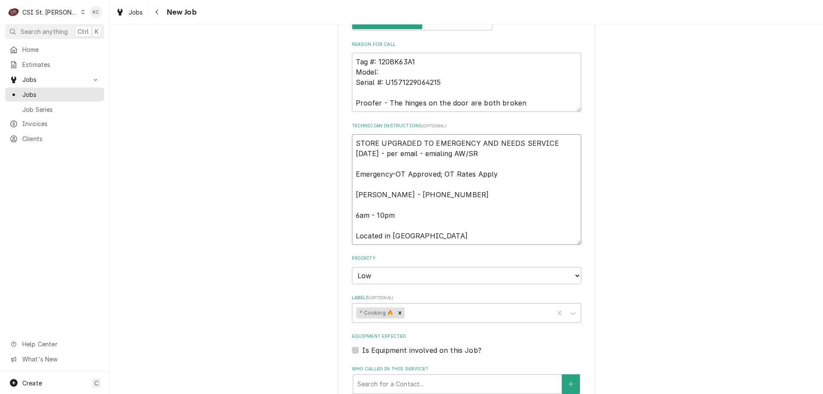
type textarea "STORE UPGRADED TO EMERGENCY AND NEEDS SERVICE TODAY - per email - emialing AW/S…"
click at [398, 279] on select "No Priority Urgent High Medium Low" at bounding box center [466, 275] width 229 height 17
select select "2"
click at [352, 267] on select "No Priority Urgent High Medium Low" at bounding box center [466, 275] width 229 height 17
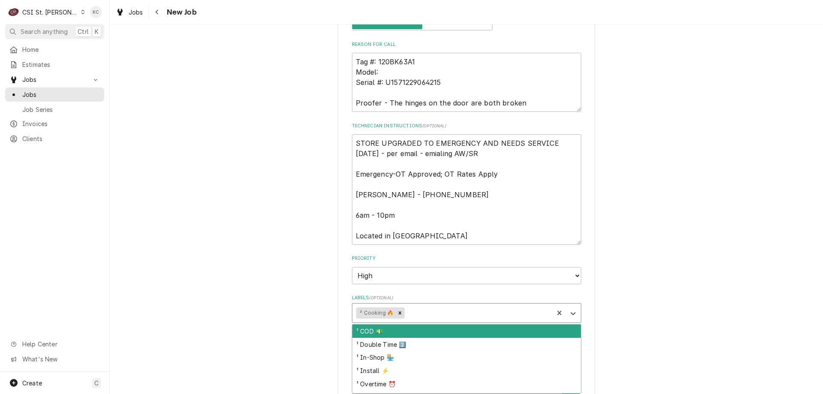
click at [422, 312] on div "Labels" at bounding box center [477, 312] width 143 height 15
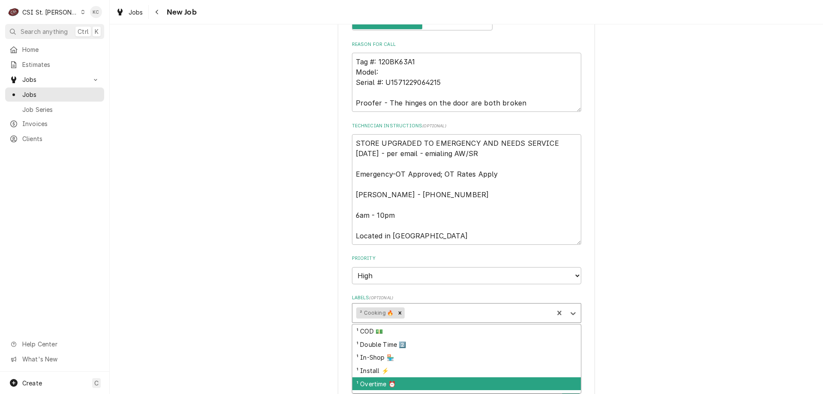
click at [381, 385] on div "¹ Overtime ⏰" at bounding box center [466, 383] width 228 height 13
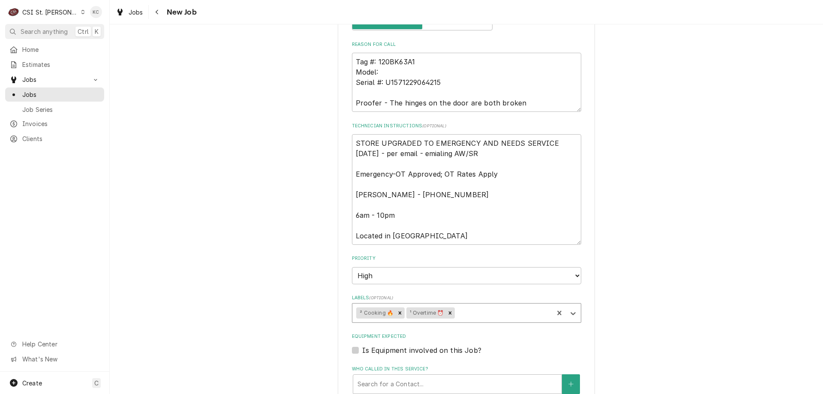
click at [617, 308] on div "Use the fields below to edit this job: Client Details Client SCHNUCKS-CORP-FAL …" at bounding box center [466, 103] width 713 height 1169
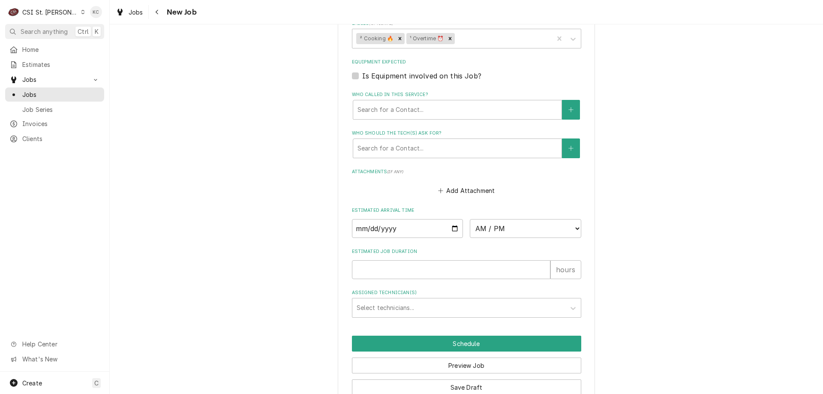
scroll to position [808, 0]
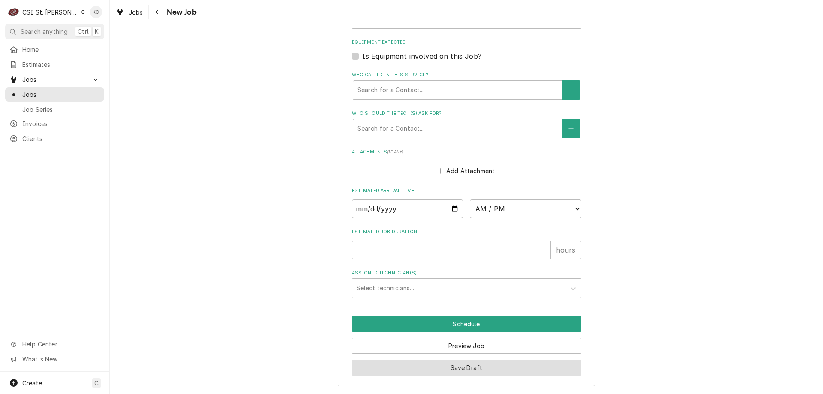
click at [527, 368] on button "Save Draft" at bounding box center [466, 368] width 229 height 16
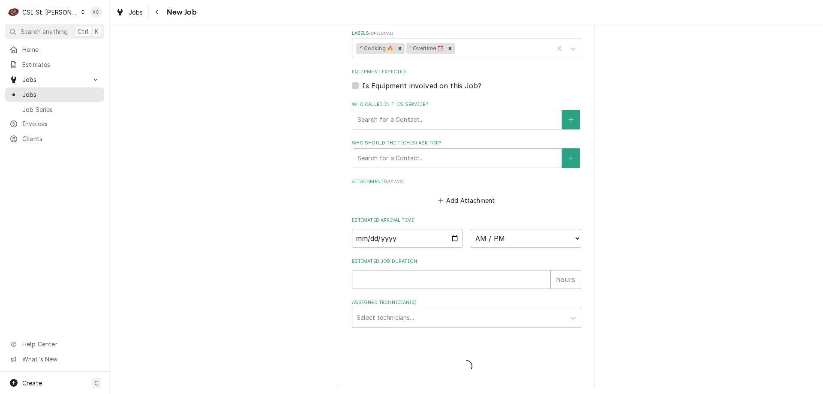
scroll to position [779, 0]
type textarea "x"
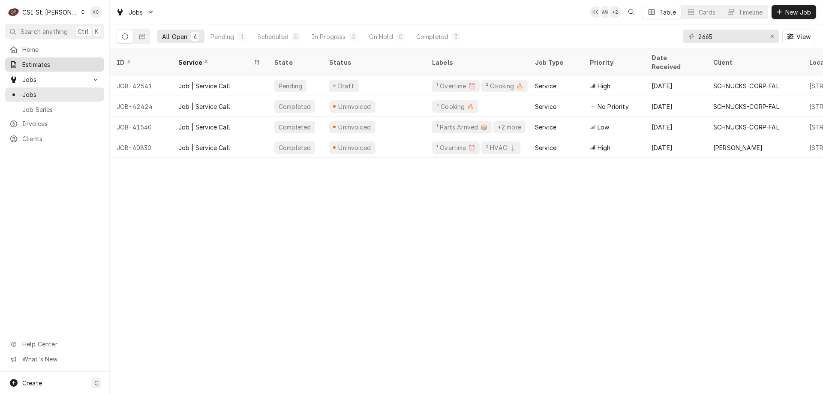
click at [38, 63] on span "Estimates" at bounding box center [61, 64] width 78 height 9
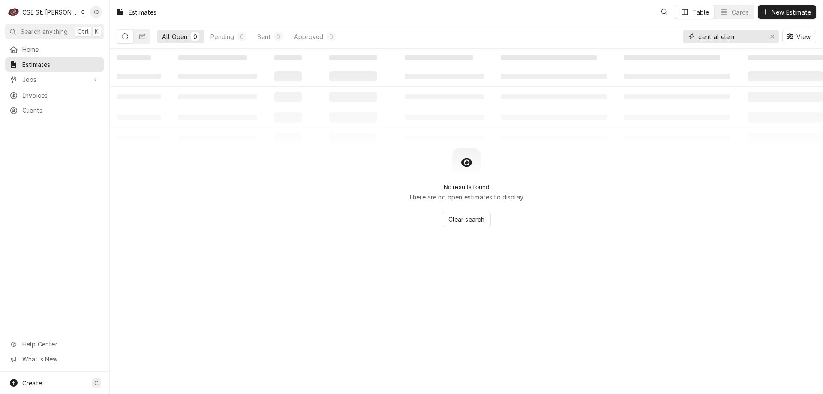
drag, startPoint x: 751, startPoint y: 38, endPoint x: 664, endPoint y: 36, distance: 86.6
click at [664, 36] on div "All Open 0 Pending 0 Sent 0 Approved 0 central elem View" at bounding box center [467, 36] width 700 height 24
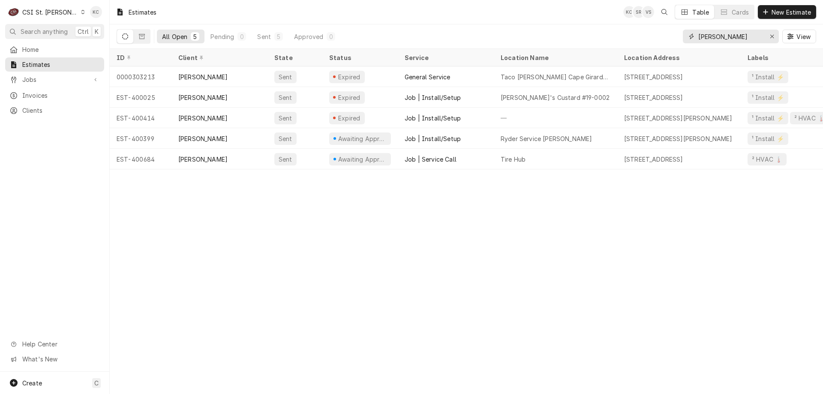
type input "[PERSON_NAME]"
click at [37, 82] on div "Jobs" at bounding box center [55, 79] width 96 height 11
click at [38, 96] on div "Jobs" at bounding box center [55, 94] width 96 height 11
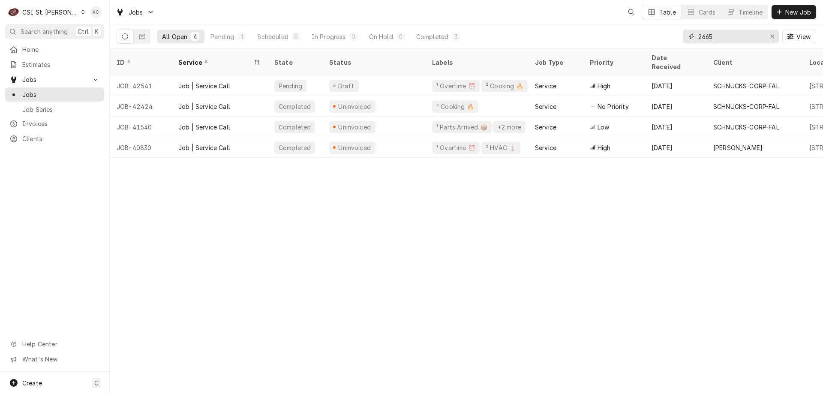
drag, startPoint x: 727, startPoint y: 35, endPoint x: 673, endPoint y: 43, distance: 54.7
click at [673, 43] on div "All Open 4 Pending 1 Scheduled 0 In Progress 0 On Hold 0 Completed 3 2665 View" at bounding box center [467, 36] width 700 height 24
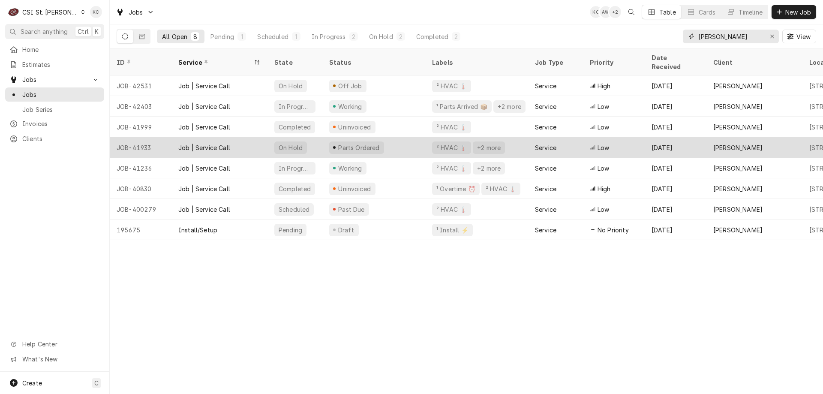
type input "[PERSON_NAME]"
click at [325, 139] on div "Parts Ordered" at bounding box center [373, 147] width 103 height 21
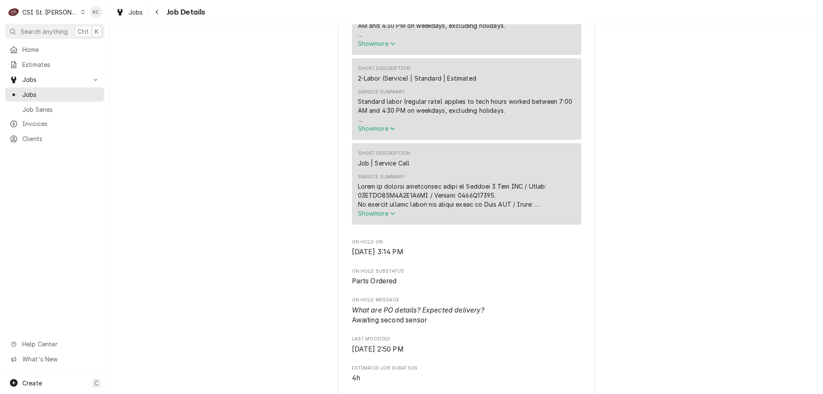
scroll to position [472, 0]
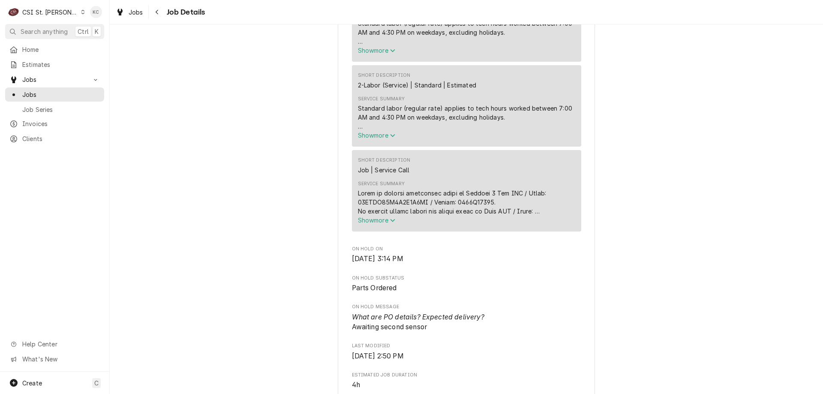
click at [56, 12] on div "CSI St. [PERSON_NAME]" at bounding box center [50, 12] width 56 height 9
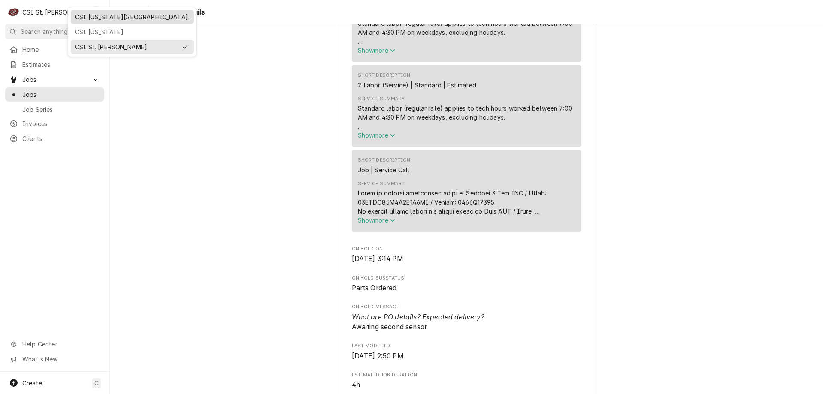
click at [93, 17] on div "CSI [US_STATE][GEOGRAPHIC_DATA]." at bounding box center [132, 16] width 114 height 9
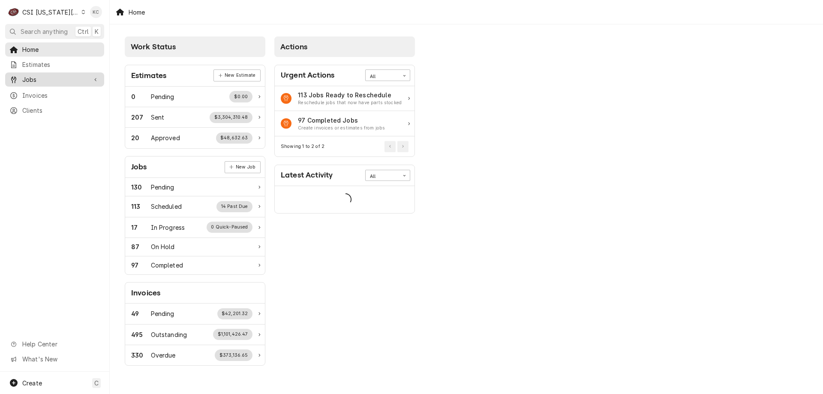
click at [42, 79] on span "Jobs" at bounding box center [54, 79] width 65 height 9
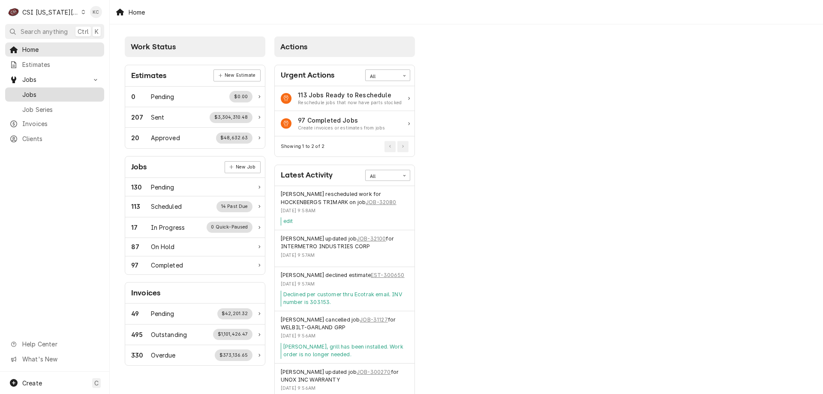
click at [41, 95] on span "Jobs" at bounding box center [61, 94] width 78 height 9
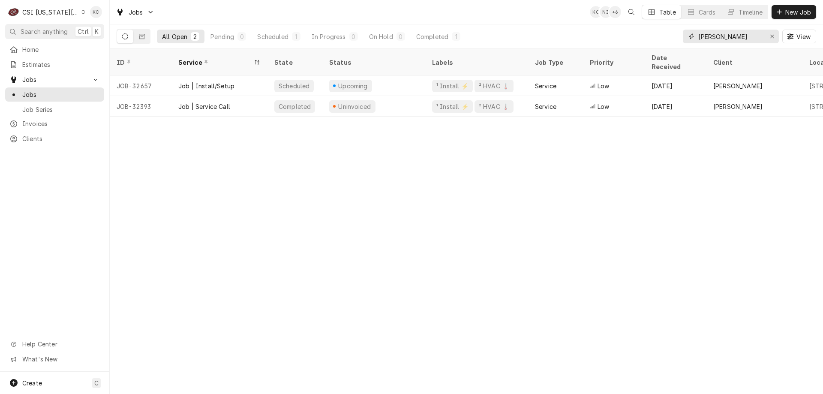
drag, startPoint x: 736, startPoint y: 39, endPoint x: 694, endPoint y: 39, distance: 42.0
click at [694, 39] on div "[PERSON_NAME]" at bounding box center [731, 37] width 96 height 14
type input "[STREET_ADDRESS]"
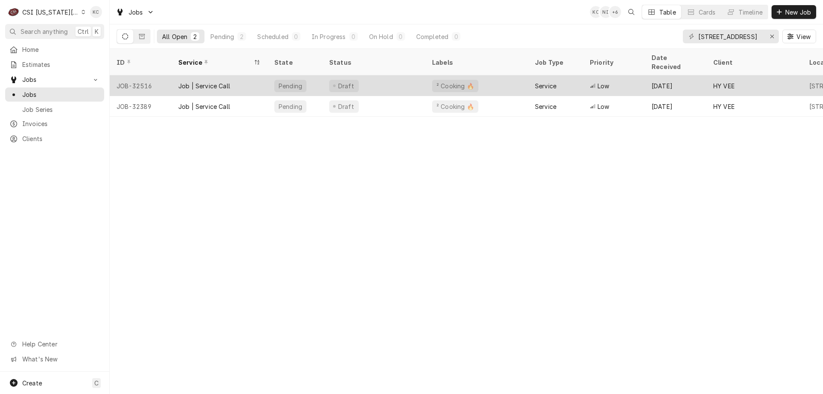
click at [283, 81] on div "Pending" at bounding box center [290, 85] width 25 height 9
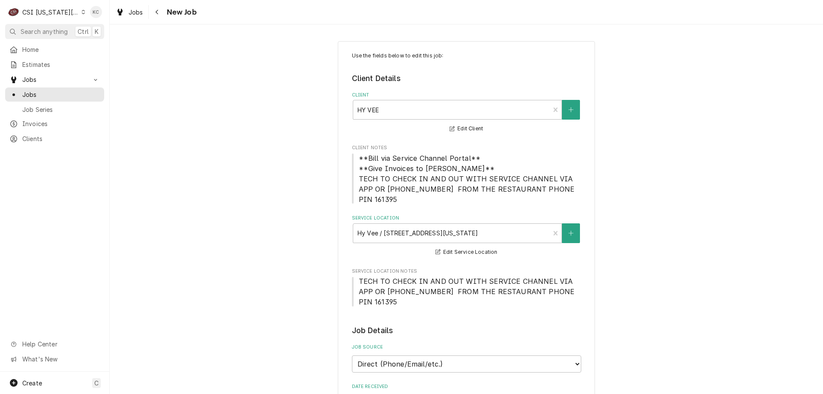
type textarea "x"
click at [162, 9] on button "Navigate back" at bounding box center [157, 12] width 14 height 14
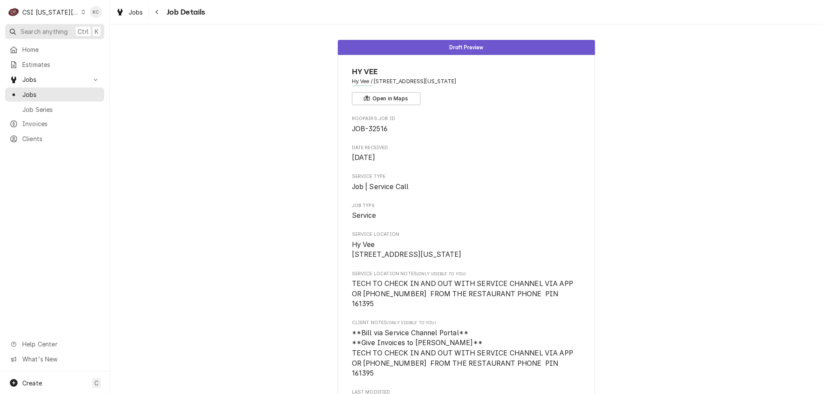
drag, startPoint x: 155, startPoint y: 15, endPoint x: 71, endPoint y: 27, distance: 84.8
click at [155, 15] on div "Navigate back" at bounding box center [157, 12] width 9 height 9
click at [43, 10] on div "CSI [US_STATE][GEOGRAPHIC_DATA]." at bounding box center [50, 12] width 57 height 9
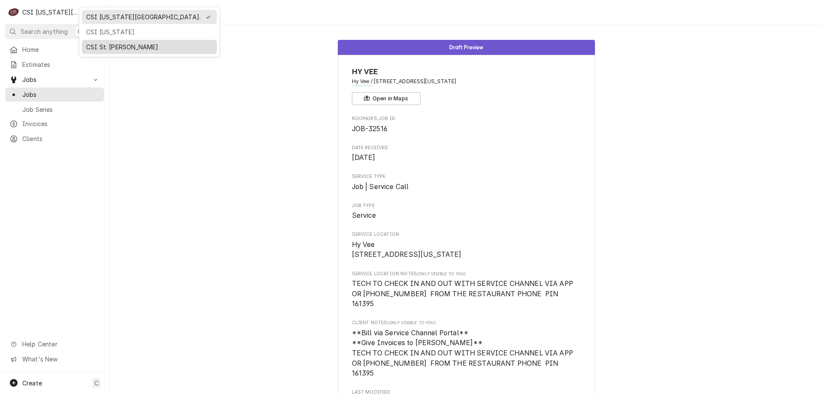
click at [99, 44] on div "CSI St. [PERSON_NAME]" at bounding box center [149, 46] width 126 height 9
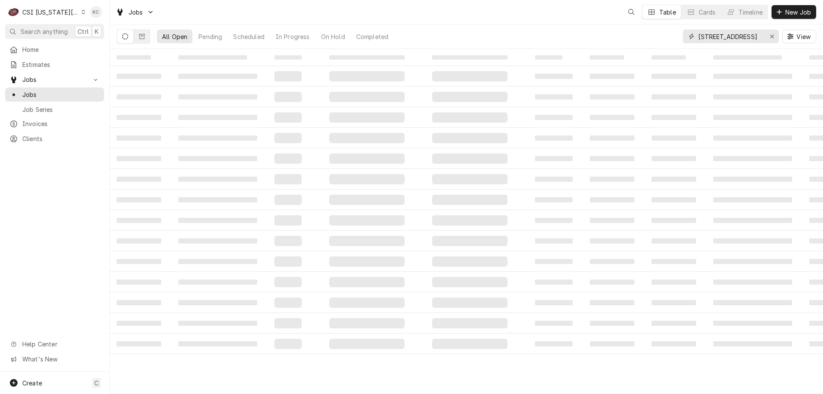
drag, startPoint x: 742, startPoint y: 40, endPoint x: 599, endPoint y: 36, distance: 143.7
click at [599, 36] on div "All Open Pending Scheduled In Progress On Hold Completed [STREET_ADDRESS]" at bounding box center [467, 36] width 700 height 24
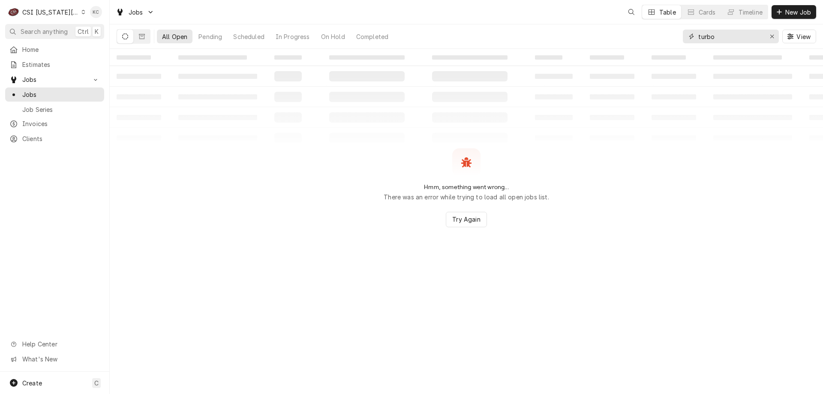
type input "turbo"
click at [66, 15] on div "CSI [US_STATE][GEOGRAPHIC_DATA]." at bounding box center [50, 12] width 57 height 9
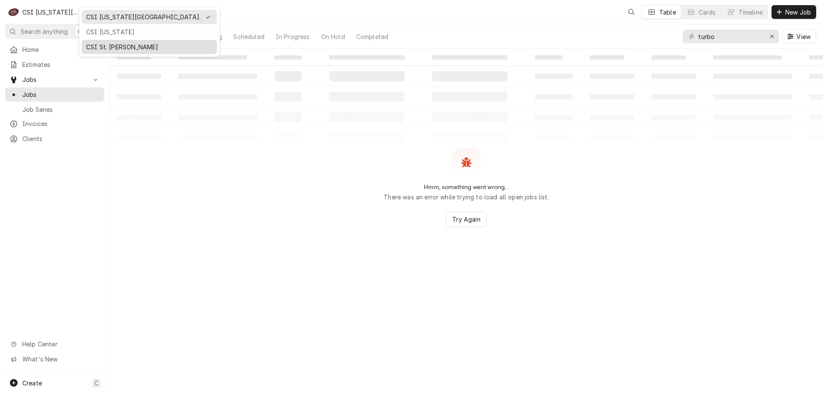
click at [112, 42] on div "CSI St. [PERSON_NAME]" at bounding box center [149, 46] width 126 height 9
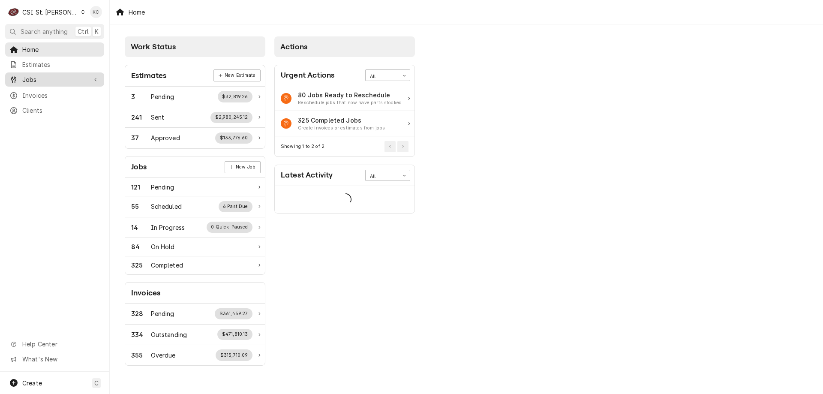
click at [44, 81] on span "Jobs" at bounding box center [54, 79] width 65 height 9
click at [44, 93] on span "Jobs" at bounding box center [61, 94] width 78 height 9
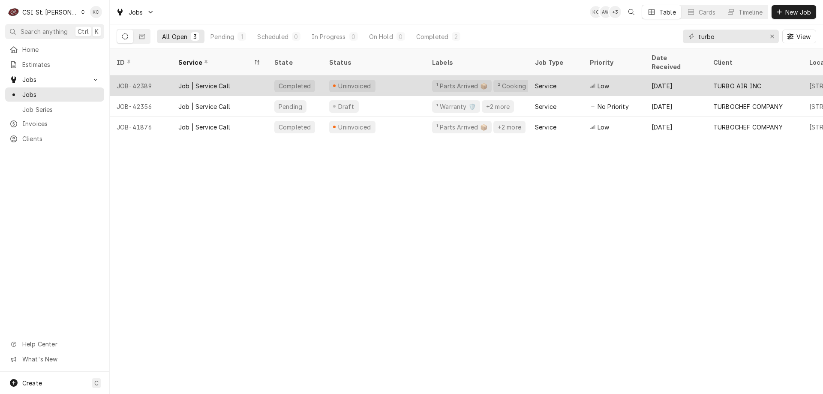
click at [377, 75] on div "Uninvoiced" at bounding box center [373, 85] width 103 height 21
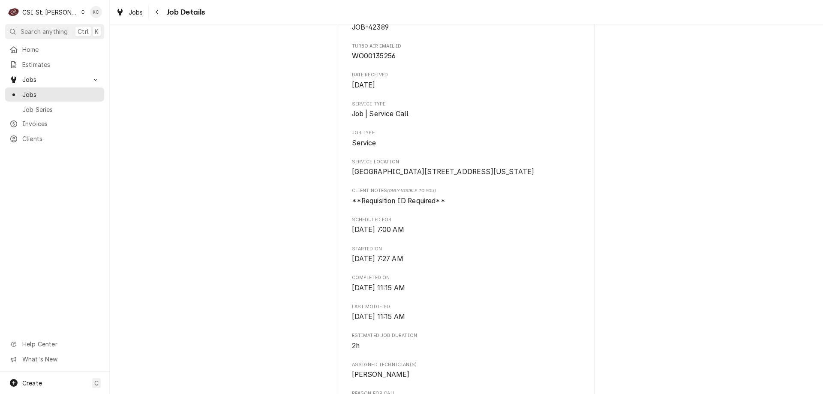
scroll to position [74, 0]
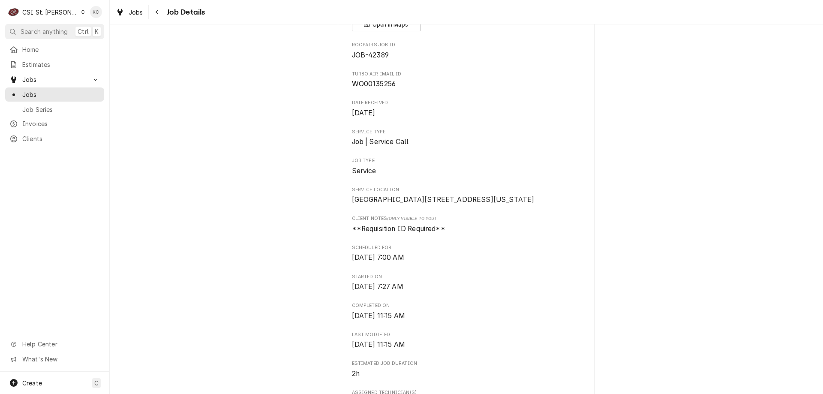
click at [58, 14] on div "CSI St. [PERSON_NAME]" at bounding box center [50, 12] width 56 height 9
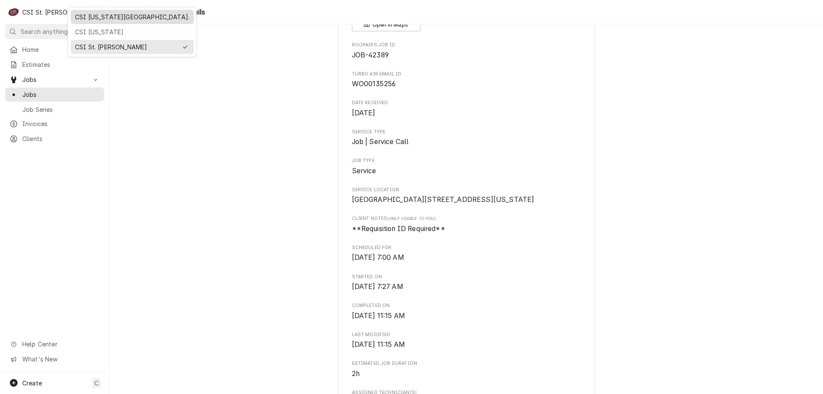
click at [93, 13] on div "CSI [US_STATE][GEOGRAPHIC_DATA]." at bounding box center [132, 16] width 114 height 9
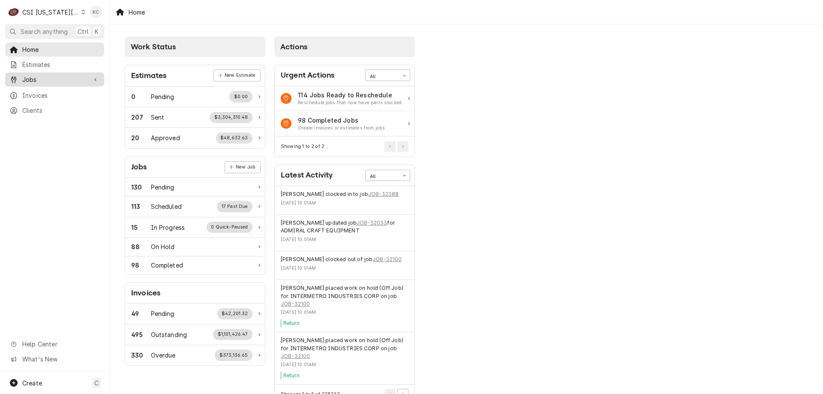
click at [61, 79] on span "Jobs" at bounding box center [54, 79] width 65 height 9
click at [61, 93] on span "Jobs" at bounding box center [61, 94] width 78 height 9
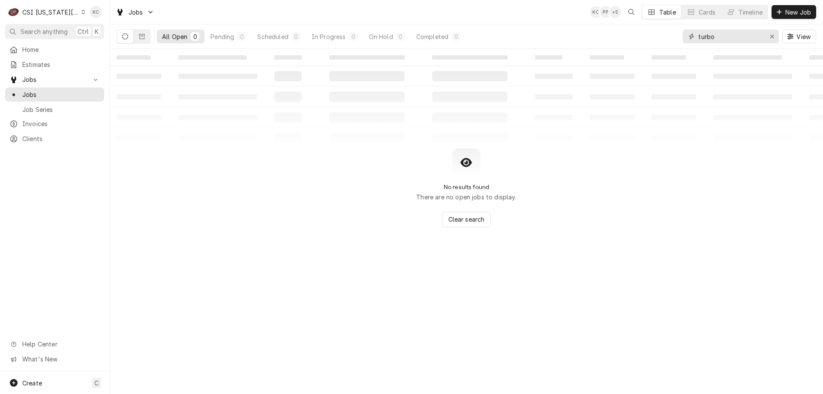
click at [728, 37] on input "turbo" at bounding box center [730, 37] width 64 height 14
type input "t"
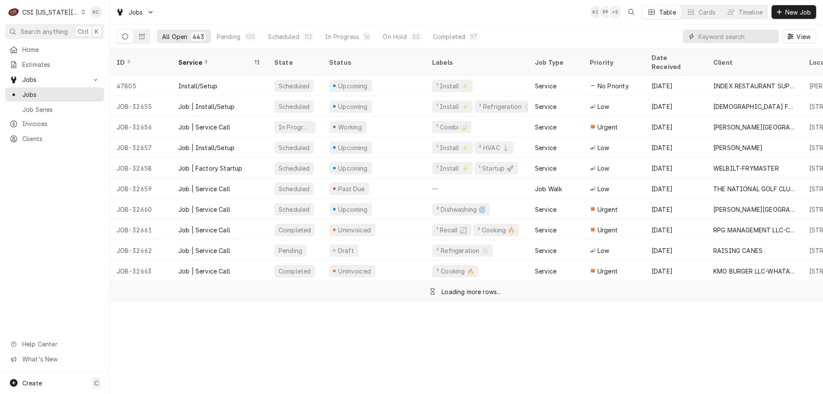
type input "i"
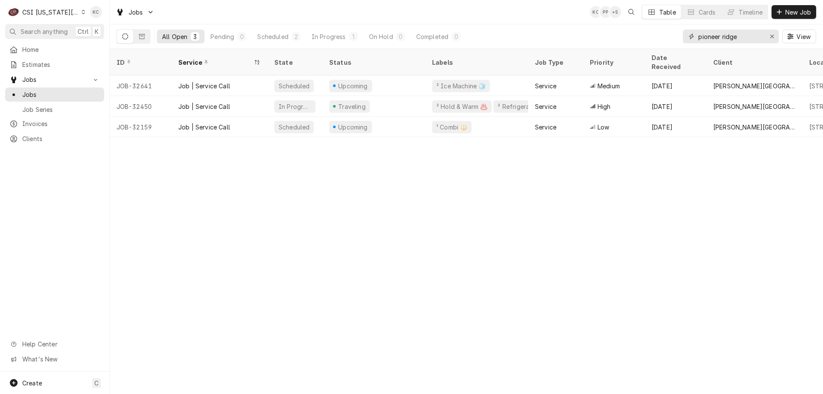
type input "pioneer ridge"
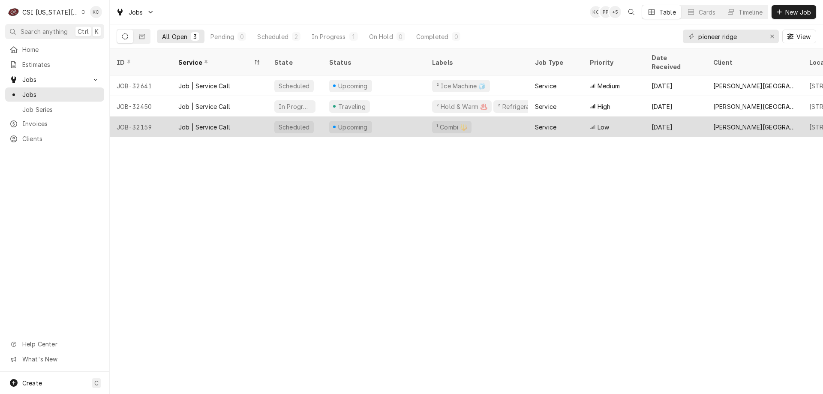
click at [407, 117] on div "Upcoming" at bounding box center [373, 127] width 103 height 21
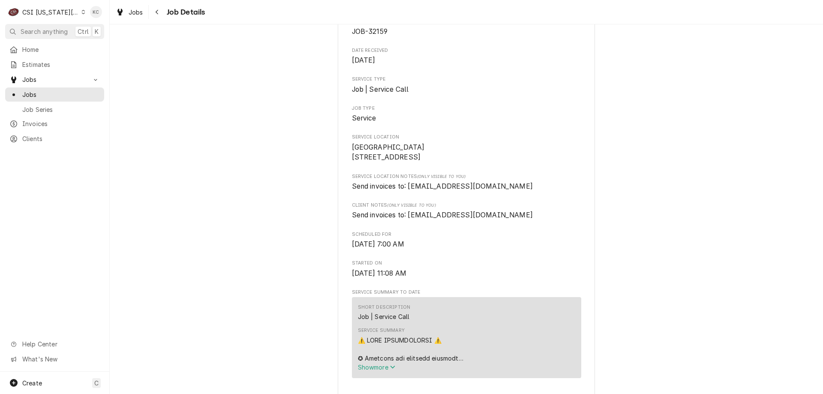
scroll to position [93, 0]
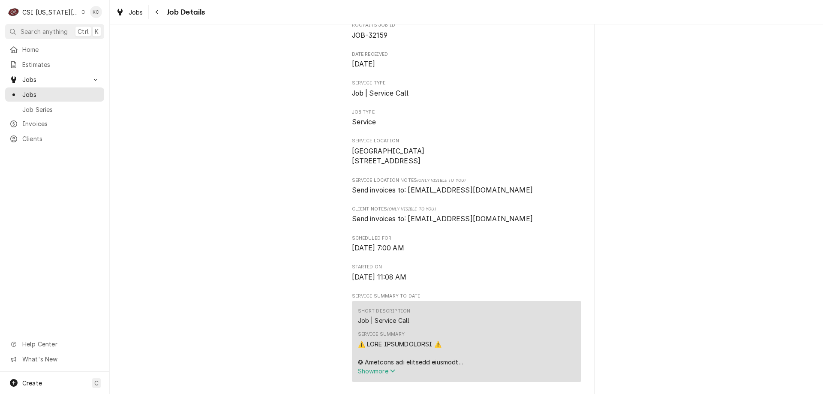
click at [66, 10] on div "CSI [US_STATE][GEOGRAPHIC_DATA]." at bounding box center [50, 12] width 57 height 9
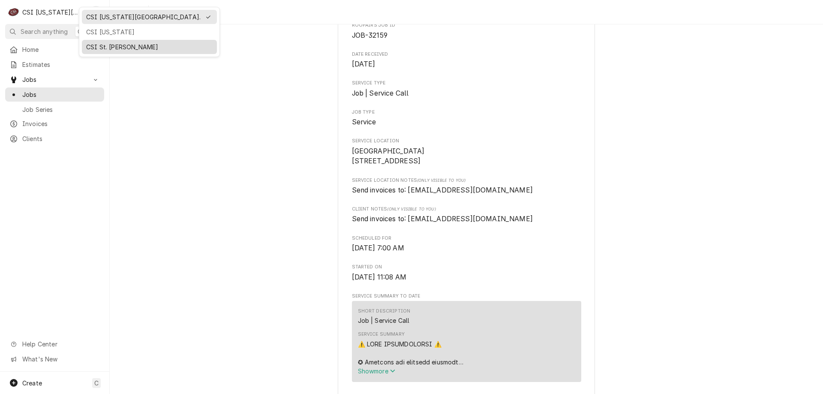
click at [113, 44] on div "CSI St. [PERSON_NAME]" at bounding box center [149, 46] width 126 height 9
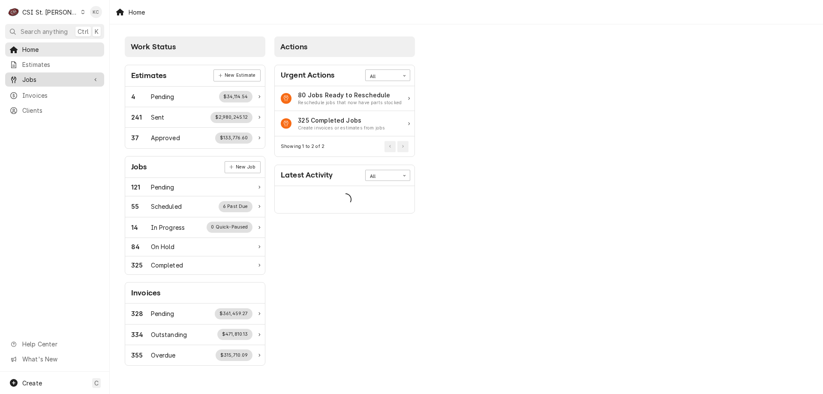
click at [44, 74] on div "Jobs" at bounding box center [55, 79] width 96 height 11
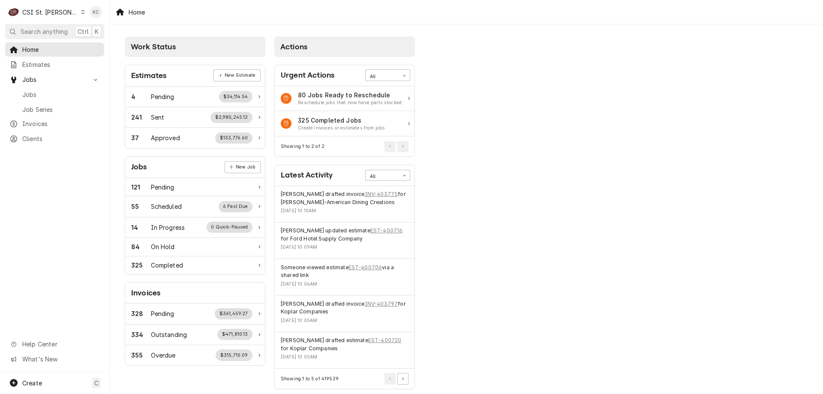
click at [49, 9] on div "CSI St. [PERSON_NAME]" at bounding box center [50, 12] width 56 height 9
click at [94, 20] on div "CSI [US_STATE][GEOGRAPHIC_DATA]." at bounding box center [132, 16] width 114 height 9
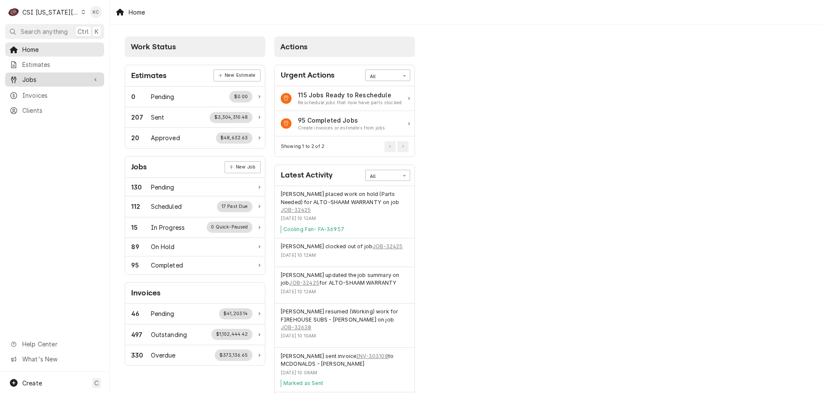
click span "Jobs"
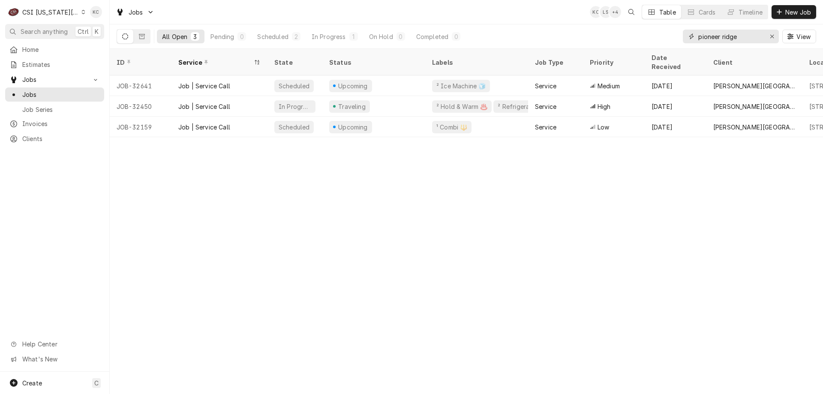
drag, startPoint x: 747, startPoint y: 34, endPoint x: 634, endPoint y: 40, distance: 113.3
click at [634, 40] on div "All Open 3 Pending 0 Scheduled 2 In Progress 1 On Hold 0 Completed 0 pioneer ri…" at bounding box center [467, 36] width 700 height 24
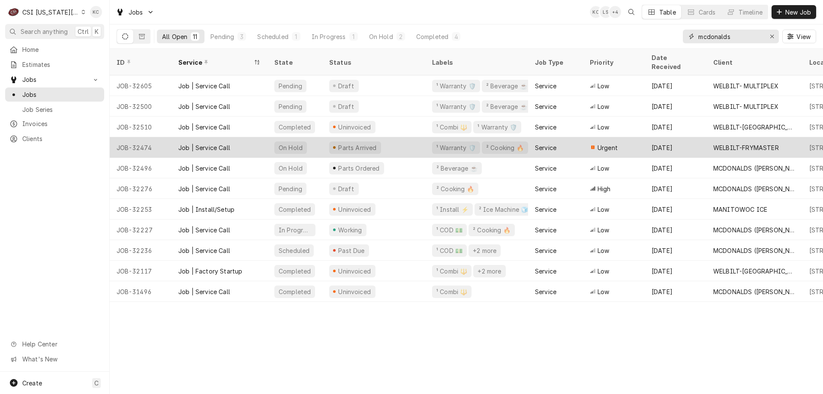
type input "mcdonalds"
click at [716, 143] on div "WELBILT-FRYMASTER" at bounding box center [746, 147] width 66 height 9
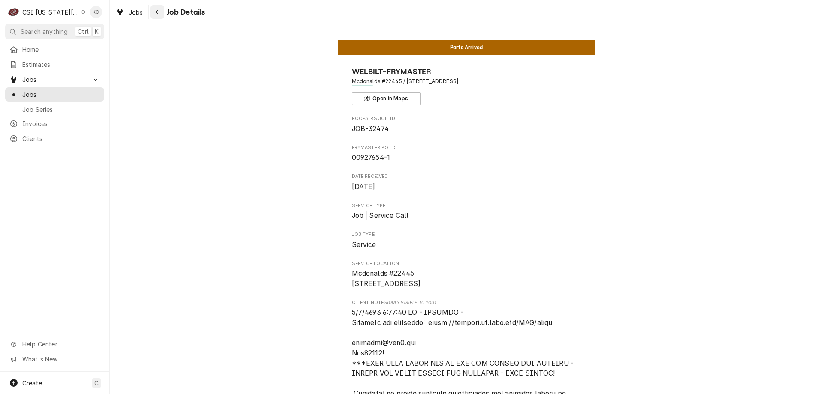
click at [158, 11] on icon "Navigate back" at bounding box center [157, 12] width 4 height 6
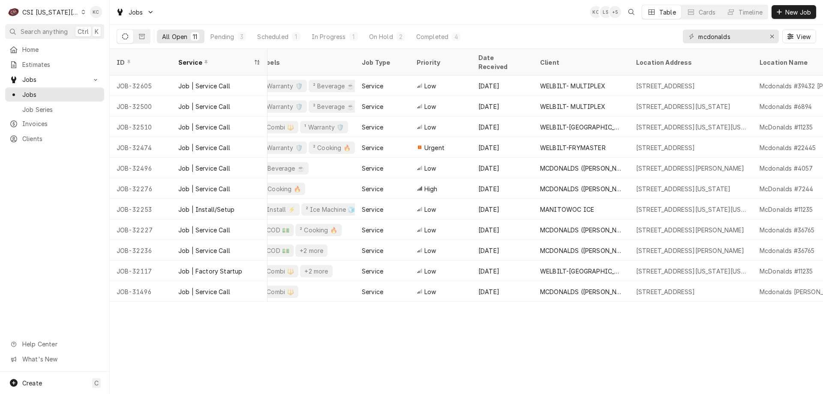
scroll to position [0, 177]
click at [744, 37] on input "mcdonalds" at bounding box center [730, 37] width 64 height 14
type input "m"
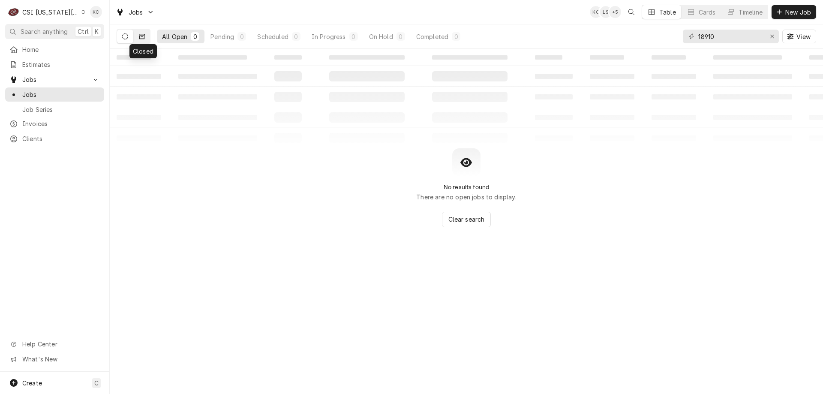
click at [140, 41] on button "Dynamic Content Wrapper" at bounding box center [142, 37] width 16 height 14
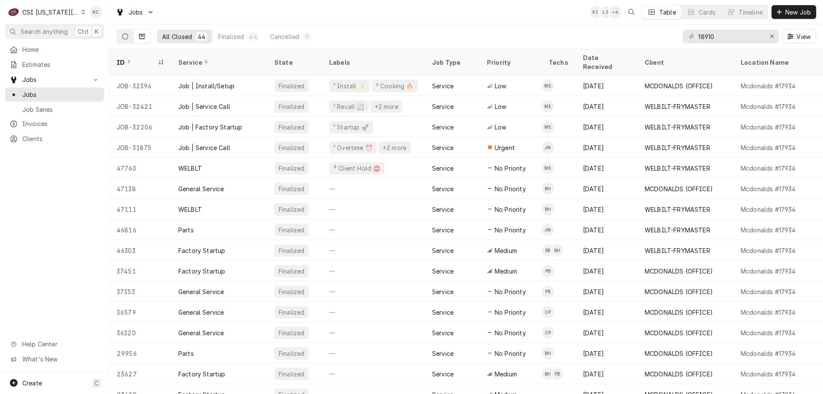
click at [126, 35] on icon "Dynamic Content Wrapper" at bounding box center [125, 36] width 6 height 6
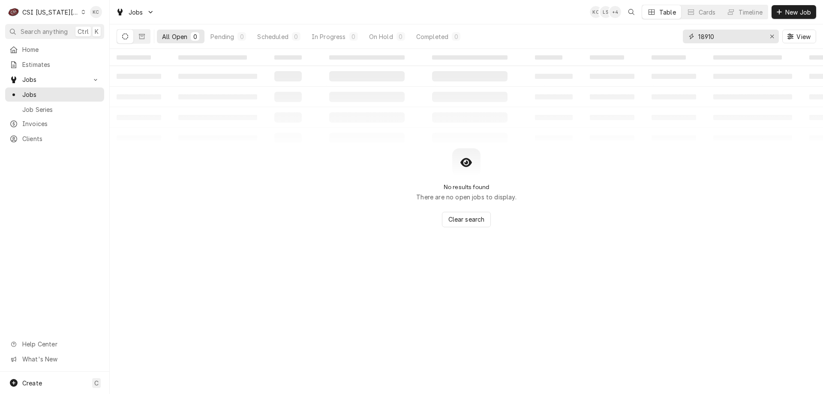
drag, startPoint x: 729, startPoint y: 36, endPoint x: 679, endPoint y: 38, distance: 49.3
click at [679, 38] on div "All Open 0 Pending 0 Scheduled 0 In Progress 0 On Hold 0 Completed 0 18910 View" at bounding box center [467, 36] width 700 height 24
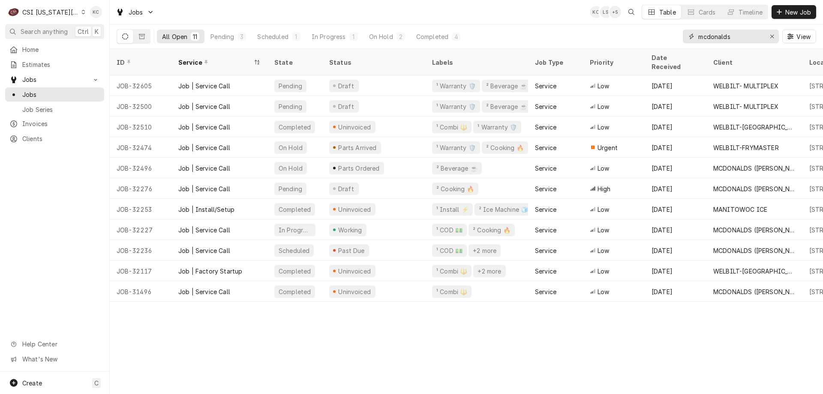
type input "mcdonalds"
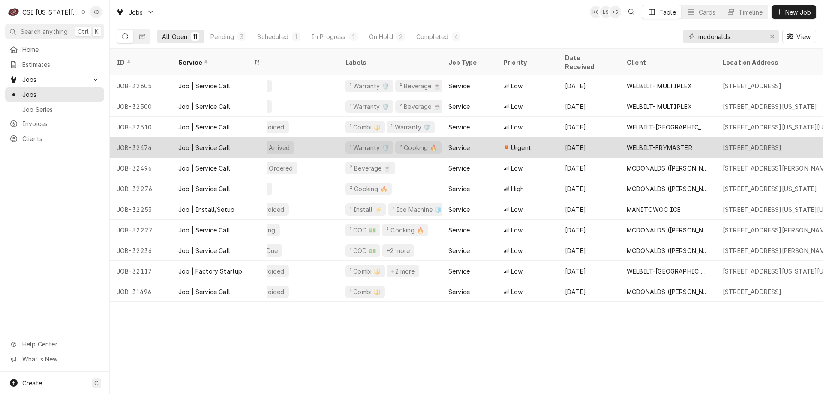
scroll to position [0, 84]
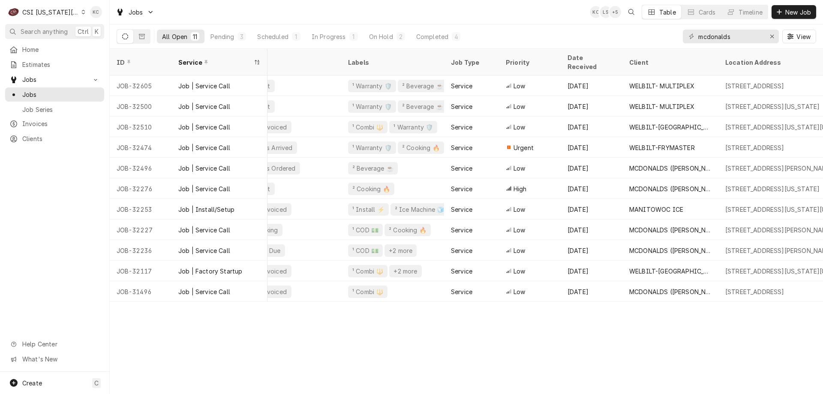
click at [426, 29] on div "All Open 11 Pending 3 Scheduled 1 In Progress 1 On Hold 2 Completed 4" at bounding box center [311, 36] width 309 height 24
click at [432, 38] on div "Completed" at bounding box center [432, 36] width 32 height 9
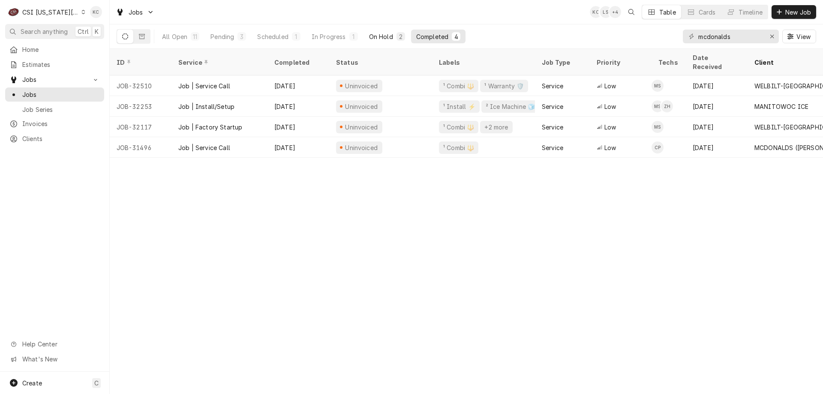
click at [396, 35] on div "2" at bounding box center [400, 36] width 9 height 9
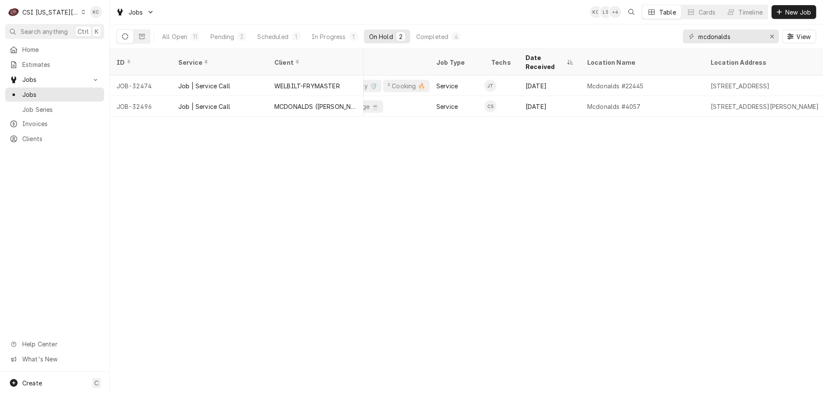
scroll to position [0, 203]
click at [344, 36] on div "In Progress" at bounding box center [329, 36] width 34 height 9
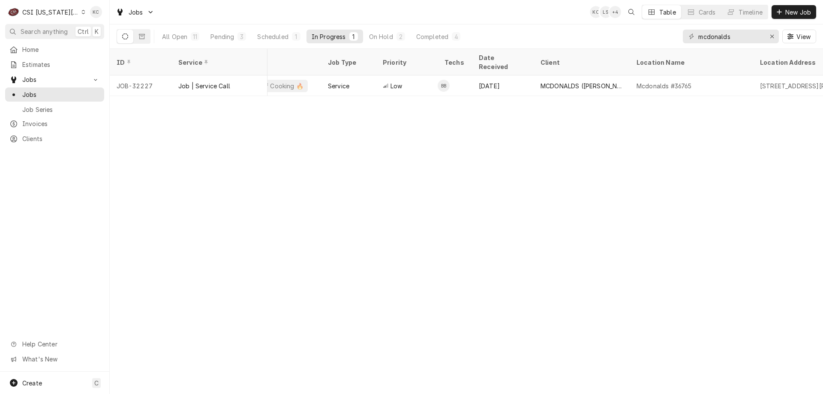
scroll to position [0, 156]
click at [231, 40] on div "Pending" at bounding box center [222, 36] width 24 height 9
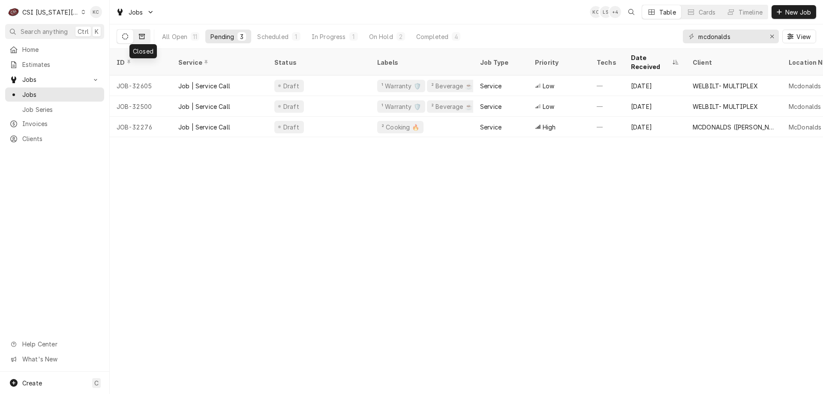
click at [141, 39] on icon "Dynamic Content Wrapper" at bounding box center [142, 36] width 6 height 5
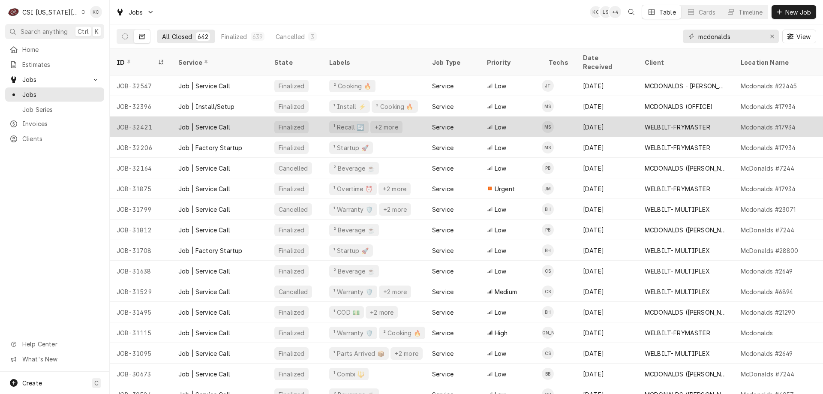
click at [449, 123] on div "Service" at bounding box center [442, 127] width 21 height 9
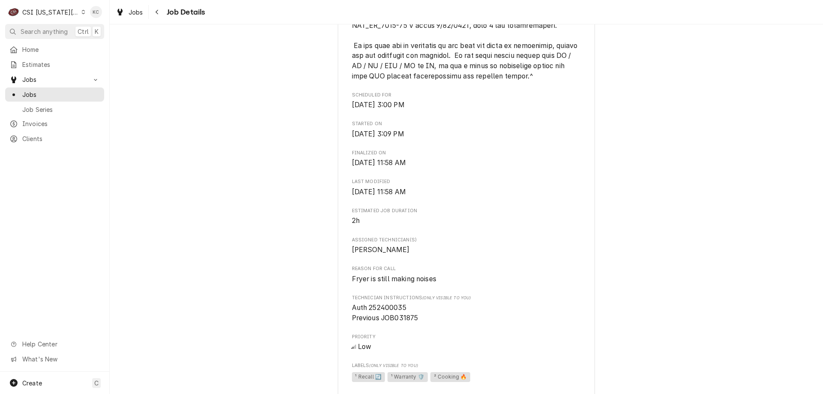
scroll to position [643, 0]
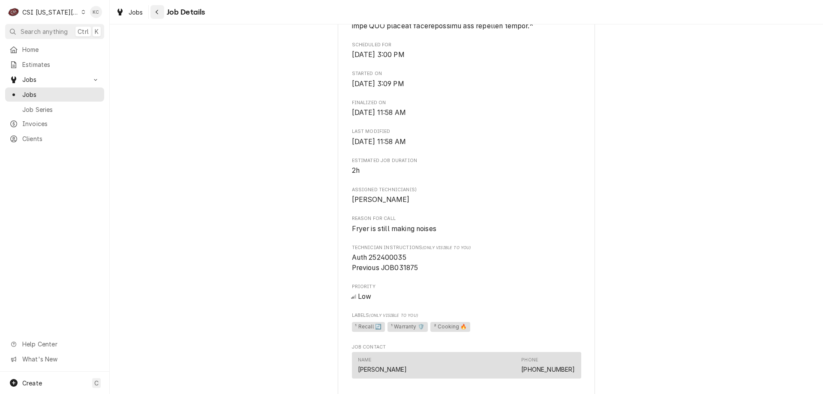
click at [161, 12] on div "Navigate back" at bounding box center [157, 12] width 9 height 9
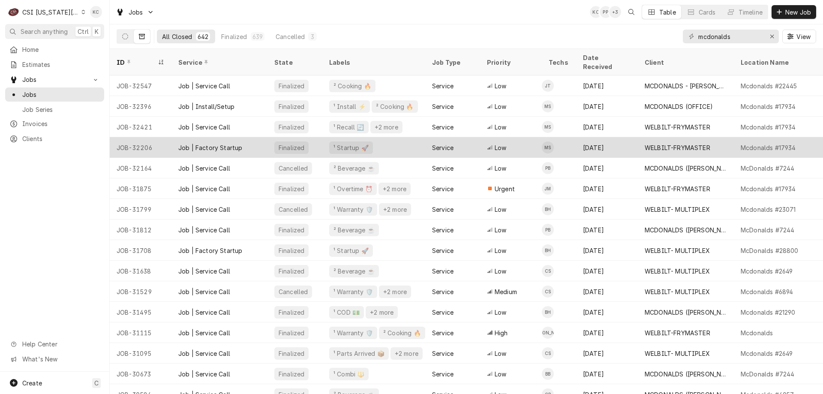
click at [732, 137] on div "WELBILT-FRYMASTER" at bounding box center [686, 147] width 96 height 21
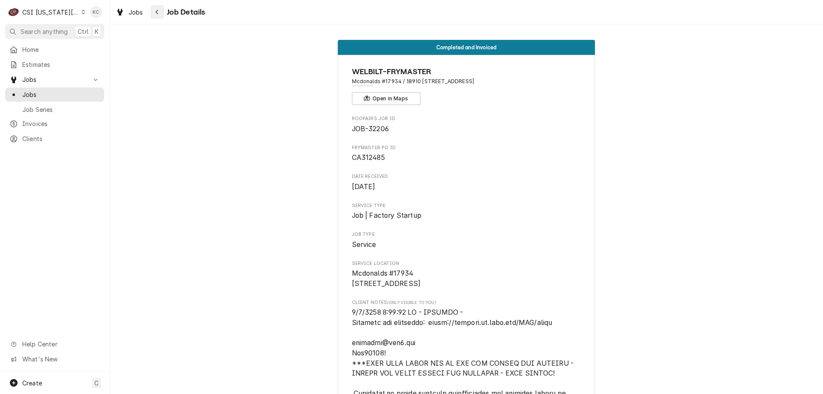
click at [161, 14] on div "Navigate back" at bounding box center [157, 12] width 9 height 9
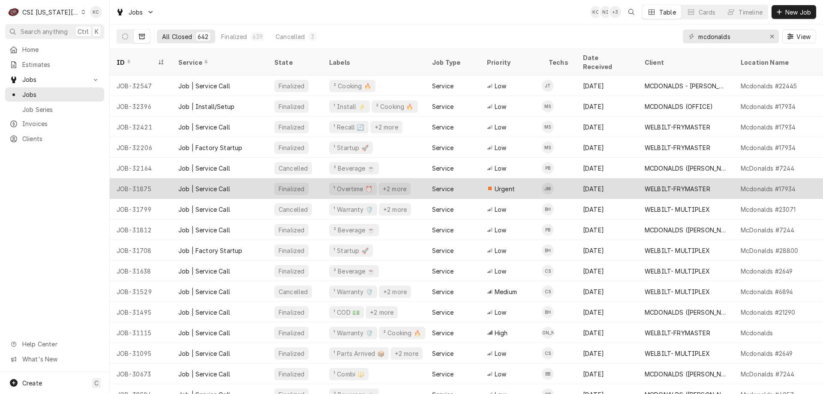
click at [708, 184] on div "WELBILT-FRYMASTER" at bounding box center [678, 188] width 66 height 9
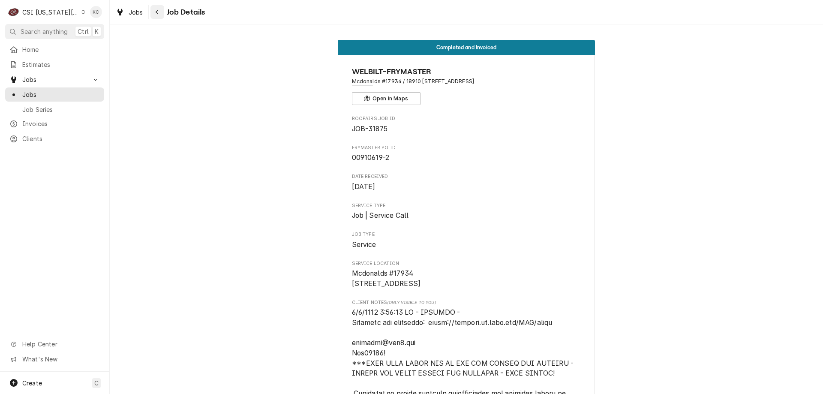
click at [158, 14] on icon "Navigate back" at bounding box center [157, 12] width 3 height 5
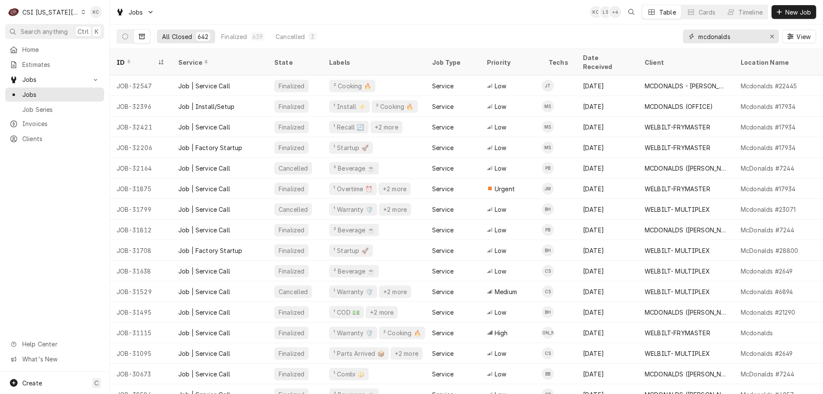
click at [745, 39] on input "mcdonalds" at bounding box center [730, 37] width 64 height 14
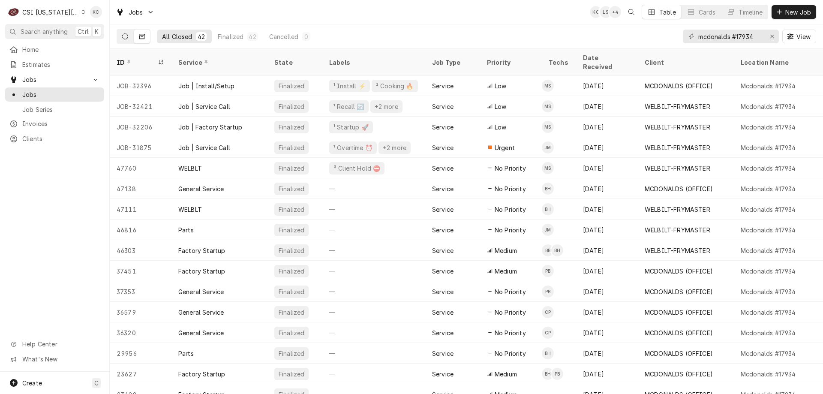
click at [127, 37] on icon "Dynamic Content Wrapper" at bounding box center [125, 36] width 6 height 6
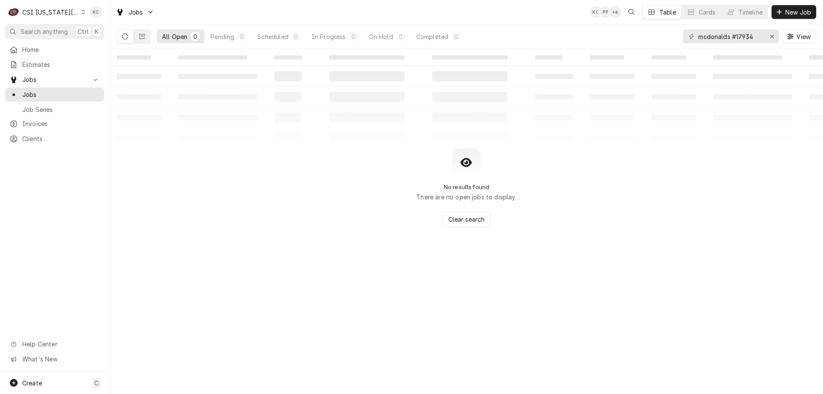
click at [737, 205] on div "No results found There are no open jobs to display. Clear search" at bounding box center [466, 187] width 713 height 79
drag, startPoint x: 754, startPoint y: 36, endPoint x: 667, endPoint y: 40, distance: 86.7
click at [667, 40] on div "All Open 0 Pending 0 Scheduled 0 In Progress 0 On Hold 0 Completed 0 mcdonalds …" at bounding box center [467, 36] width 700 height 24
type input "9"
click at [697, 35] on div "713 metcalf" at bounding box center [731, 37] width 96 height 14
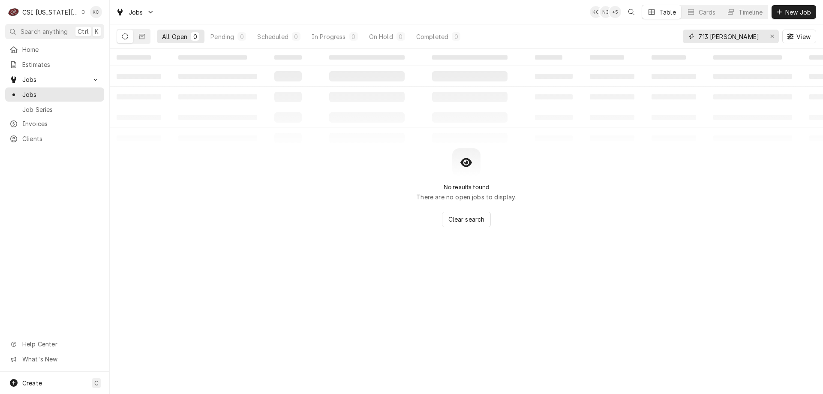
click at [699, 39] on input "713 metcalf" at bounding box center [730, 37] width 64 height 14
click at [755, 35] on input "9713 metcalf" at bounding box center [730, 37] width 64 height 14
drag, startPoint x: 744, startPoint y: 37, endPoint x: 579, endPoint y: 50, distance: 165.6
click at [579, 50] on div "Jobs KC NI + 5 Table Cards Timeline New Job All Open 0 Pending 0 Scheduled 0 In…" at bounding box center [466, 197] width 713 height 394
type input "q"
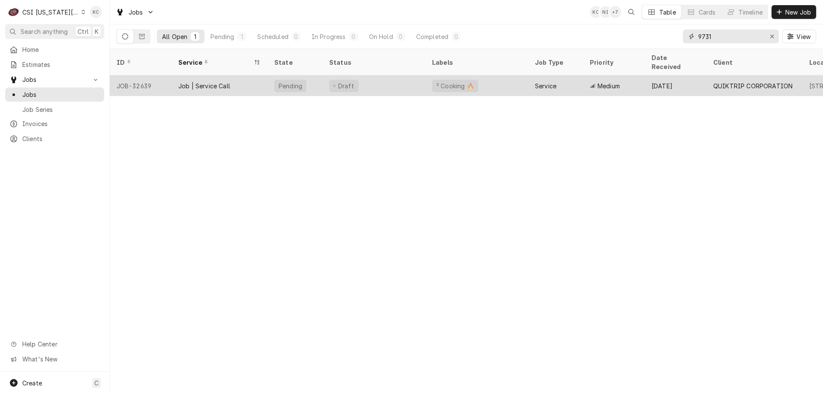
type input "9731"
click at [380, 75] on div "Draft" at bounding box center [373, 85] width 103 height 21
click at [381, 75] on div "Draft" at bounding box center [373, 85] width 103 height 21
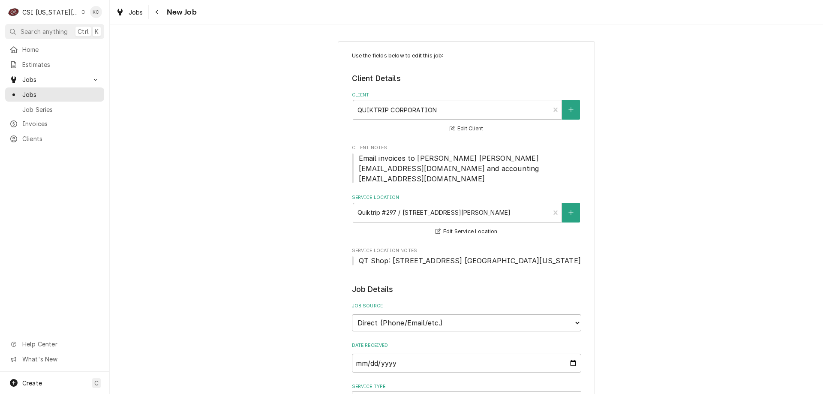
type textarea "x"
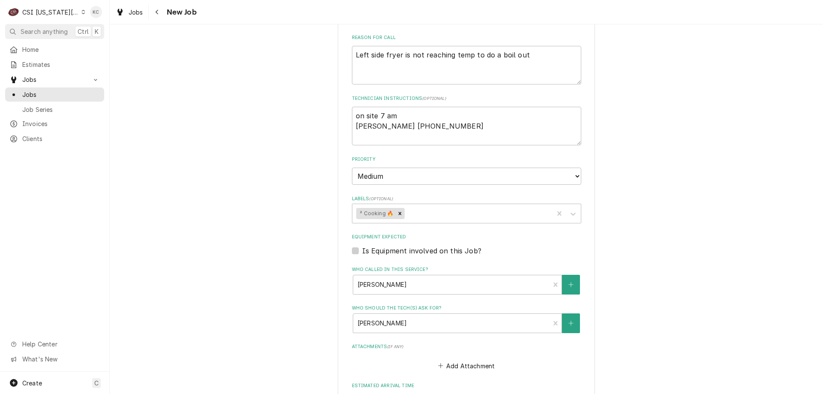
scroll to position [450, 0]
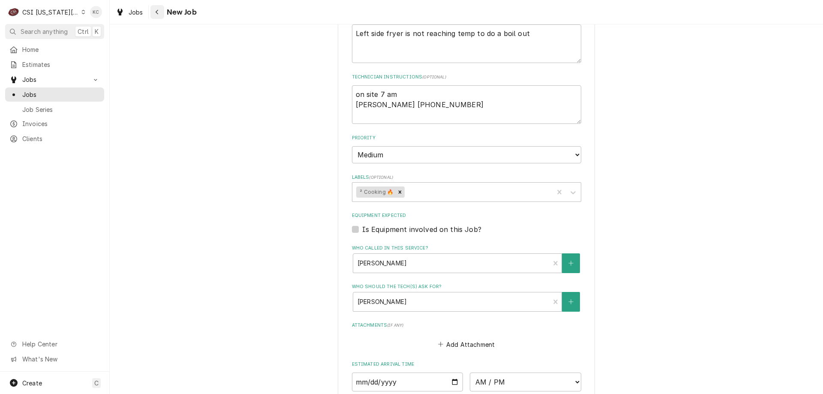
click at [160, 14] on div "Navigate back" at bounding box center [157, 12] width 9 height 9
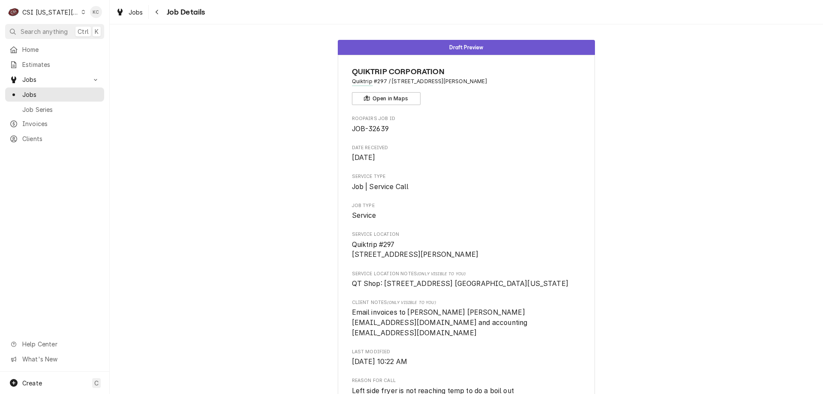
click at [57, 11] on div "CSI [US_STATE][GEOGRAPHIC_DATA]." at bounding box center [50, 12] width 57 height 9
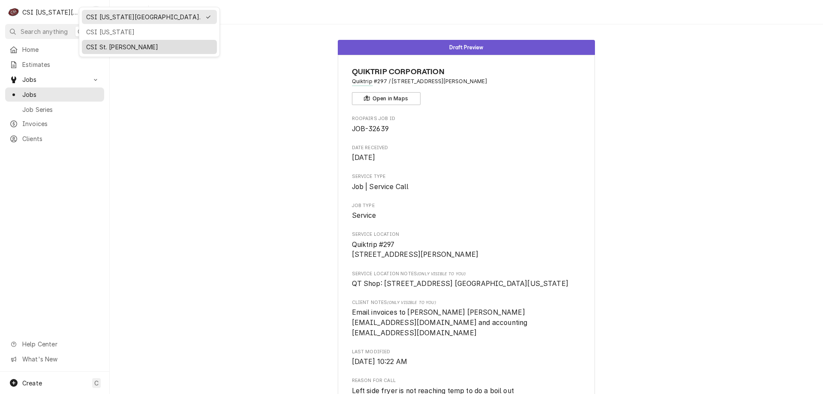
click at [102, 47] on div "CSI St. [PERSON_NAME]" at bounding box center [149, 46] width 126 height 9
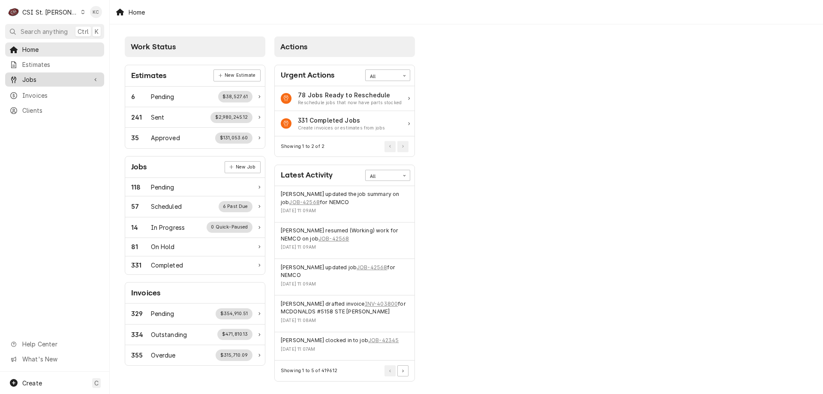
click at [52, 77] on span "Jobs" at bounding box center [54, 79] width 65 height 9
click at [50, 90] on span "Jobs" at bounding box center [61, 94] width 78 height 9
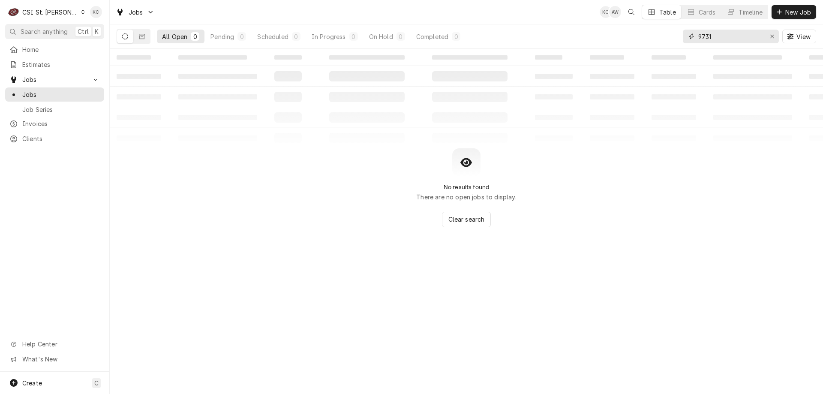
drag, startPoint x: 725, startPoint y: 36, endPoint x: 608, endPoint y: 52, distance: 118.6
click at [608, 52] on div "Jobs KC AW Table Cards Timeline New Job All Open 0 Pending 0 Scheduled 0 In Pro…" at bounding box center [466, 197] width 713 height 394
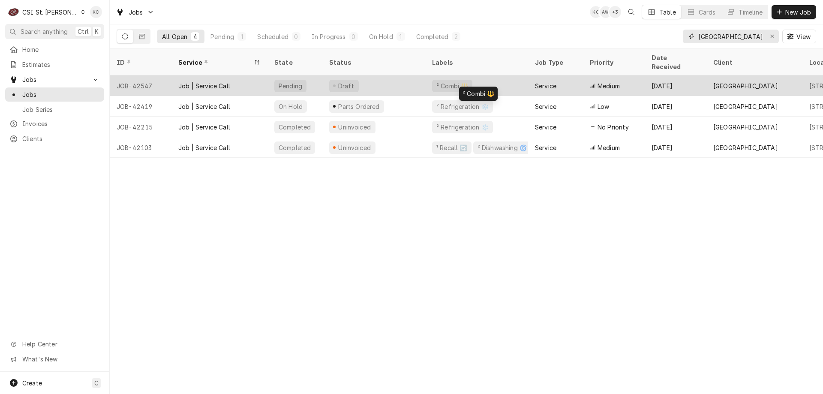
type input "river city"
click at [471, 79] on div "² Combi 🔱" at bounding box center [476, 85] width 103 height 21
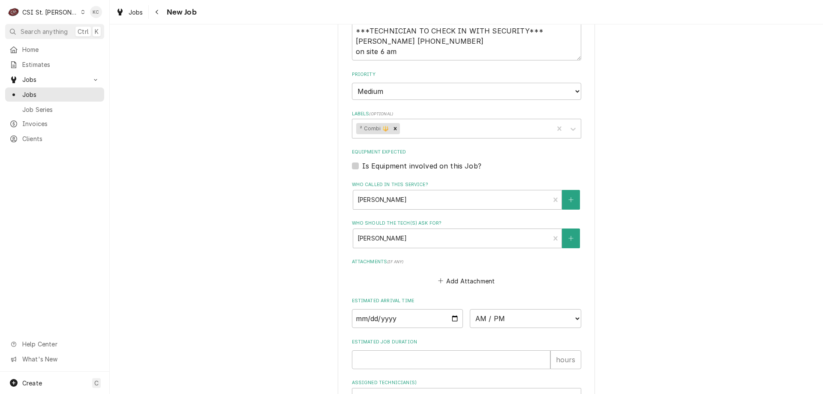
scroll to position [514, 0]
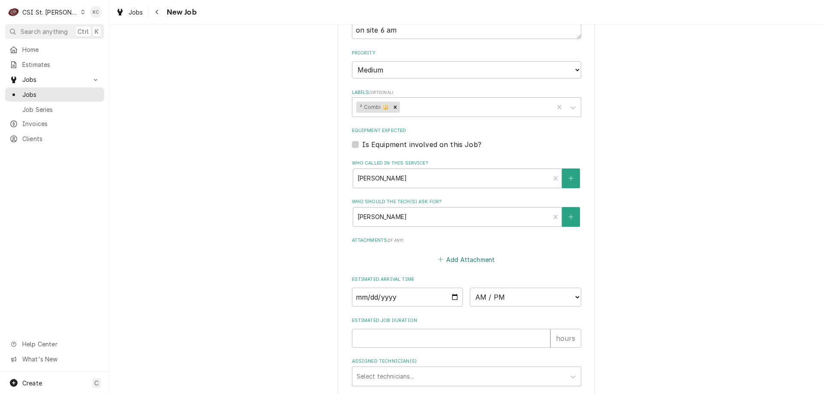
click at [460, 257] on button "Add Attachment" at bounding box center [466, 259] width 60 height 12
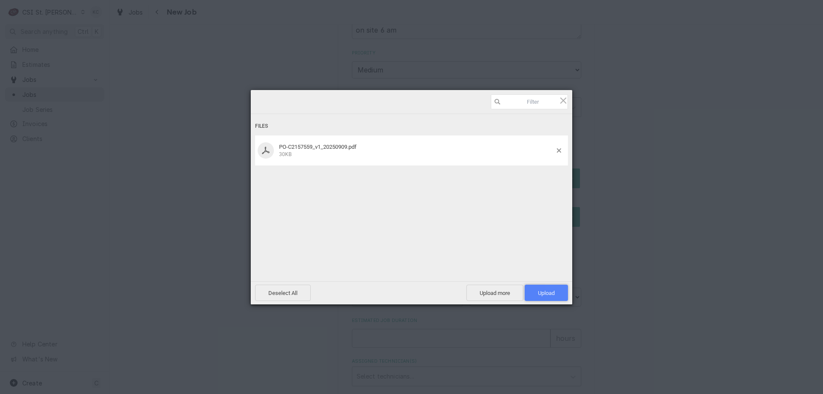
click at [539, 296] on span "Upload 1" at bounding box center [546, 293] width 43 height 16
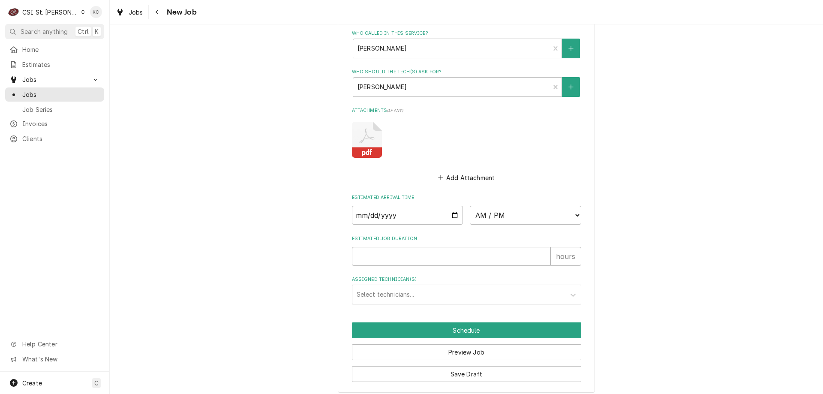
scroll to position [651, 0]
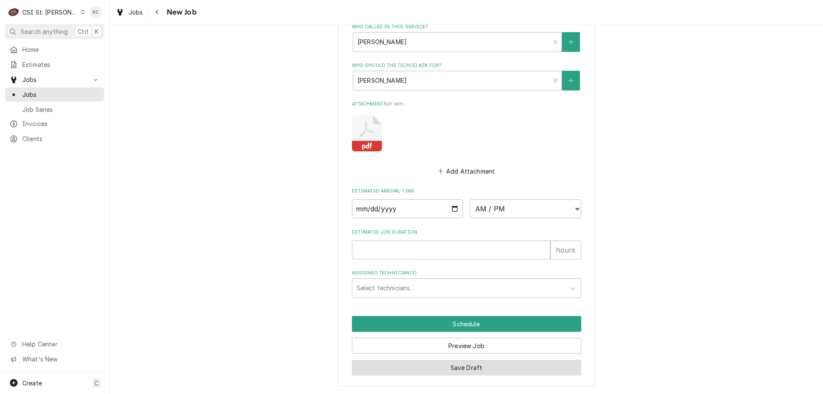
click at [545, 368] on button "Save Draft" at bounding box center [466, 368] width 229 height 16
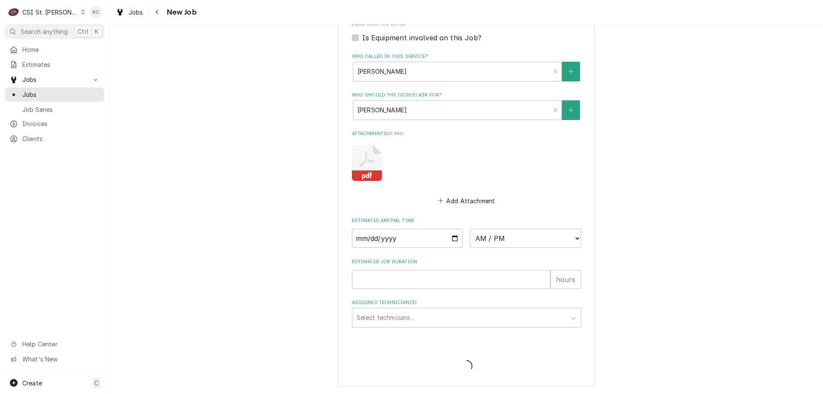
scroll to position [621, 0]
type textarea "x"
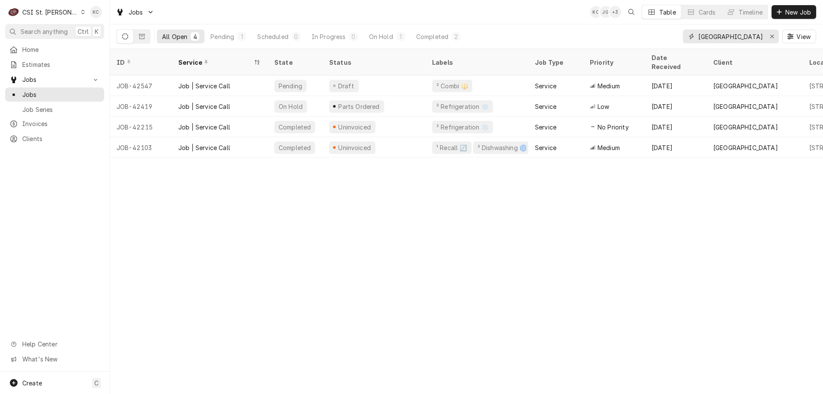
drag, startPoint x: 744, startPoint y: 39, endPoint x: 608, endPoint y: 40, distance: 135.9
click at [608, 40] on div "All Open 4 Pending 1 Scheduled 0 In Progress 0 On Hold 1 Completed 2 river city…" at bounding box center [467, 36] width 700 height 24
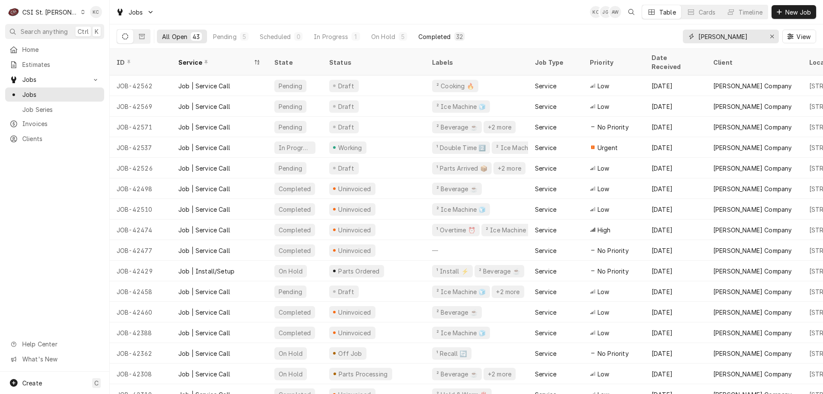
type input "vivian"
click at [441, 37] on div "Completed" at bounding box center [434, 36] width 32 height 9
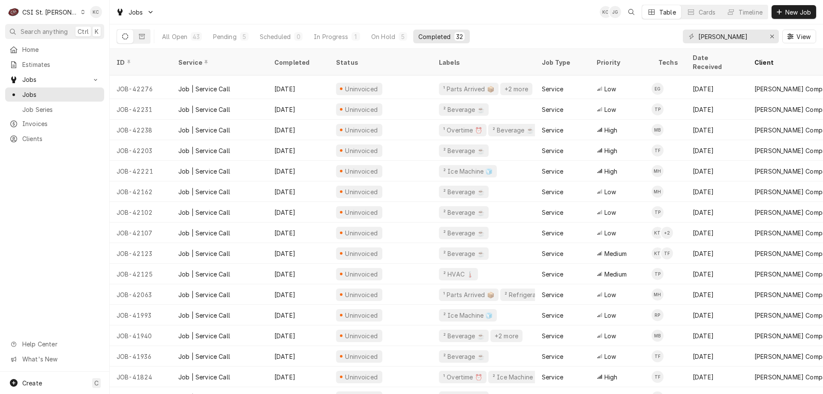
scroll to position [276, 0]
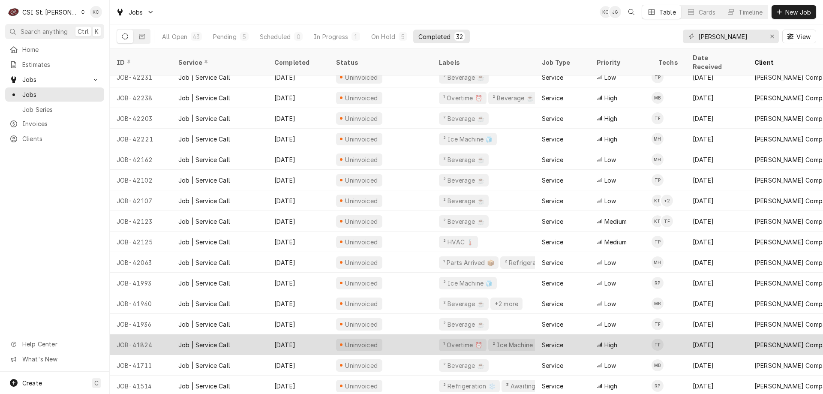
click at [433, 334] on div "¹ Overtime ⏰ ² Ice Machine 🧊" at bounding box center [483, 344] width 103 height 21
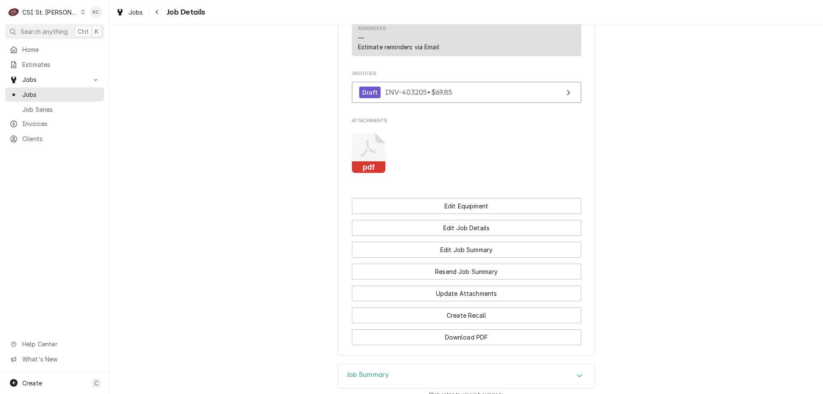
scroll to position [900, 0]
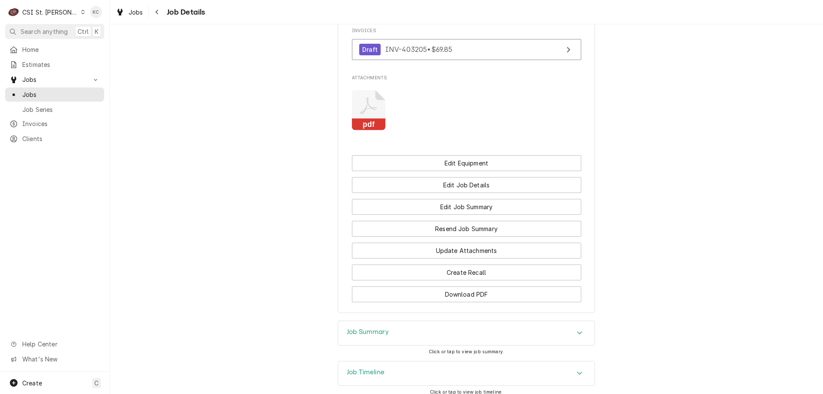
click at [438, 321] on div "Job Summary" at bounding box center [466, 333] width 256 height 24
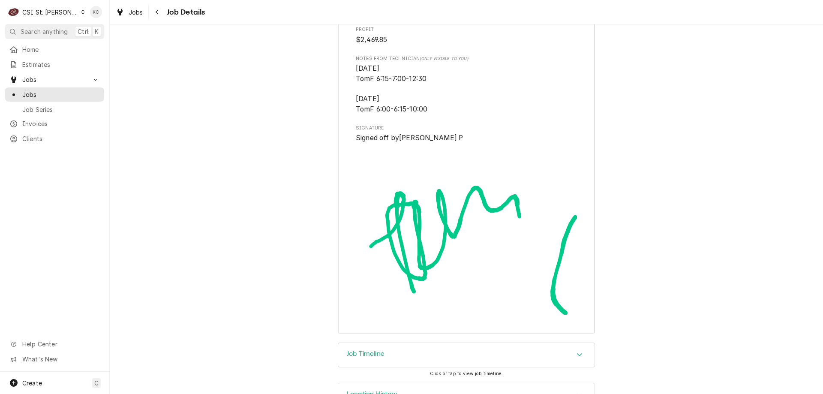
scroll to position [3192, 0]
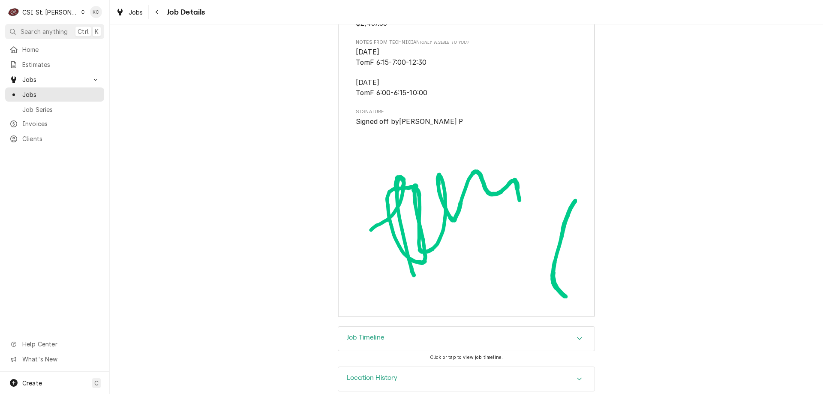
click at [54, 11] on div "CSI St. Louis" at bounding box center [50, 12] width 56 height 9
click at [54, 11] on html "C CSI St. Louis KC Search anything Ctrl K Home Estimates Jobs Jobs Job Series I…" at bounding box center [411, 197] width 823 height 394
click at [54, 11] on div "CSI St. Louis" at bounding box center [50, 12] width 56 height 9
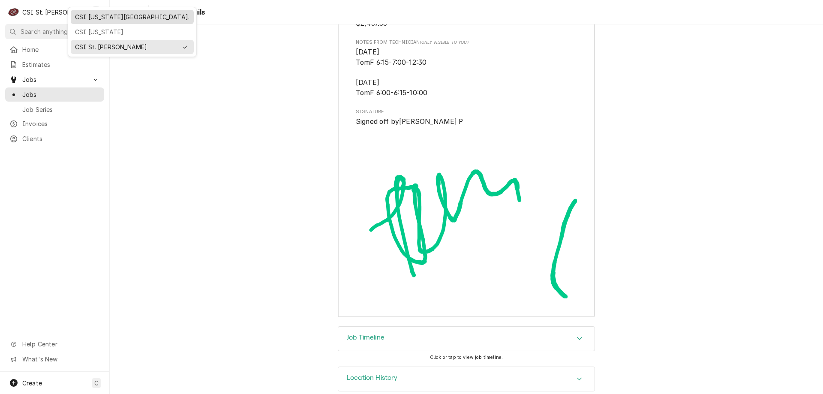
click at [106, 13] on div "CSI [US_STATE][GEOGRAPHIC_DATA]." at bounding box center [132, 16] width 114 height 9
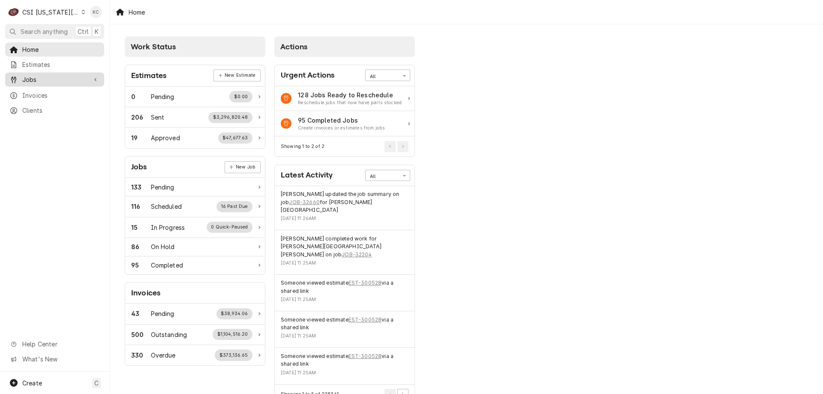
click at [43, 78] on span "Jobs" at bounding box center [54, 79] width 65 height 9
click at [58, 95] on span "Jobs" at bounding box center [61, 94] width 78 height 9
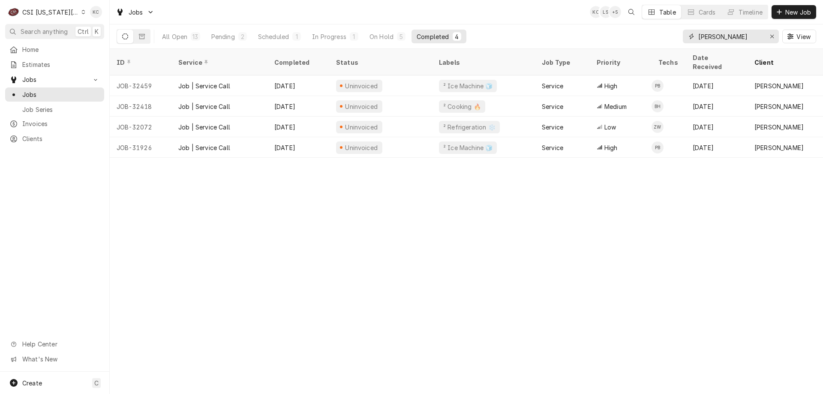
drag, startPoint x: 725, startPoint y: 40, endPoint x: 630, endPoint y: 37, distance: 94.8
click at [630, 37] on div "All Open 13 Pending 2 Scheduled 1 In Progress 1 On Hold 5 Completed 4 [PERSON_N…" at bounding box center [467, 36] width 700 height 24
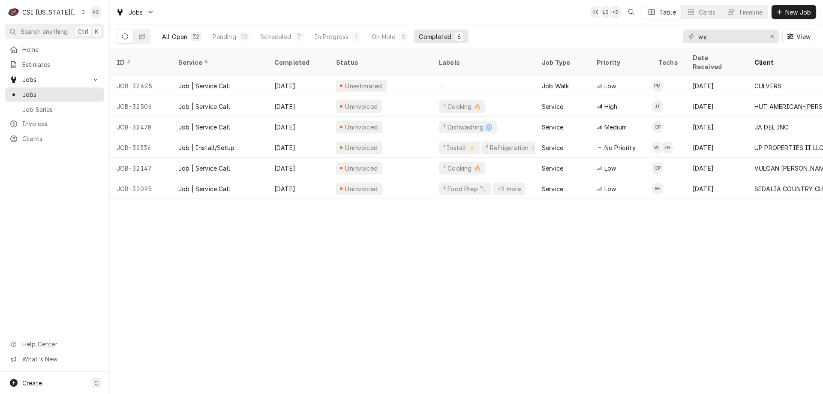
click at [172, 36] on div "All Open" at bounding box center [174, 36] width 25 height 9
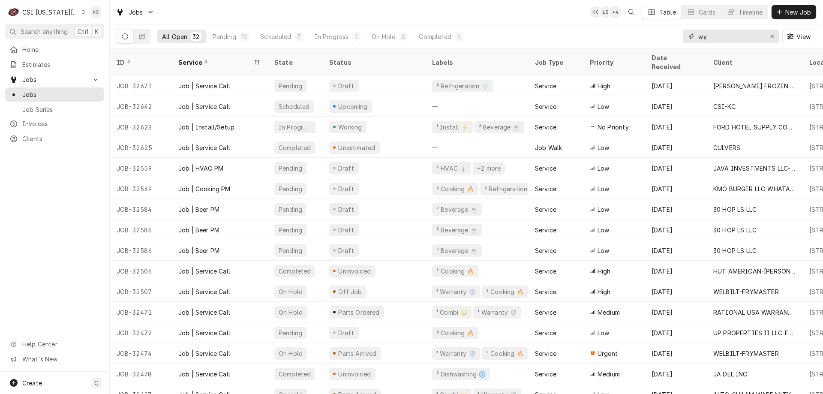
click at [741, 39] on input "wy" at bounding box center [730, 37] width 64 height 14
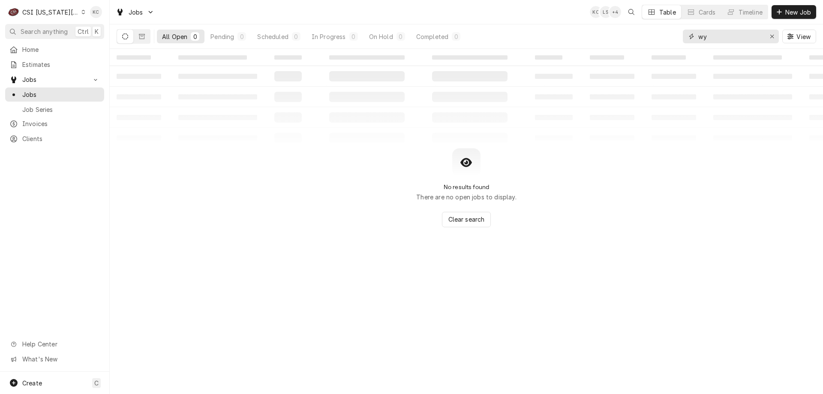
type input "w"
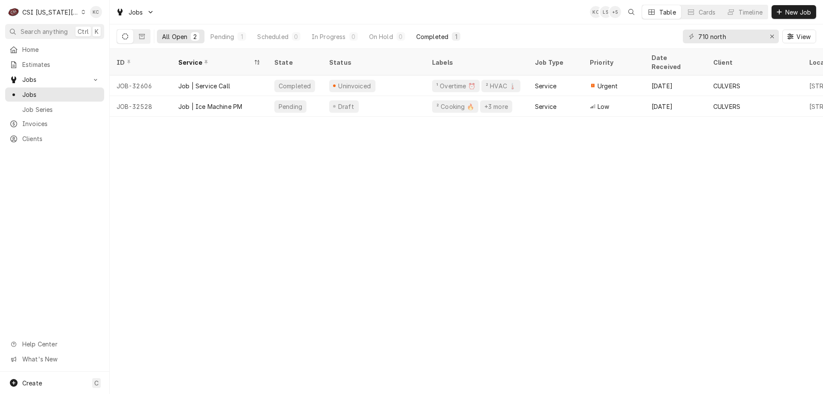
click at [414, 34] on button "Completed 1" at bounding box center [438, 37] width 54 height 14
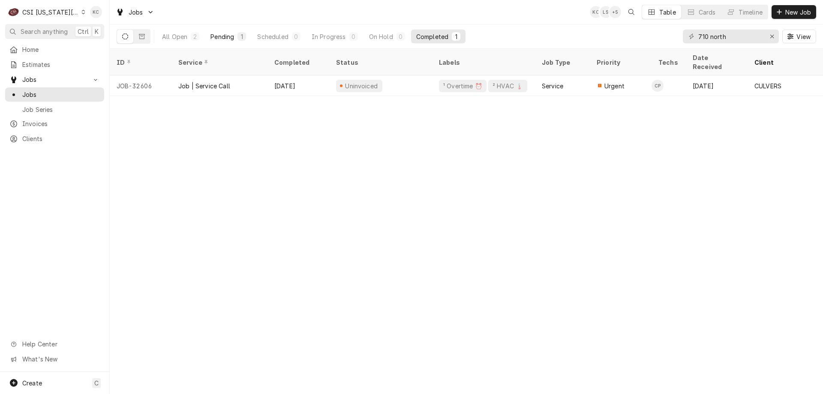
click at [229, 39] on div "Pending" at bounding box center [222, 36] width 24 height 9
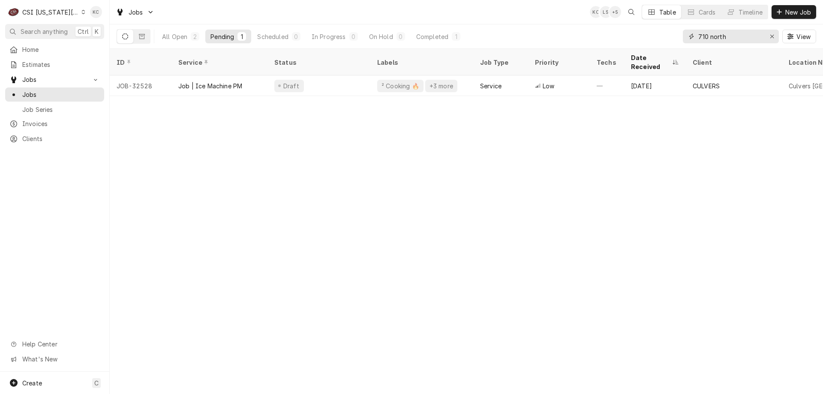
click at [755, 43] on input "710 north" at bounding box center [730, 37] width 64 height 14
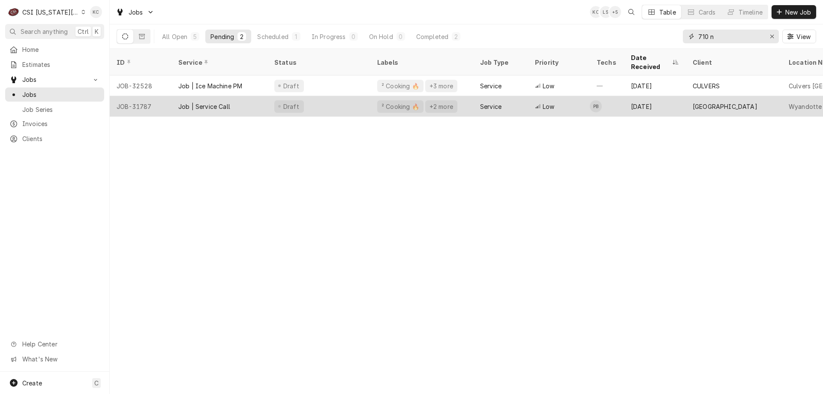
type input "710 n"
click at [531, 96] on div "Low" at bounding box center [559, 106] width 62 height 21
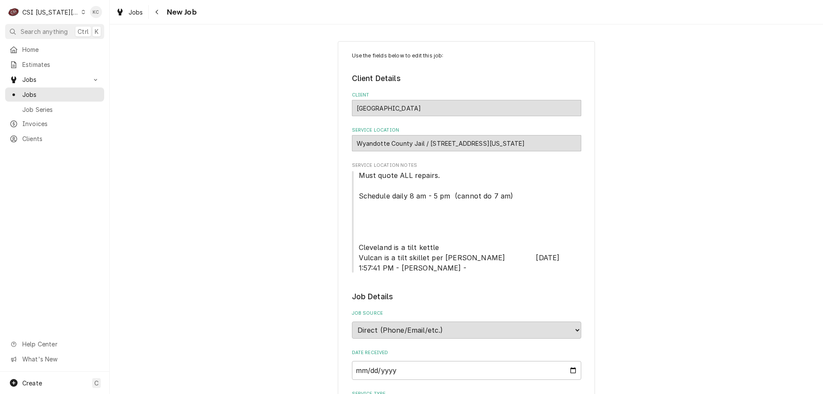
type textarea "x"
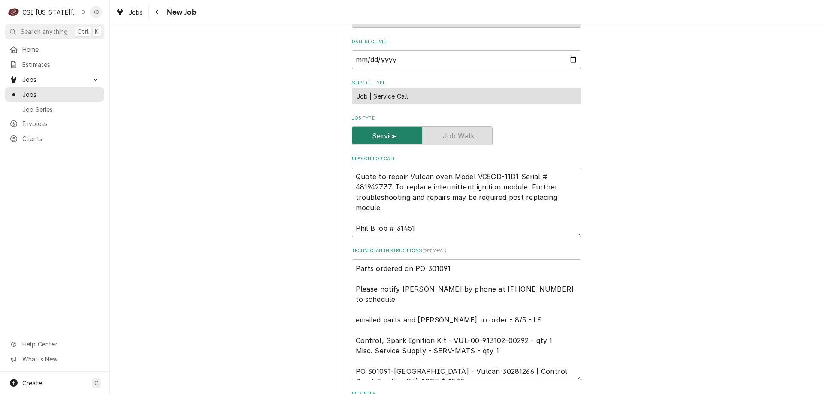
scroll to position [300, 0]
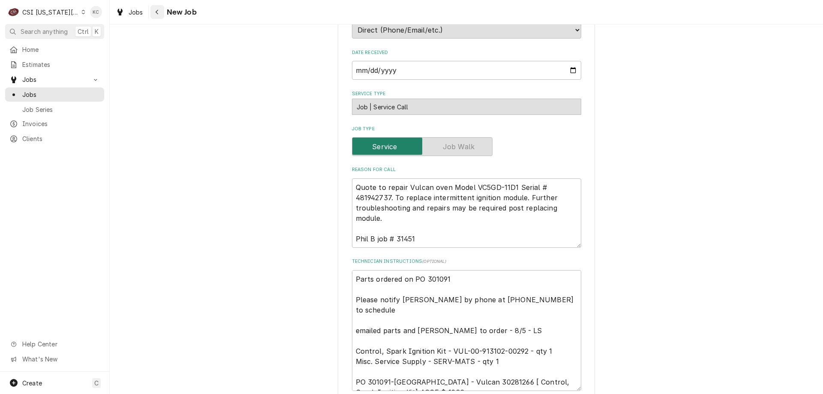
click at [154, 11] on div "Navigate back" at bounding box center [157, 12] width 9 height 9
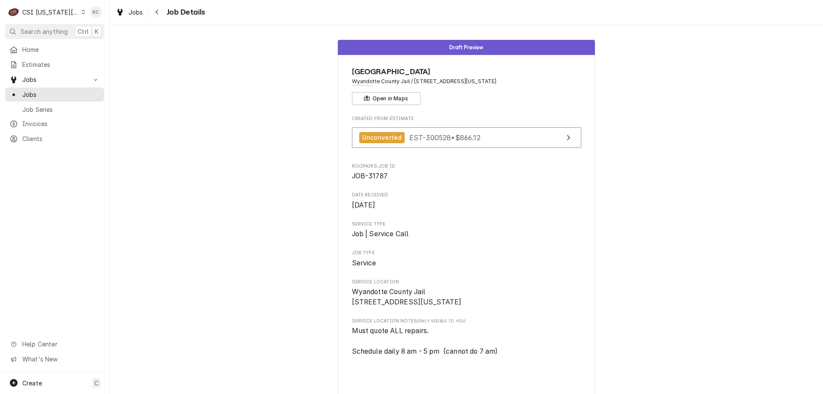
scroll to position [290, 0]
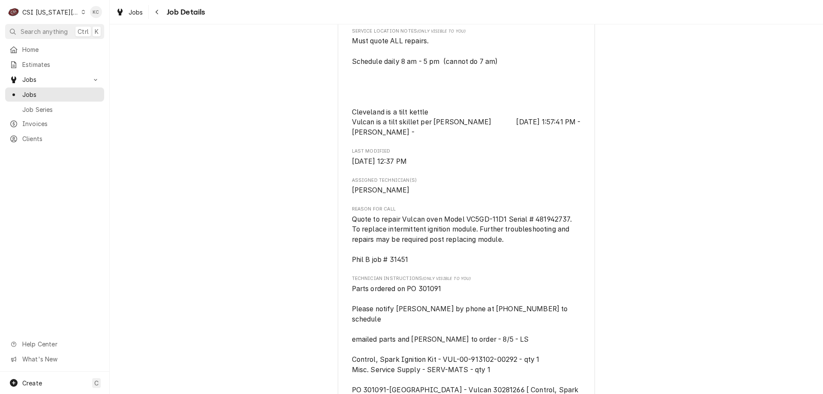
drag, startPoint x: 167, startPoint y: 15, endPoint x: 138, endPoint y: 2, distance: 31.8
click at [157, 15] on div "Navigate back" at bounding box center [157, 12] width 9 height 9
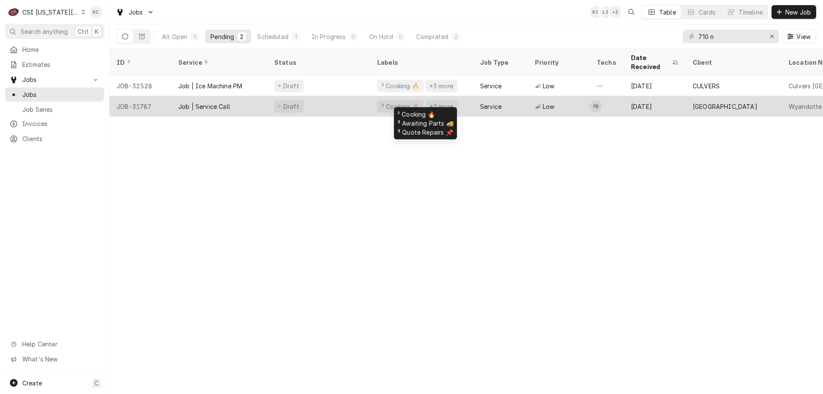
click at [378, 100] on div "² Cooking 🔥" at bounding box center [400, 106] width 46 height 12
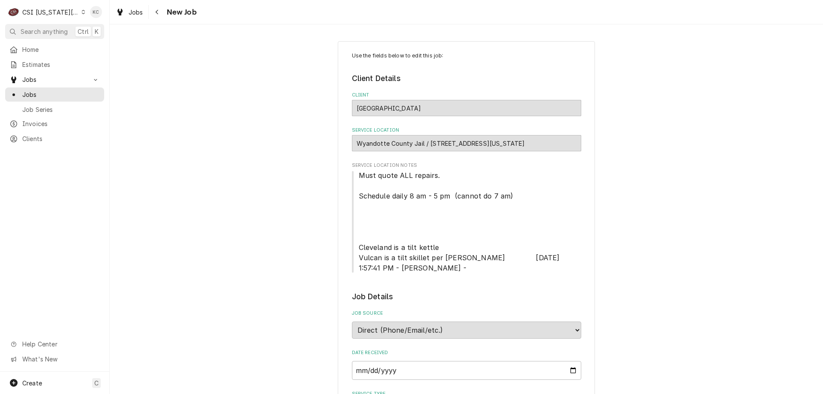
type textarea "x"
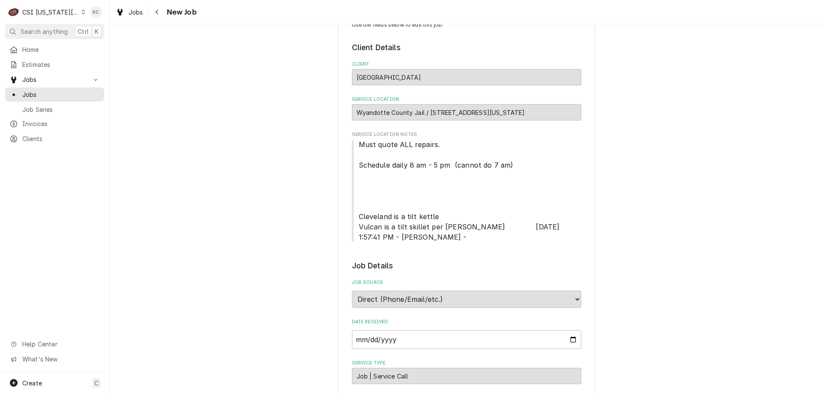
scroll to position [12, 0]
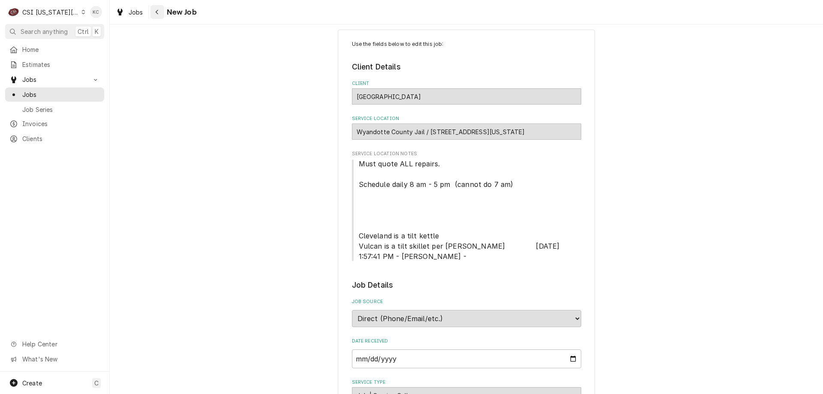
click at [157, 11] on icon "Navigate back" at bounding box center [157, 12] width 4 height 6
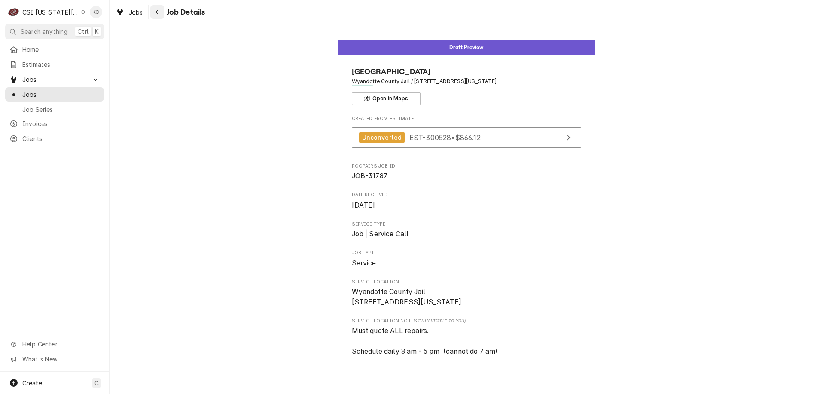
click at [156, 12] on icon "Navigate back" at bounding box center [157, 12] width 4 height 6
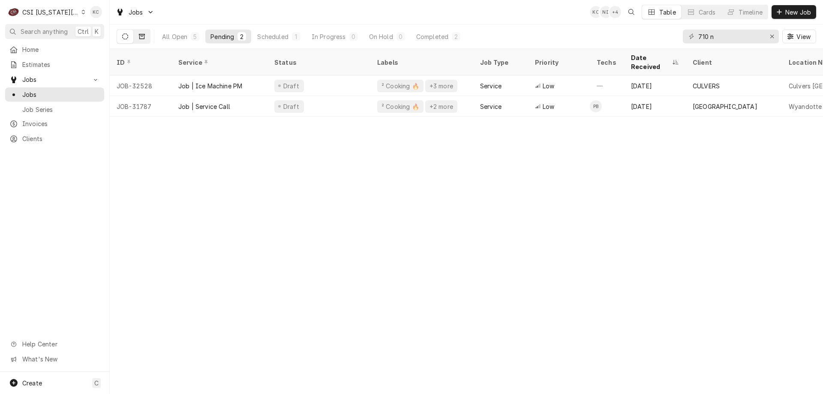
click at [143, 39] on icon "Dynamic Content Wrapper" at bounding box center [142, 36] width 6 height 5
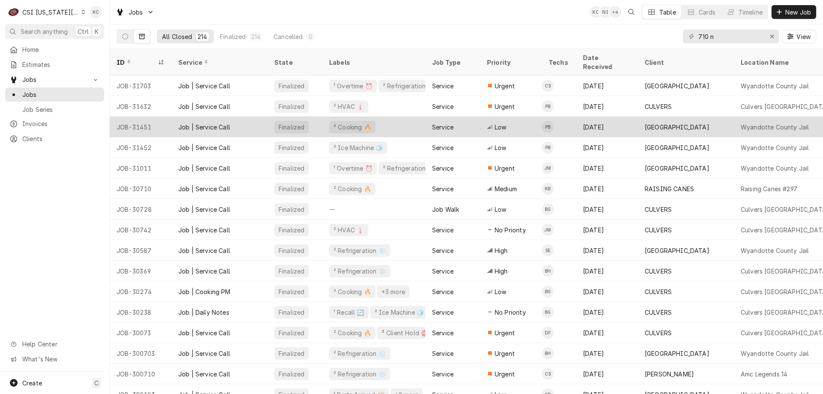
click at [612, 117] on div "[DATE]" at bounding box center [607, 127] width 62 height 21
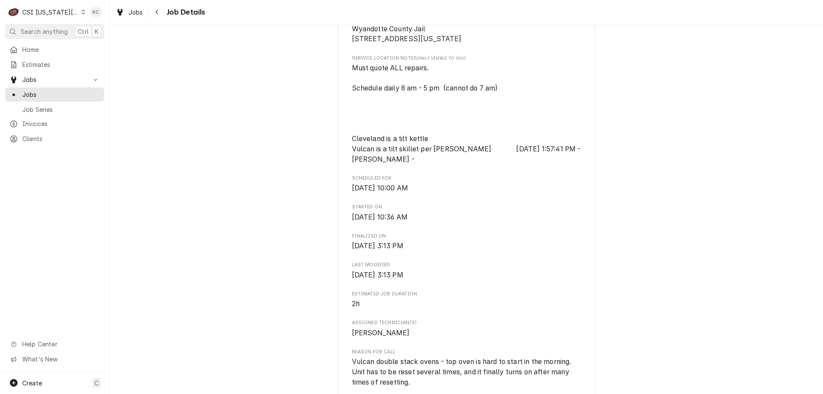
scroll to position [214, 0]
click at [158, 15] on div "Navigate back" at bounding box center [157, 12] width 9 height 9
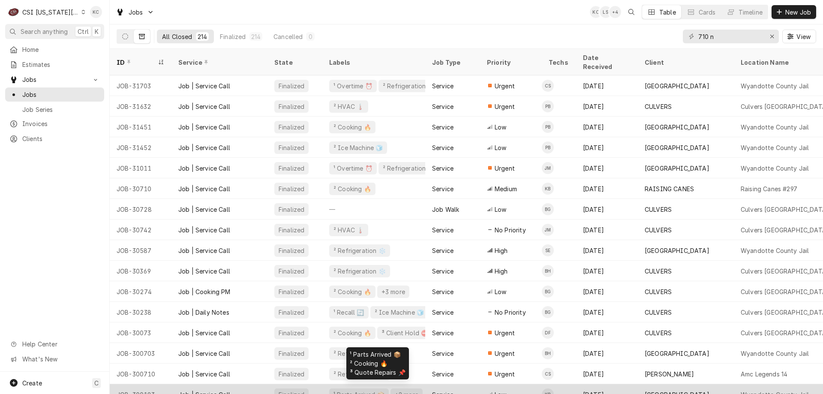
click at [402, 384] on div "¹ Parts Arrived 📦 +2 more" at bounding box center [373, 394] width 103 height 21
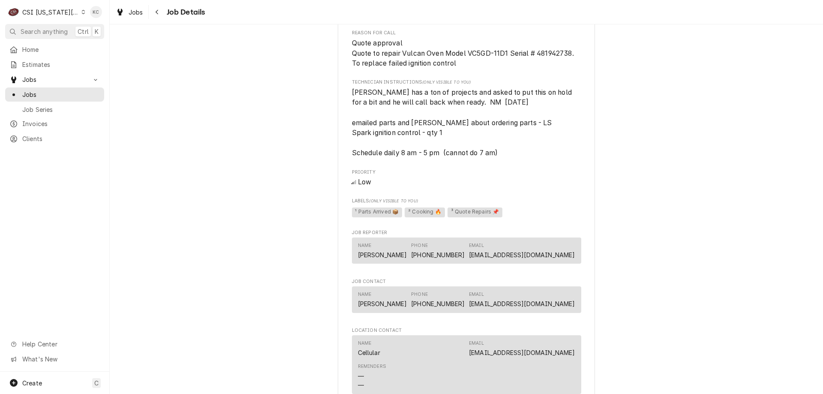
scroll to position [557, 0]
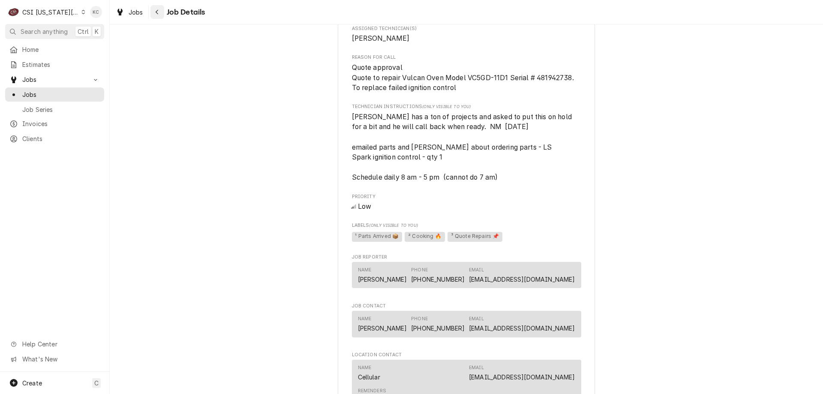
click at [161, 9] on div "Navigate back" at bounding box center [157, 12] width 9 height 9
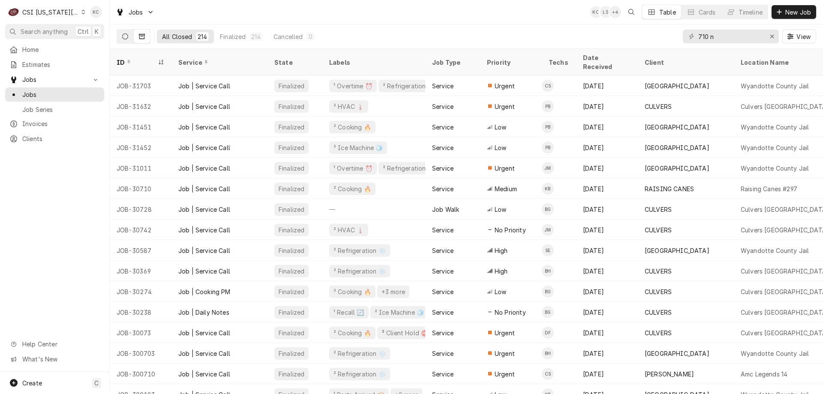
click at [128, 36] on button "Dynamic Content Wrapper" at bounding box center [125, 37] width 16 height 14
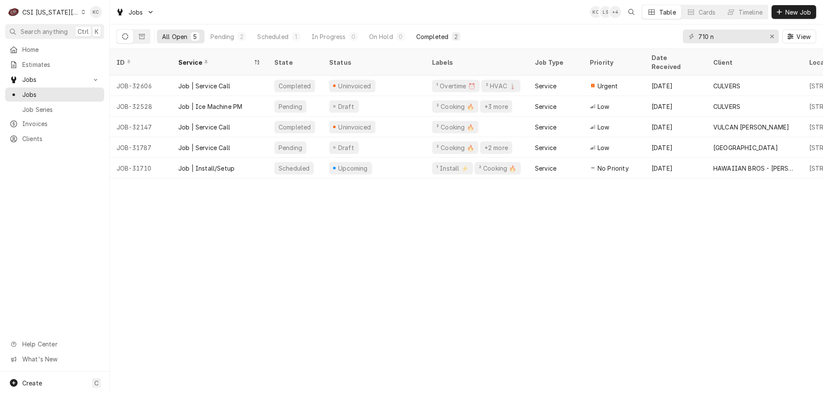
click at [432, 34] on div "Completed" at bounding box center [432, 36] width 32 height 9
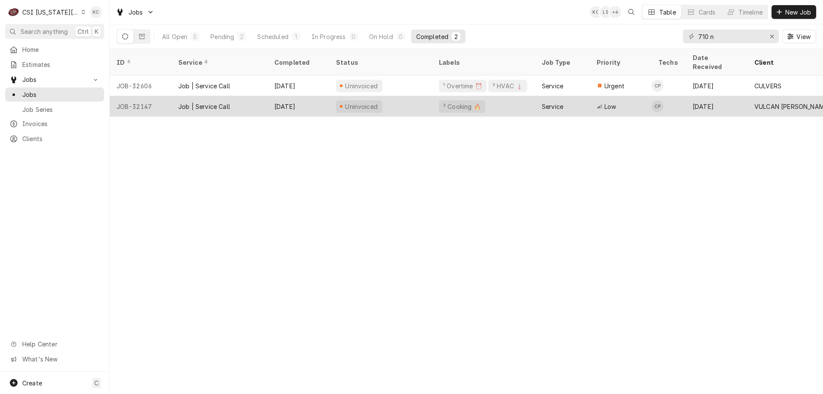
click at [279, 96] on div "[DATE]" at bounding box center [298, 106] width 62 height 21
click at [288, 96] on div "[DATE]" at bounding box center [298, 106] width 62 height 21
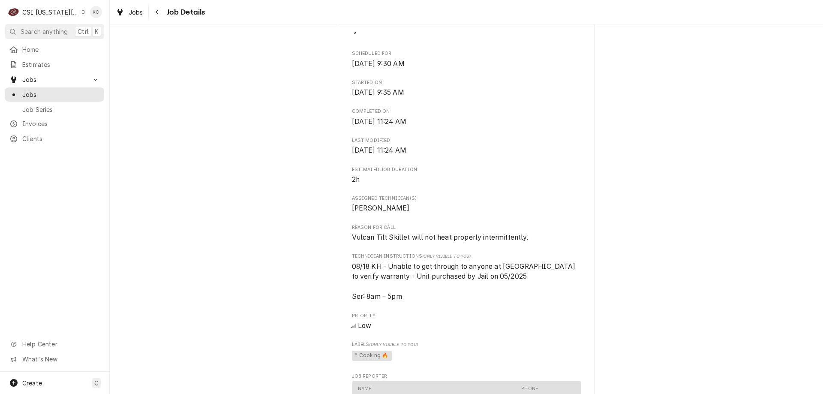
scroll to position [472, 0]
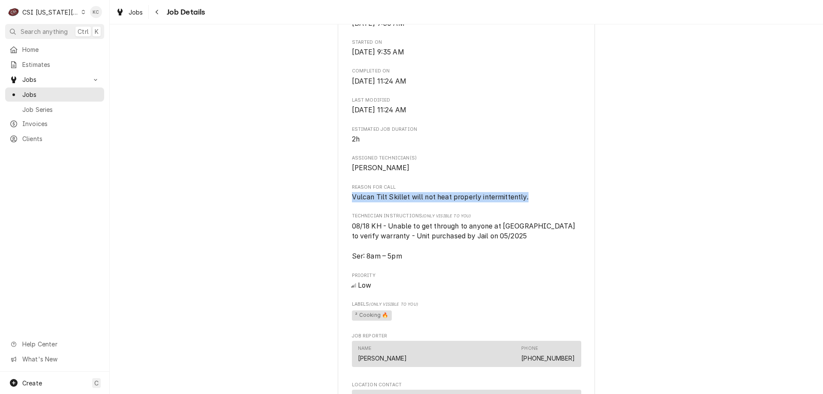
drag, startPoint x: 529, startPoint y: 195, endPoint x: 345, endPoint y: 201, distance: 184.0
click at [345, 201] on div "VULCAN [PERSON_NAME] [GEOGRAPHIC_DATA] / [STREET_ADDRESS][US_STATE] Open in Map…" at bounding box center [466, 181] width 257 height 1196
copy span "Vulcan Tilt Skillet will not heat properly intermittently."
click at [156, 18] on button "Navigate back" at bounding box center [157, 12] width 14 height 14
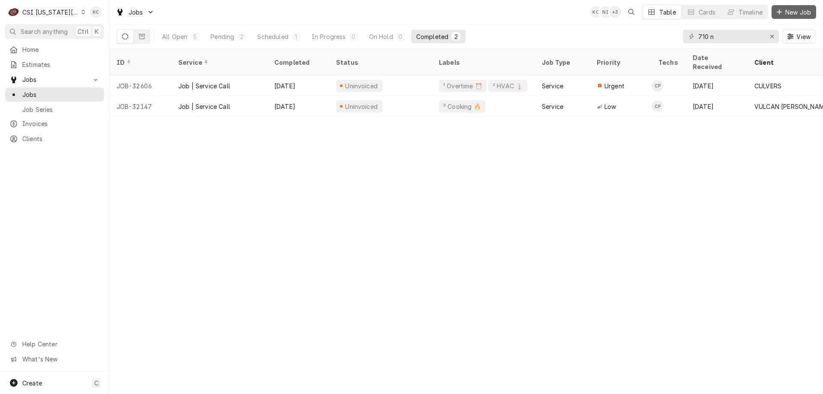
click at [786, 12] on span "New Job" at bounding box center [798, 12] width 29 height 9
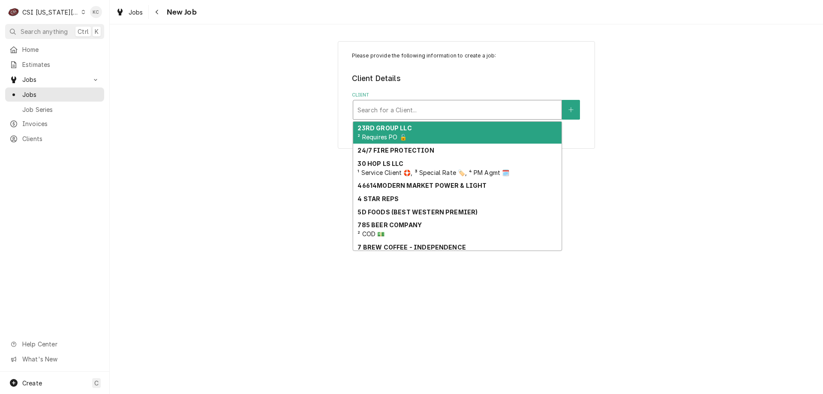
click at [475, 109] on div "Client" at bounding box center [457, 109] width 200 height 15
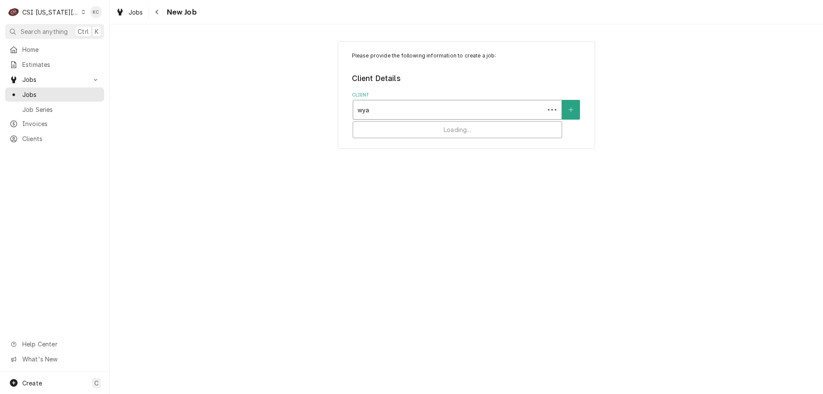
type input "wyan"
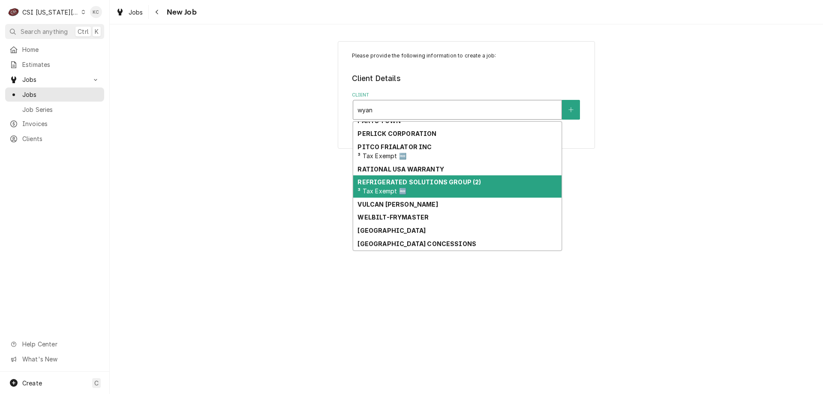
scroll to position [271, 0]
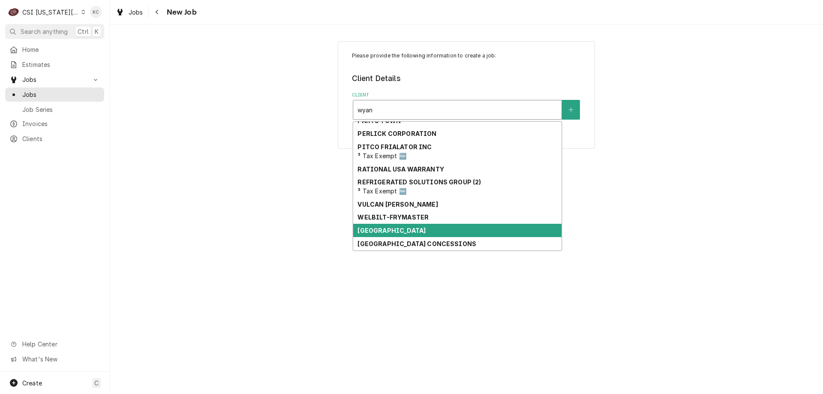
click at [426, 231] on strong "WYANDOTTE COUNTY JAIL" at bounding box center [391, 230] width 68 height 7
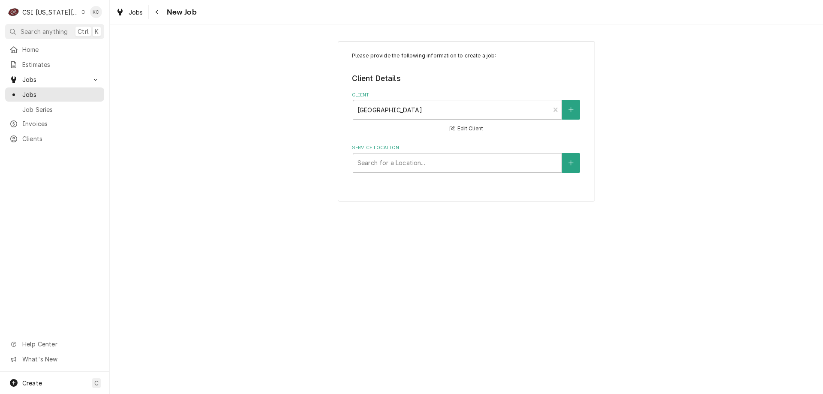
click at [625, 197] on div "Please provide the following information to create a job: Client Details Client…" at bounding box center [466, 121] width 713 height 176
click at [457, 165] on div "Service Location" at bounding box center [457, 162] width 200 height 15
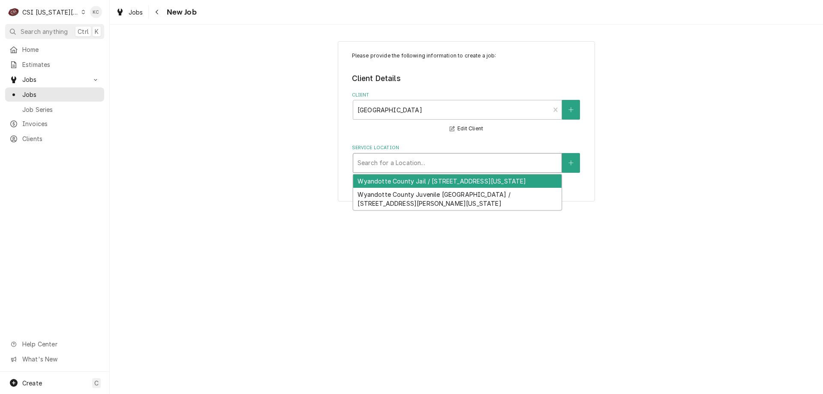
click at [457, 180] on div "Wyandotte County Jail / 710 N 7Th St, Kansas City, KS 66101" at bounding box center [457, 180] width 208 height 13
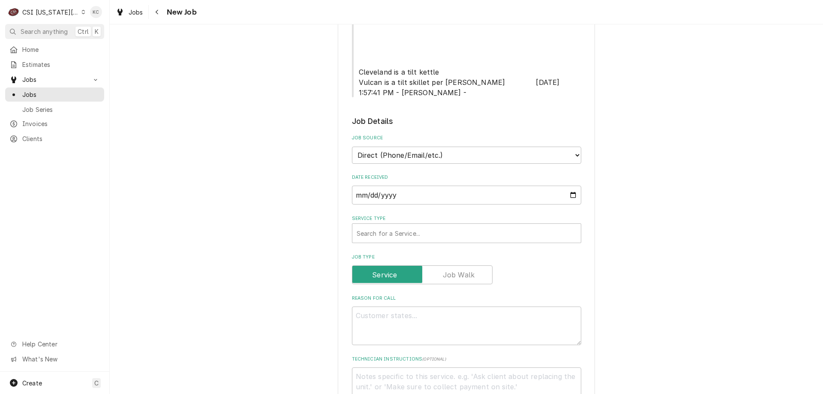
scroll to position [300, 0]
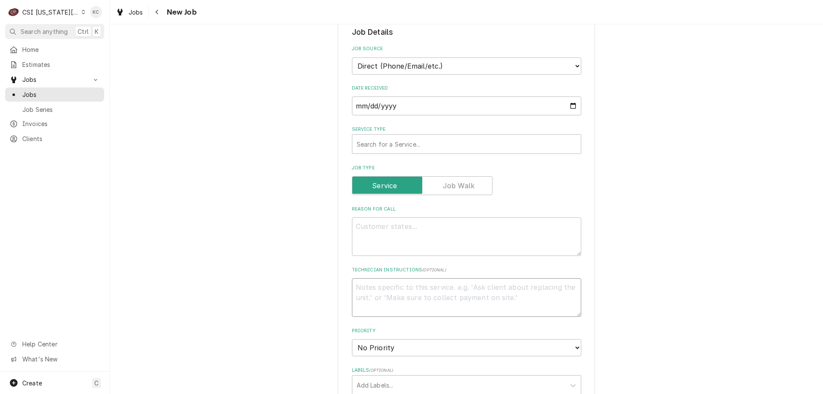
click at [390, 285] on textarea "Technician Instructions ( optional )" at bounding box center [466, 297] width 229 height 39
click at [384, 232] on textarea "Reason For Call" at bounding box center [466, 236] width 229 height 39
paste textarea "Vulcan Tilt Skillet will not heat properly intermittently."
type textarea "x"
type textarea "Vulcan Tilt Skillet will not heat properly intermittently."
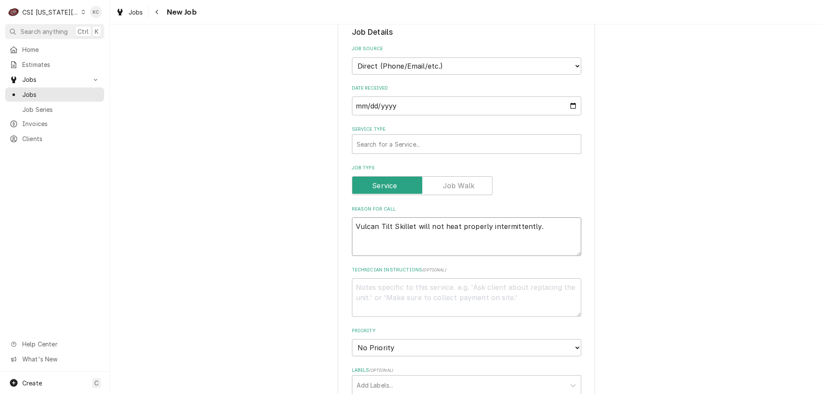
click at [354, 226] on textarea "Vulcan Tilt Skillet will not heat properly intermittently." at bounding box center [466, 236] width 229 height 39
type textarea "x"
type textarea "Vulcan Tilt Skillet will not heat properly intermittently."
type textarea "x"
type textarea "Vulcan Tilt Skillet will not heat properly intermittently."
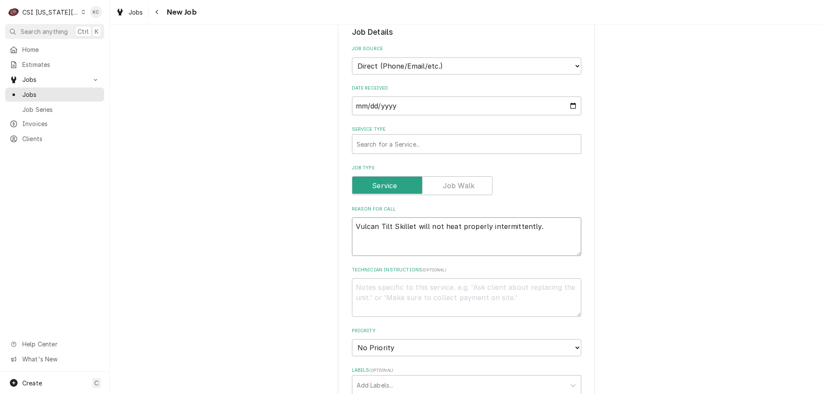
type textarea "x"
type textarea "Vulcan Tilt Skillet will not heat properly intermittently."
click at [428, 290] on textarea "Technician Instructions ( optional )" at bounding box center [466, 297] width 229 height 39
type textarea "x"
type textarea "R"
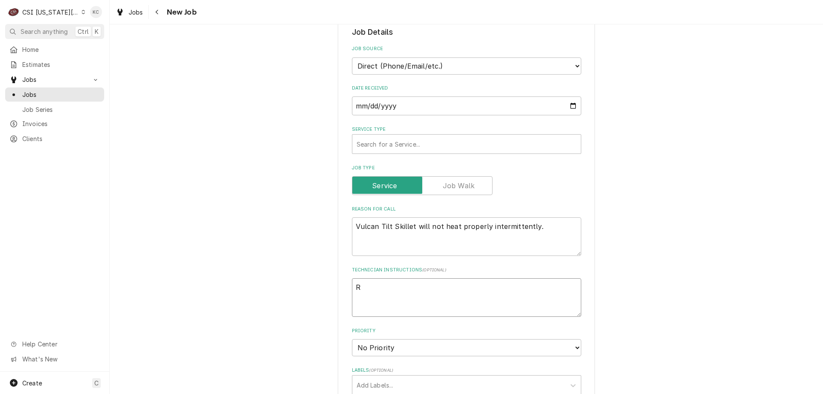
type textarea "x"
type textarea "RE"
type textarea "x"
type textarea "REC"
type textarea "x"
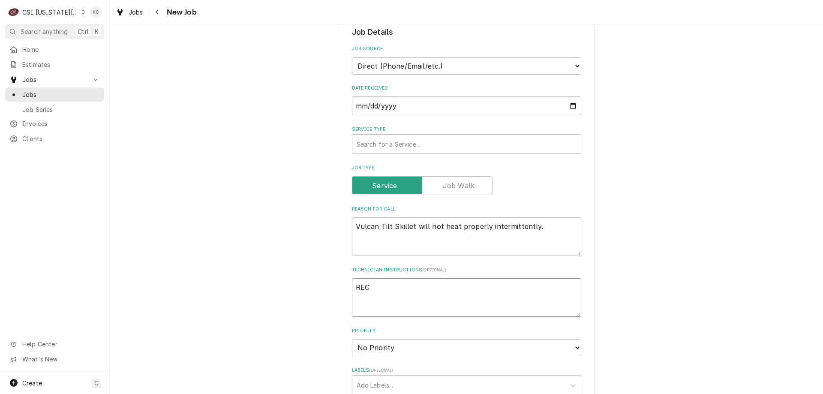
type textarea "RECA"
type textarea "x"
type textarea "RECAL"
type textarea "x"
type textarea "RECALL"
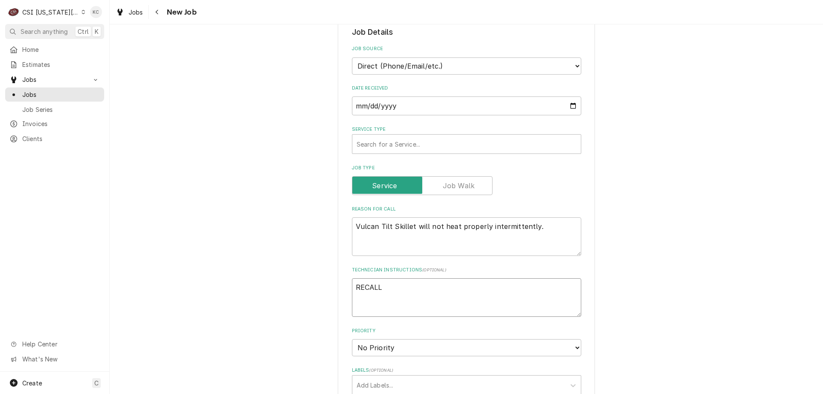
type textarea "x"
type textarea "RECALL"
type textarea "x"
type textarea "RECALL J"
type textarea "x"
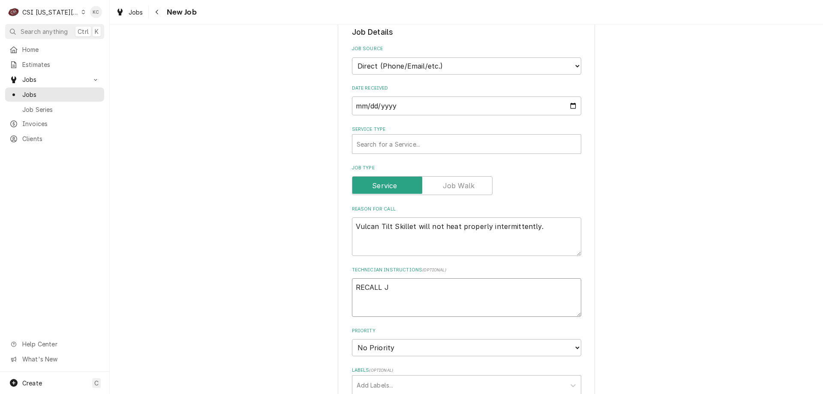
type textarea "RECALL JO"
type textarea "x"
type textarea "RECALL JOB"
type textarea "x"
type textarea "RECALL JOB"
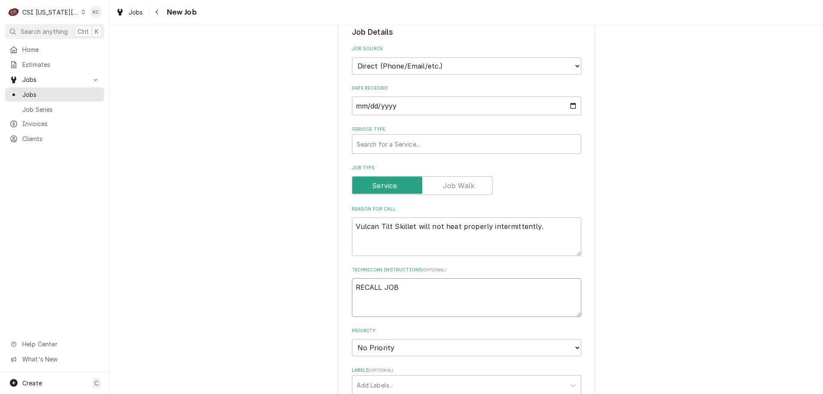
type textarea "x"
type textarea "RECALL JOB 3"
type textarea "x"
type textarea "RECALL JOB 32"
type textarea "x"
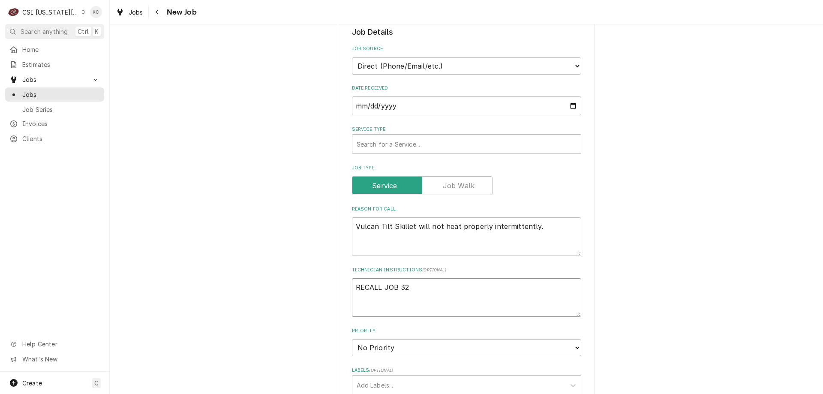
type textarea "RECALL JOB 321"
type textarea "x"
type textarea "RECALL JOB 3214"
type textarea "x"
type textarea "RECALL JOB 32147"
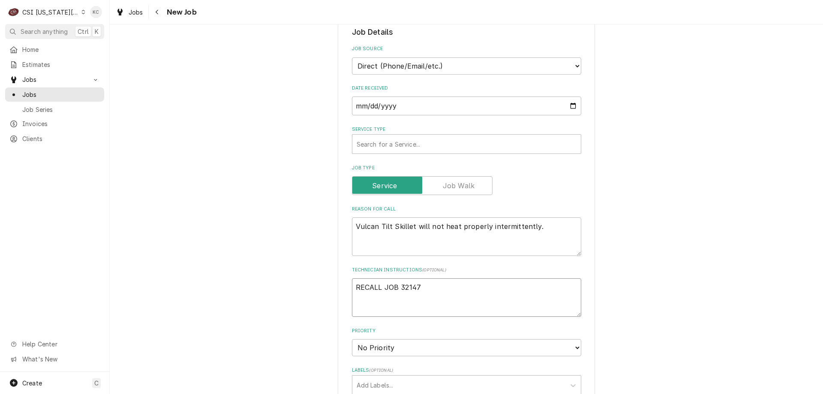
type textarea "x"
type textarea "RECALL JOB 32147"
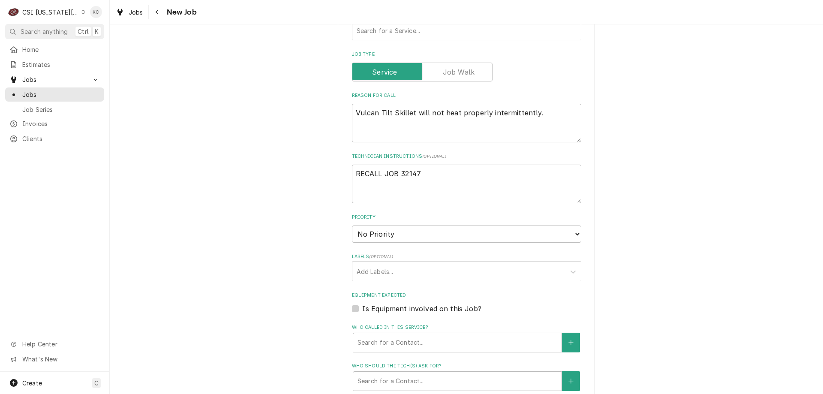
scroll to position [429, 0]
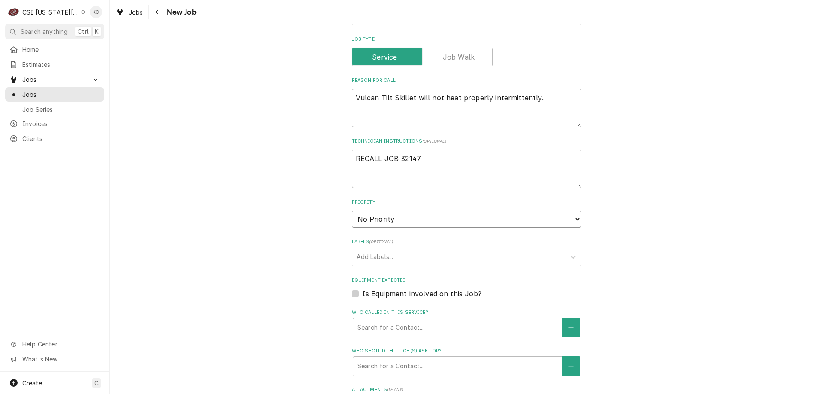
click at [408, 222] on select "No Priority Urgent High Medium Low" at bounding box center [466, 218] width 229 height 17
select select "4"
click at [352, 210] on select "No Priority Urgent High Medium Low" at bounding box center [466, 218] width 229 height 17
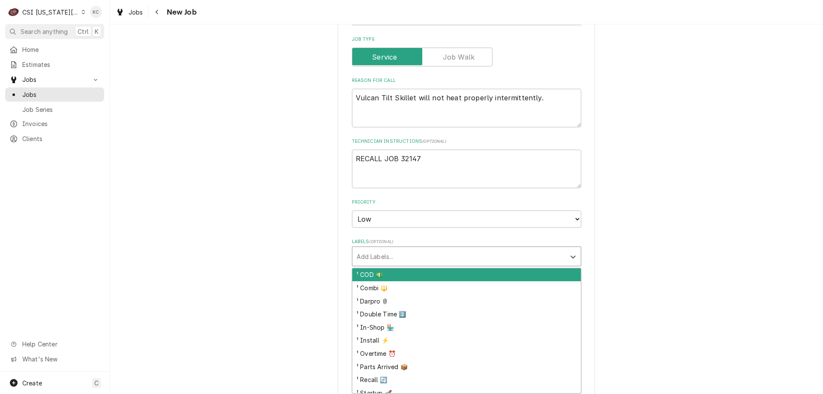
click at [408, 259] on div "Labels" at bounding box center [459, 256] width 204 height 15
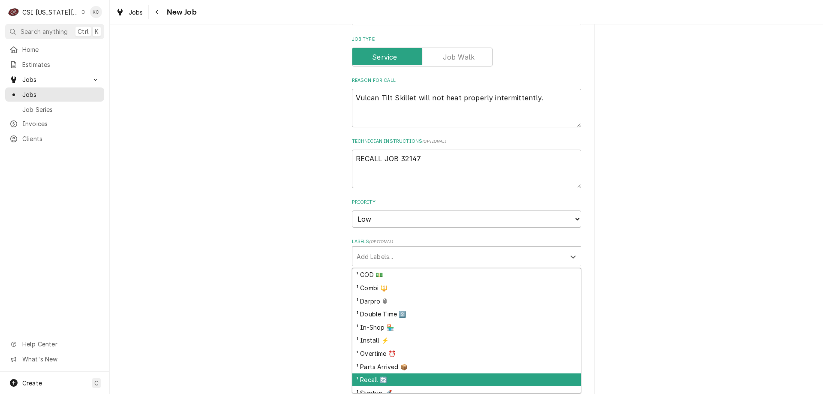
click at [413, 379] on div "¹ Recall 🔄" at bounding box center [466, 379] width 228 height 13
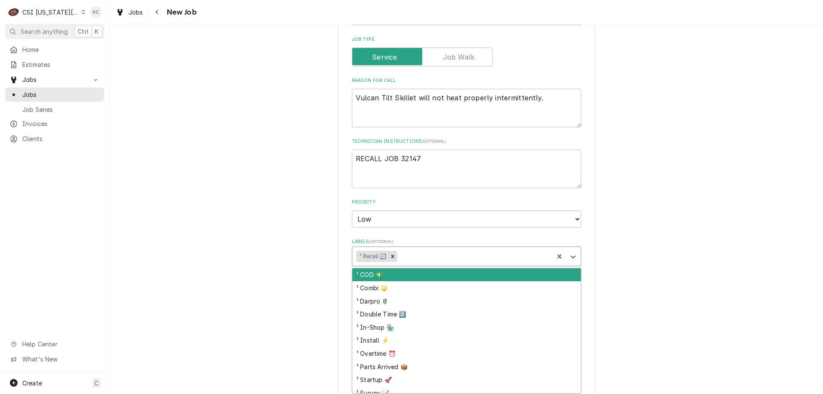
click at [420, 255] on div "Labels" at bounding box center [474, 256] width 150 height 15
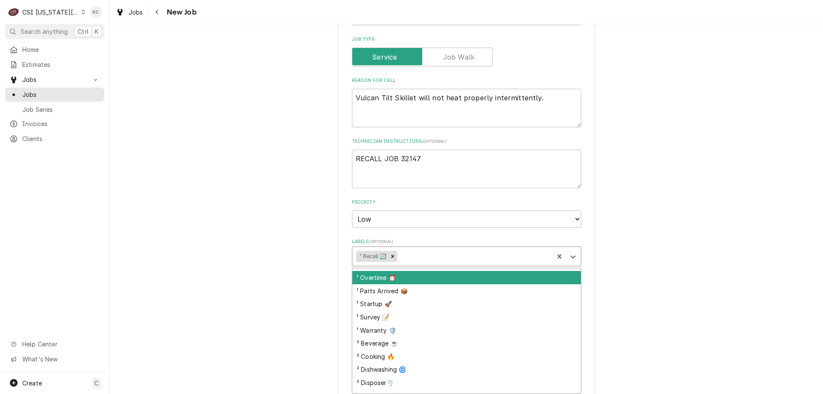
scroll to position [86, 0]
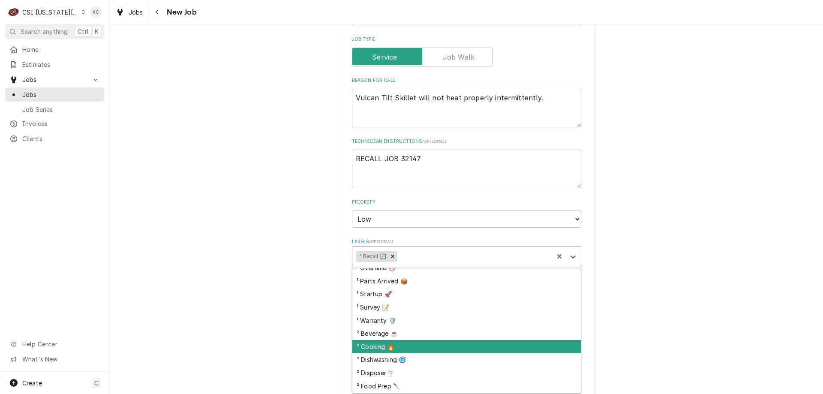
click at [421, 346] on div "² Cooking 🔥" at bounding box center [466, 346] width 228 height 13
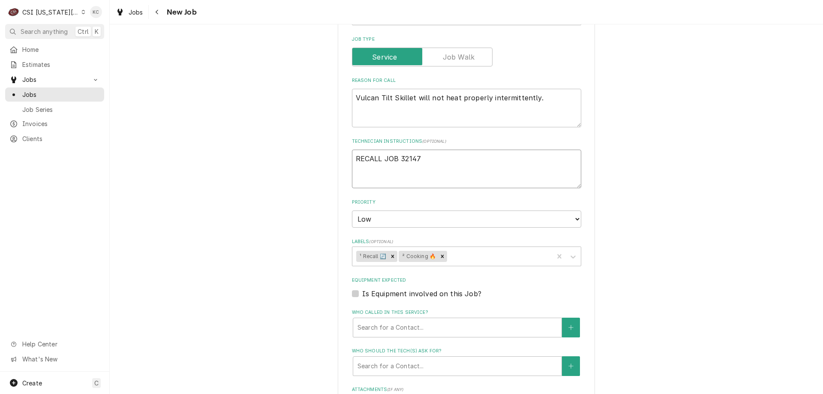
click at [428, 151] on textarea "RECALL JOB 32147" at bounding box center [466, 169] width 229 height 39
type textarea "x"
type textarea "RECALL JOB 32147"
type textarea "x"
type textarea "RECALL JOB 32147"
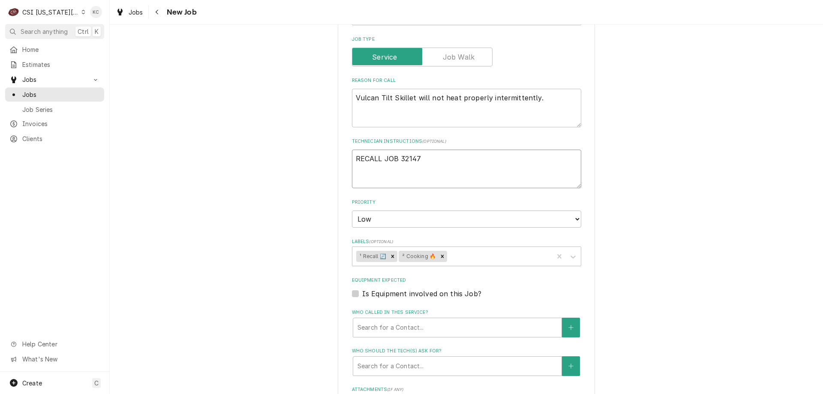
type textarea "x"
type textarea "RECALL JOB 32147 M"
type textarea "x"
type textarea "RECALL JOB 32147 Mi"
type textarea "x"
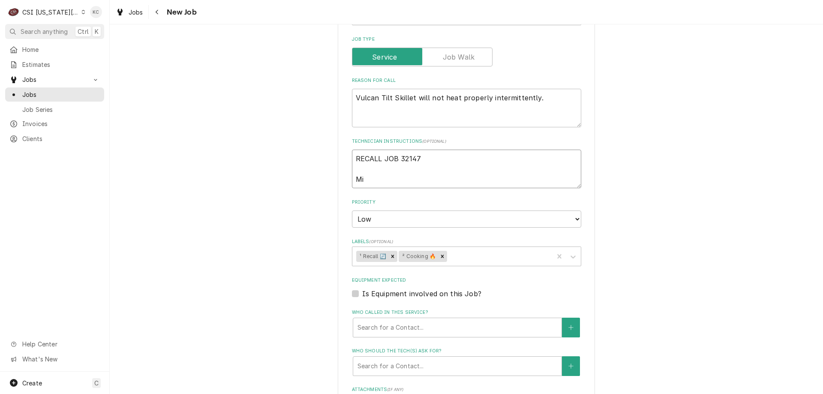
type textarea "RECALL JOB 32147 Mik"
type textarea "x"
type textarea "RECALL JOB 32147 Mike"
type textarea "x"
type textarea "RECALL JOB 32147 Mike -"
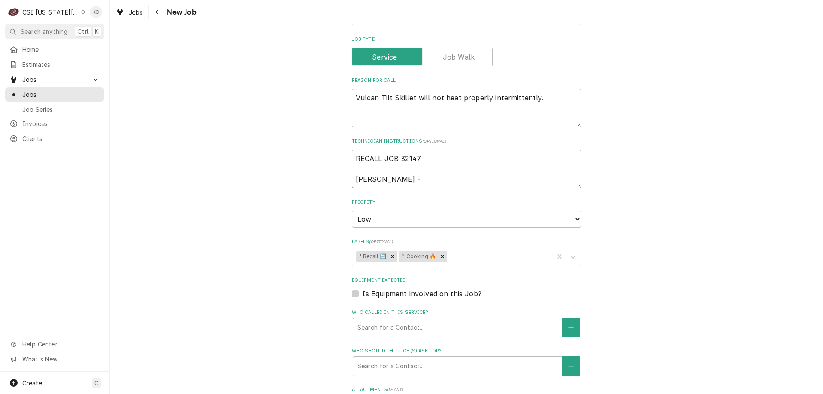
type textarea "x"
type textarea "RECALL JOB 32147 Mike -0"
type textarea "x"
type textarea "RECALL JOB 32147 Mike -0"
type textarea "x"
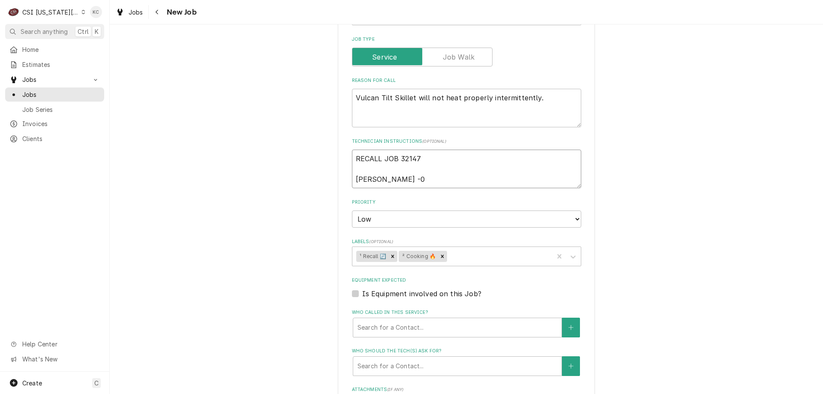
type textarea "RECALL JOB 32147 Mike -0"
type textarea "x"
type textarea "RECALL JOB 32147 Mike -"
type textarea "x"
type textarea "RECALL JOB 32147 Mike -"
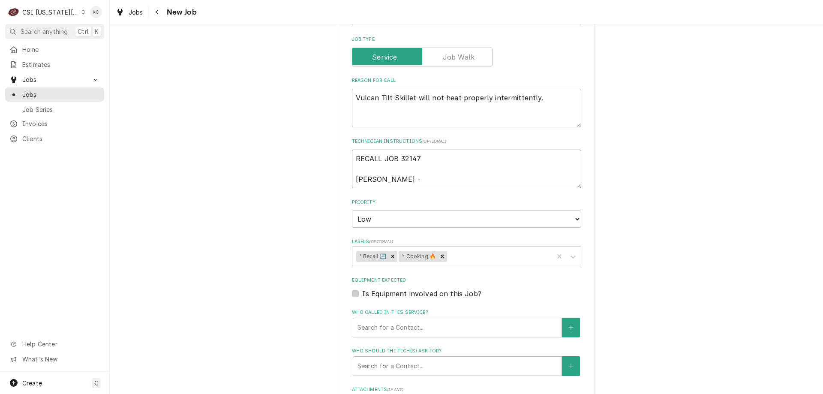
type textarea "x"
type textarea "RECALL JOB 32147 Mike - 9"
type textarea "x"
type textarea "RECALL JOB 32147 Mike - 91"
type textarea "x"
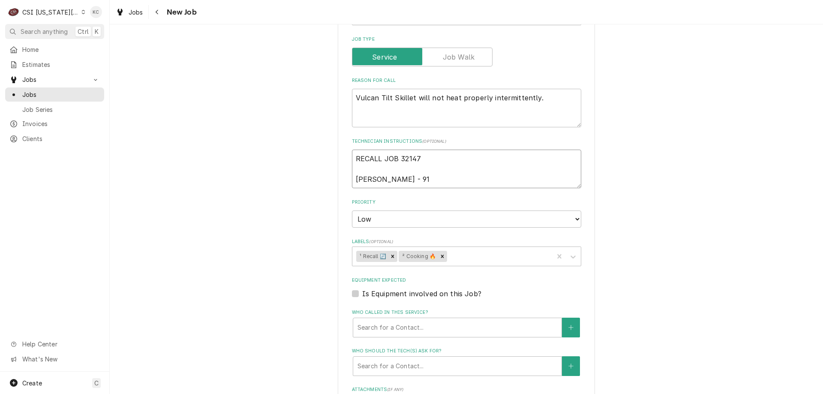
type textarea "RECALL JOB 32147 Mike - 913"
type textarea "x"
type textarea "RECALL JOB 32147 Mike - 913 2"
type textarea "x"
type textarea "RECALL JOB 32147 Mike - 913 23"
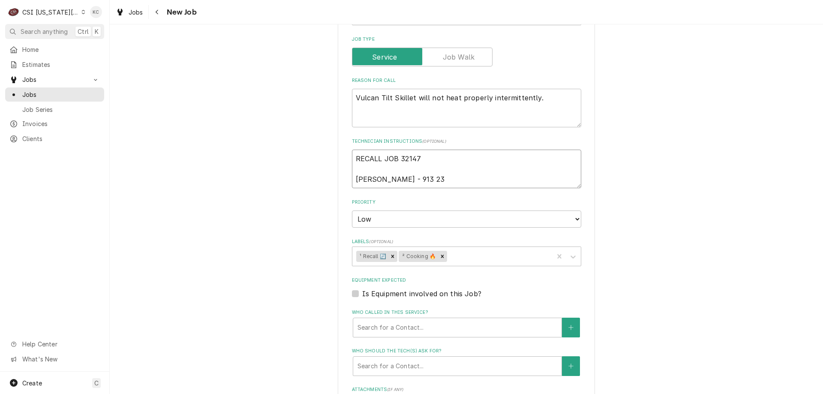
type textarea "x"
type textarea "RECALL JOB 32147 Mike - 913 238"
type textarea "x"
type textarea "RECALL JOB 32147 Mike - 913 238-"
type textarea "x"
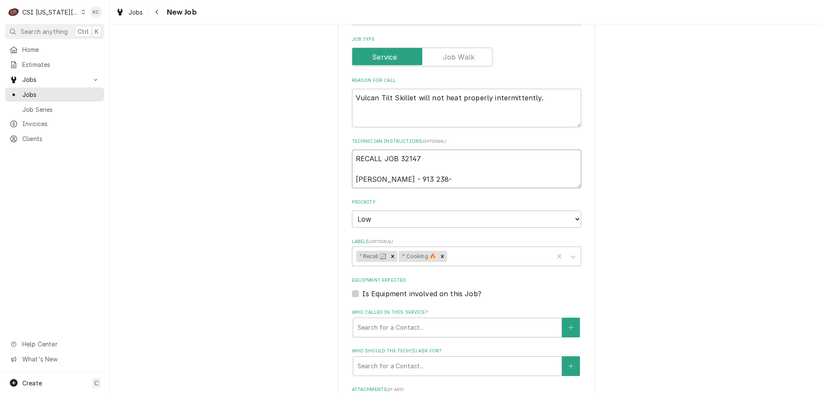
type textarea "RECALL JOB 32147 Mike - 913 238-8"
type textarea "x"
type textarea "RECALL JOB 32147 Mike - 913 238-85"
type textarea "x"
type textarea "RECALL JOB 32147 Mike - 913 238-855"
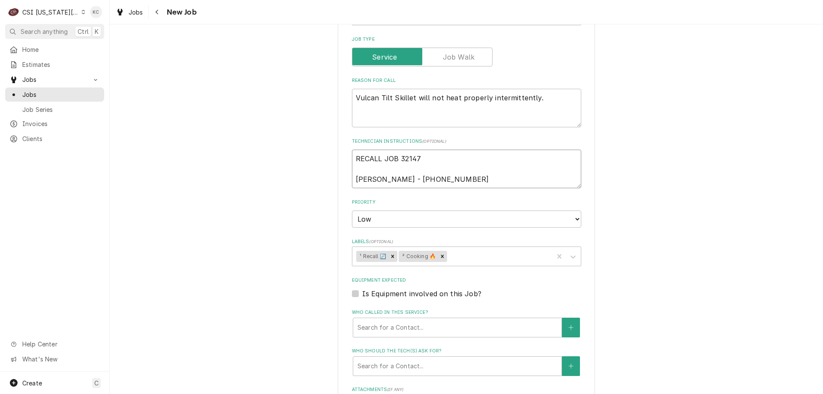
type textarea "x"
type textarea "RECALL JOB 32147 Mike - 913 238-8554"
type textarea "x"
type textarea "RECALL JOB 32147 Mike - 913 238-8554"
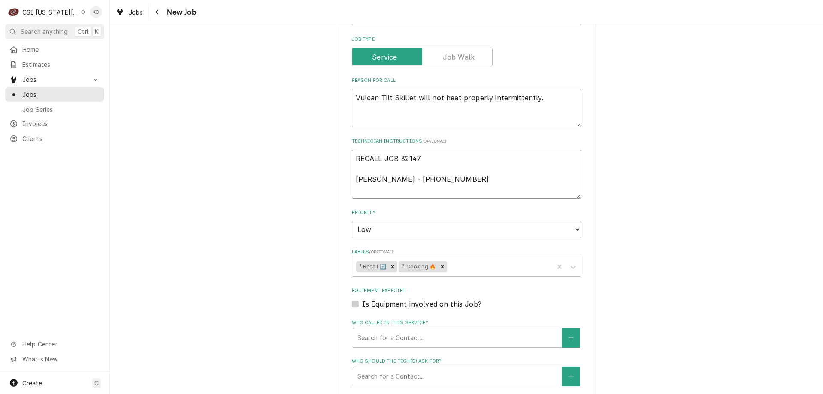
type textarea "x"
type textarea "RECALL JOB 32147 Mike - 913 238-8554"
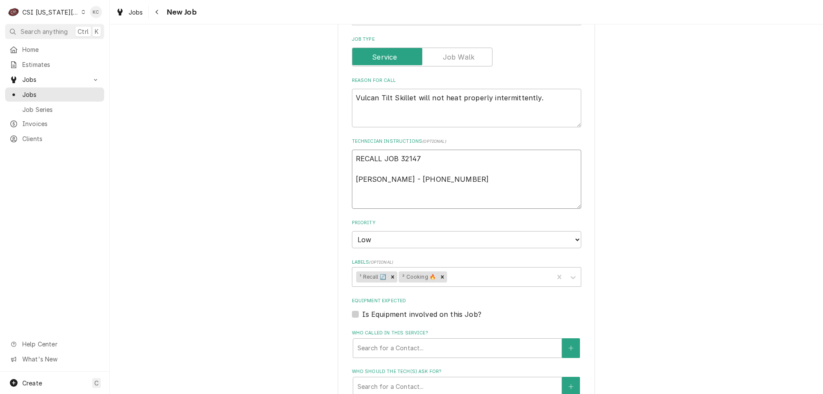
type textarea "x"
type textarea "RECALL JOB 32147 Mike - 913 238-8554 8"
type textarea "x"
type textarea "RECALL JOB 32147 Mike - 913 238-8554 8a"
type textarea "x"
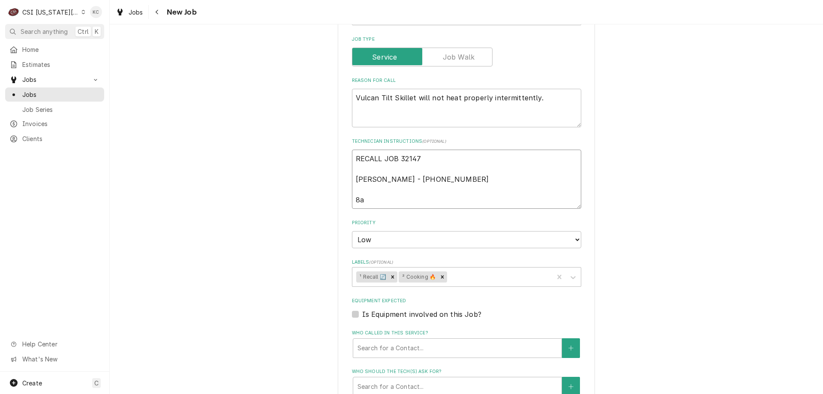
type textarea "RECALL JOB 32147 Mike - 913 238-8554 8am"
type textarea "x"
type textarea "RECALL JOB 32147 Mike - 913 238-8554 8am"
type textarea "x"
type textarea "RECALL JOB 32147 Mike - 913 238-8554 8am -"
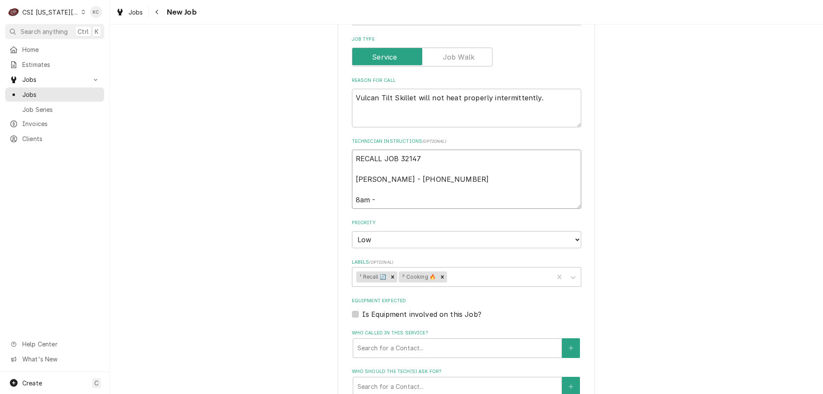
type textarea "x"
type textarea "RECALL JOB 32147 Mike - 913 238-8554 8am -"
type textarea "x"
type textarea "RECALL JOB 32147 Mike - 913 238-8554 8am - 5"
type textarea "x"
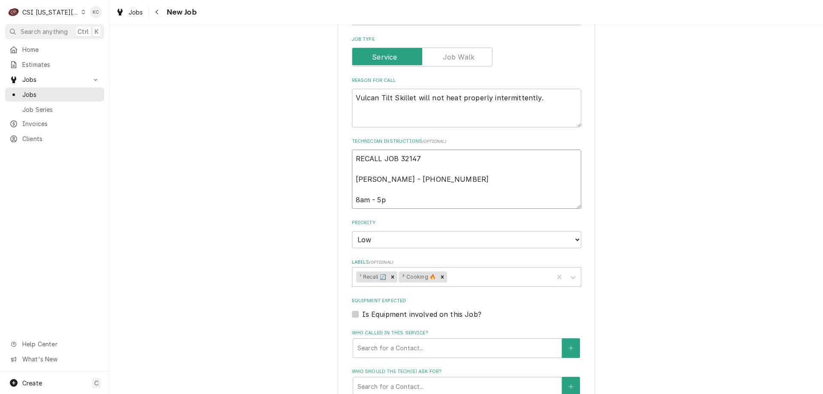
type textarea "RECALL JOB 32147 Mike - 913 238-8554 8am - 5pm"
type textarea "x"
type textarea "RECALL JOB 32147 Mike - 913 238-8554 8am - 5pm"
type textarea "x"
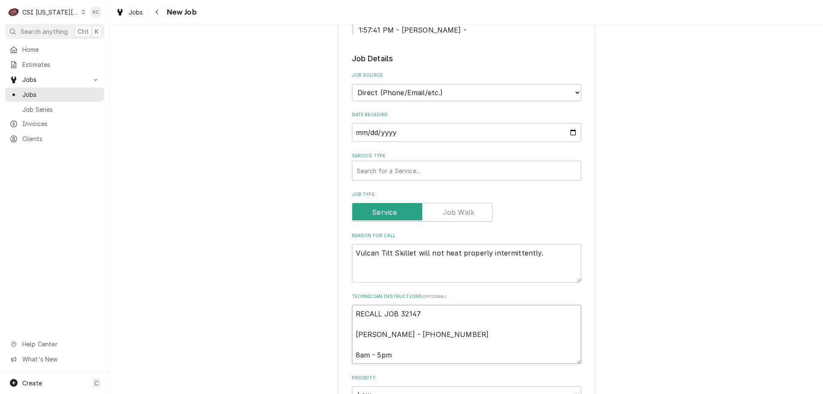
scroll to position [257, 0]
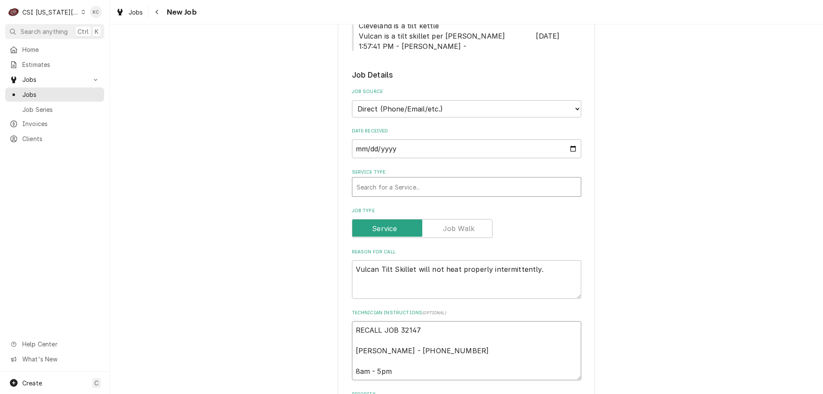
type textarea "RECALL JOB 32147 Mike - 913 238-8554 8am - 5pm"
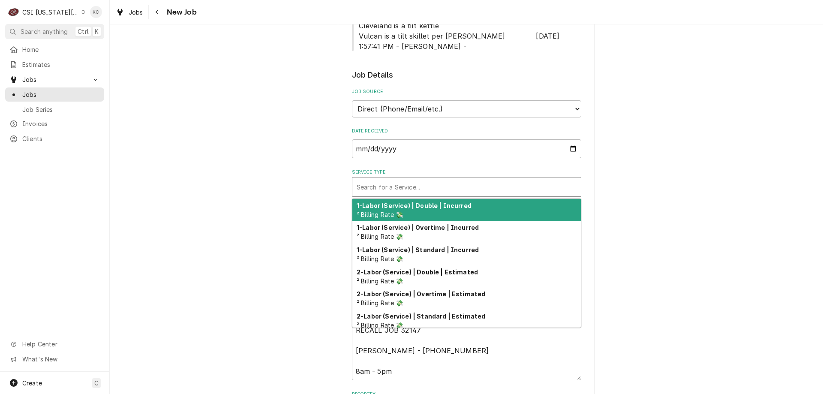
click at [409, 189] on div "Service Type" at bounding box center [467, 186] width 220 height 15
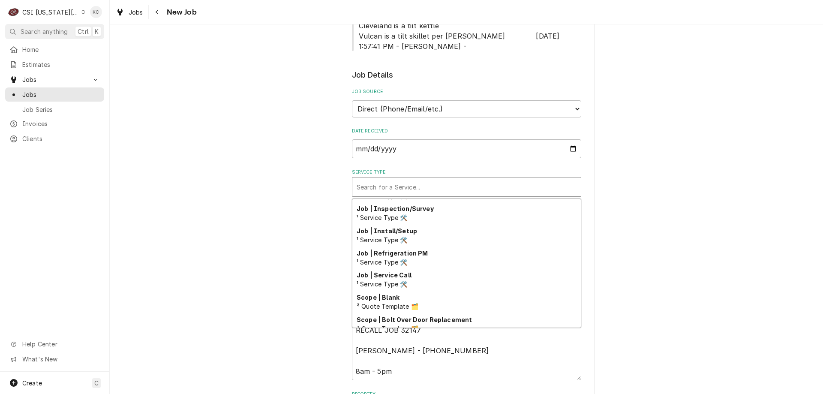
scroll to position [485, 0]
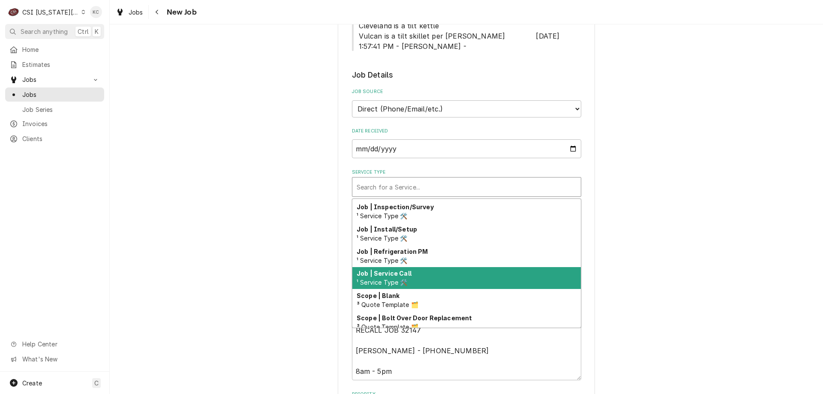
click at [434, 276] on div "Job | Service Call ¹ Service Type 🛠️" at bounding box center [466, 278] width 228 height 22
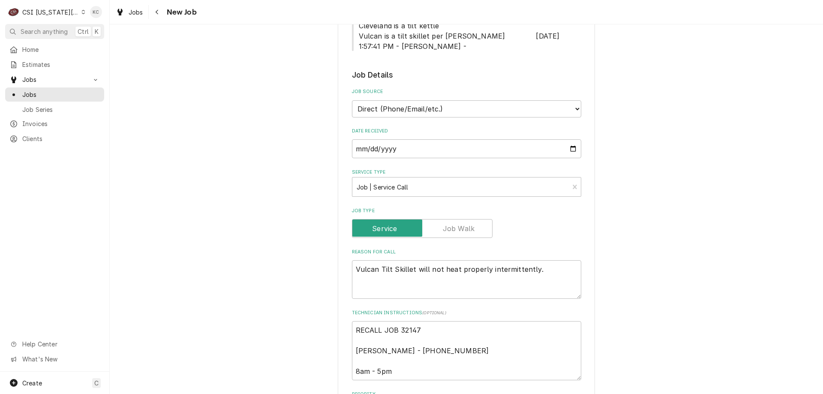
click at [670, 246] on div "Please provide the following information to create a job: Client Details Client…" at bounding box center [466, 288] width 713 height 1025
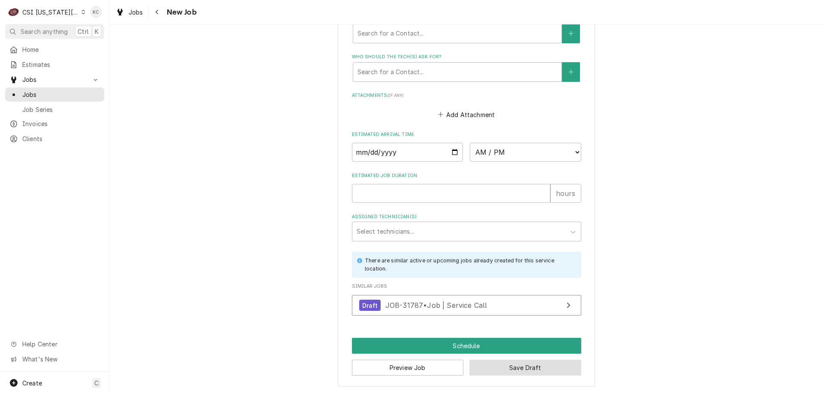
click at [554, 371] on button "Save Draft" at bounding box center [525, 368] width 112 height 16
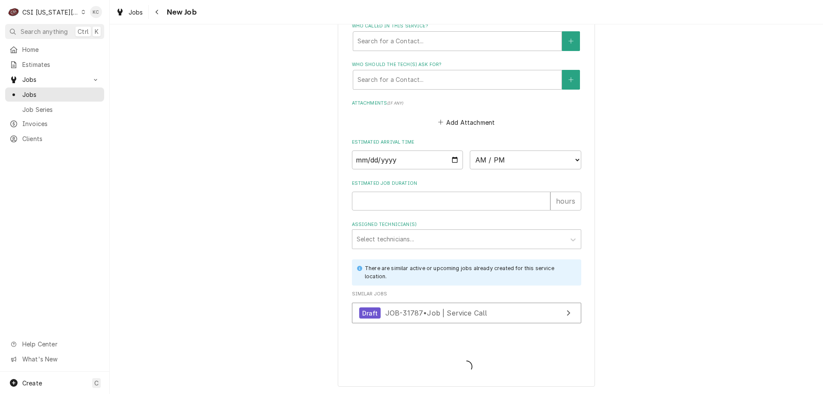
scroll to position [736, 0]
type textarea "x"
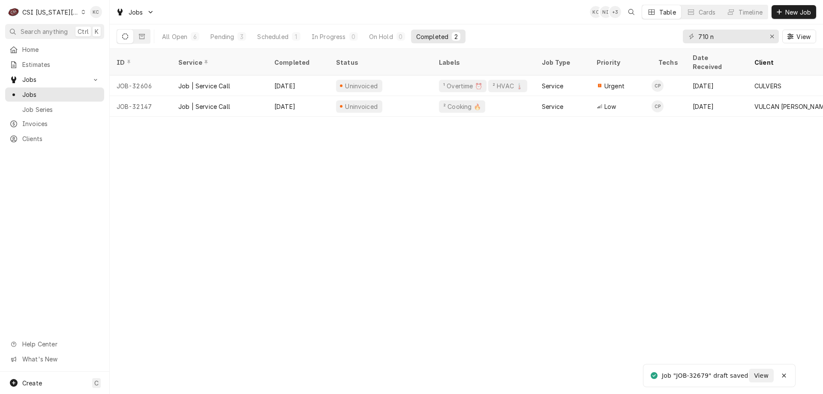
click at [48, 12] on div "CSI [US_STATE][GEOGRAPHIC_DATA]." at bounding box center [50, 12] width 57 height 9
click at [99, 32] on div "CSI [US_STATE]" at bounding box center [149, 31] width 126 height 9
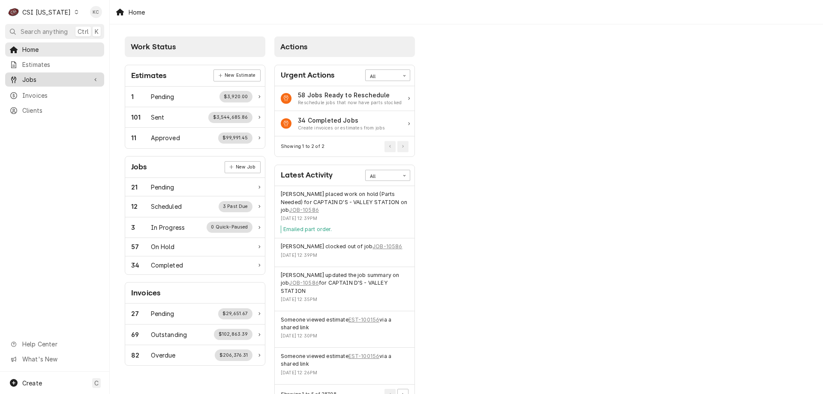
click at [66, 82] on link "Jobs" at bounding box center [54, 79] width 99 height 14
click at [30, 90] on span "Jobs" at bounding box center [61, 94] width 78 height 9
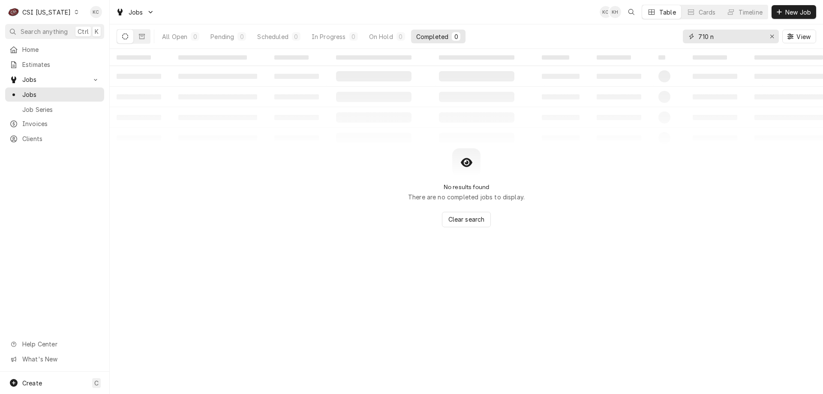
click at [725, 36] on input "710 n" at bounding box center [730, 37] width 64 height 14
type input "7"
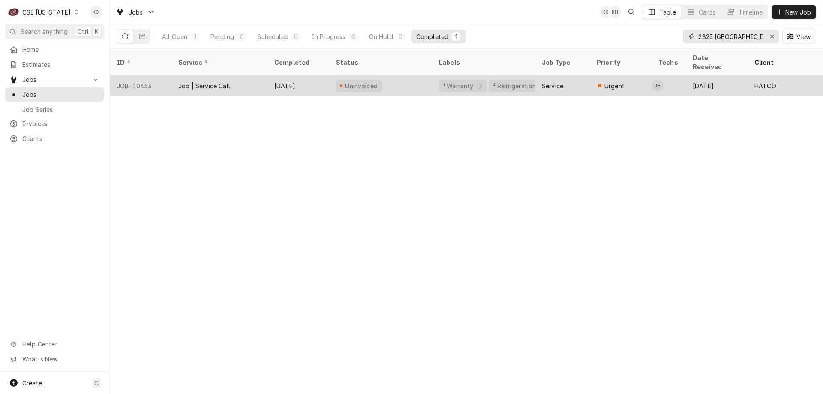
type input "2825 lexington"
click at [387, 77] on div "Uninvoiced" at bounding box center [380, 85] width 103 height 21
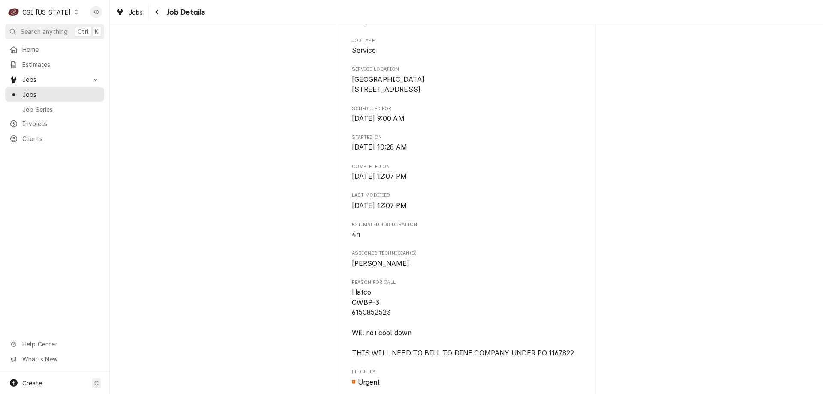
scroll to position [214, 0]
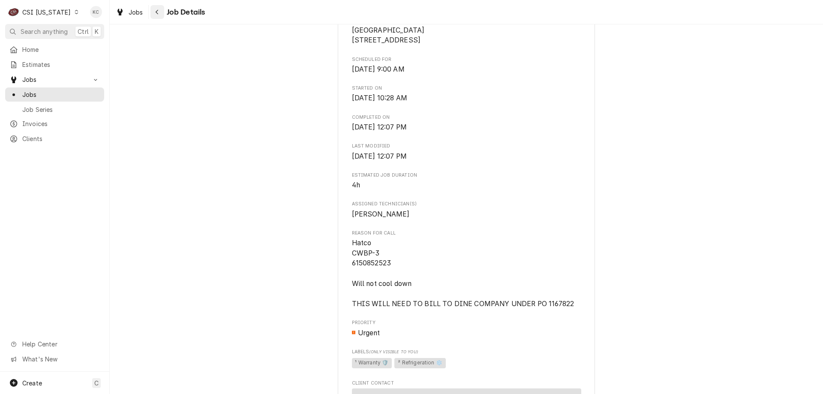
click at [162, 15] on button "Navigate back" at bounding box center [157, 12] width 14 height 14
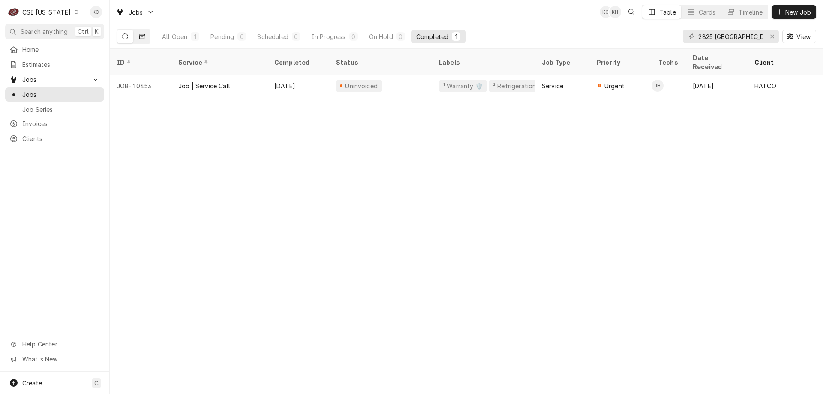
click at [147, 36] on button "Dynamic Content Wrapper" at bounding box center [142, 37] width 16 height 14
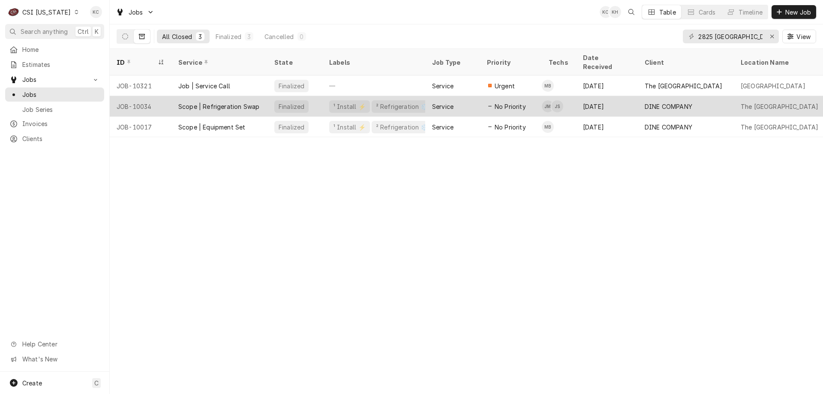
click at [556, 100] on div "Jesus Salas's Avatar" at bounding box center [557, 106] width 12 height 12
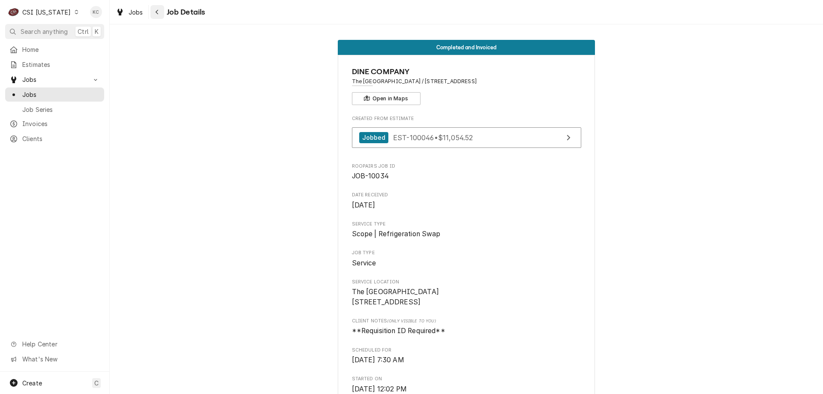
click at [161, 12] on div "Navigate back" at bounding box center [157, 12] width 9 height 9
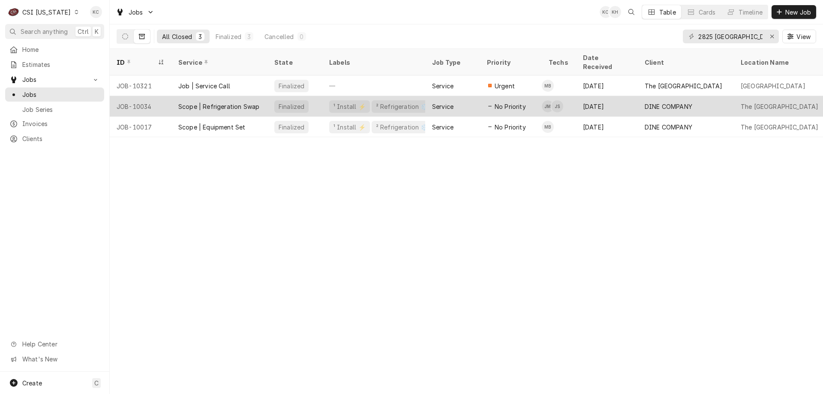
click at [432, 96] on div "Service" at bounding box center [452, 106] width 55 height 21
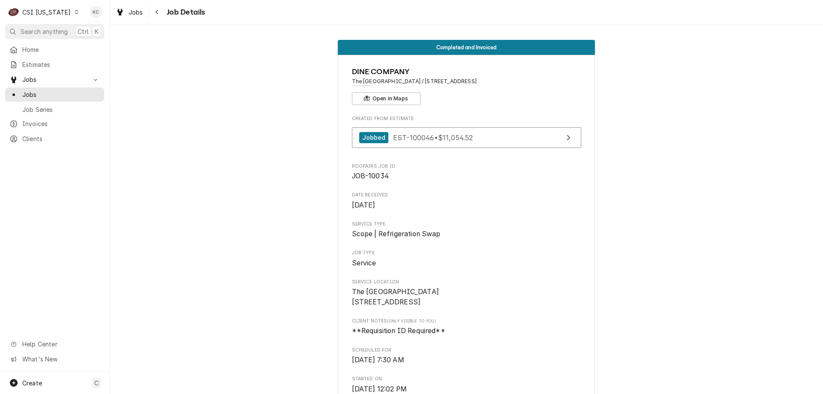
click at [45, 12] on div "CSI [US_STATE]" at bounding box center [46, 12] width 48 height 9
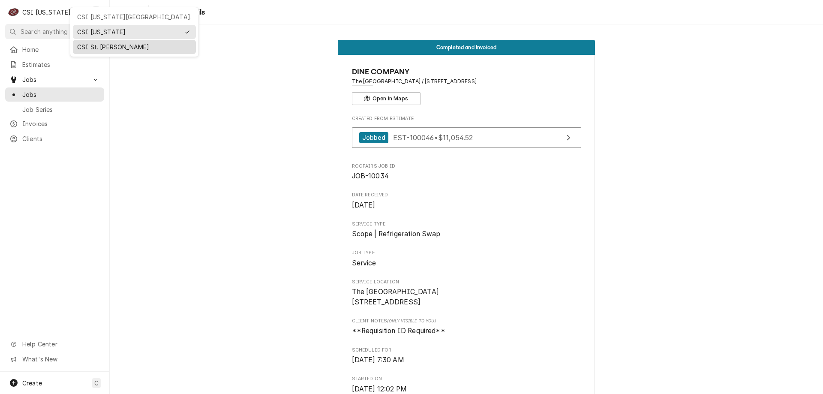
click at [99, 45] on div "CSI St. Louis" at bounding box center [134, 46] width 114 height 9
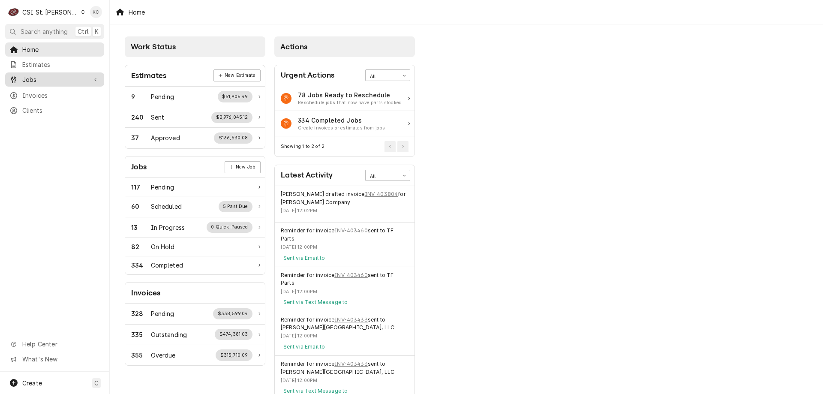
click at [37, 78] on span "Jobs" at bounding box center [54, 79] width 65 height 9
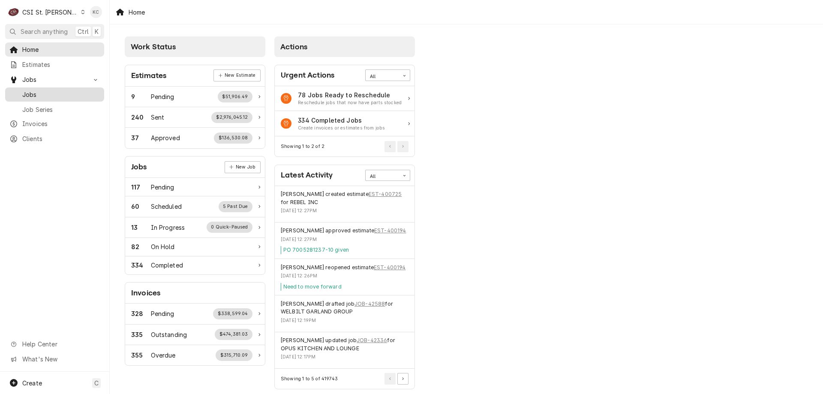
click at [40, 90] on span "Jobs" at bounding box center [61, 94] width 78 height 9
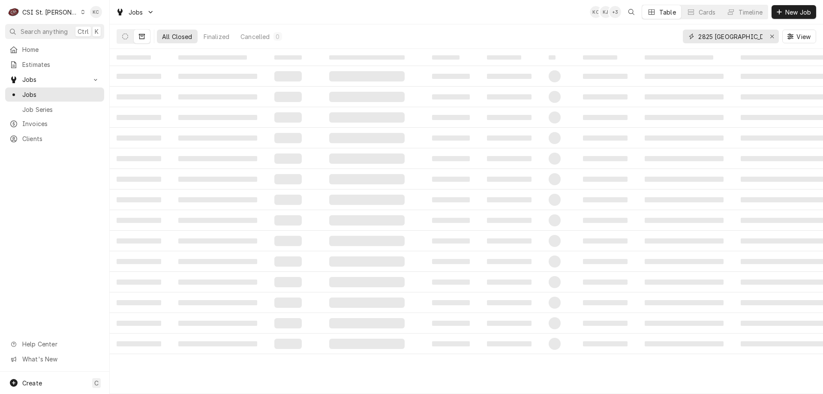
drag, startPoint x: 743, startPoint y: 36, endPoint x: 661, endPoint y: 34, distance: 81.9
click at [661, 34] on div "All Closed Finalized Cancelled 0 [STREET_ADDRESS]" at bounding box center [467, 36] width 700 height 24
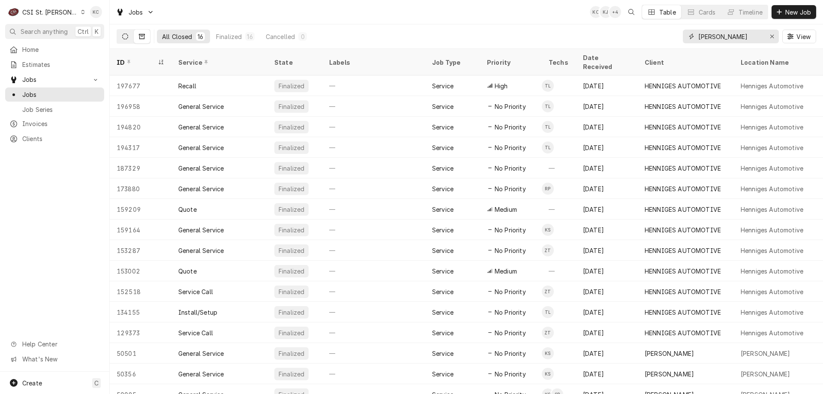
type input "[PERSON_NAME]"
click at [123, 36] on icon "Dynamic Content Wrapper" at bounding box center [125, 36] width 6 height 6
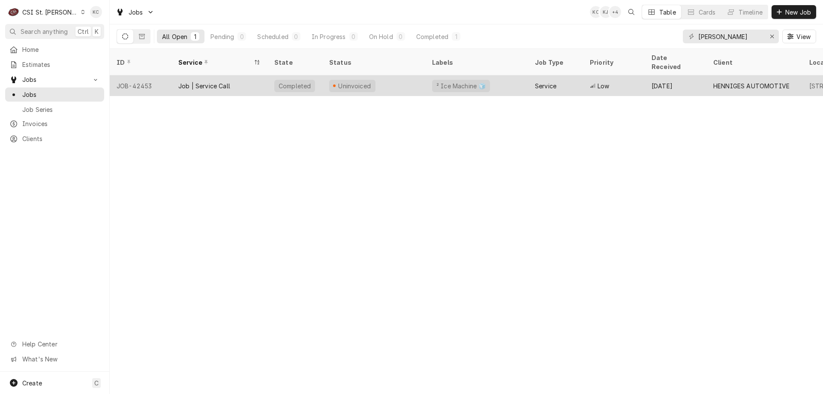
click at [391, 76] on div "Uninvoiced" at bounding box center [373, 85] width 103 height 21
